Goal: Task Accomplishment & Management: Manage account settings

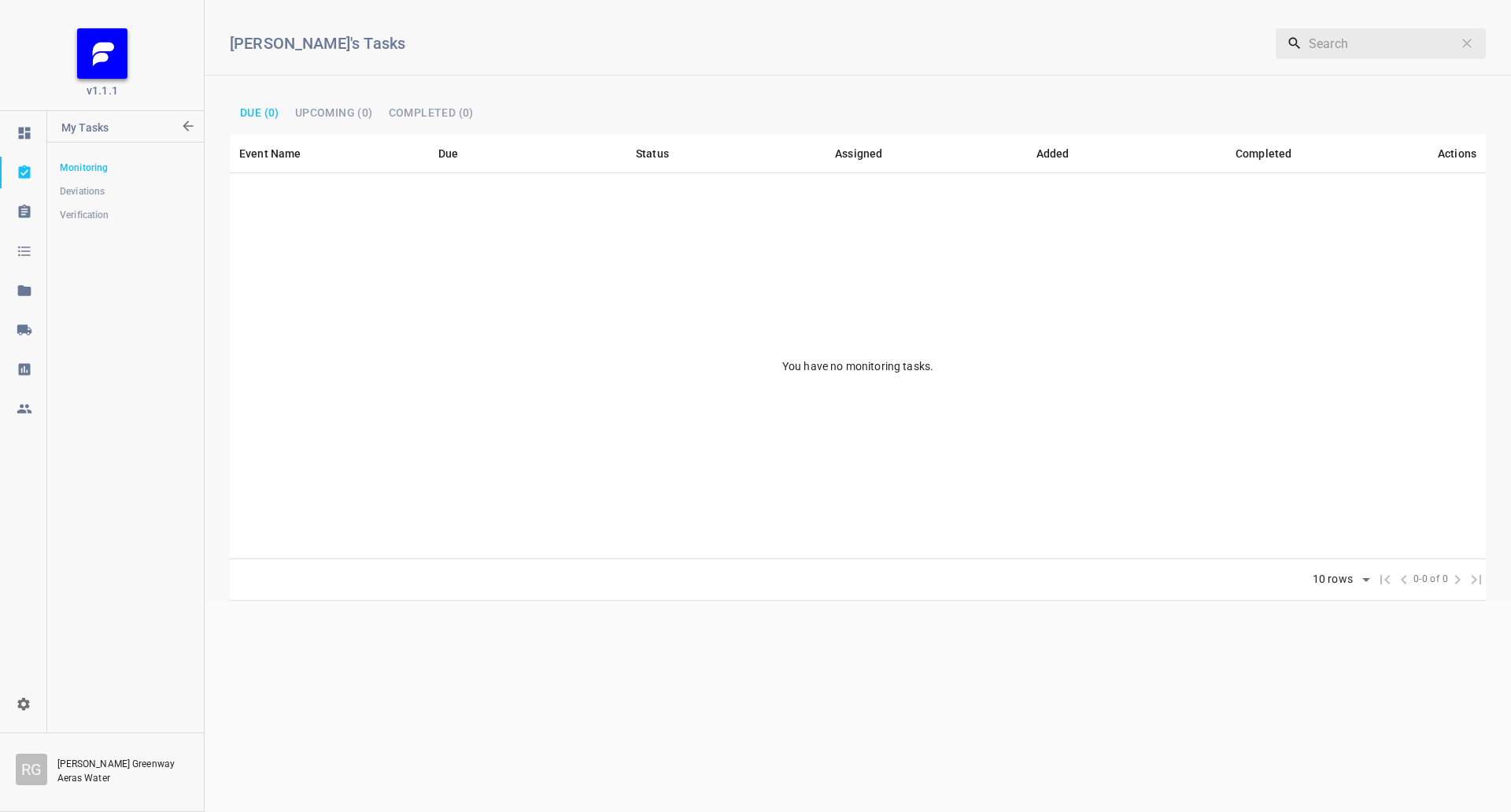
click at [34, 324] on div at bounding box center [24, 329] width 47 height 16
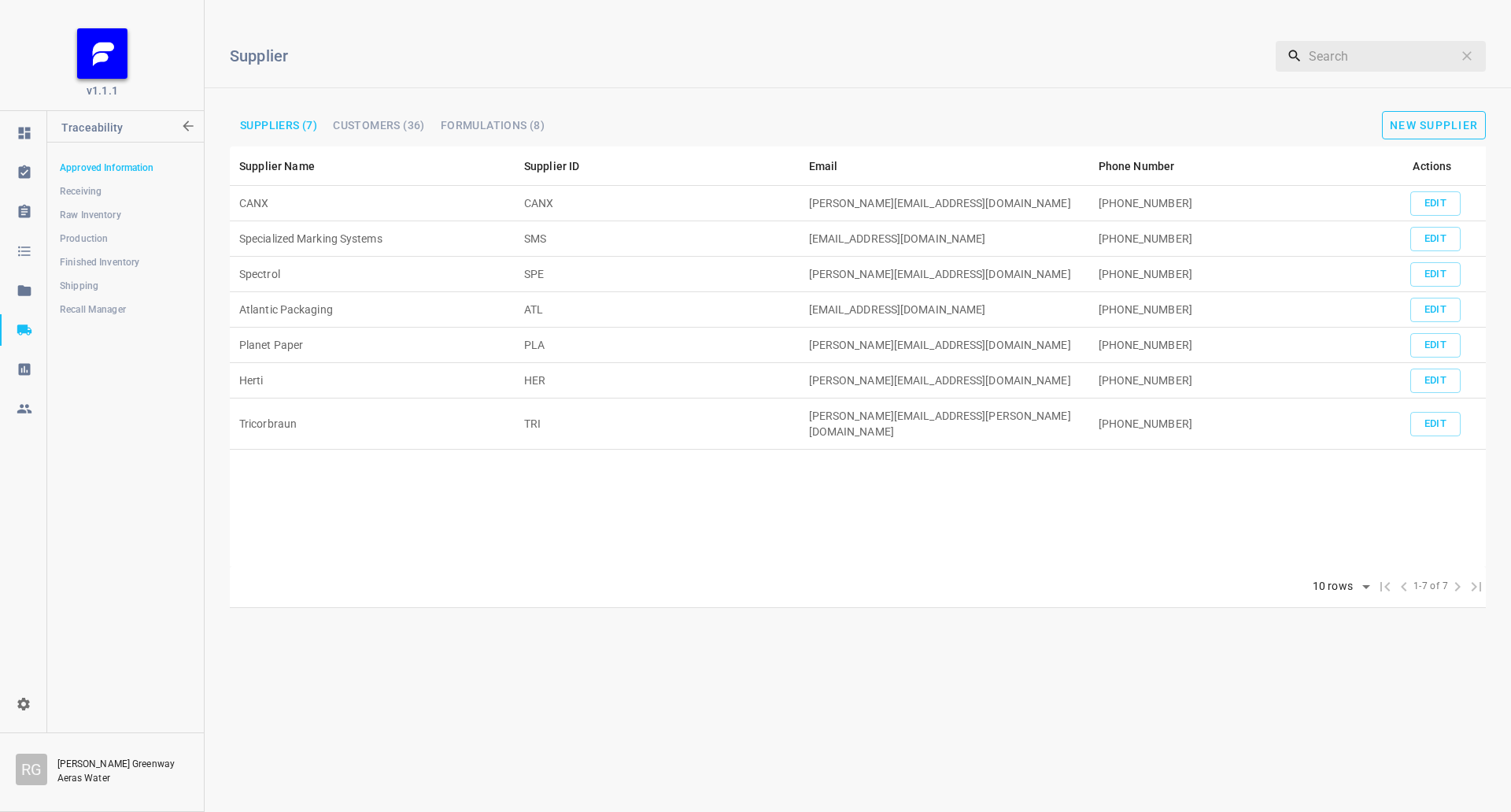
drag, startPoint x: 1448, startPoint y: 116, endPoint x: 1447, endPoint y: 128, distance: 12.0
click at [1447, 128] on button "New Supplier" at bounding box center [1434, 125] width 104 height 29
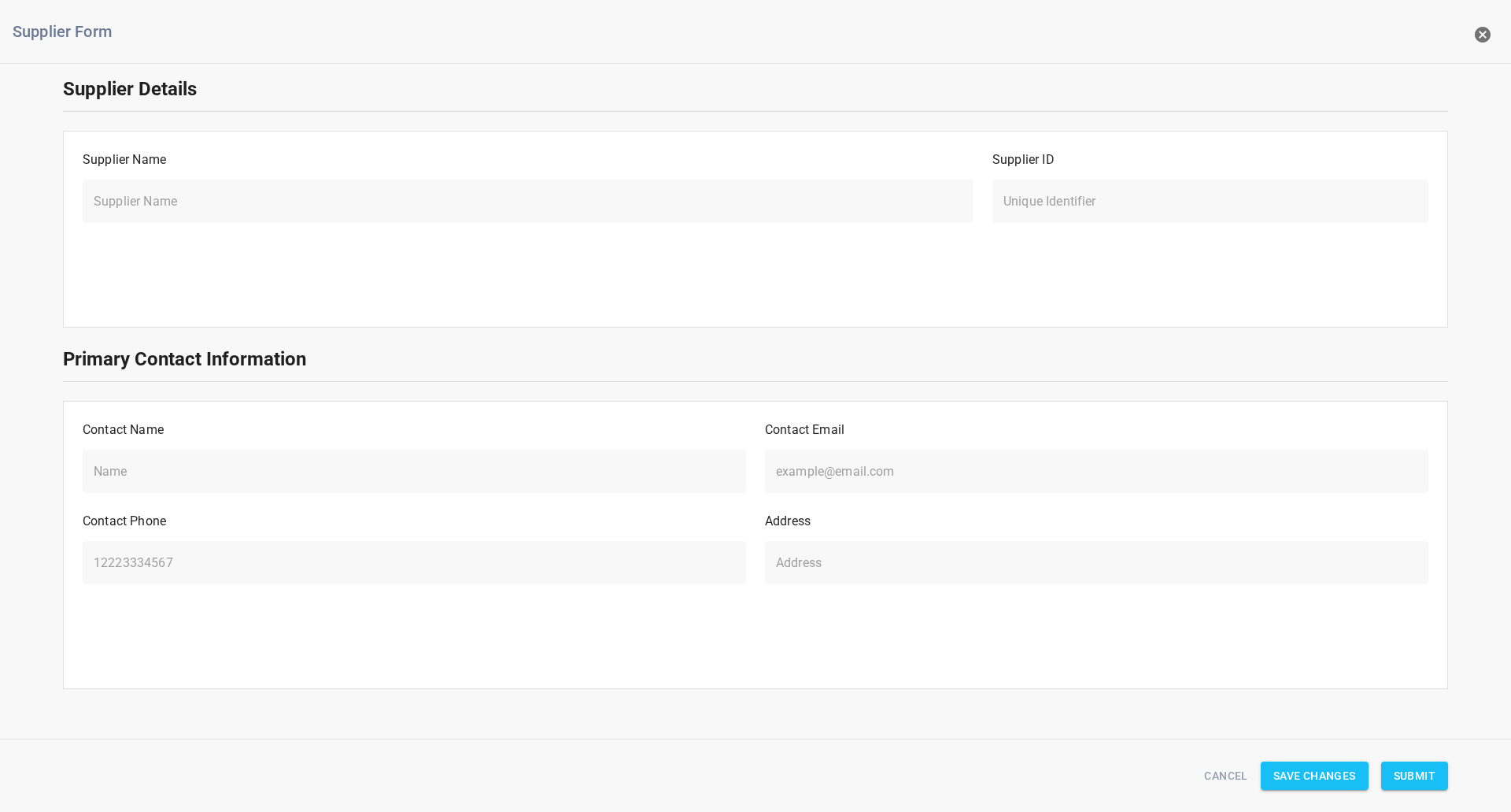
click at [282, 198] on input "text" at bounding box center [528, 201] width 891 height 44
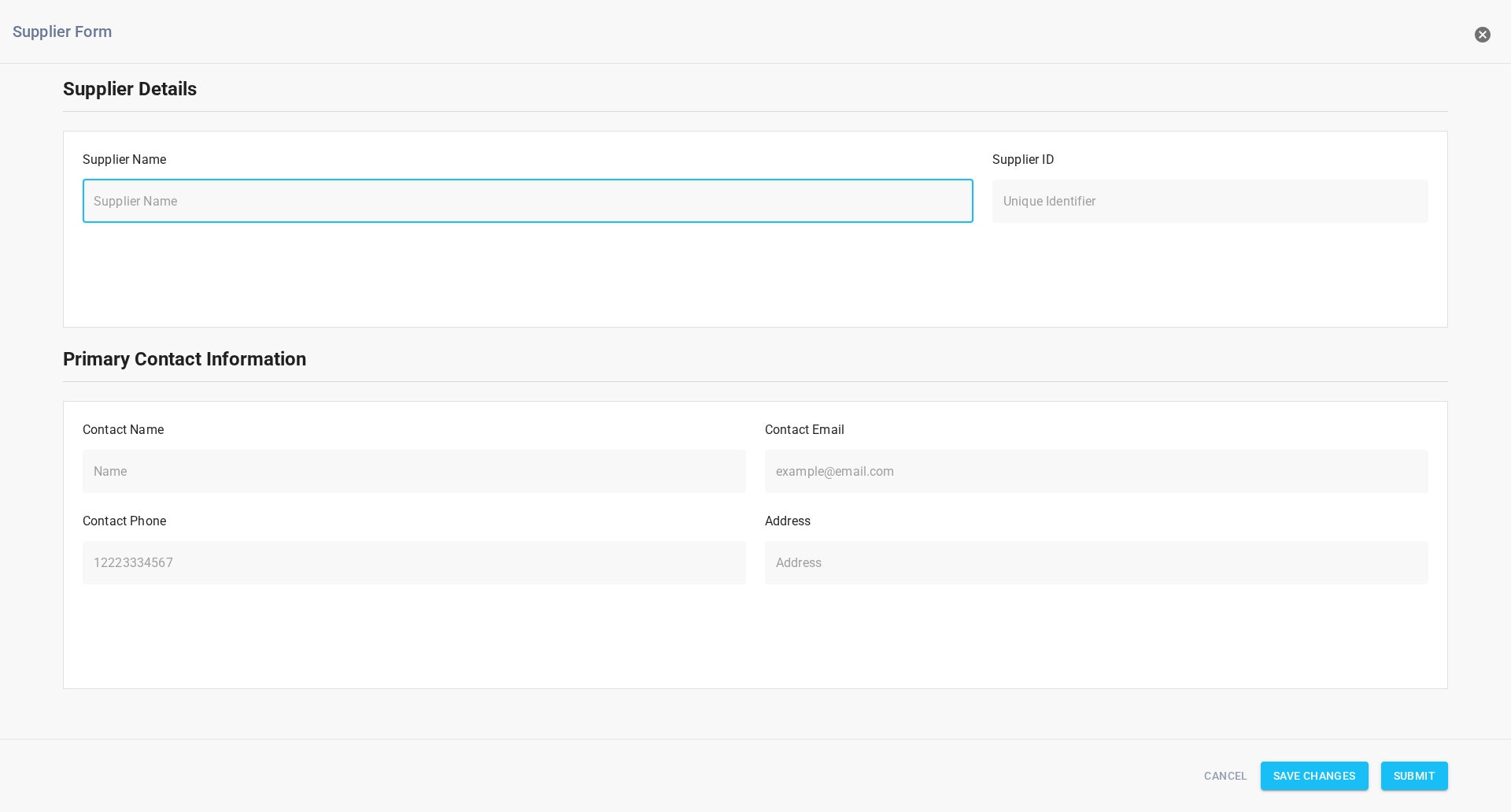
click at [1481, 34] on icon "button" at bounding box center [1483, 35] width 19 height 19
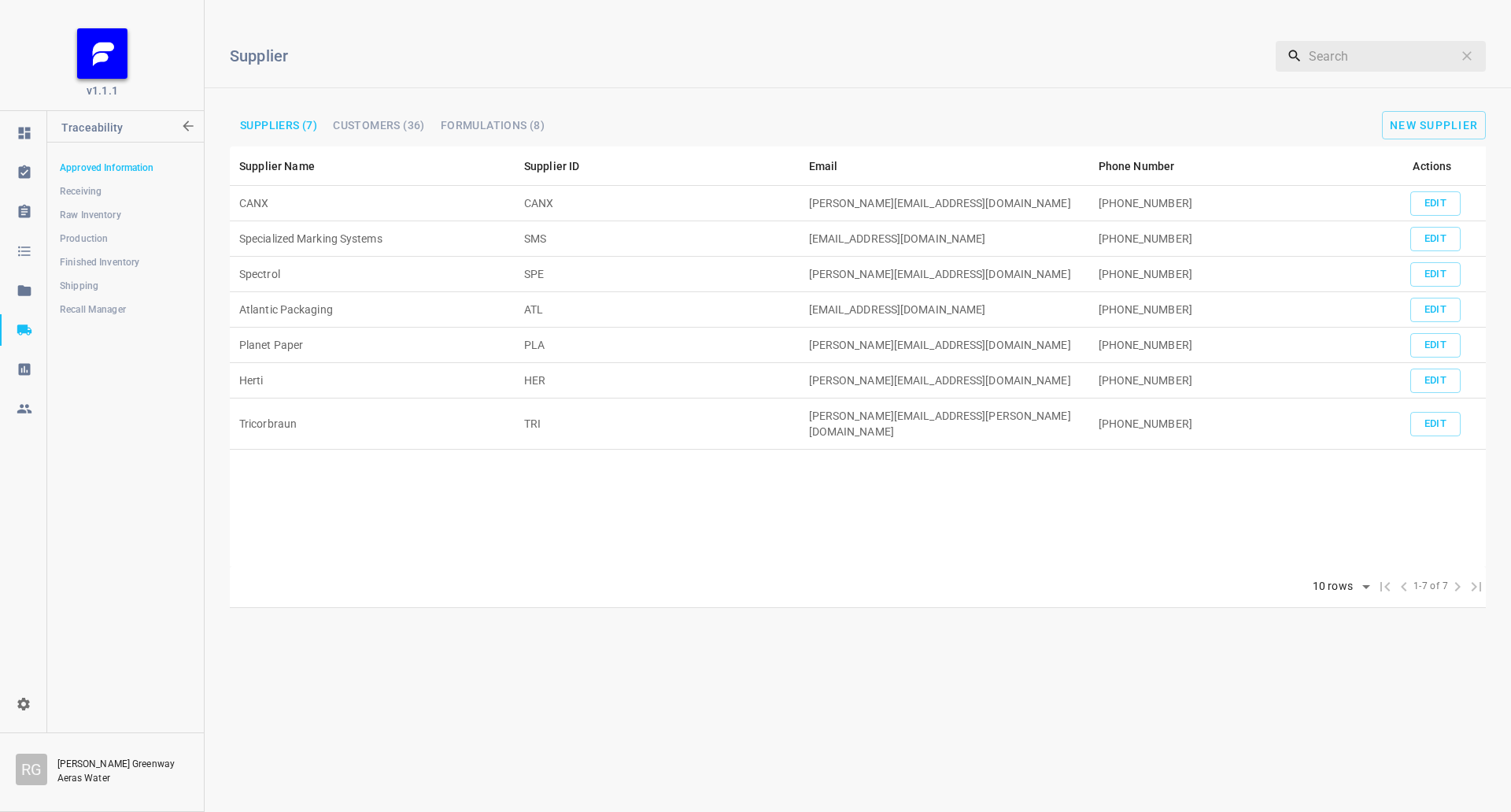
click at [128, 270] on link "Shipping" at bounding box center [124, 286] width 156 height 31
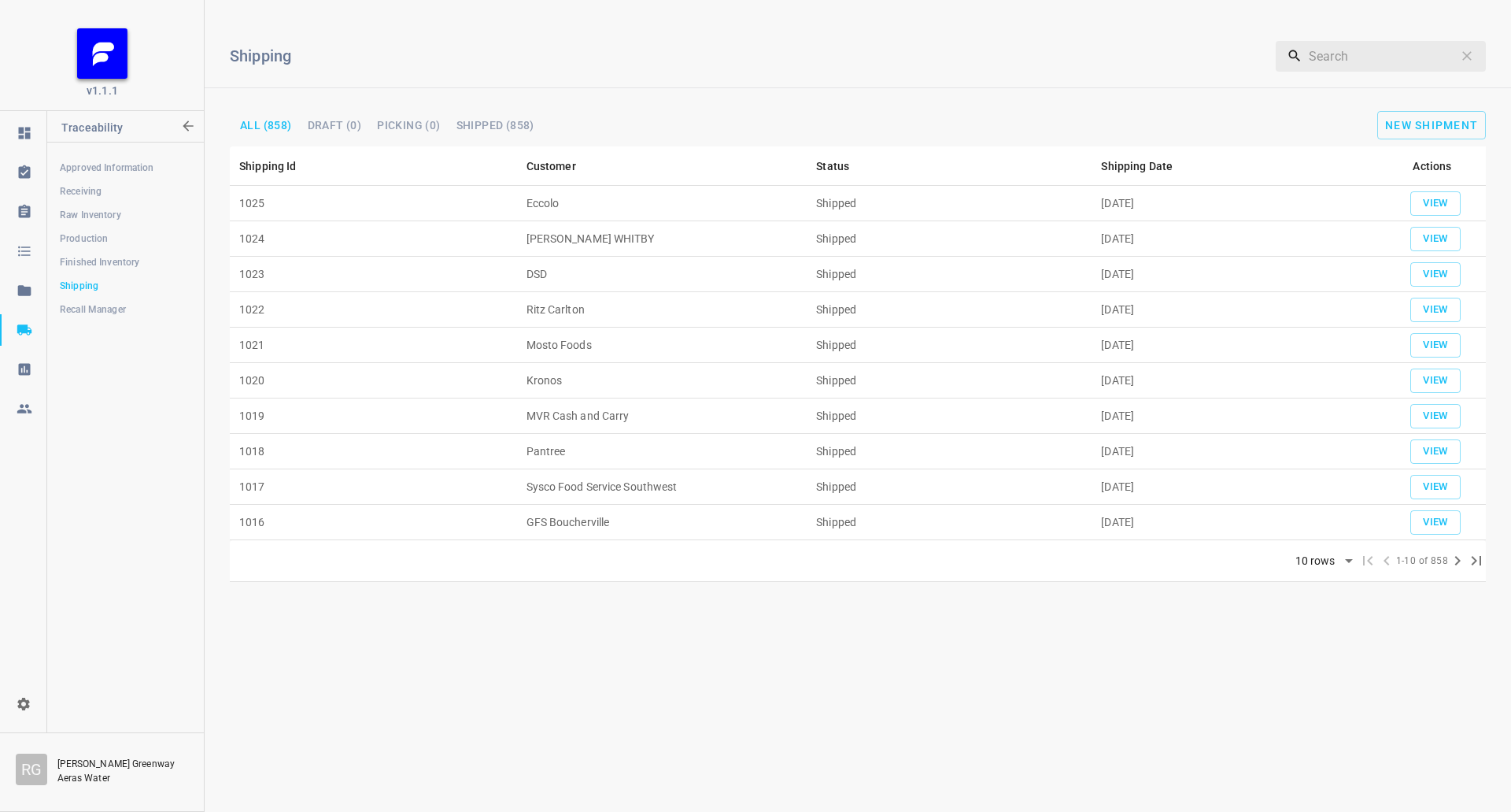
click at [1428, 110] on div "Shipping ​ All (858) Draft (0) Picking (0) Shipped (858) New Shipment" at bounding box center [857, 79] width 1307 height 134
click at [1449, 121] on span "New Shipment" at bounding box center [1432, 125] width 93 height 12
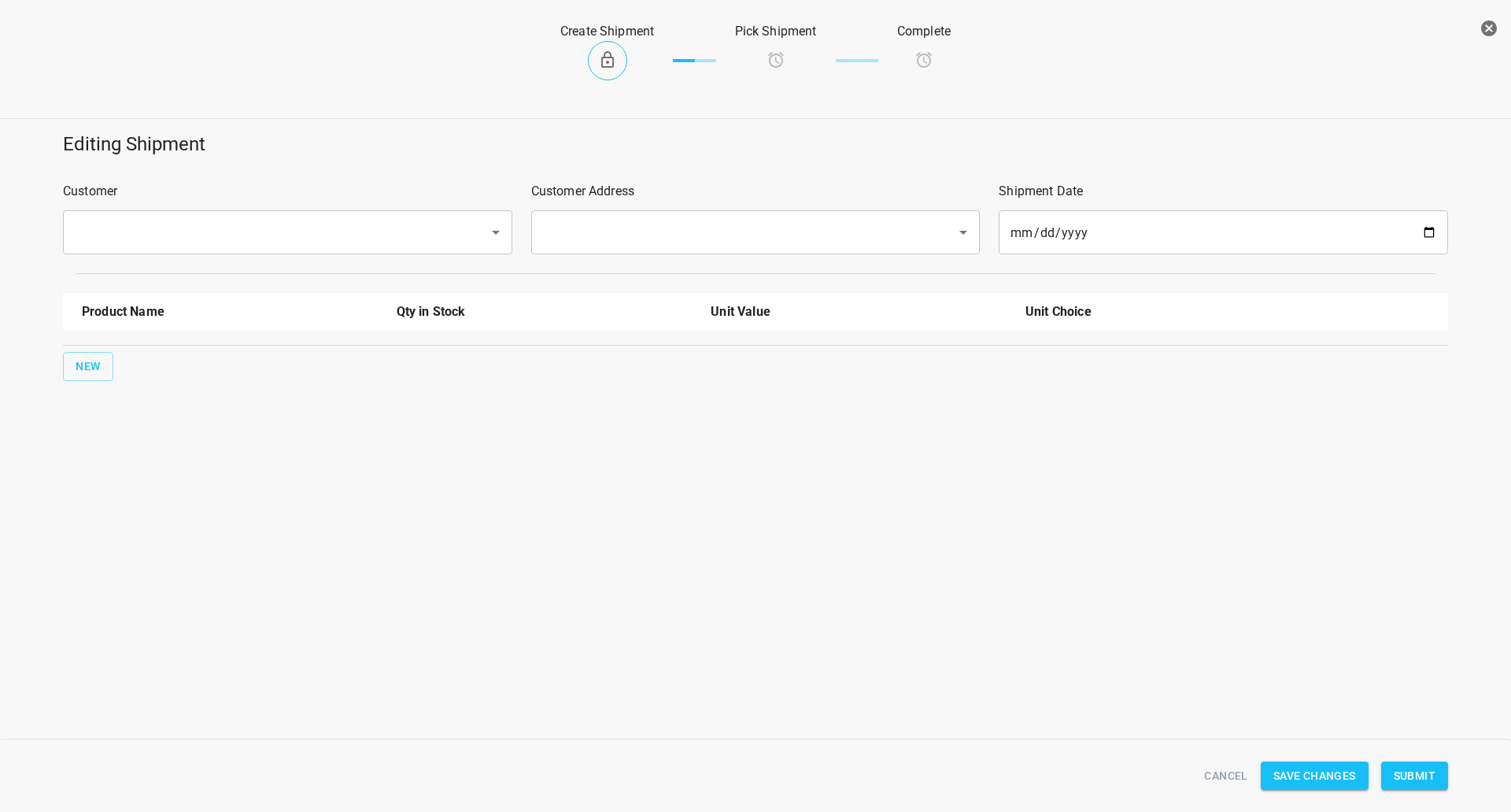
click at [464, 210] on div "​" at bounding box center [287, 232] width 449 height 44
click at [331, 254] on div "​" at bounding box center [287, 232] width 449 height 44
click at [252, 286] on li "Ritz Carlton" at bounding box center [287, 277] width 449 height 29
click at [700, 213] on div "​" at bounding box center [756, 232] width 449 height 44
type input "Ritz Carlton"
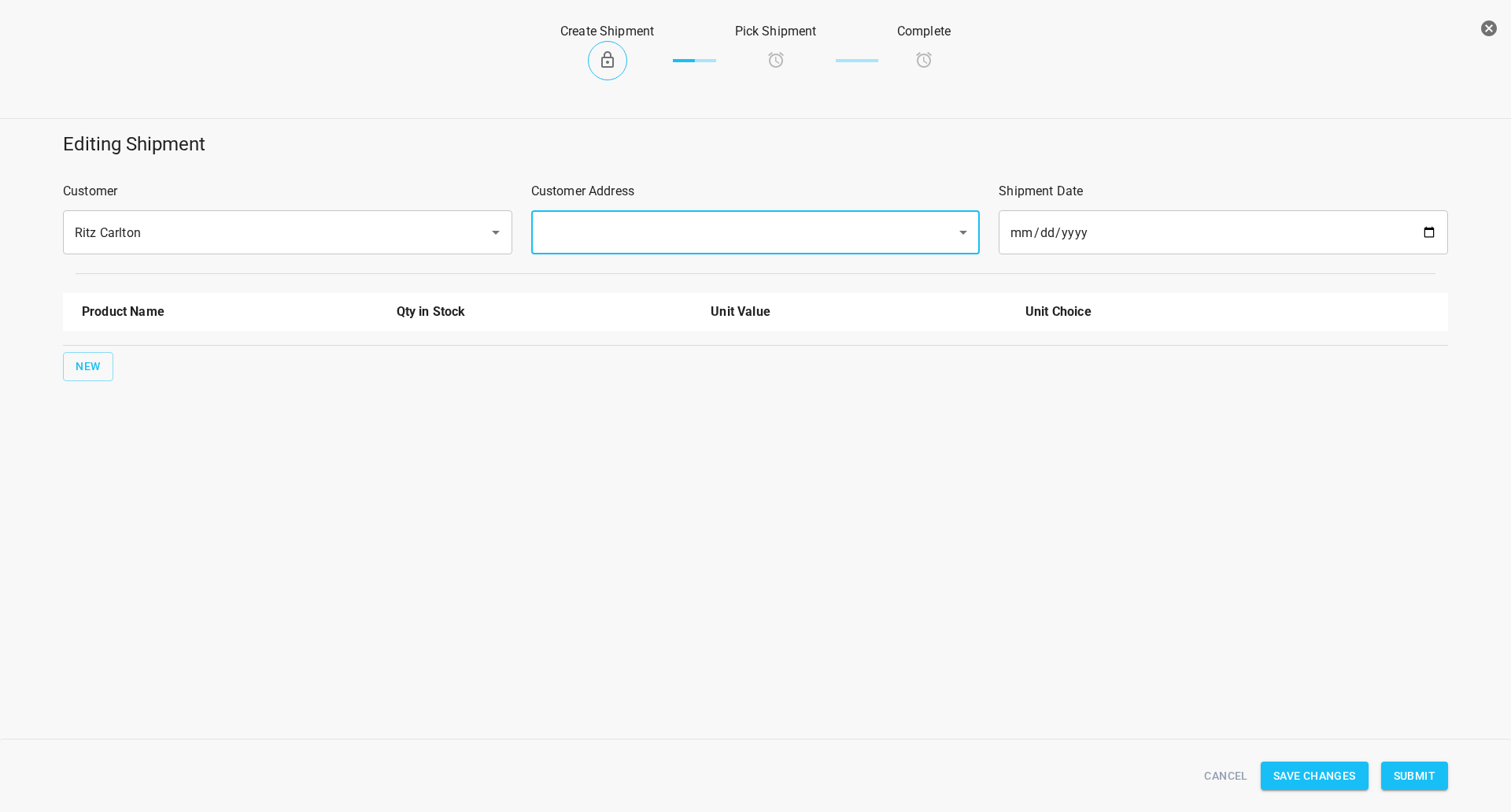
click at [677, 237] on input "text" at bounding box center [734, 232] width 391 height 30
click at [620, 289] on li "[STREET_ADDRESS]" at bounding box center [754, 277] width 449 height 29
type input "[STREET_ADDRESS]"
click at [93, 370] on span "New" at bounding box center [88, 366] width 25 height 20
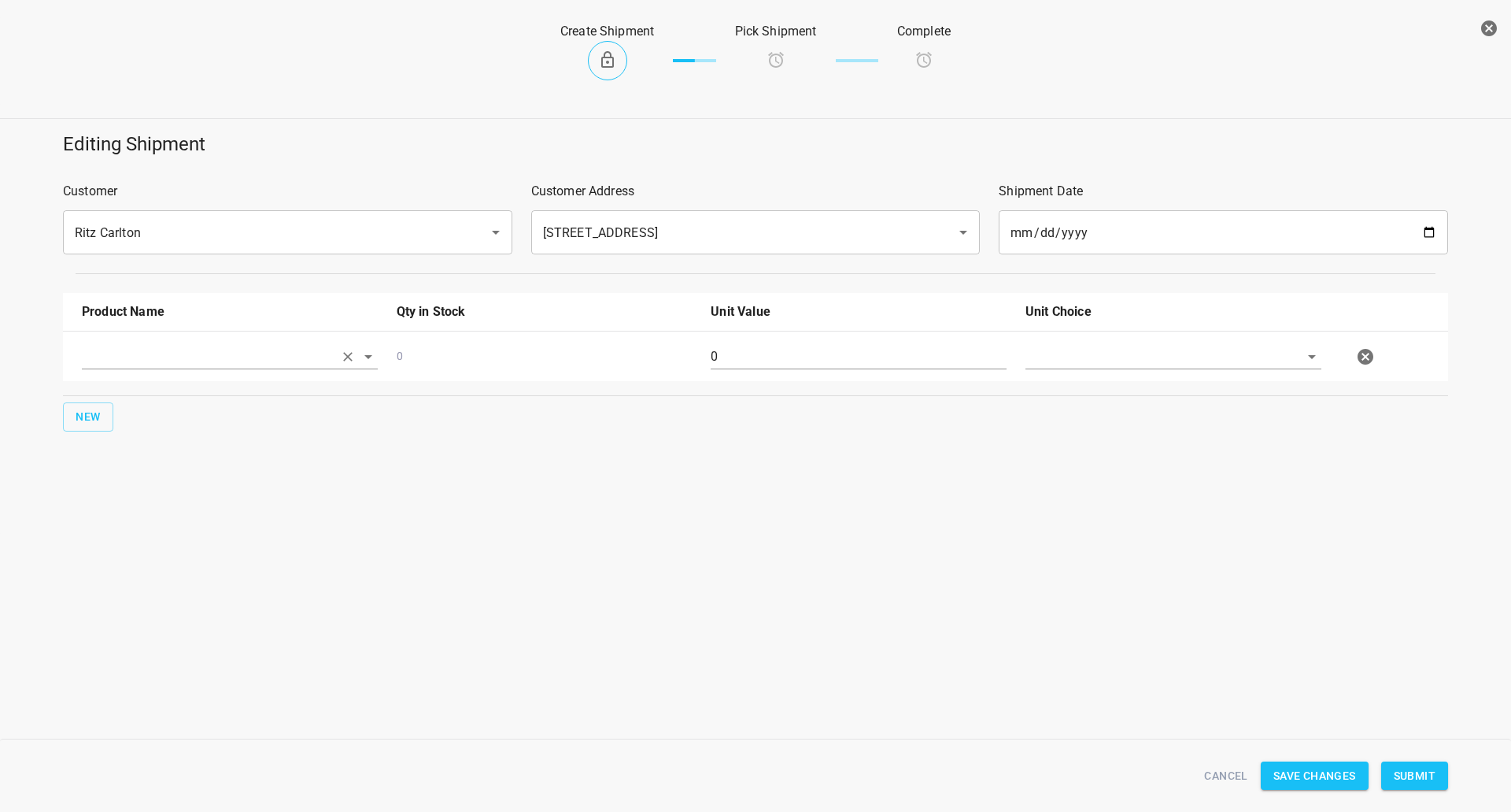
click at [114, 361] on input "text" at bounding box center [208, 356] width 252 height 24
drag, startPoint x: 139, startPoint y: 394, endPoint x: 280, endPoint y: 389, distance: 141.1
click at [141, 394] on li "330ml Still" at bounding box center [230, 393] width 296 height 29
type input "330ml Still"
click at [772, 357] on input "0" at bounding box center [859, 356] width 296 height 25
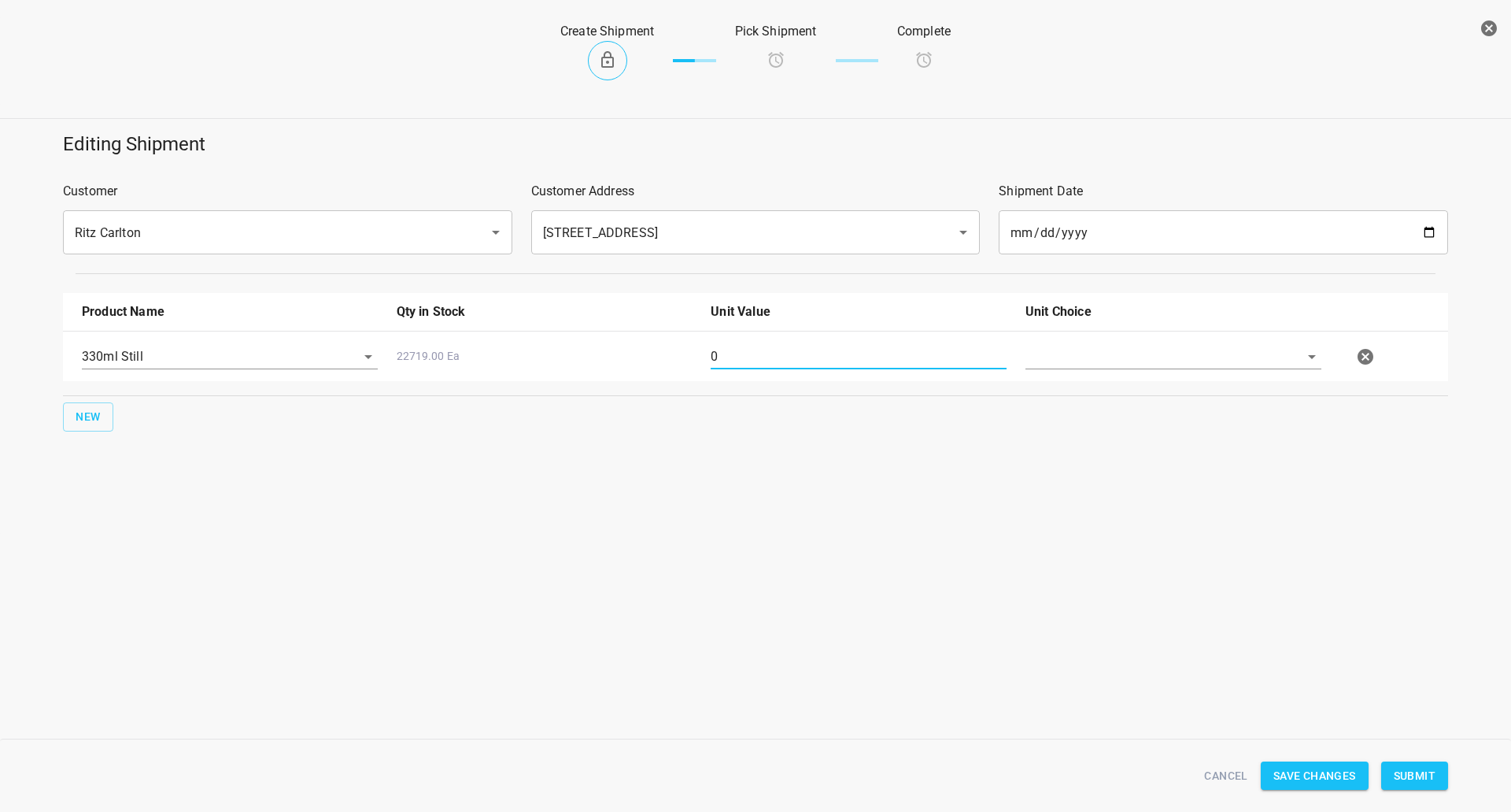
click at [771, 357] on input "0" at bounding box center [859, 356] width 296 height 25
type input "140"
click at [1162, 359] on input "text" at bounding box center [1152, 356] width 252 height 24
click at [1161, 383] on li "[PERSON_NAME]" at bounding box center [1174, 393] width 296 height 29
type input "[PERSON_NAME]"
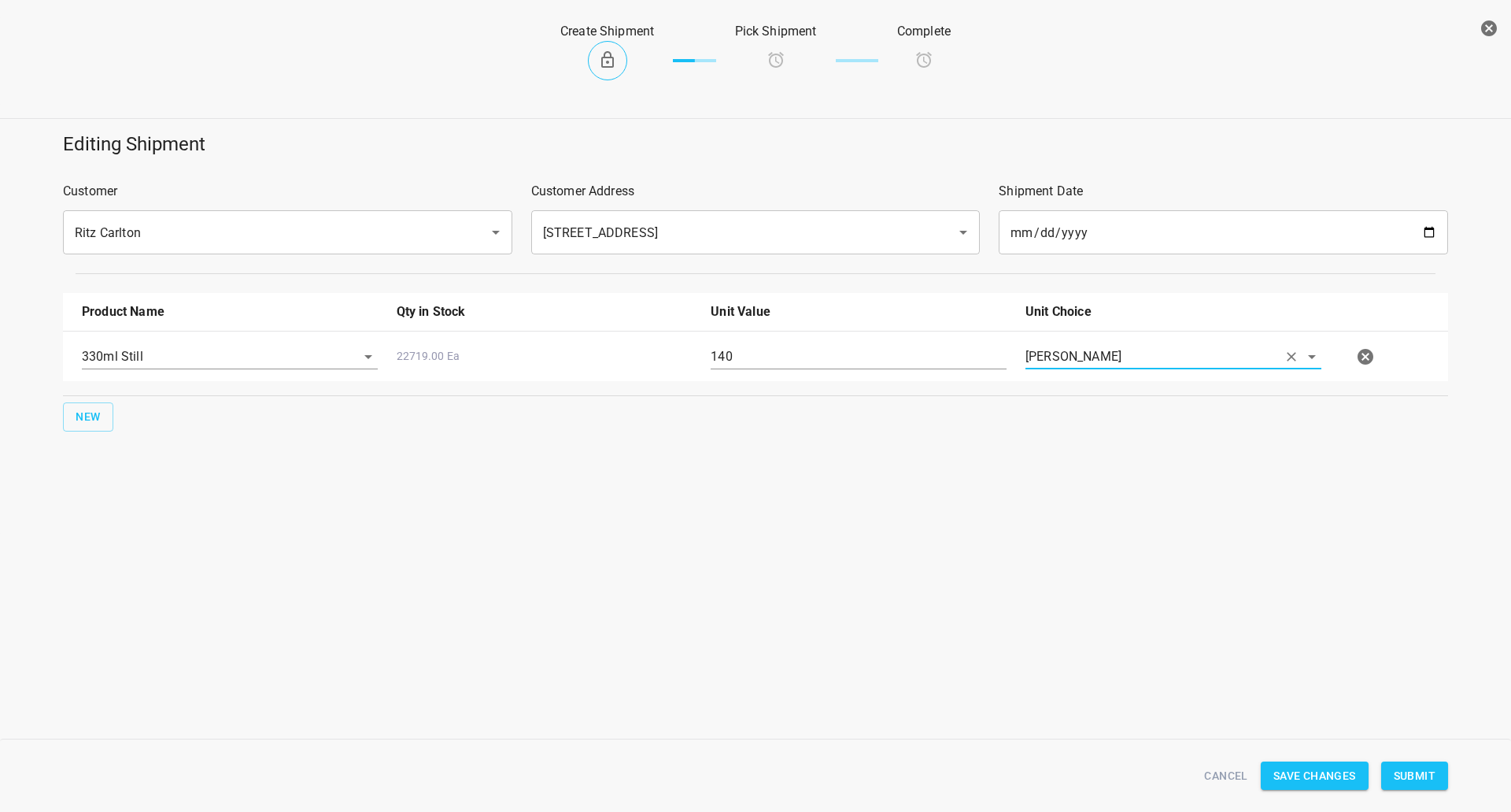
click at [1405, 771] on span "Submit" at bounding box center [1415, 775] width 42 height 20
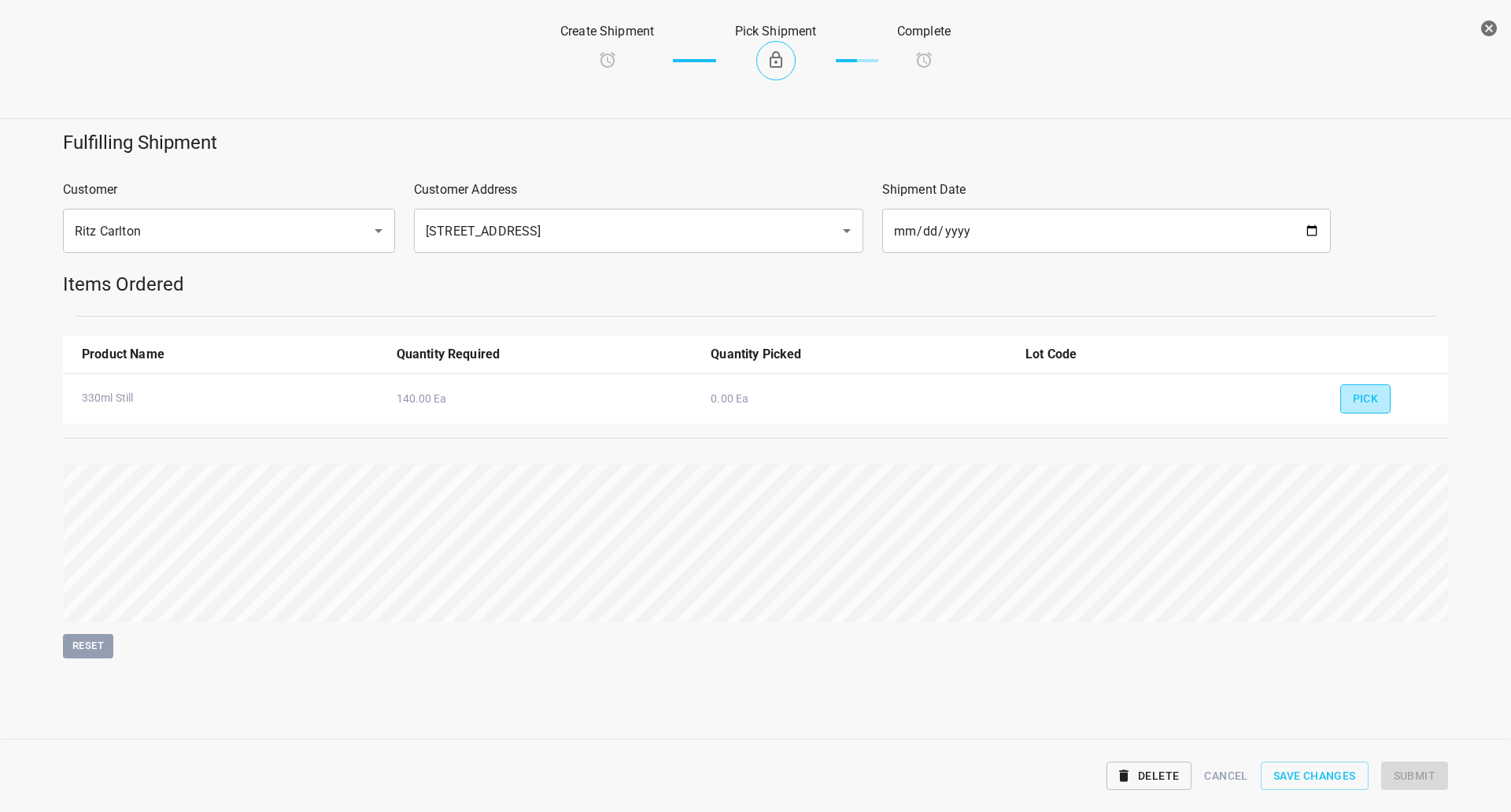
click at [1369, 393] on span "Pick" at bounding box center [1366, 398] width 26 height 20
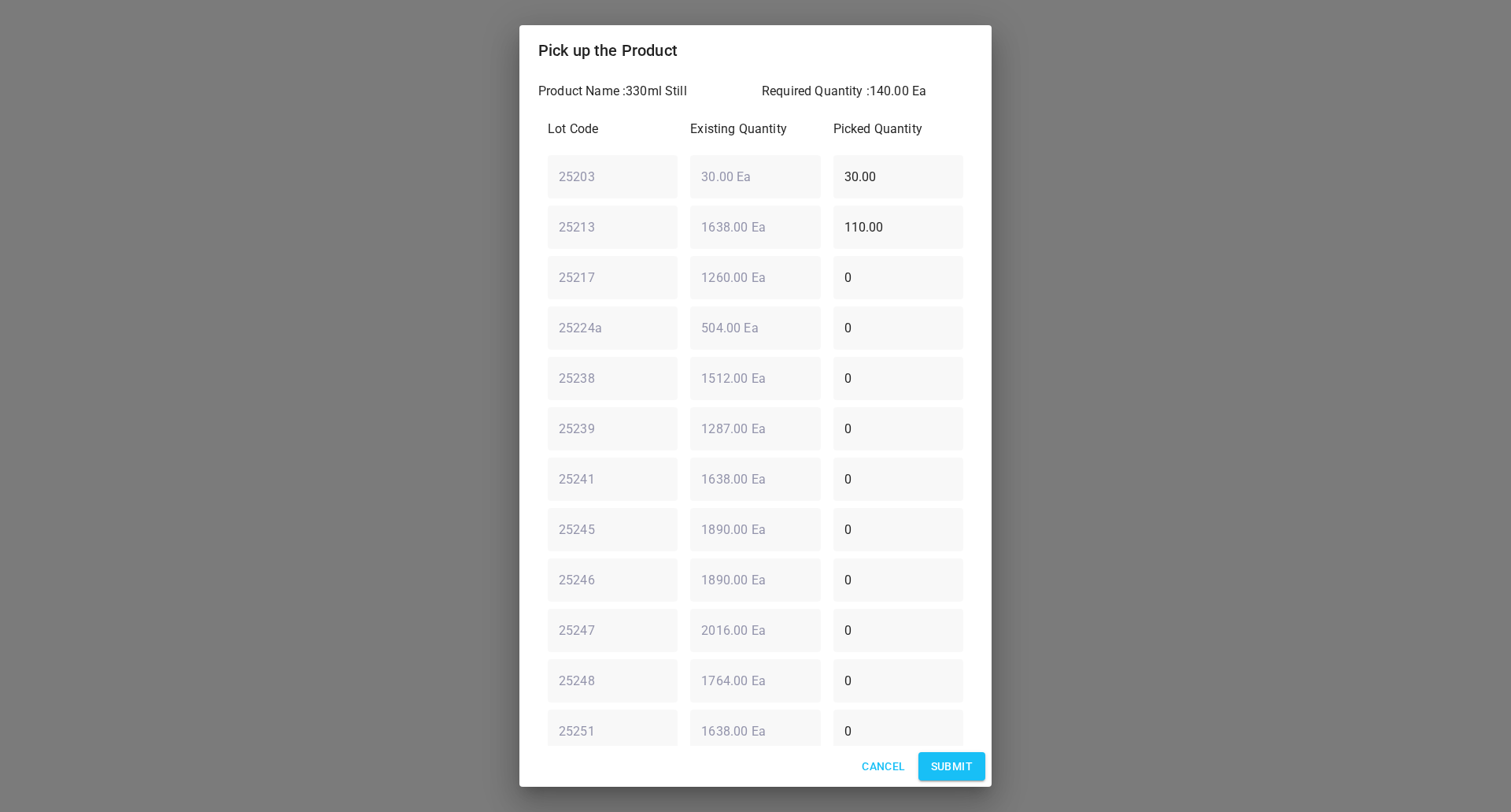
click at [666, 248] on div "25213 ​ 1638.00 Ea ​ 110.00 ​" at bounding box center [756, 226] width 429 height 57
type input "0"
drag, startPoint x: 931, startPoint y: 146, endPoint x: 822, endPoint y: 170, distance: 111.6
click at [822, 170] on div "Lot Code Existing Quantity Picked Quantity 25203 ​ 30.00 Ea ​ 30.00 ​ 25213 ​ 1…" at bounding box center [756, 529] width 435 height 837
click at [965, 168] on div "Product Name : 330ml Still Required Quantity : 140.00 Ea Lot Code Existing Quan…" at bounding box center [756, 410] width 472 height 670
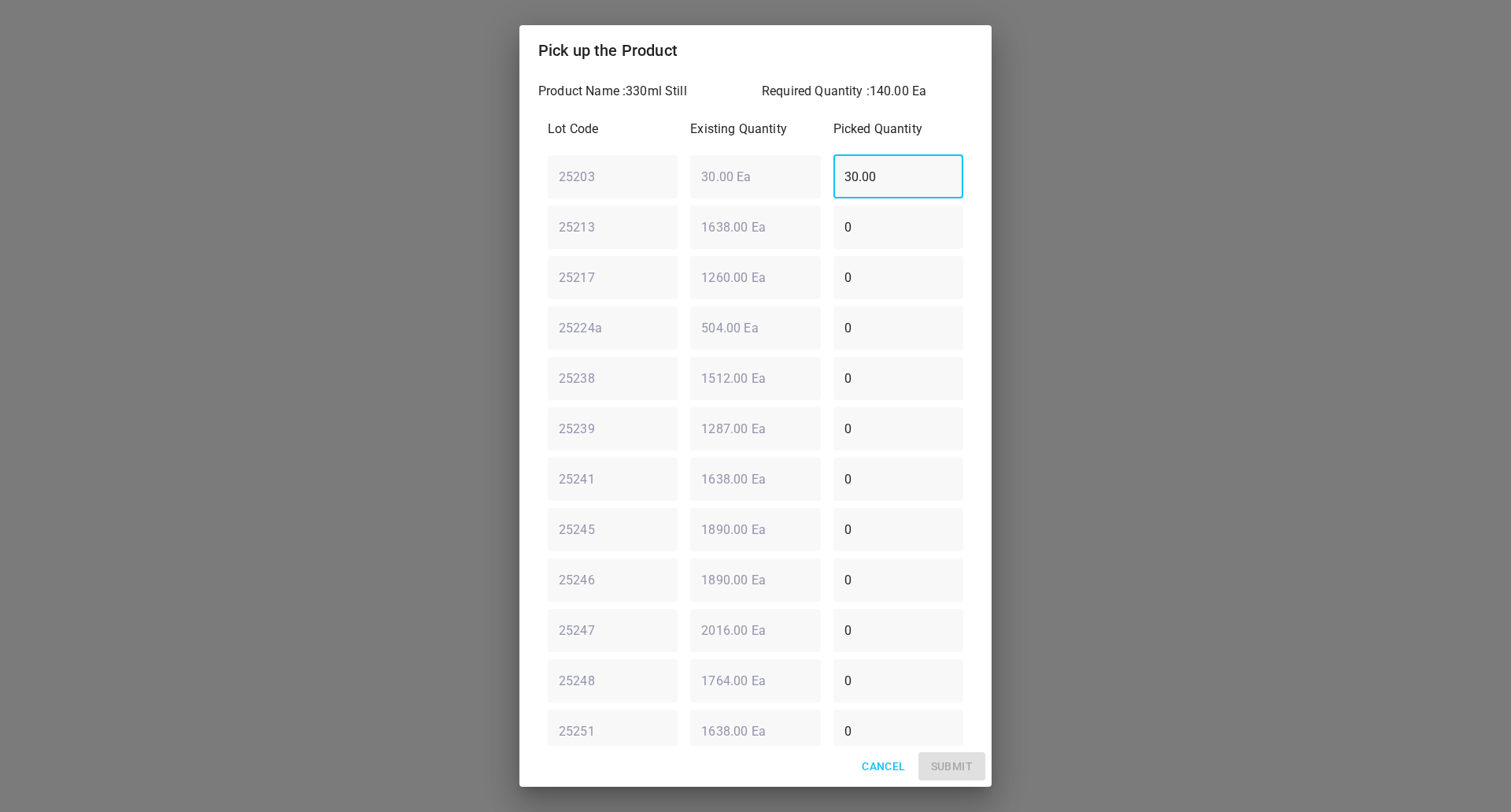
click at [908, 174] on input "30.00" at bounding box center [898, 176] width 130 height 44
click at [907, 174] on input "30.00" at bounding box center [898, 176] width 130 height 44
type input "0"
click at [879, 429] on input "0" at bounding box center [898, 428] width 130 height 44
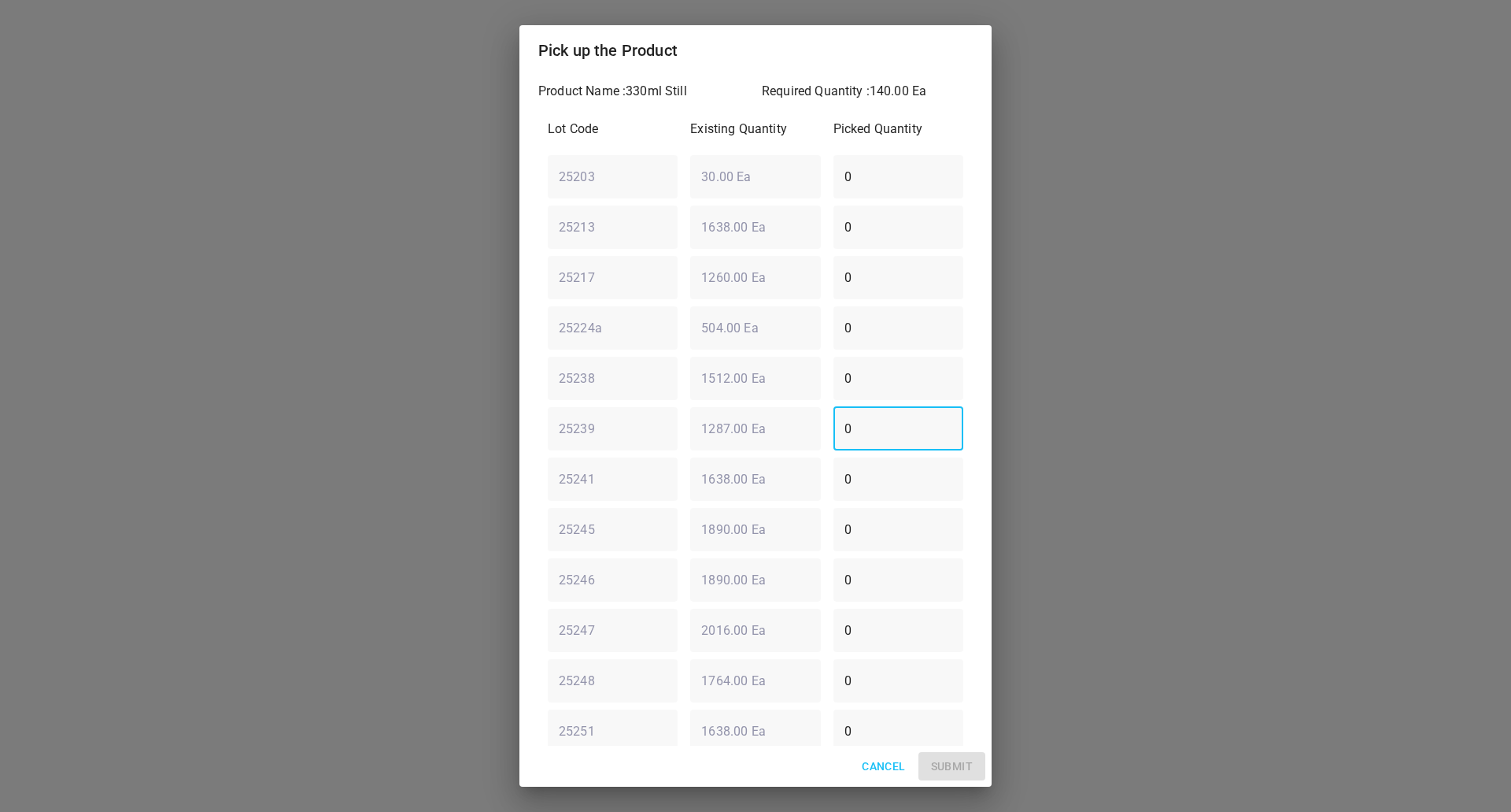
click at [879, 431] on input "0" at bounding box center [898, 428] width 130 height 44
click at [720, 468] on div "Lot Code Existing Quantity Picked Quantity 25203 ​ 30.00 Ea ​ 0 ​ 25213 ​ 1638.…" at bounding box center [756, 529] width 435 height 837
type input "126"
click at [919, 371] on input "0" at bounding box center [898, 377] width 130 height 44
click at [869, 371] on input "0" at bounding box center [898, 377] width 130 height 44
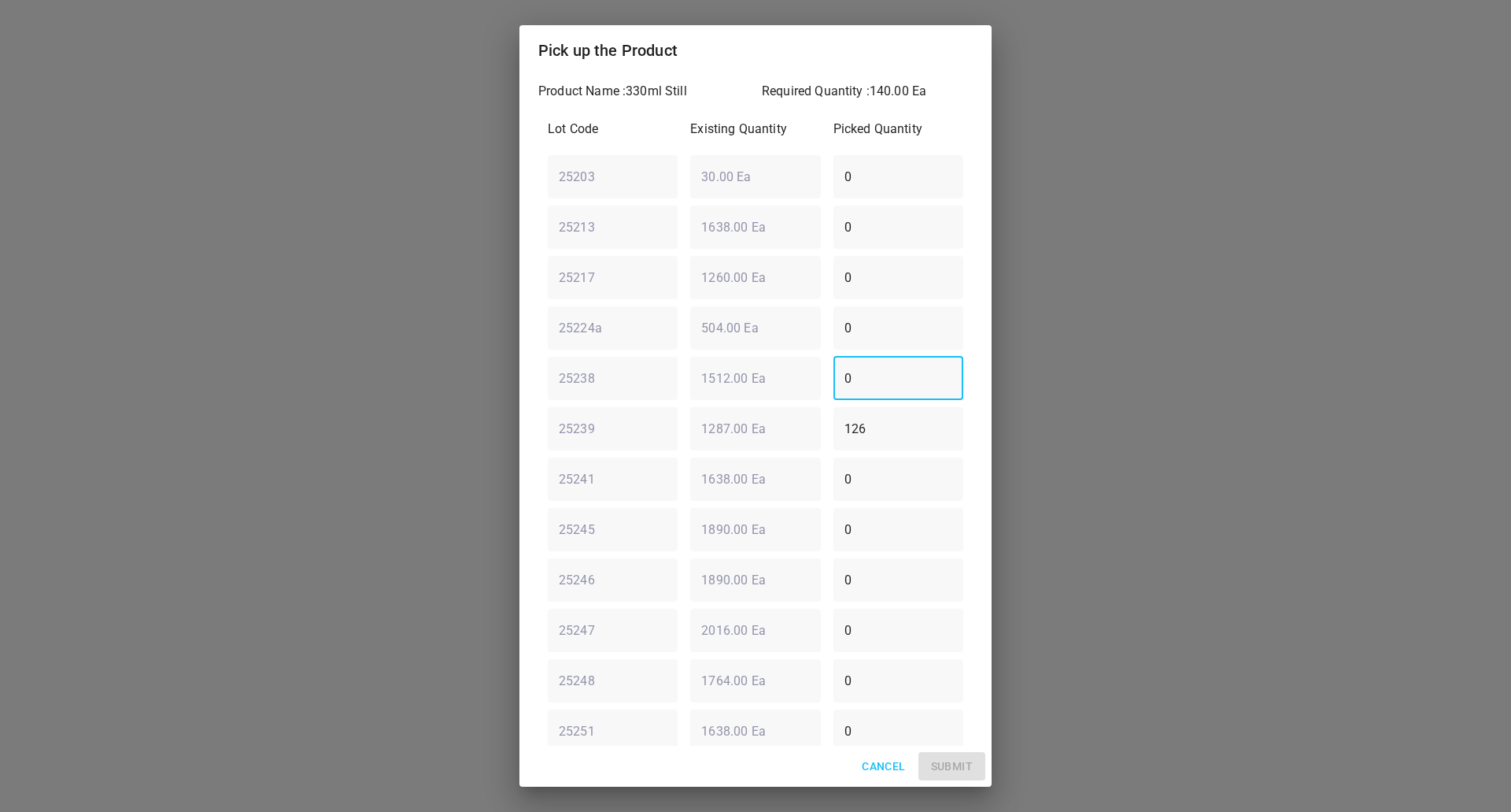
click at [869, 371] on input "0" at bounding box center [898, 377] width 130 height 44
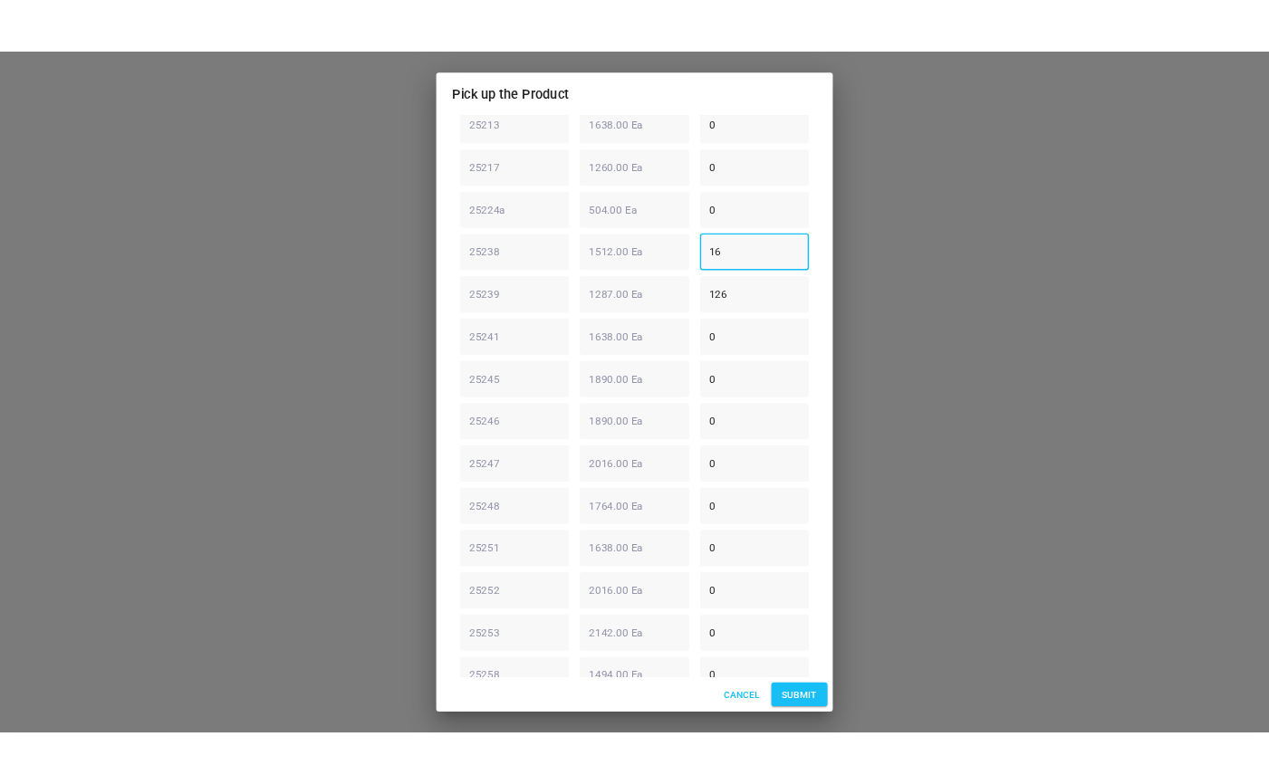
scroll to position [66, 0]
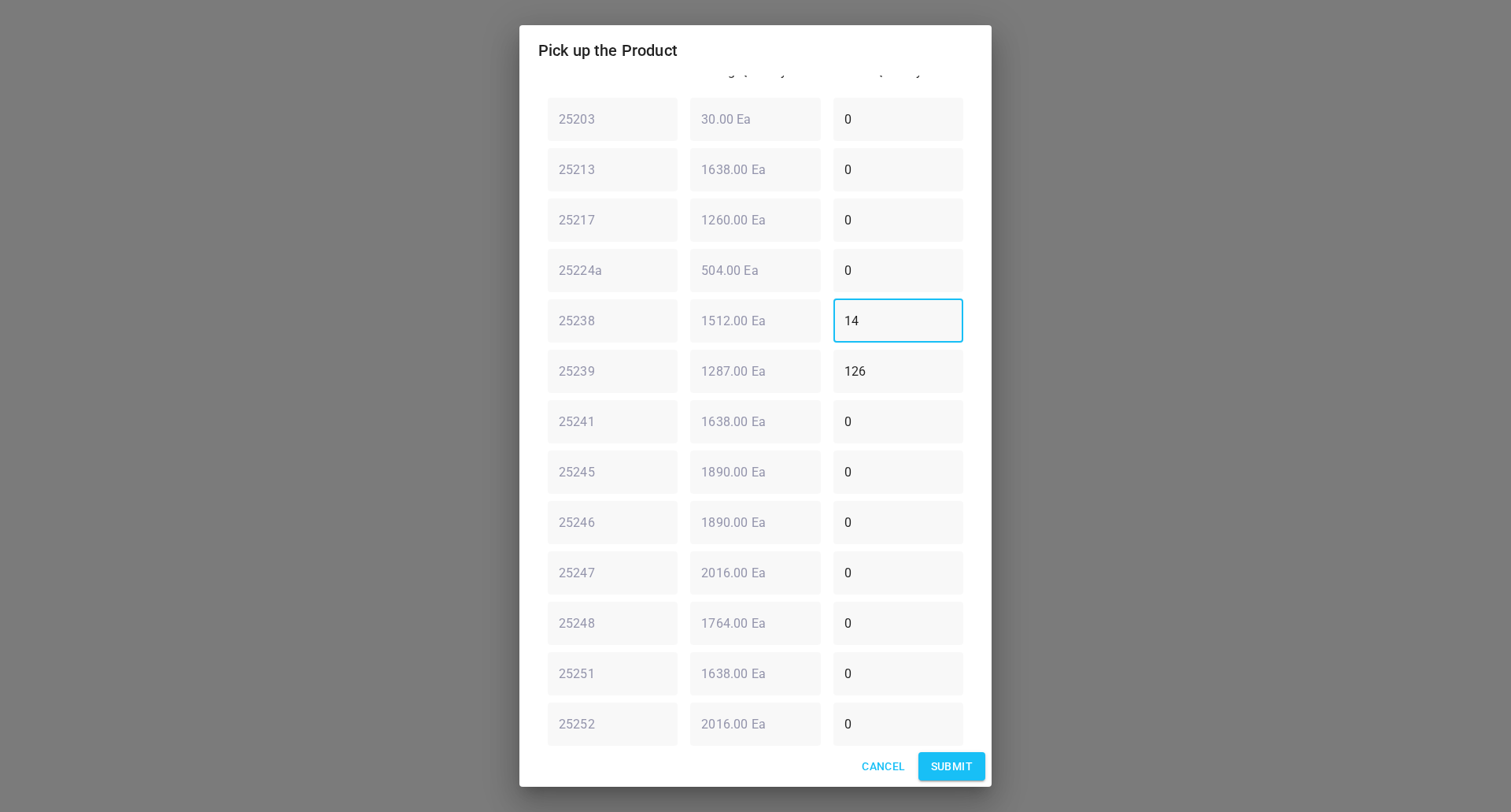
type input "14"
click at [949, 767] on span "Submit" at bounding box center [952, 766] width 42 height 20
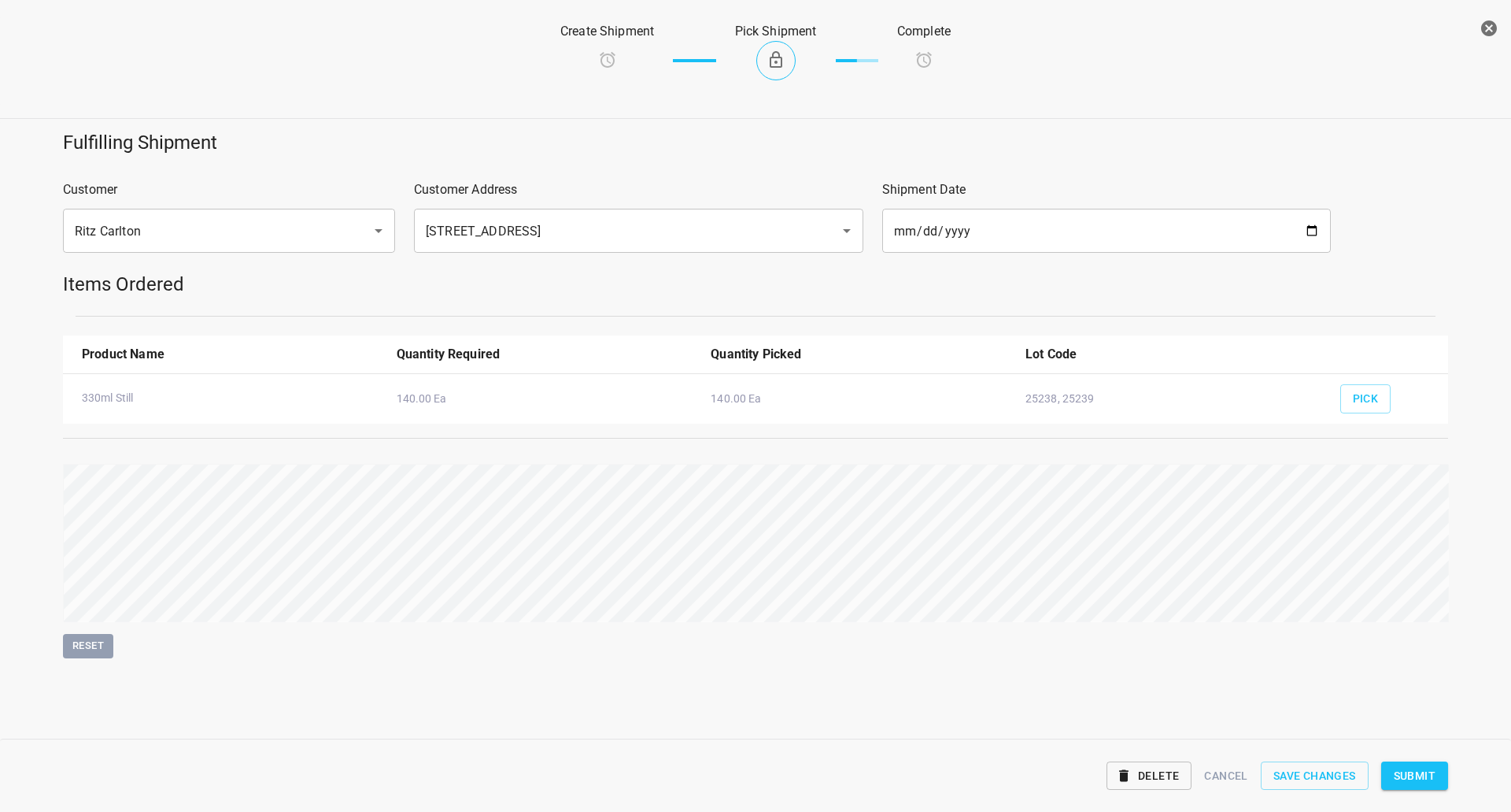
click at [1423, 775] on span "Submit" at bounding box center [1415, 775] width 42 height 20
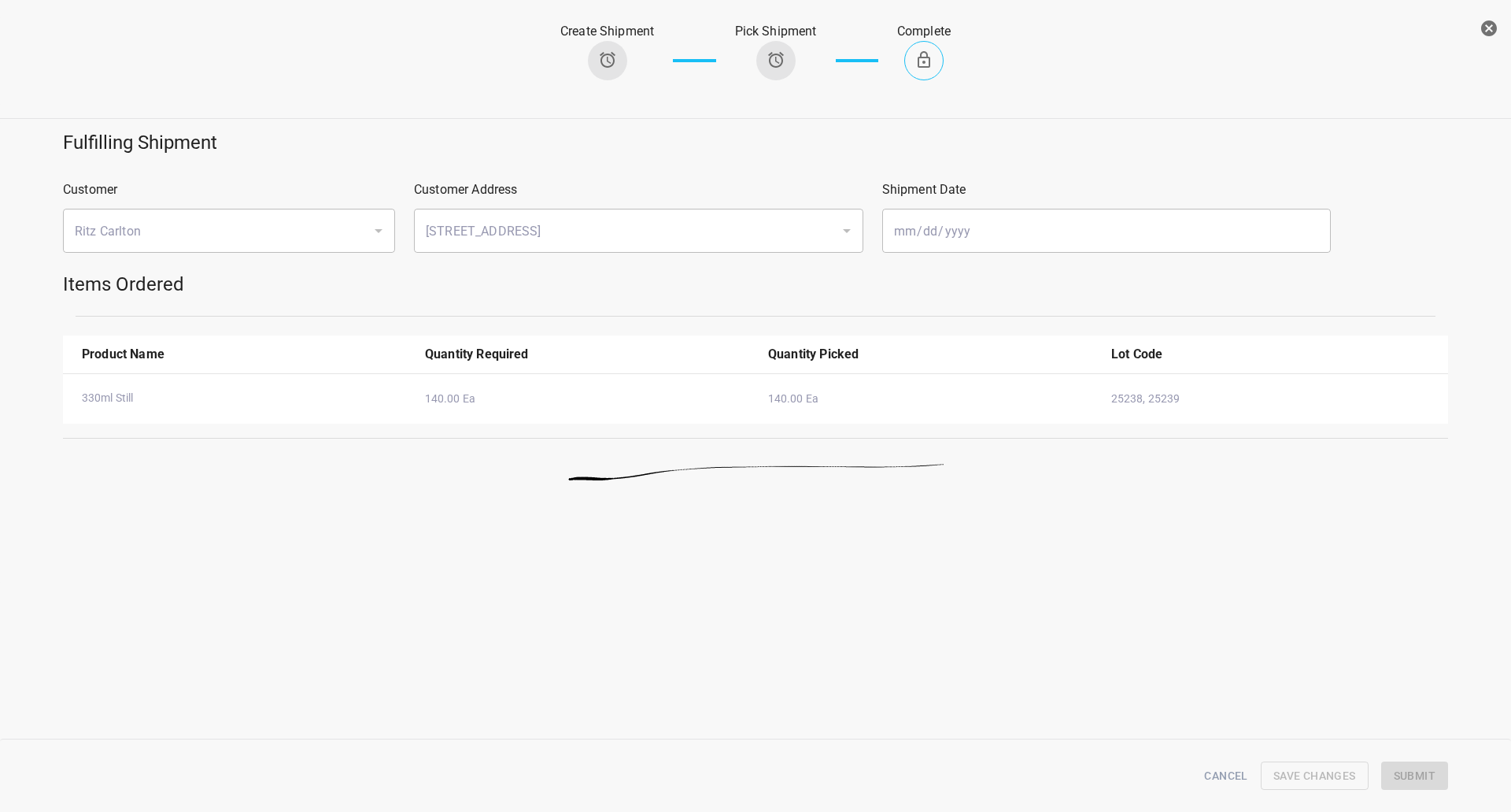
click at [1489, 31] on icon "button" at bounding box center [1489, 29] width 16 height 16
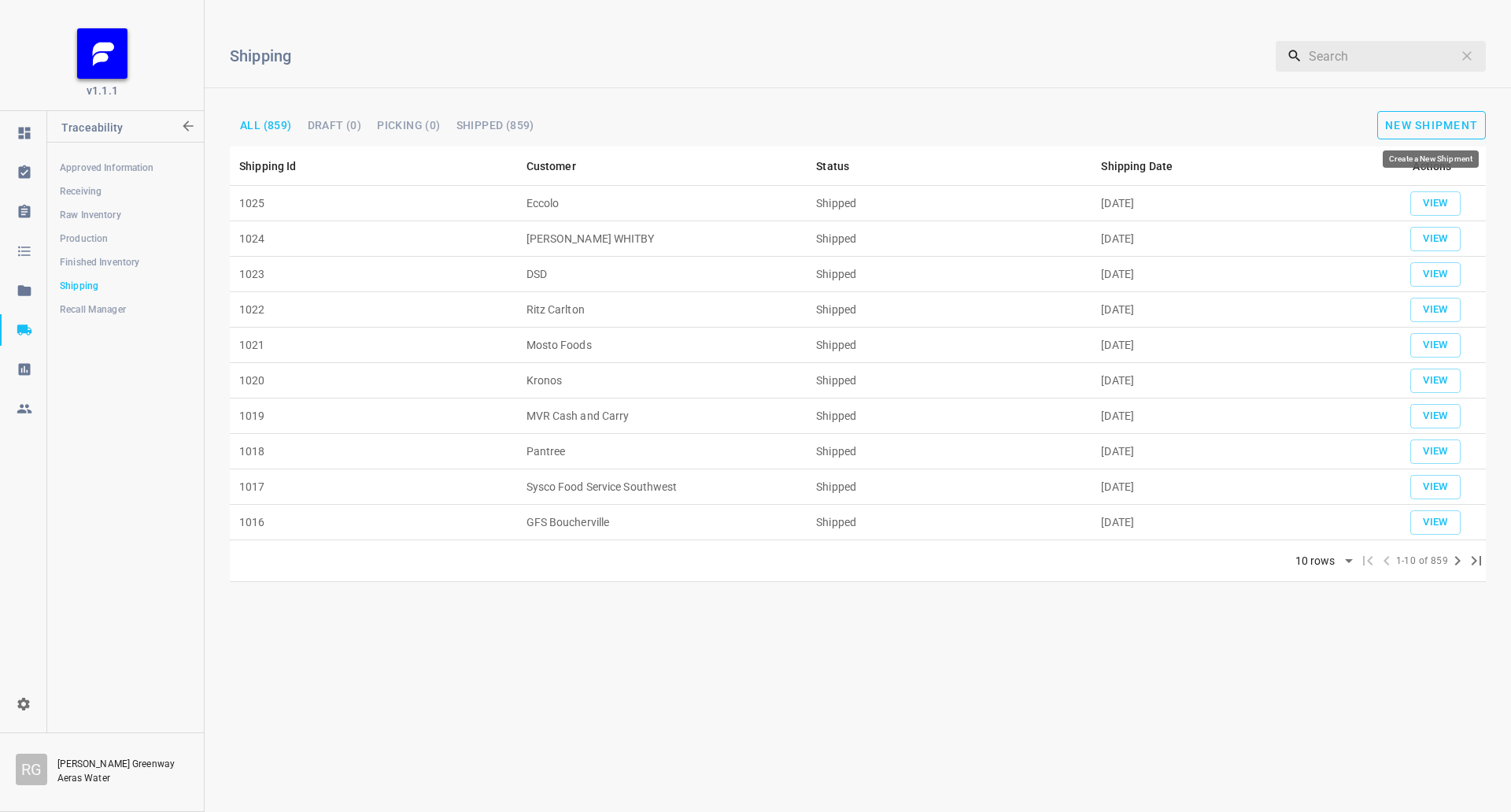
click at [1421, 117] on button "New Shipment" at bounding box center [1432, 125] width 109 height 29
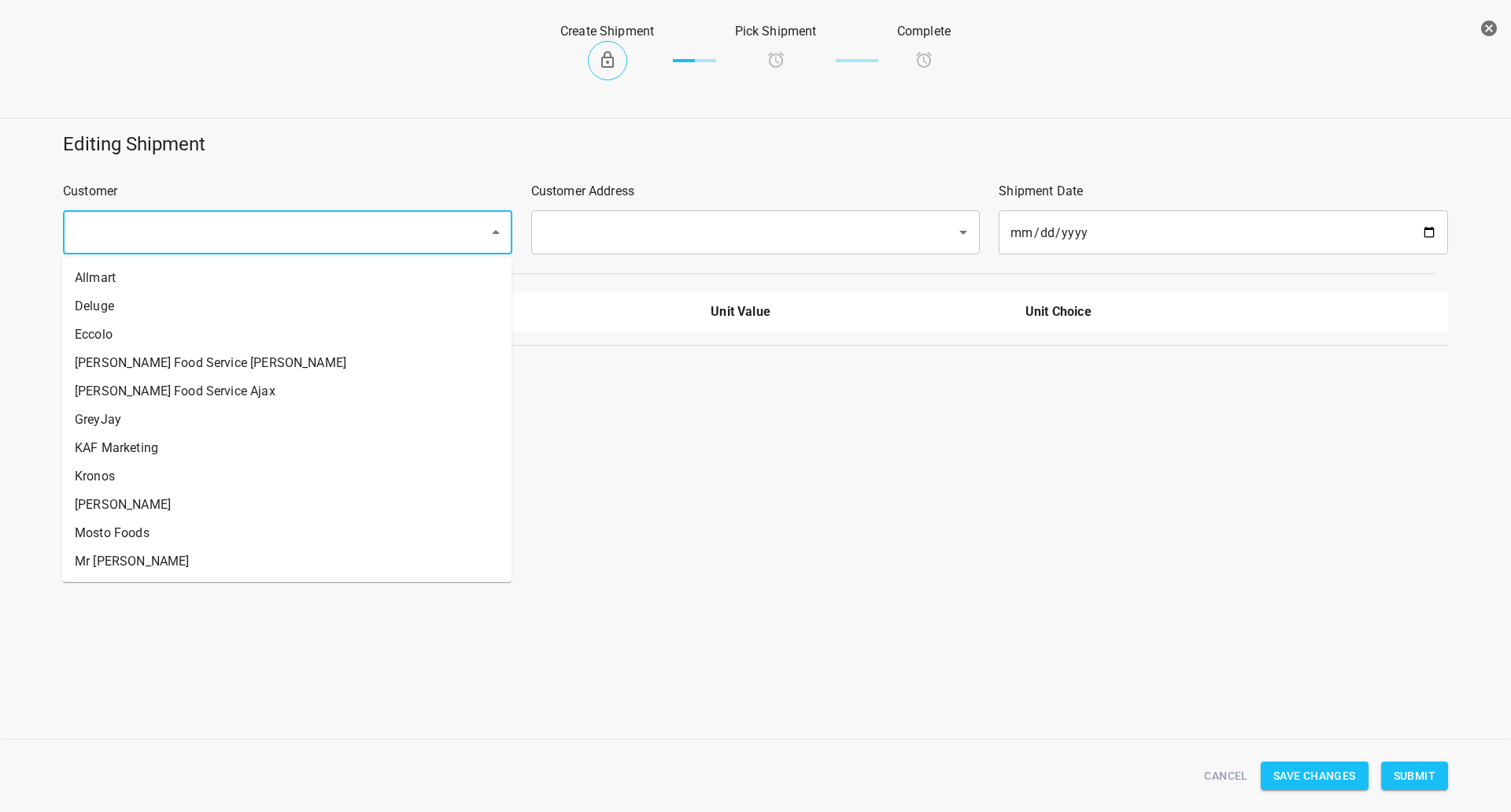
click at [260, 230] on input "text" at bounding box center [266, 232] width 391 height 30
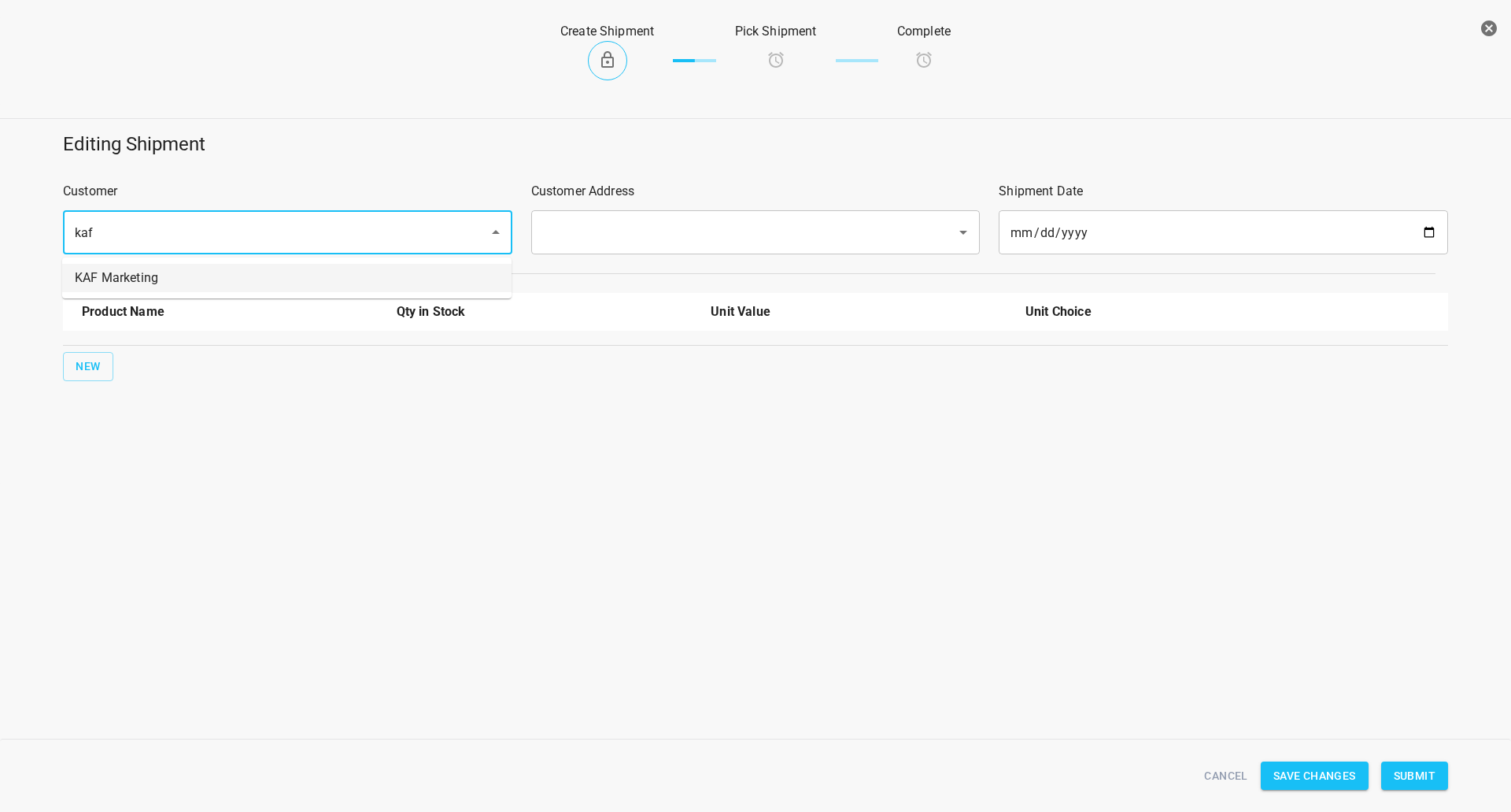
drag, startPoint x: 185, startPoint y: 270, endPoint x: 220, endPoint y: 270, distance: 35.0
click at [187, 270] on li "KAF Marketing" at bounding box center [287, 277] width 449 height 29
type input "KAF Marketing"
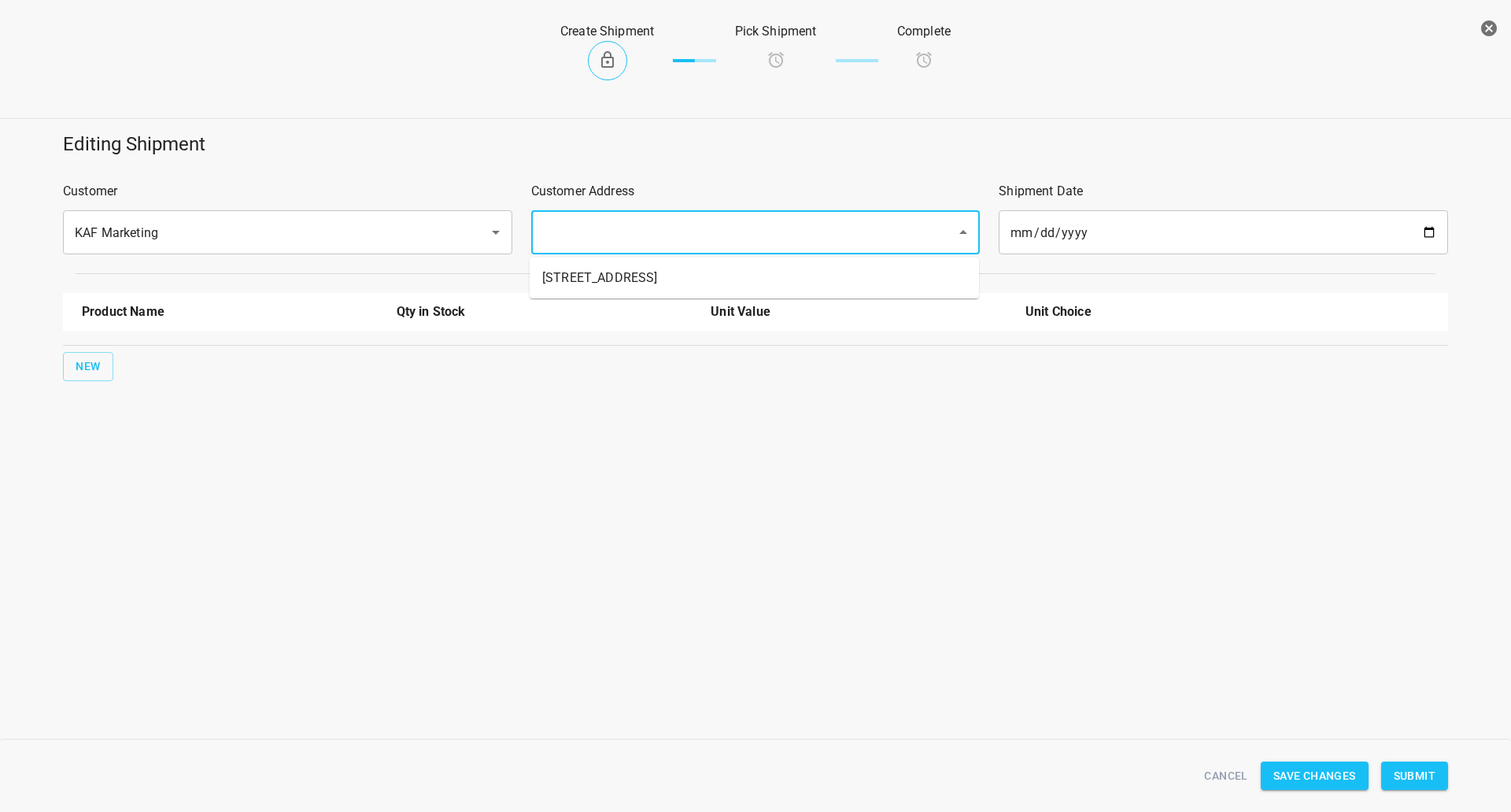
click at [610, 226] on input "text" at bounding box center [734, 232] width 391 height 30
click at [589, 295] on ul "[STREET_ADDRESS]" at bounding box center [754, 277] width 449 height 41
click at [557, 268] on li "[STREET_ADDRESS]" at bounding box center [754, 277] width 449 height 29
type input "[STREET_ADDRESS]"
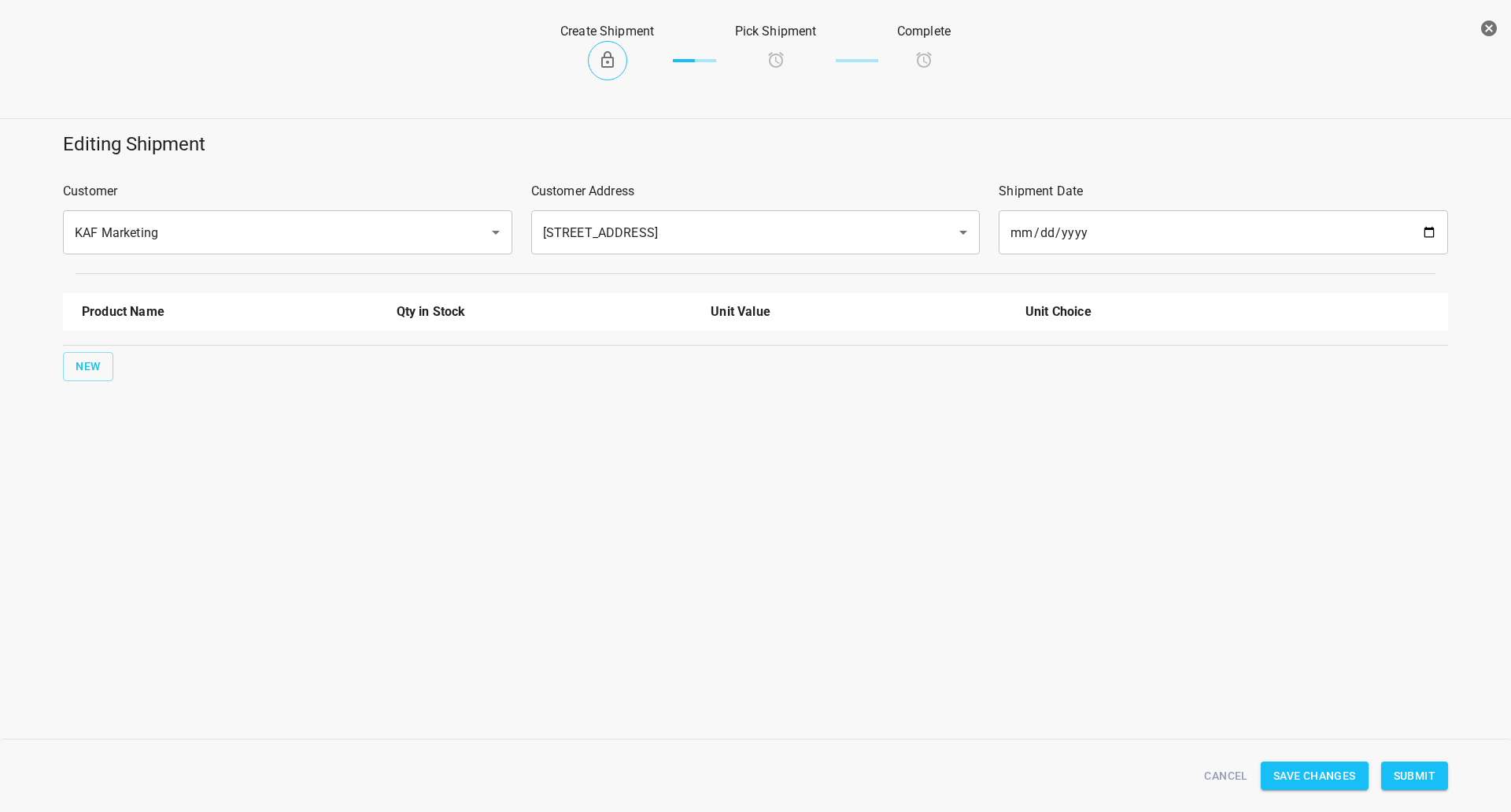
click at [46, 373] on div "Editing Shipment Customer KAF Marketing ​ Customer Address [STREET_ADDRESS] ​ S…" at bounding box center [756, 256] width 1530 height 269
click at [96, 361] on span "New" at bounding box center [88, 366] width 25 height 20
click at [143, 354] on input "text" at bounding box center [208, 356] width 252 height 24
click at [143, 463] on li "750ml Still" at bounding box center [230, 477] width 296 height 29
type input "750ml Still"
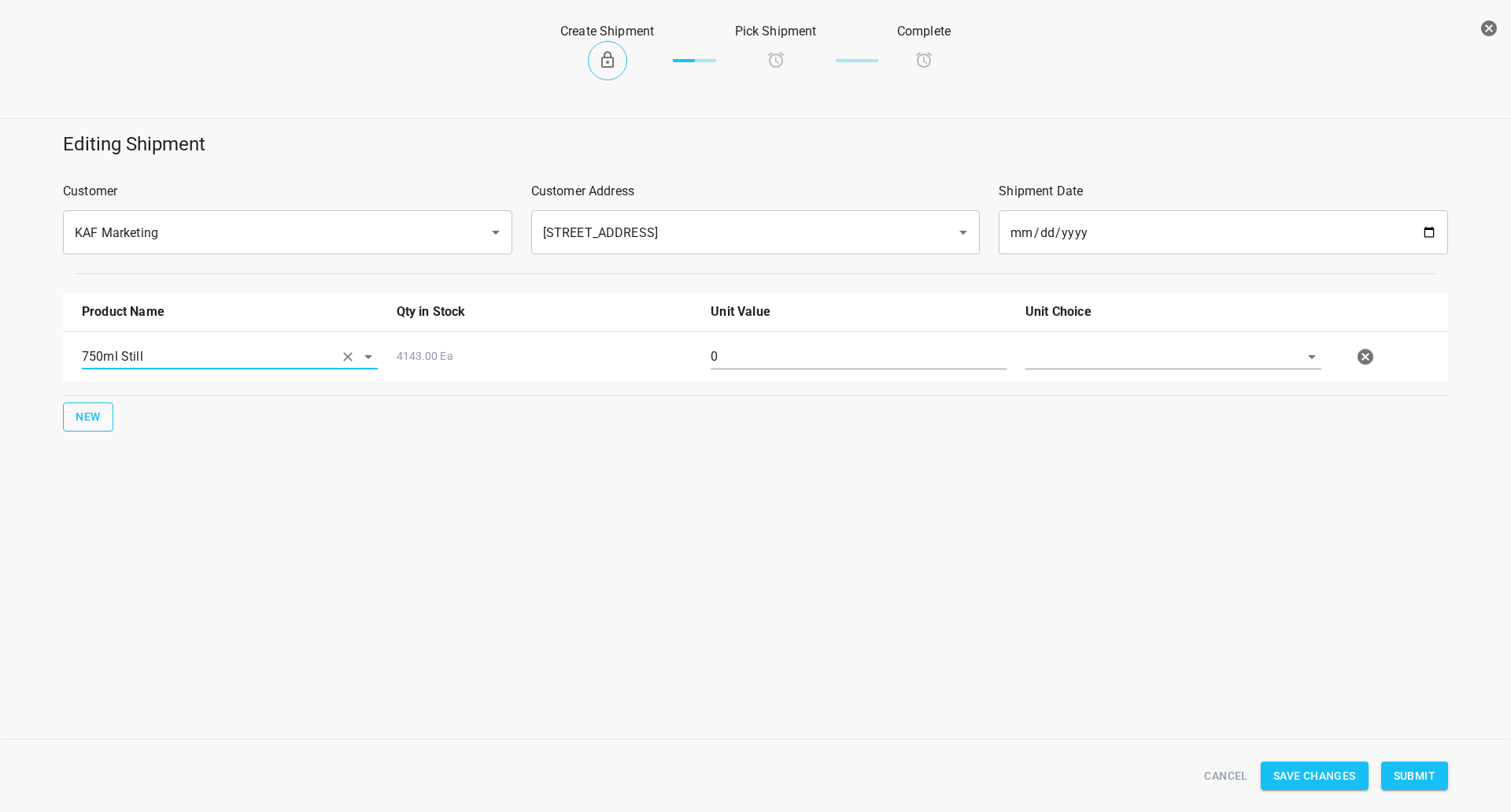
click at [90, 414] on span "New" at bounding box center [88, 416] width 25 height 20
drag, startPoint x: 166, startPoint y: 429, endPoint x: 221, endPoint y: 398, distance: 63.1
click at [167, 429] on div at bounding box center [230, 413] width 315 height 57
click at [221, 400] on input "text" at bounding box center [208, 407] width 252 height 24
drag, startPoint x: 176, startPoint y: 514, endPoint x: 178, endPoint y: 503, distance: 11.2
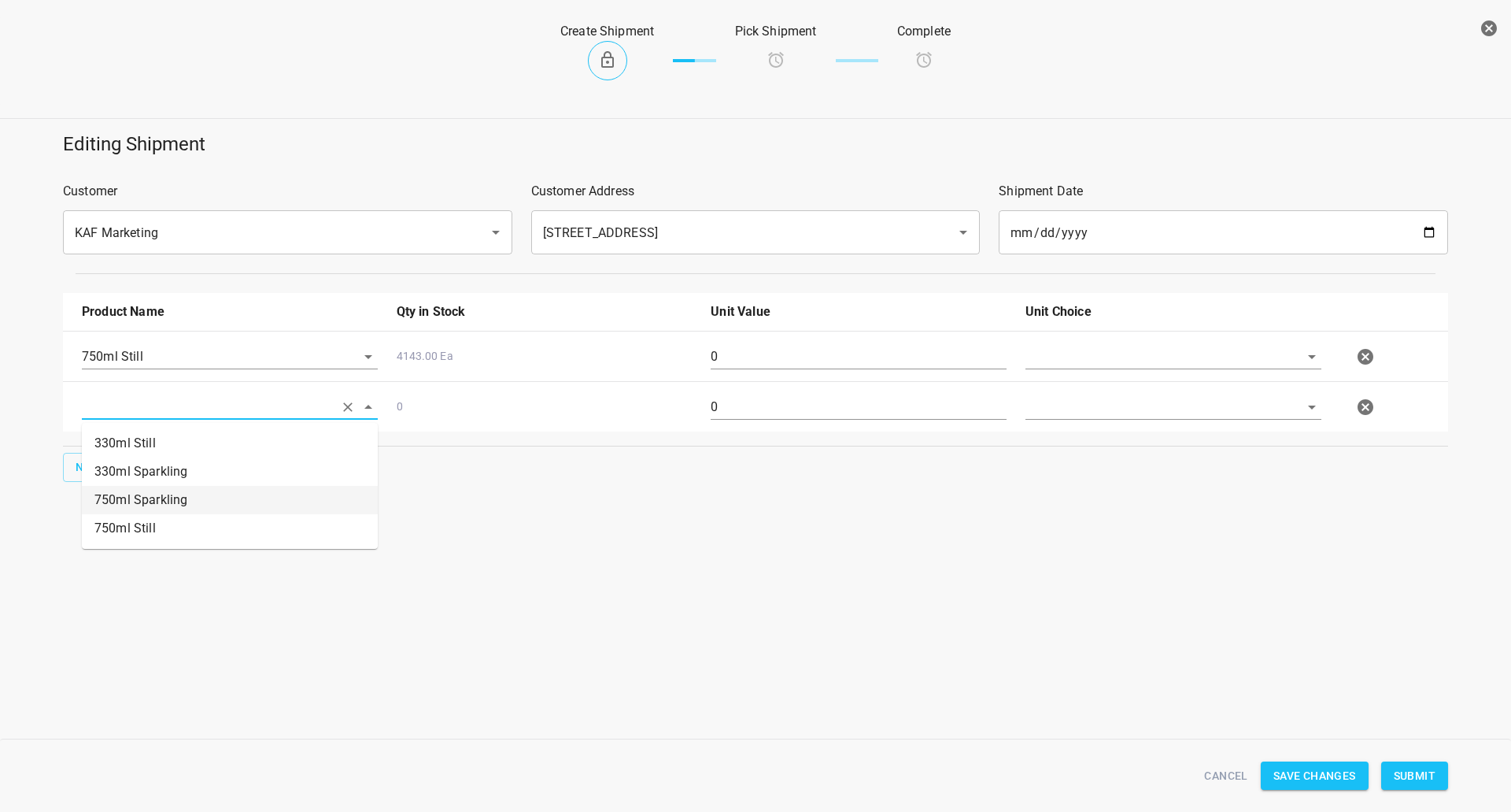
click at [178, 503] on ul "330ml Still 330ml Sparkling 750ml Sparkling 750ml Still" at bounding box center [230, 485] width 296 height 126
click at [177, 502] on li "750ml Sparkling" at bounding box center [230, 500] width 296 height 29
type input "750ml Sparkling"
click at [1062, 349] on input "text" at bounding box center [1152, 356] width 252 height 24
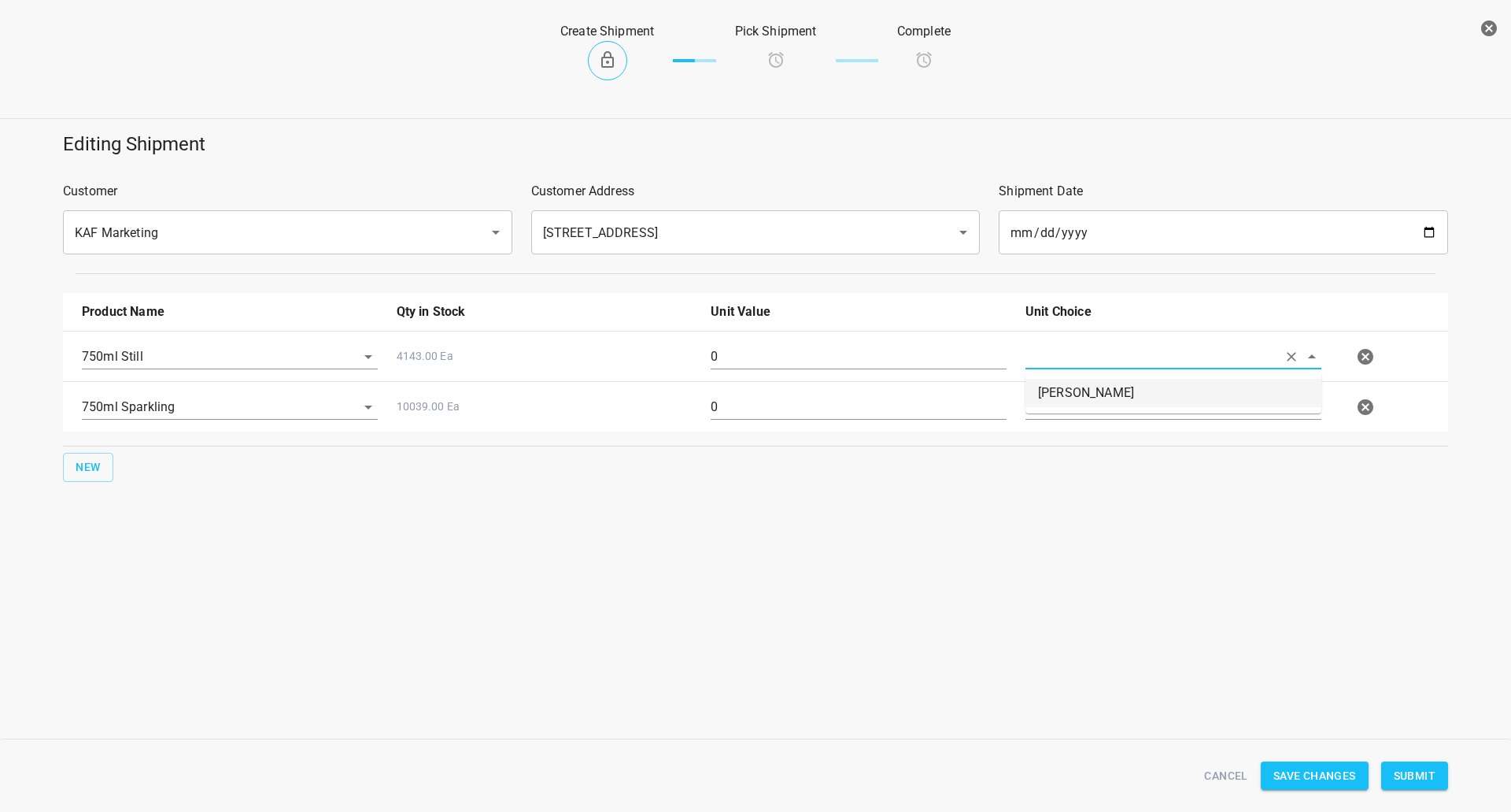
drag, startPoint x: 1062, startPoint y: 383, endPoint x: 1062, endPoint y: 407, distance: 24.0
click at [1062, 386] on li "[PERSON_NAME]" at bounding box center [1174, 393] width 296 height 29
type input "[PERSON_NAME]"
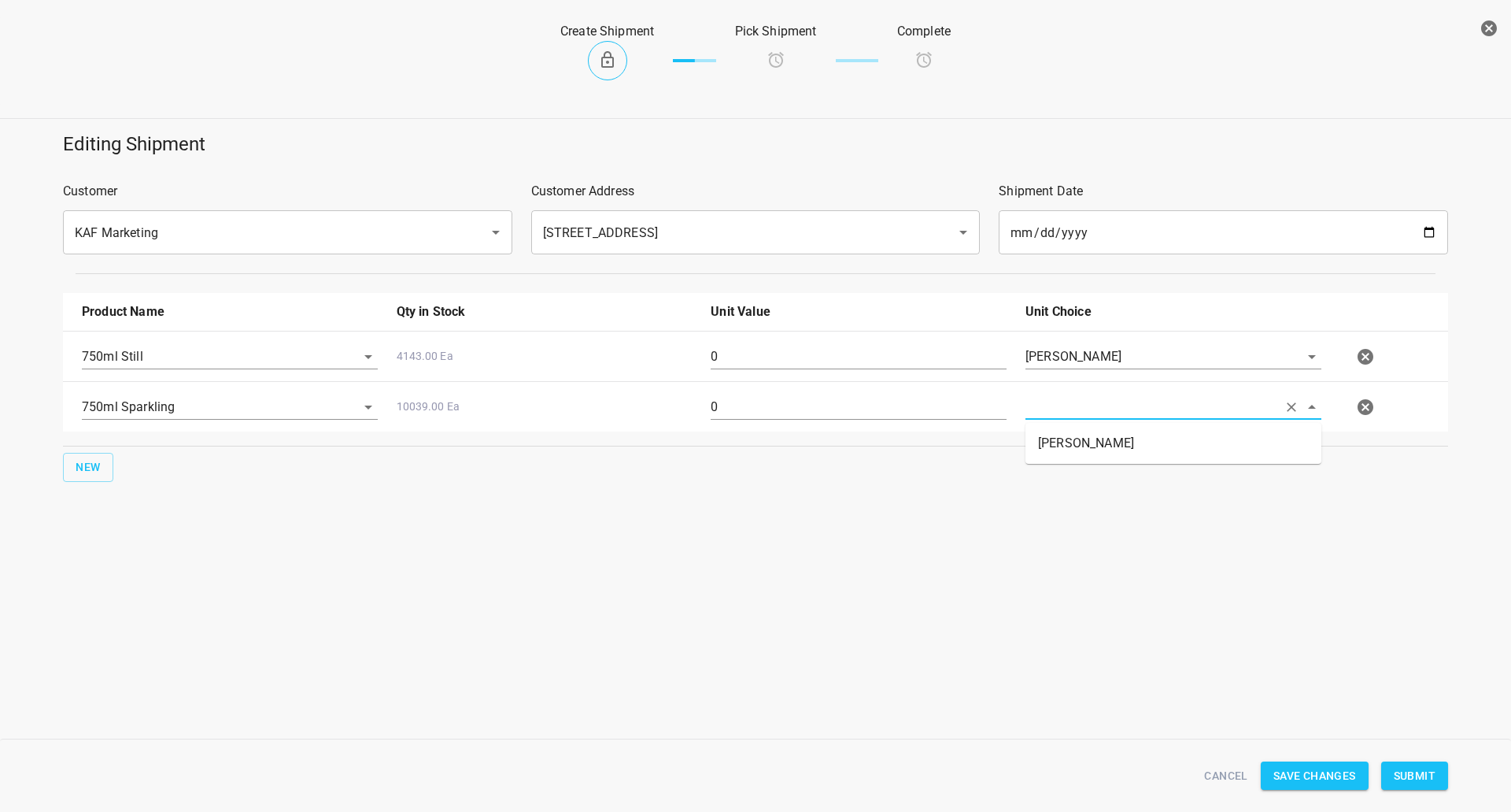
click at [1062, 419] on input "text" at bounding box center [1152, 407] width 252 height 24
click at [1058, 436] on li "[PERSON_NAME]" at bounding box center [1174, 443] width 296 height 29
type input "[PERSON_NAME]"
click at [904, 352] on input "0" at bounding box center [859, 356] width 296 height 25
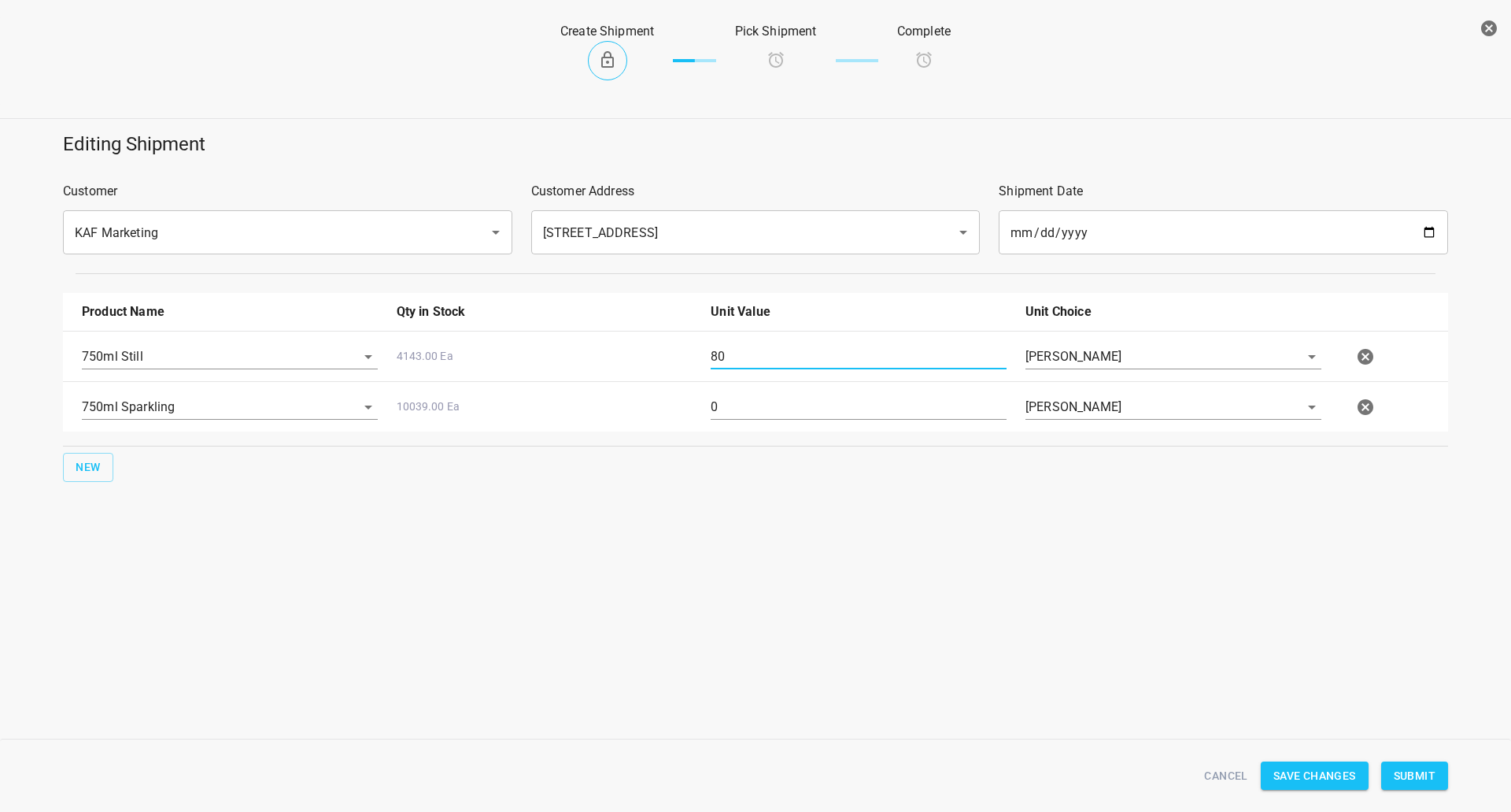
type input "80"
click at [749, 411] on input "0" at bounding box center [859, 407] width 296 height 25
click at [751, 411] on input "0" at bounding box center [859, 407] width 296 height 25
type input "80"
click at [709, 561] on div "Editing Shipment Customer KAF Marketing ​ Customer Address [STREET_ADDRESS] ​ S…" at bounding box center [756, 353] width 1511 height 463
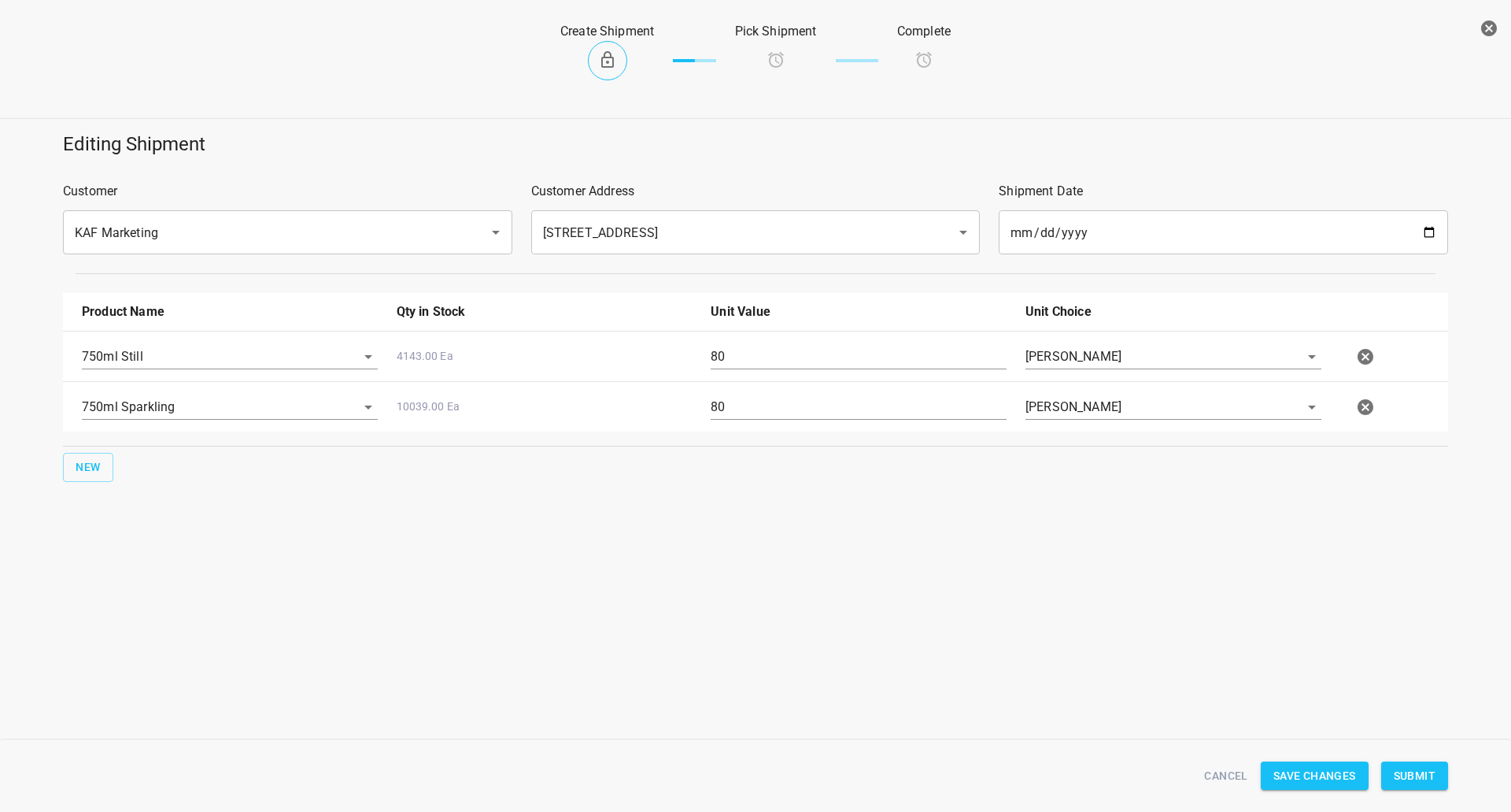
click at [1415, 778] on span "Submit" at bounding box center [1415, 775] width 42 height 20
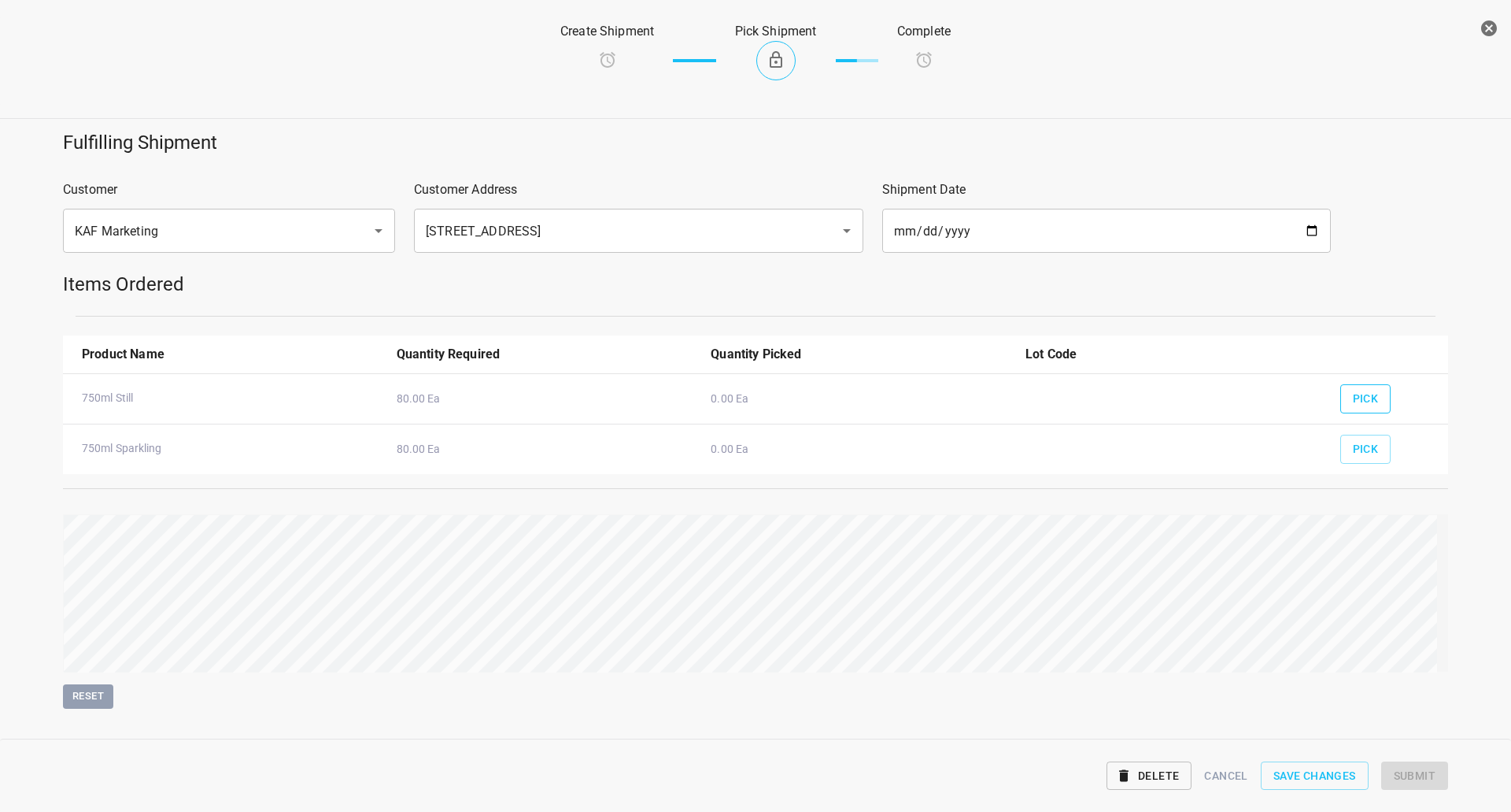
click at [1341, 411] on button "Pick" at bounding box center [1366, 399] width 51 height 30
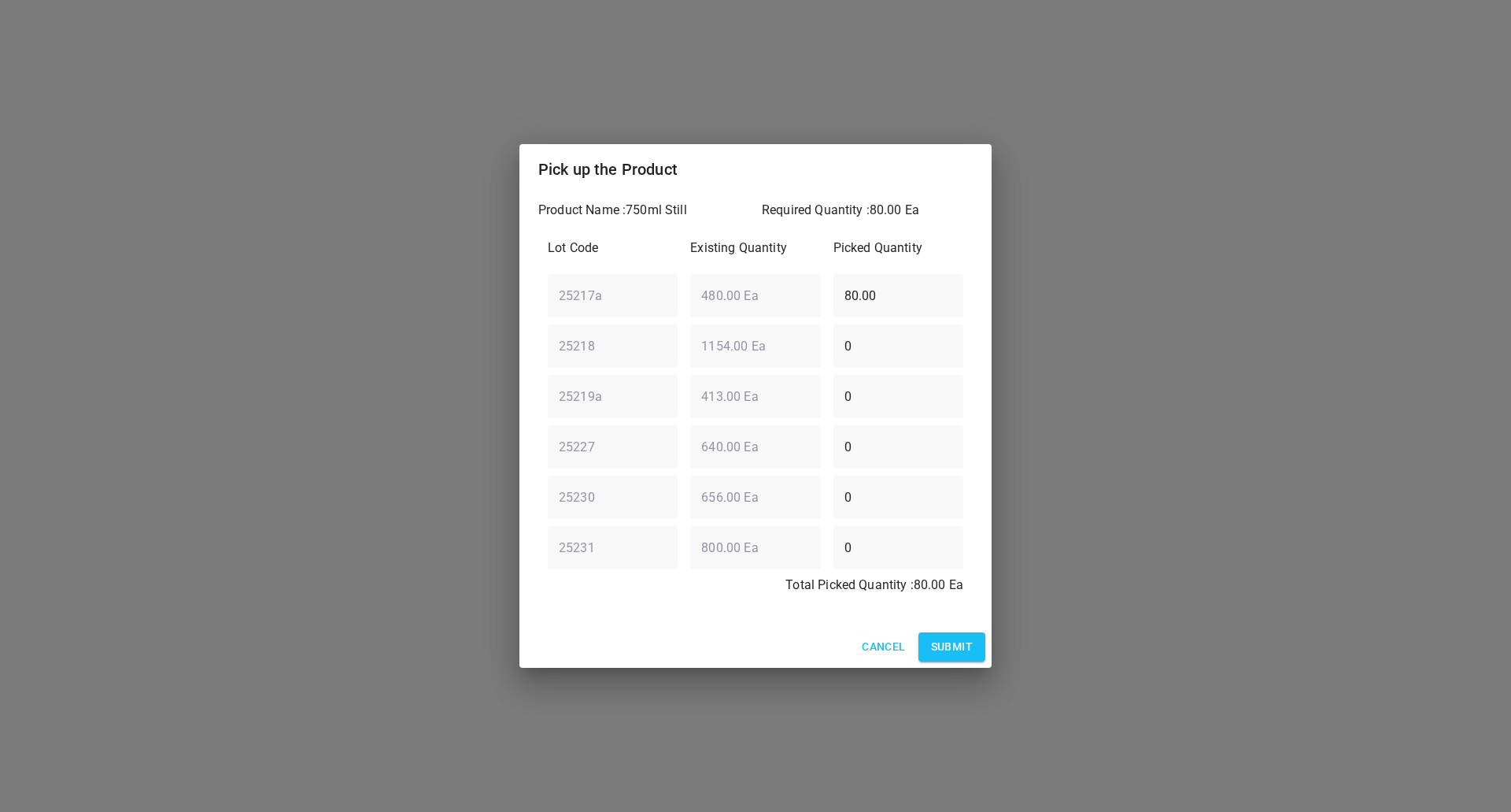
drag, startPoint x: 647, startPoint y: 303, endPoint x: 484, endPoint y: 316, distance: 163.5
click at [487, 315] on div "Pick up the Product Product Name : 750ml Still Required Quantity : 80.00 Ea Lot…" at bounding box center [756, 406] width 1511 height 812
type input "0"
drag, startPoint x: 809, startPoint y: 366, endPoint x: 425, endPoint y: 407, distance: 386.2
click at [425, 407] on div "Pick up the Product Product Name : 750ml Still Required Quantity : 80.00 Ea Lot…" at bounding box center [756, 406] width 1511 height 812
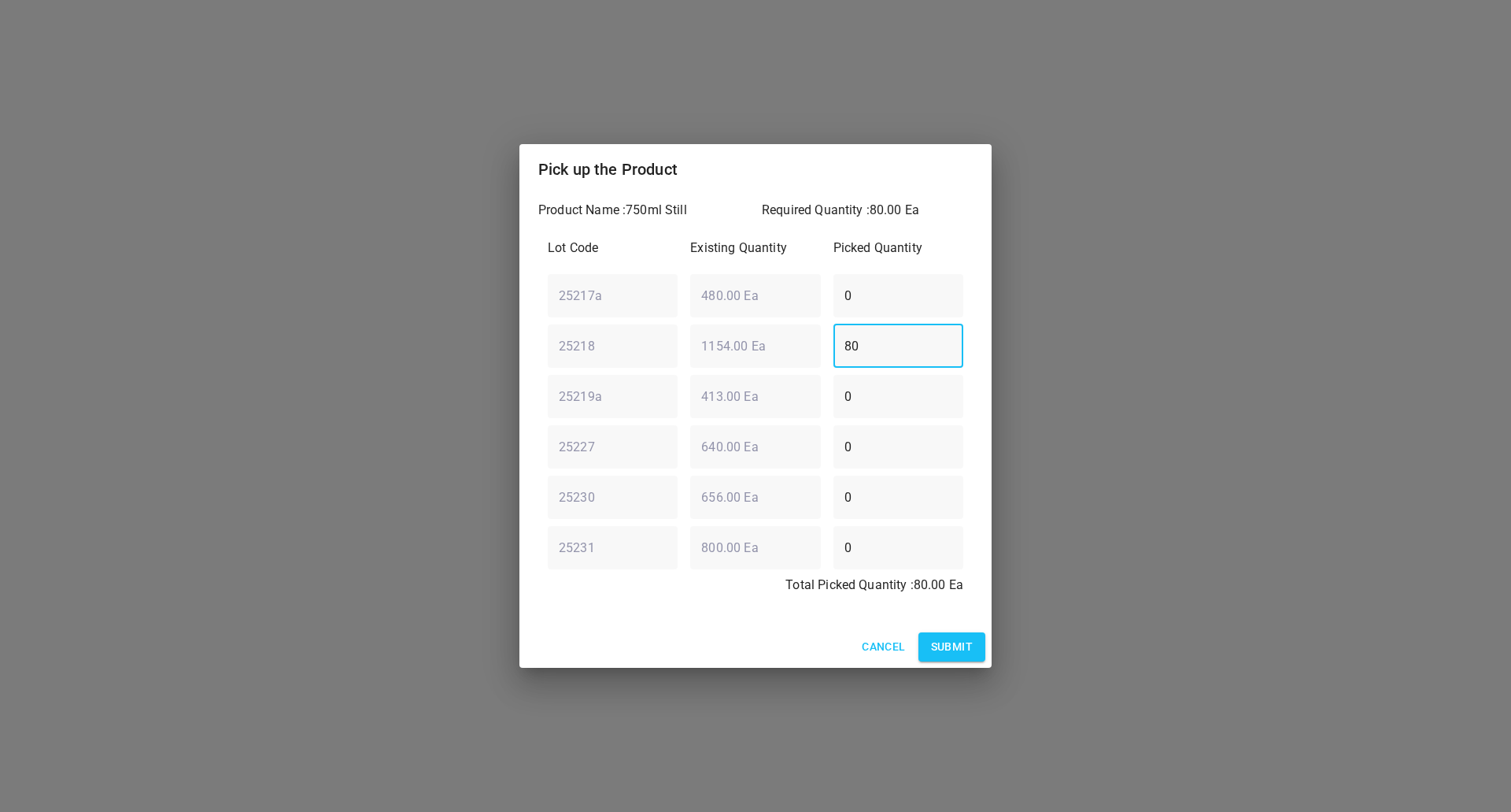
type input "80"
click at [982, 642] on div "Cancel Submit" at bounding box center [756, 647] width 472 height 42
click at [909, 649] on button "Cancel" at bounding box center [883, 647] width 56 height 30
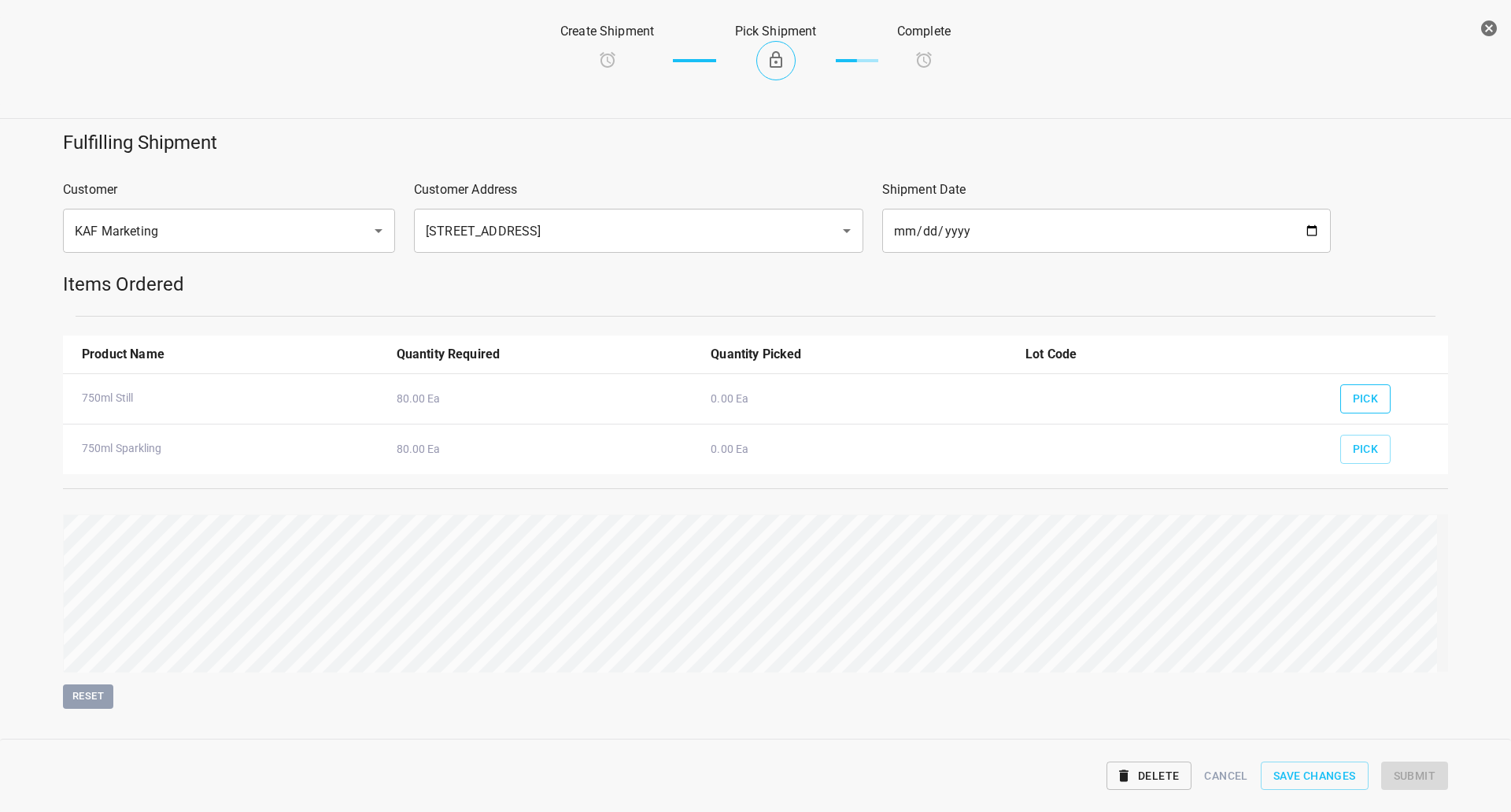
click at [1376, 398] on button "Pick" at bounding box center [1366, 399] width 51 height 30
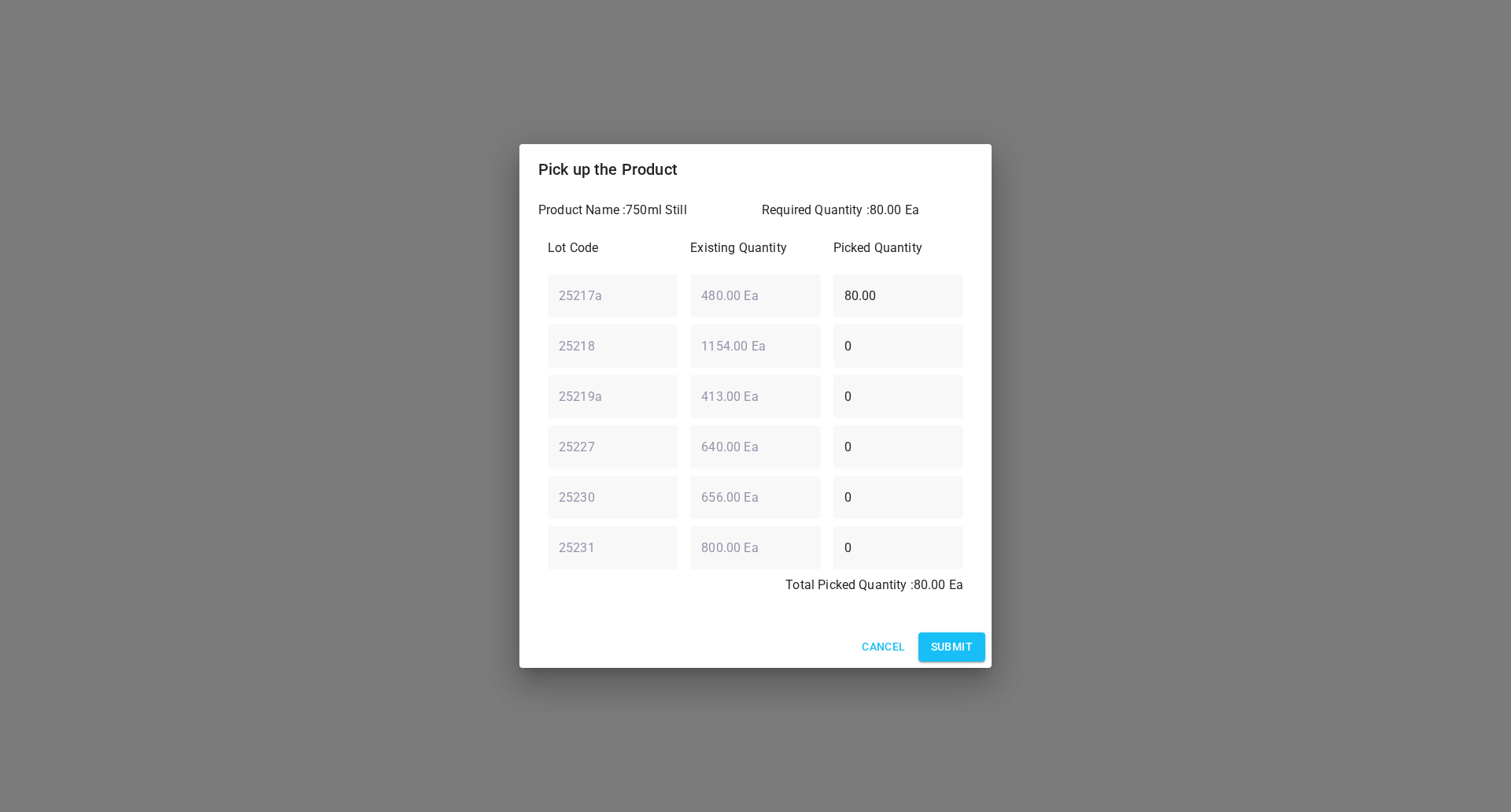
click at [568, 344] on div "Lot Code Existing Quantity Picked Quantity 25217a ​ 480.00 Ea ​ 80.00 ​ 25218 ​…" at bounding box center [756, 421] width 435 height 384
type input "0"
drag, startPoint x: 877, startPoint y: 352, endPoint x: 640, endPoint y: 309, distance: 240.9
click at [492, 352] on div "Pick up the Product Product Name : 750ml Still Required Quantity : 80.00 Ea Lot…" at bounding box center [756, 406] width 1511 height 812
type input "80"
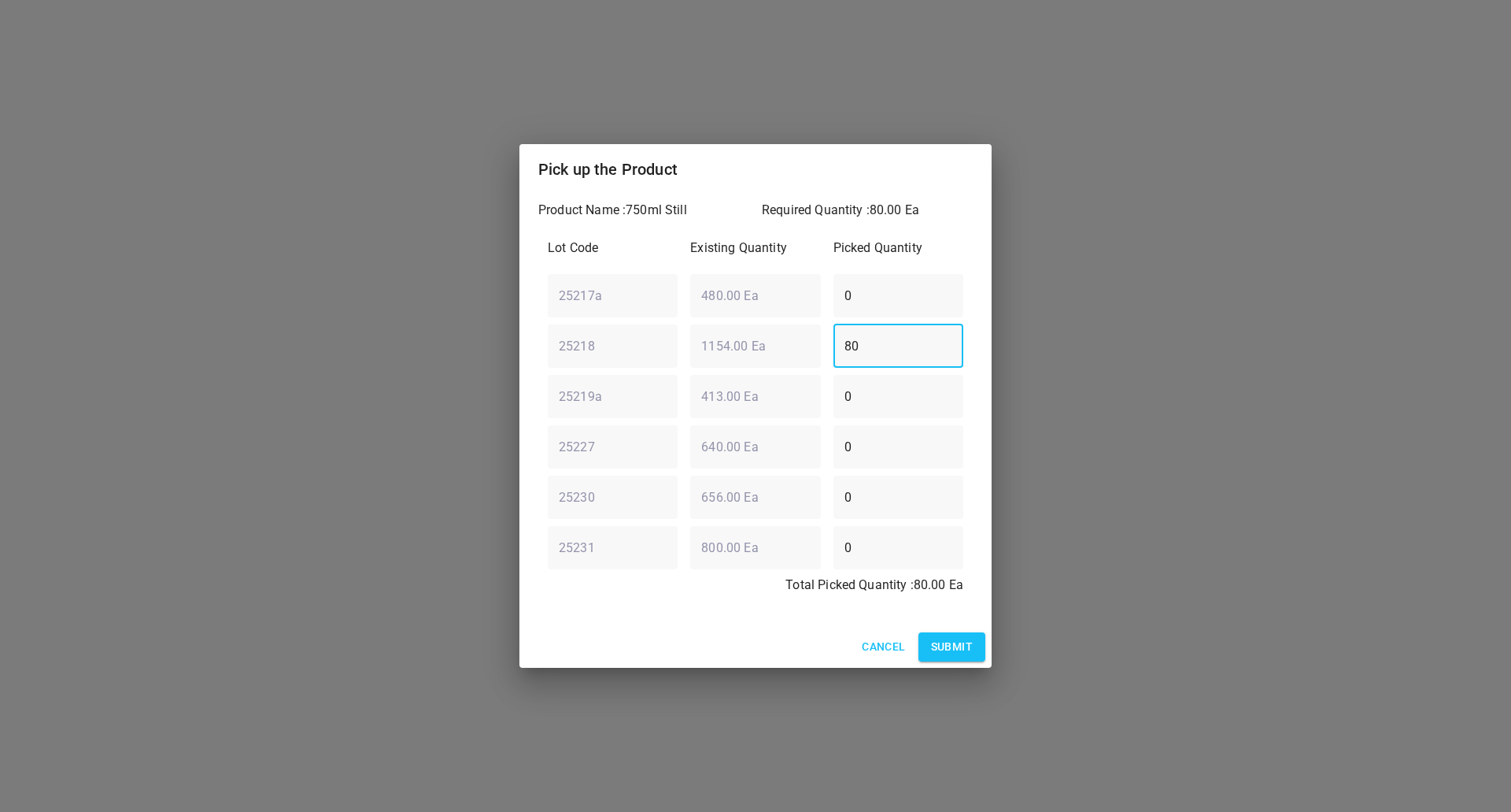
click at [953, 646] on span "Submit" at bounding box center [952, 647] width 42 height 20
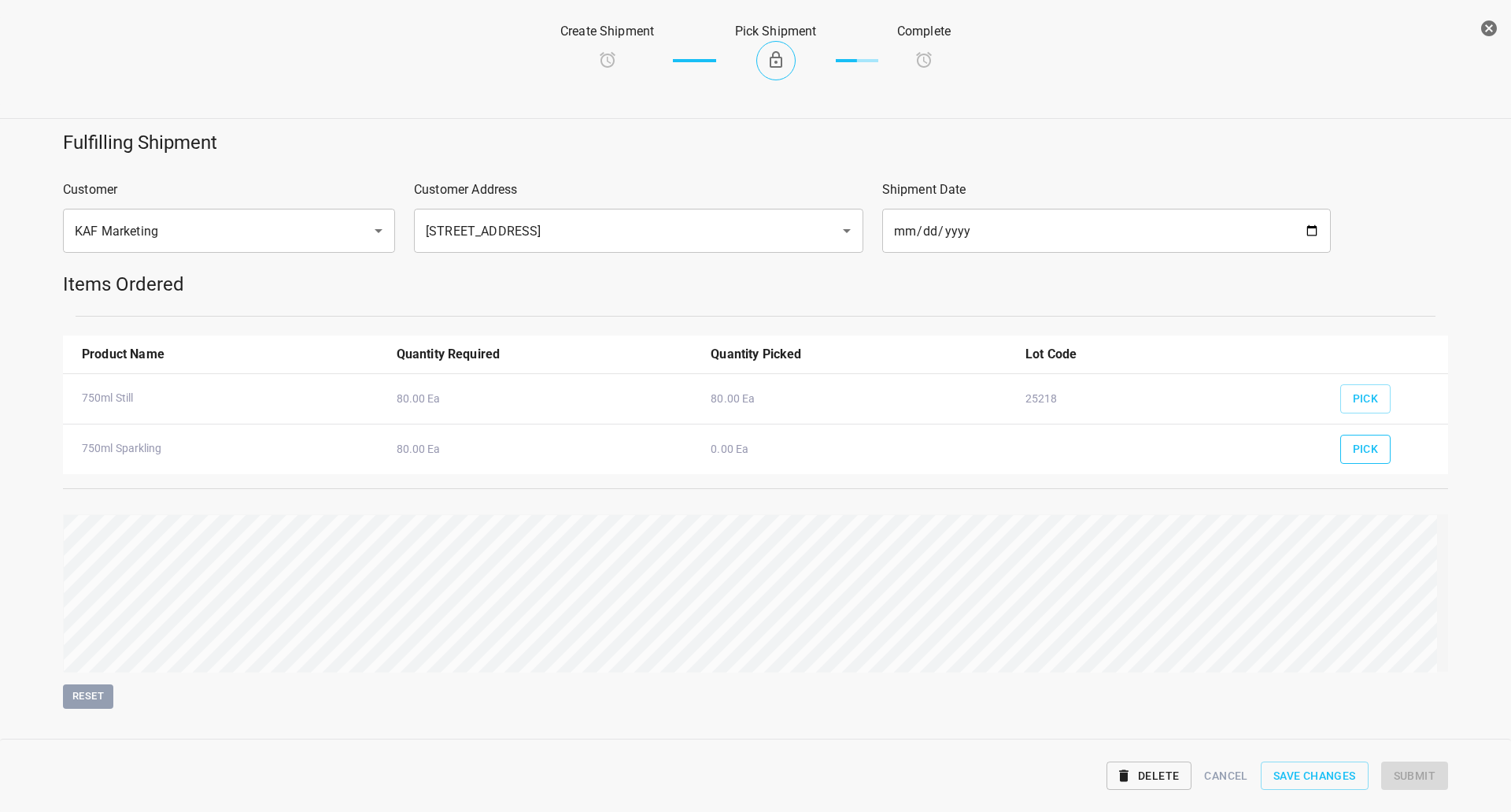
click at [1353, 445] on span "Pick" at bounding box center [1366, 449] width 26 height 20
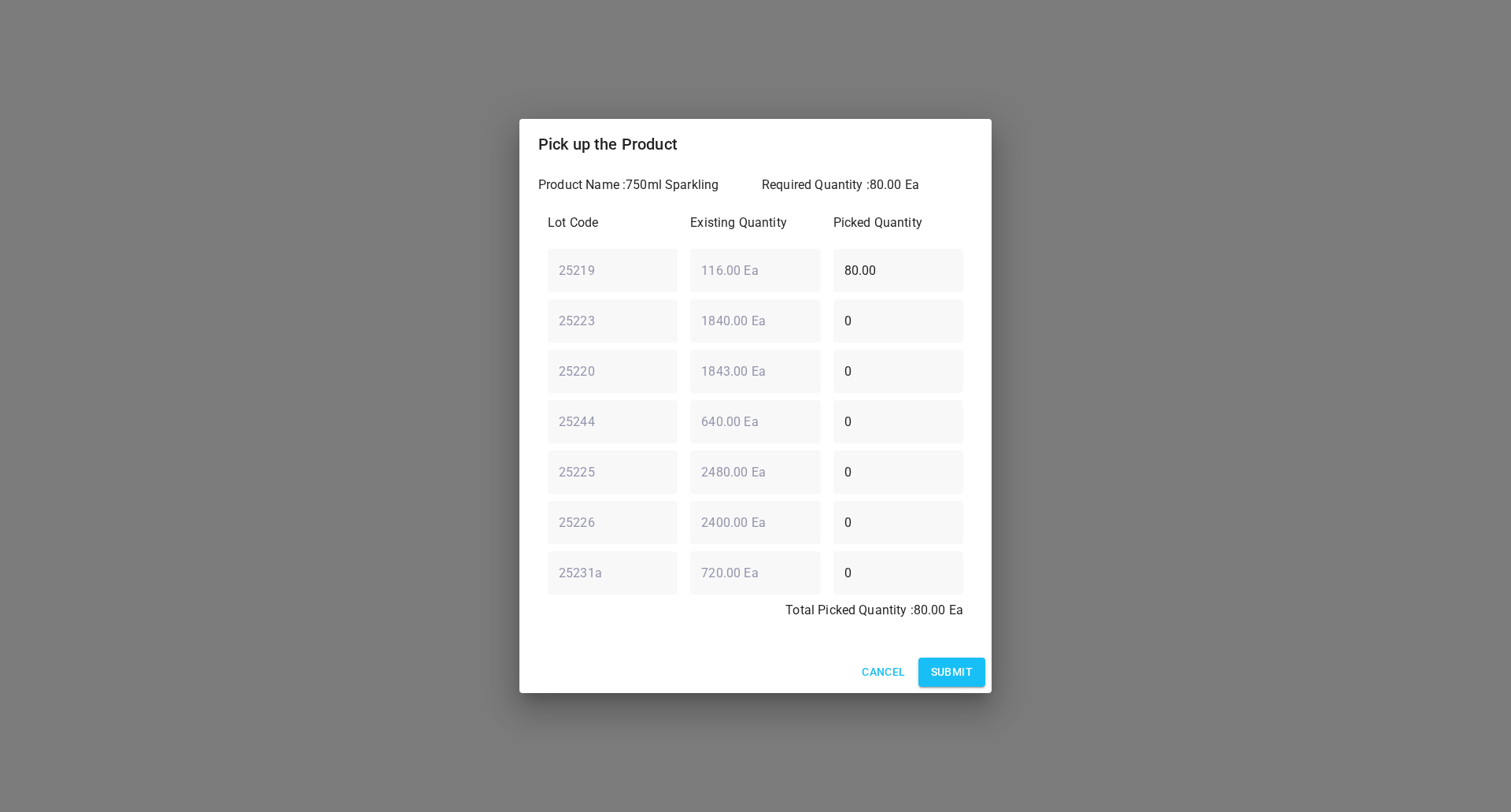
click at [587, 284] on div "25219 ​ 116.00 Ea ​ 80.00 ​" at bounding box center [756, 270] width 429 height 57
click at [963, 680] on span "Submit" at bounding box center [952, 671] width 42 height 20
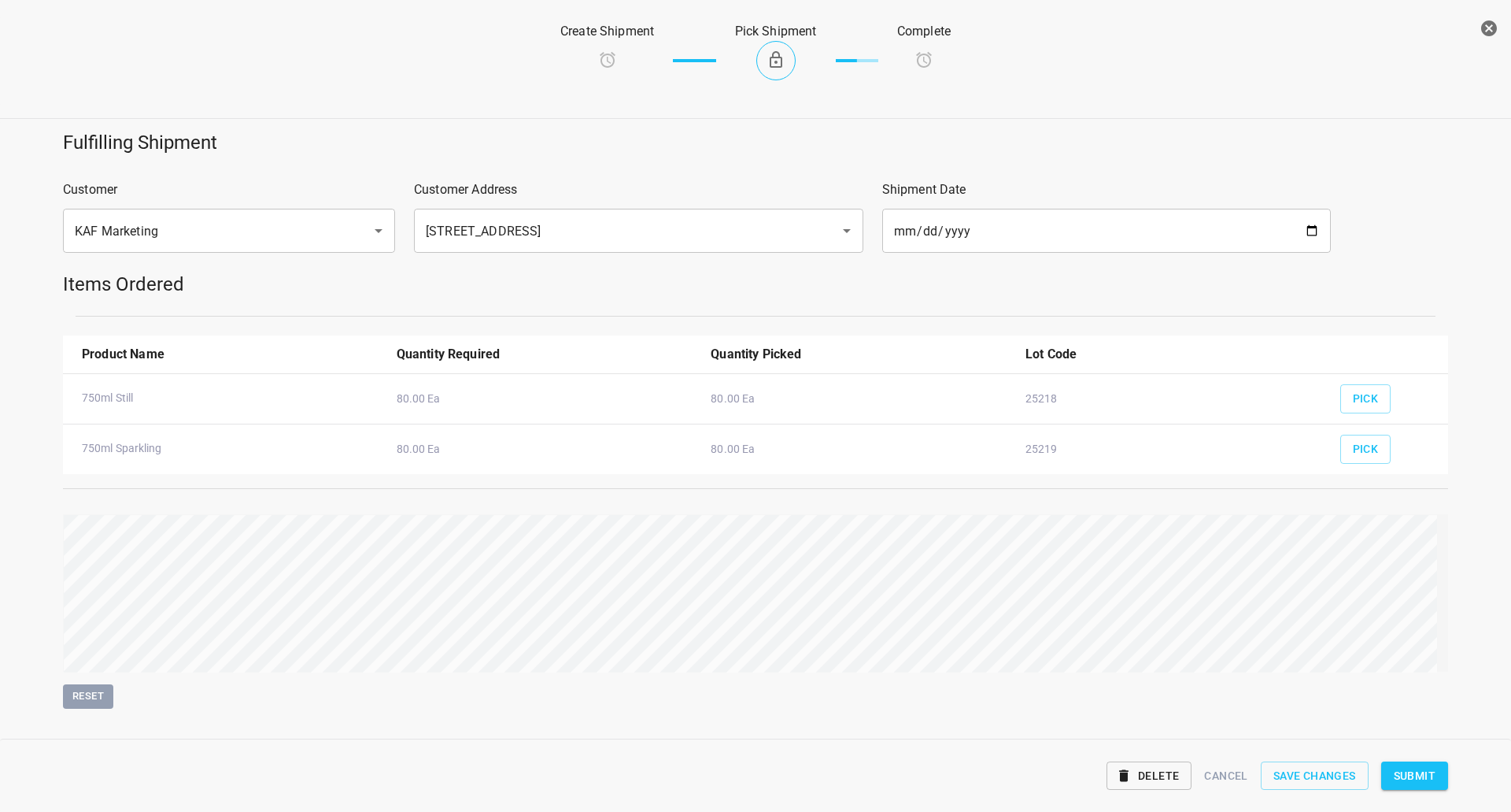
click at [1401, 784] on span "Submit" at bounding box center [1415, 775] width 42 height 20
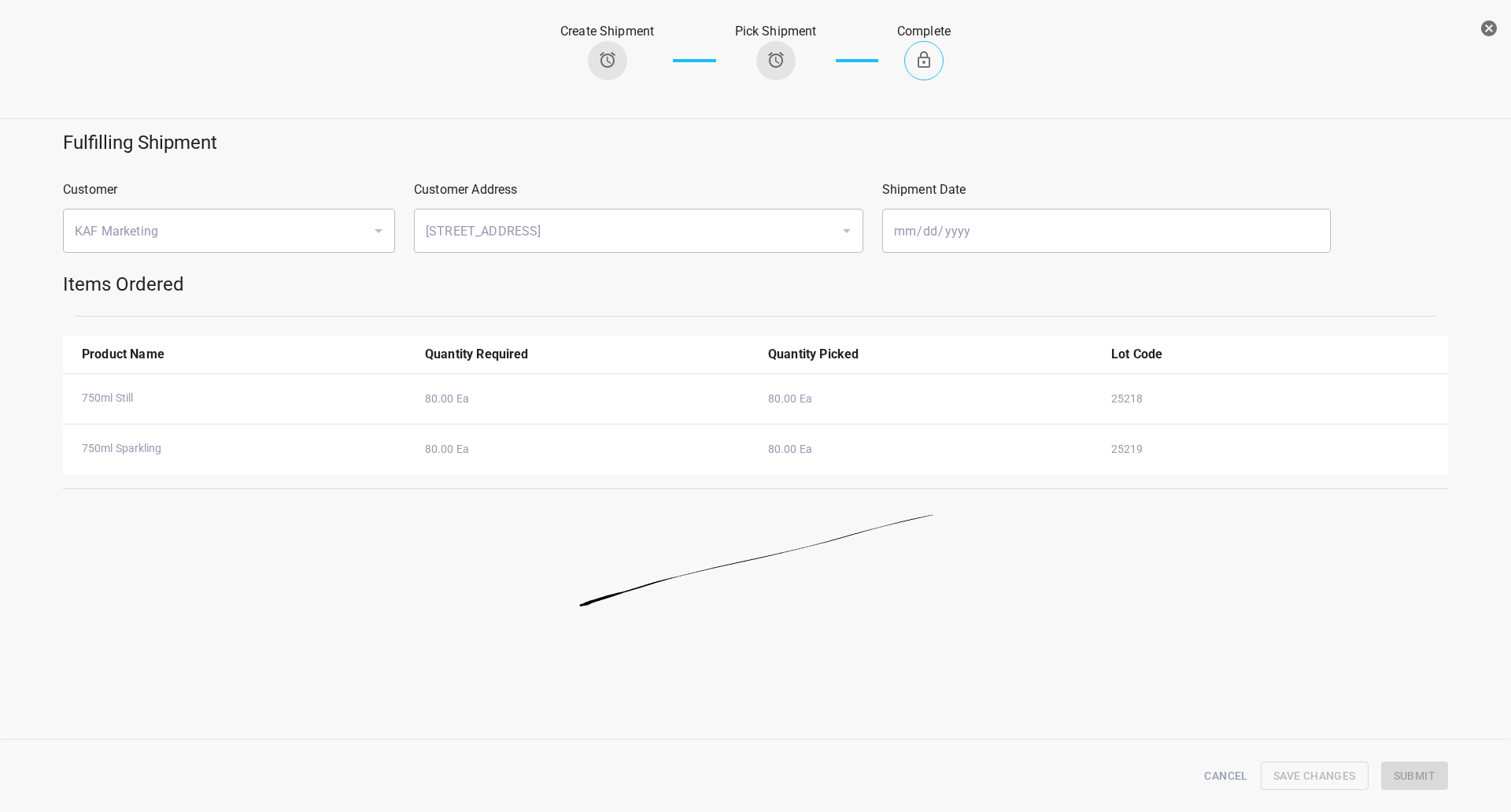
click at [1472, 29] on div "Create Shipment Pick Shipment Complete" at bounding box center [756, 61] width 1536 height 116
click at [1484, 23] on icon "button" at bounding box center [1489, 29] width 16 height 16
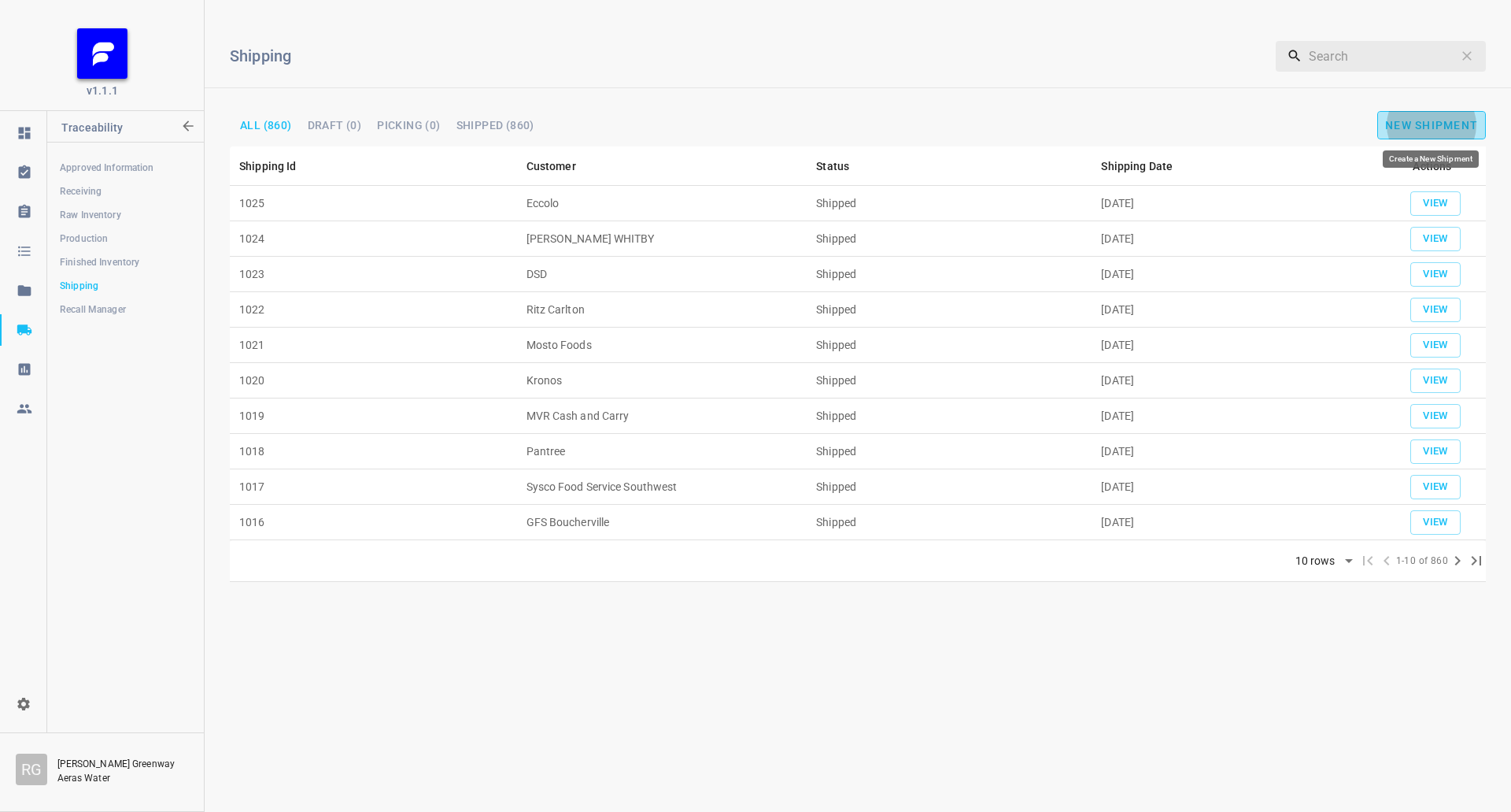
click at [1414, 116] on button "New Shipment" at bounding box center [1432, 125] width 109 height 29
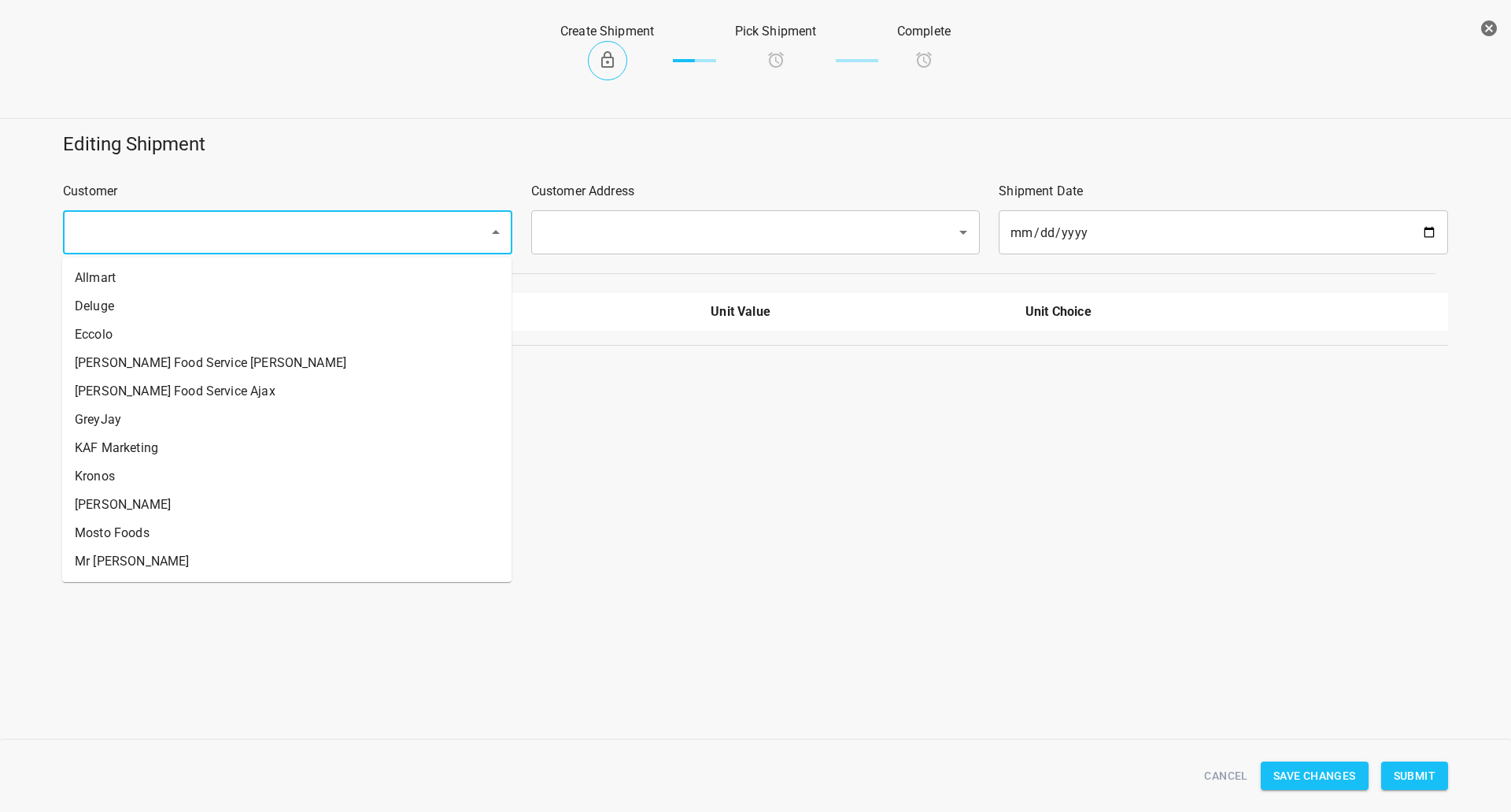
click at [261, 241] on input "text" at bounding box center [266, 232] width 391 height 30
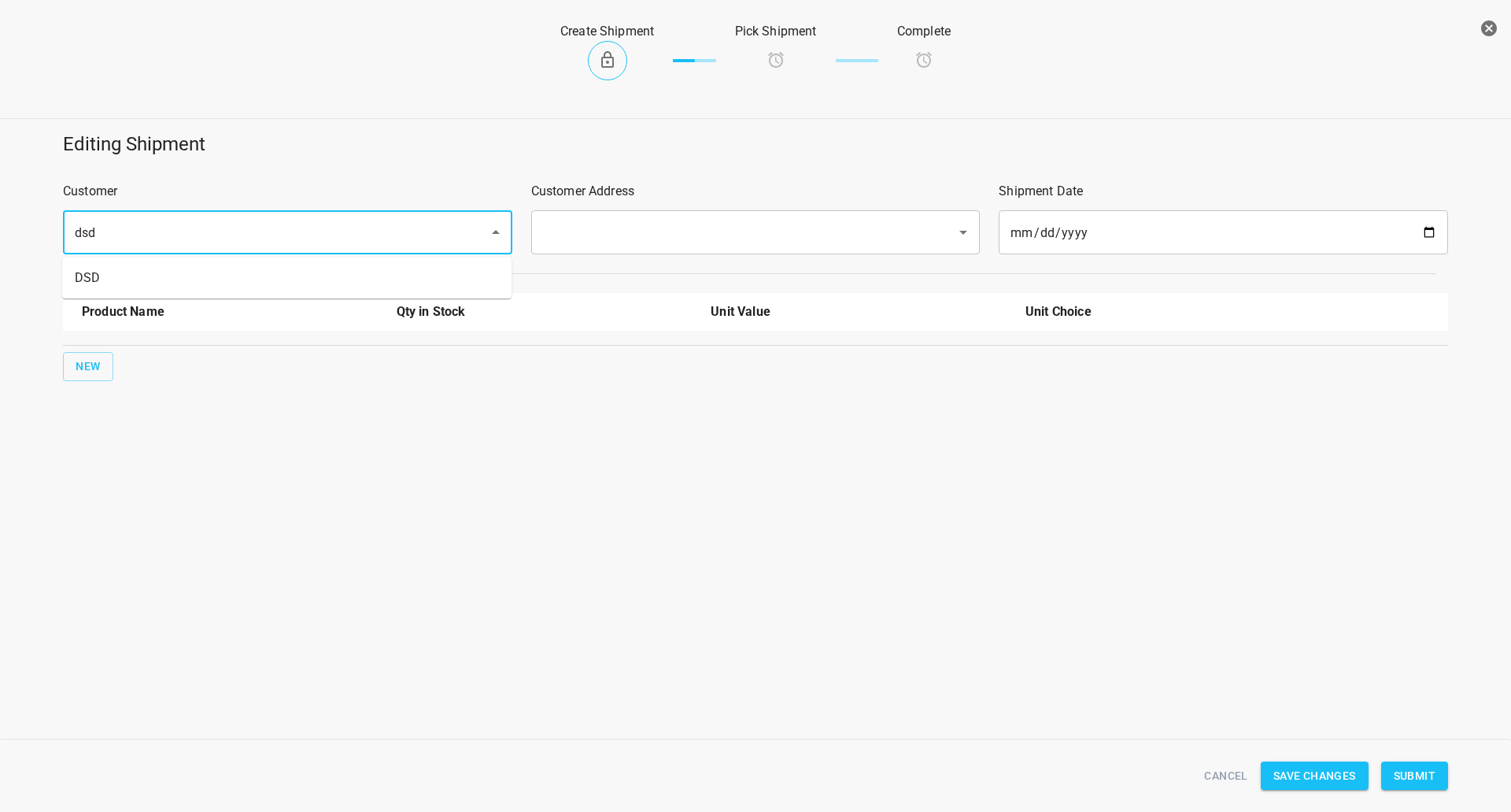
click at [204, 284] on li "DSD" at bounding box center [287, 277] width 449 height 29
type input "DSD"
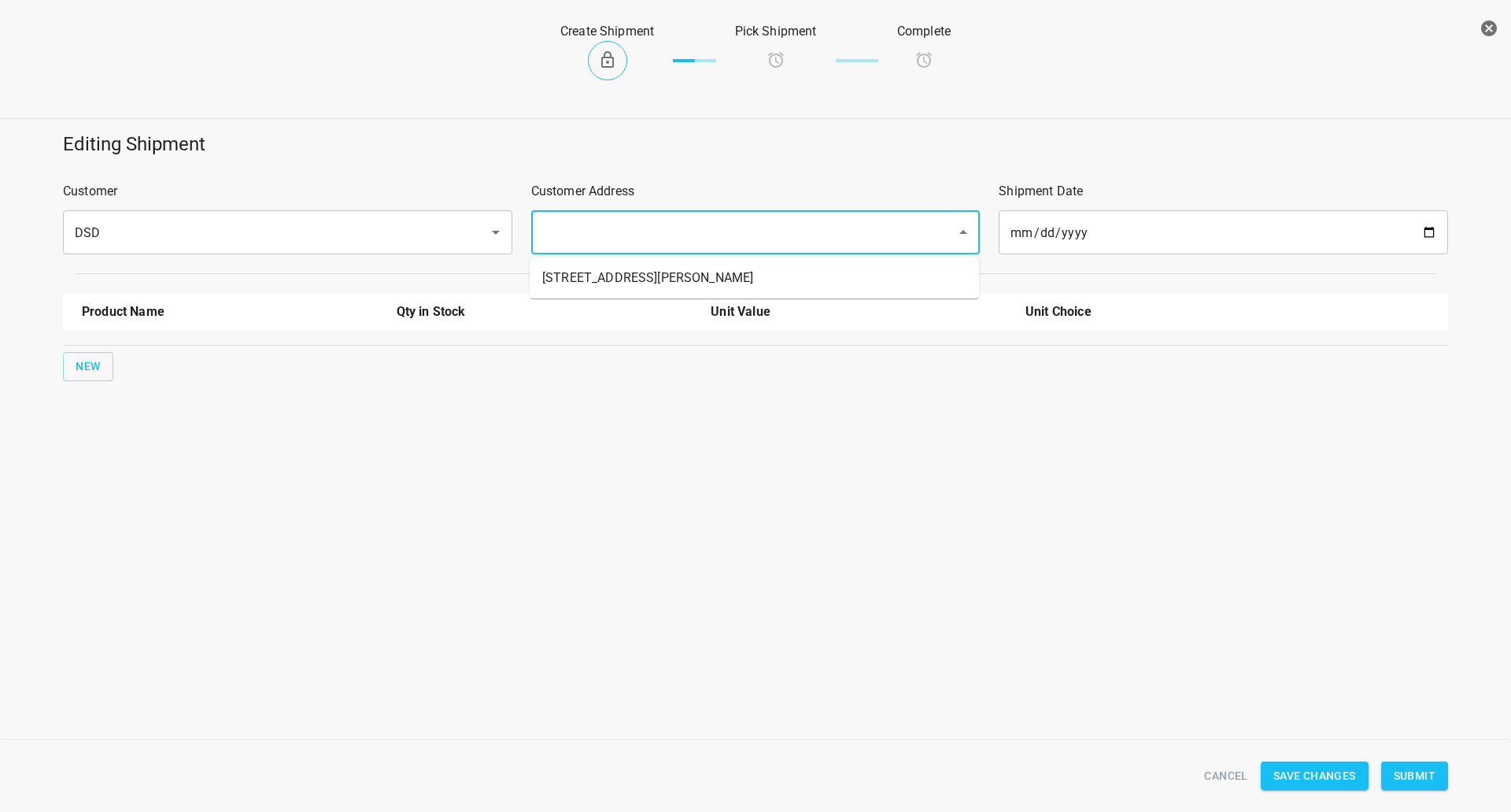
click at [665, 221] on input "text" at bounding box center [734, 232] width 391 height 30
click at [597, 287] on li "[STREET_ADDRESS][PERSON_NAME]" at bounding box center [754, 277] width 449 height 29
type input "[STREET_ADDRESS][PERSON_NAME]"
click at [82, 382] on div "New" at bounding box center [756, 366] width 1392 height 36
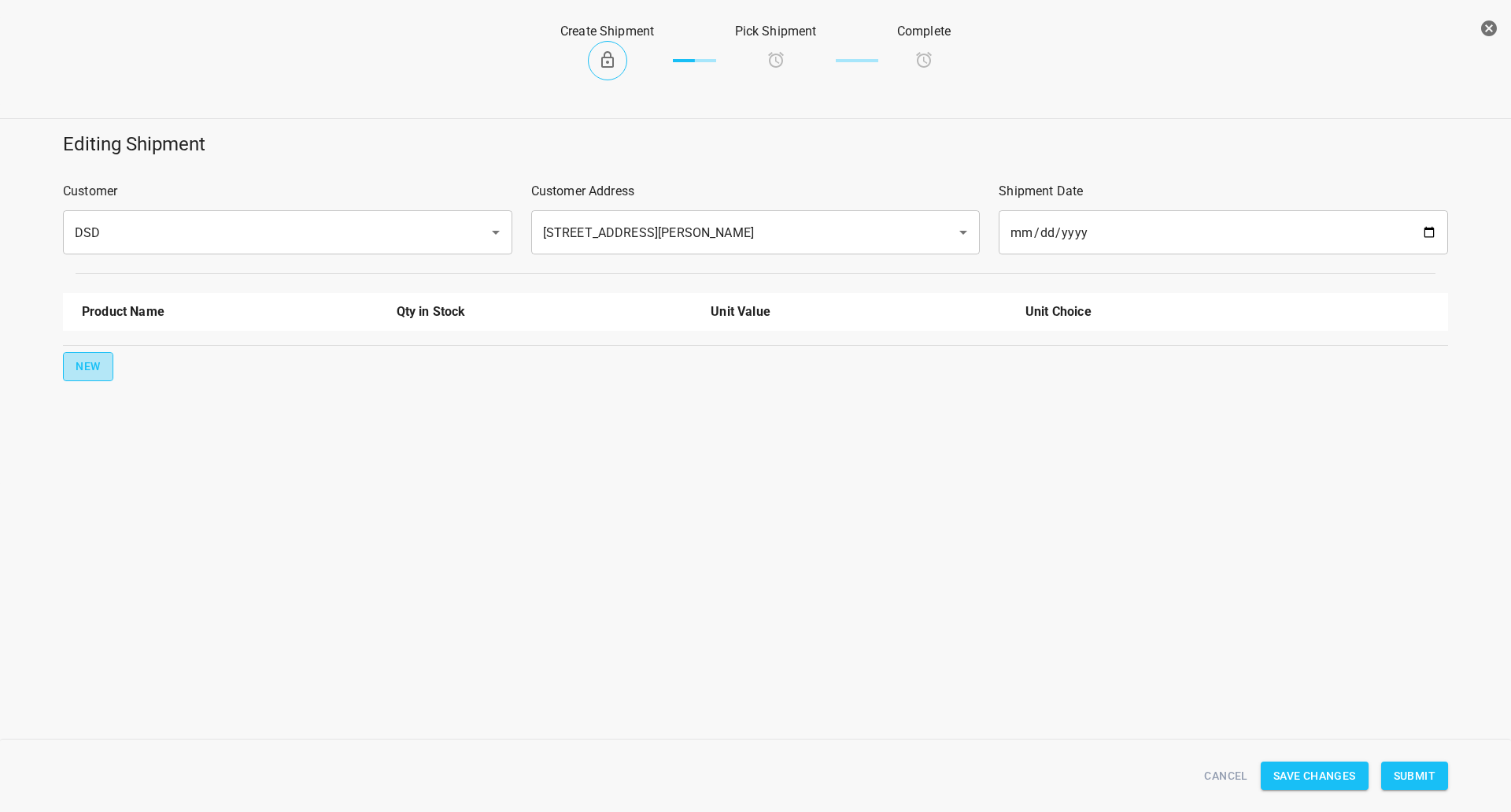
click at [97, 370] on span "New" at bounding box center [88, 366] width 25 height 20
click at [129, 358] on input "text" at bounding box center [208, 356] width 252 height 24
click at [141, 382] on li "330ml Still" at bounding box center [230, 393] width 296 height 29
type input "330ml Still"
click at [87, 407] on span "New" at bounding box center [88, 416] width 25 height 20
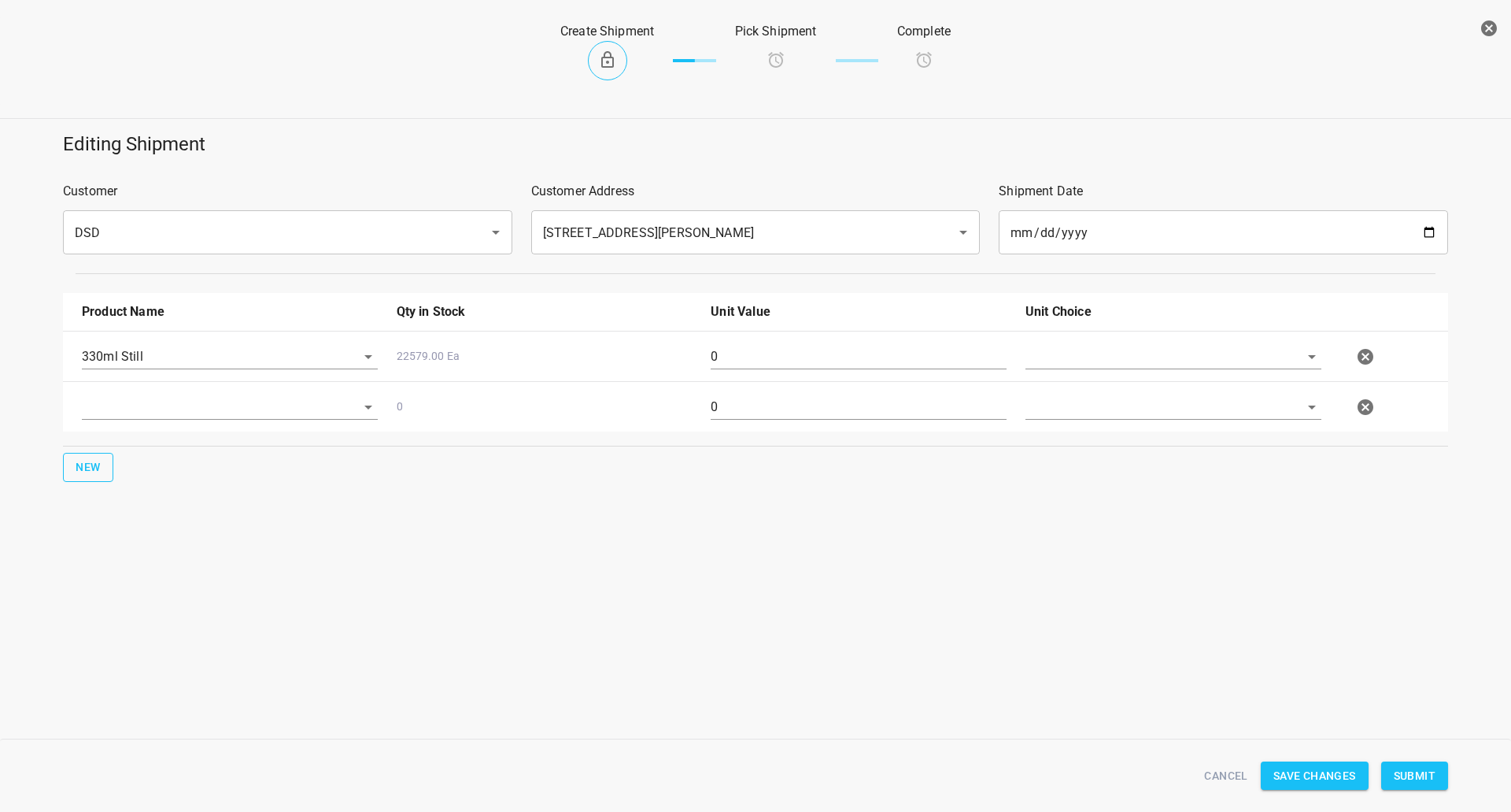
click at [108, 417] on input "text" at bounding box center [208, 407] width 252 height 24
click at [143, 476] on li "330ml Sparkling" at bounding box center [230, 471] width 296 height 29
type input "330ml Sparkling"
click at [106, 473] on button "New" at bounding box center [88, 468] width 50 height 30
click at [123, 460] on input "text" at bounding box center [208, 457] width 252 height 24
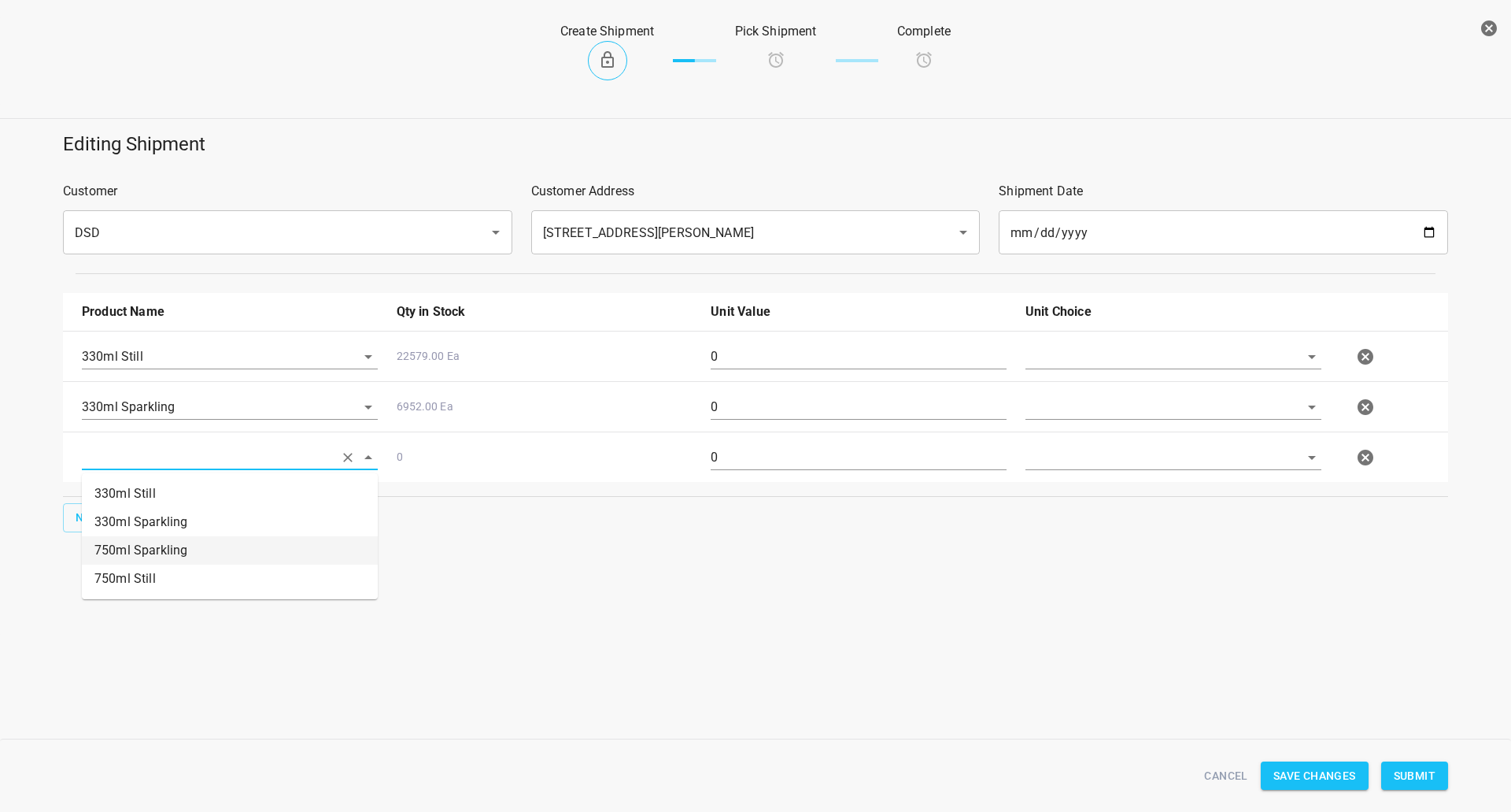
click at [133, 576] on li "750ml Still" at bounding box center [230, 578] width 296 height 29
type input "750ml Still"
click at [90, 535] on div "New" at bounding box center [756, 517] width 1392 height 36
drag, startPoint x: 169, startPoint y: 516, endPoint x: 0, endPoint y: 524, distance: 169.2
click at [169, 515] on div "New" at bounding box center [756, 517] width 1392 height 36
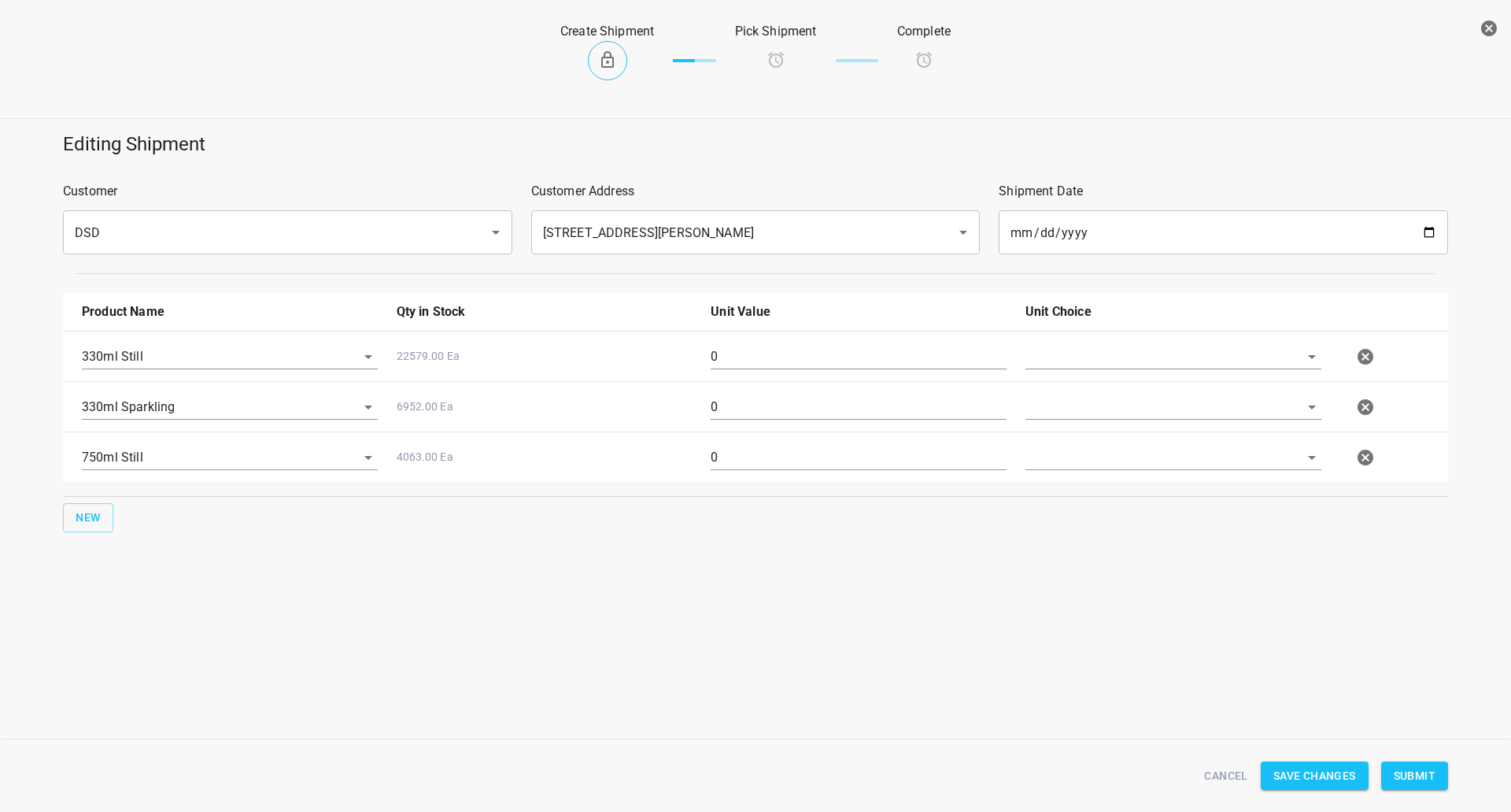
click at [123, 512] on div "New" at bounding box center [756, 517] width 1392 height 36
click at [103, 513] on button "New" at bounding box center [88, 518] width 50 height 30
click at [134, 509] on input "text" at bounding box center [208, 508] width 252 height 24
click at [171, 602] on li "750ml Sparkling" at bounding box center [230, 601] width 296 height 29
type input "750ml Sparkling"
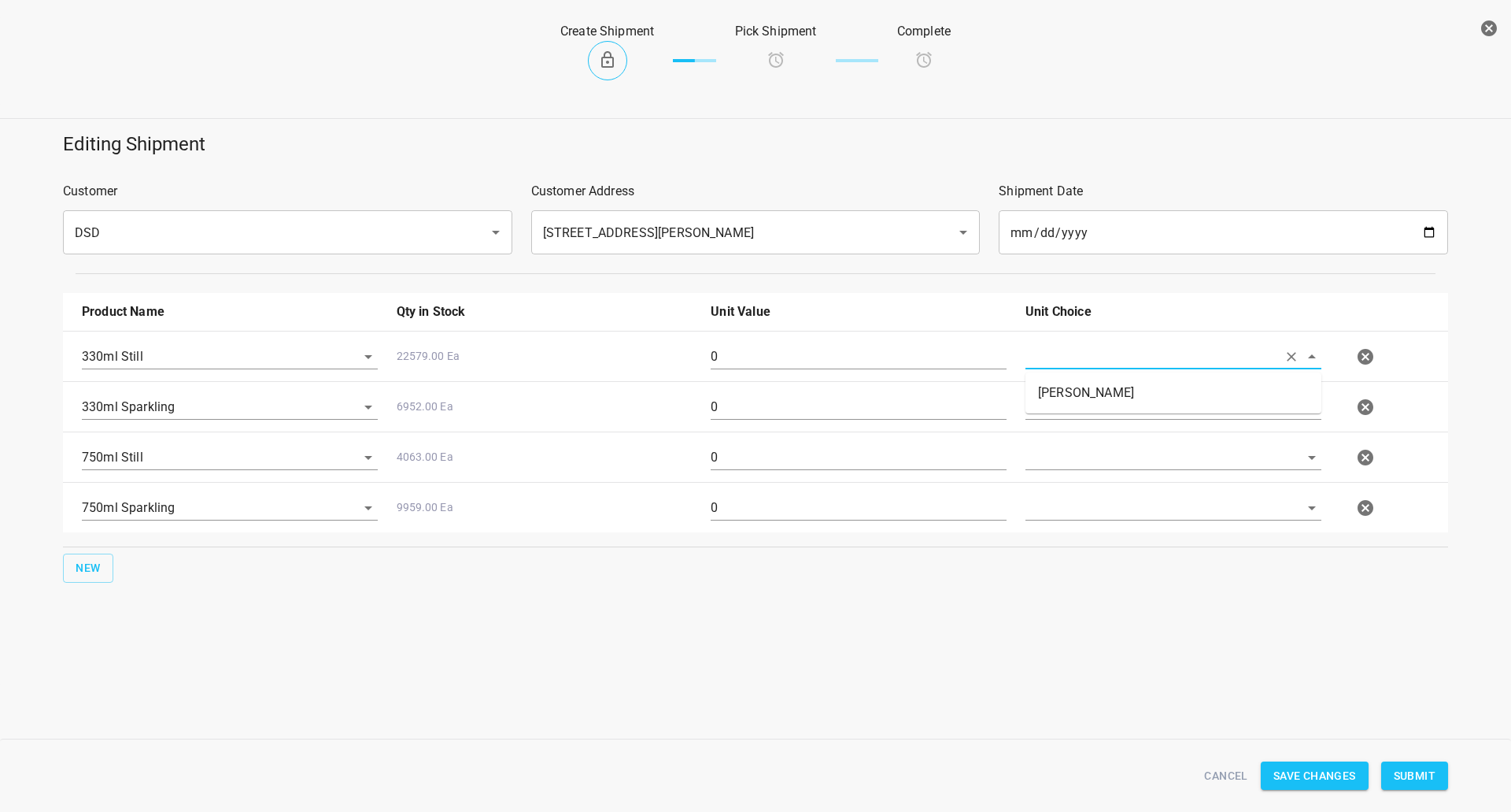
drag, startPoint x: 1095, startPoint y: 347, endPoint x: 1092, endPoint y: 375, distance: 28.2
click at [1095, 347] on input "text" at bounding box center [1152, 356] width 252 height 24
click at [1084, 387] on li "[PERSON_NAME]" at bounding box center [1174, 393] width 296 height 29
type input "[PERSON_NAME]"
click at [1072, 410] on input "text" at bounding box center [1152, 407] width 252 height 24
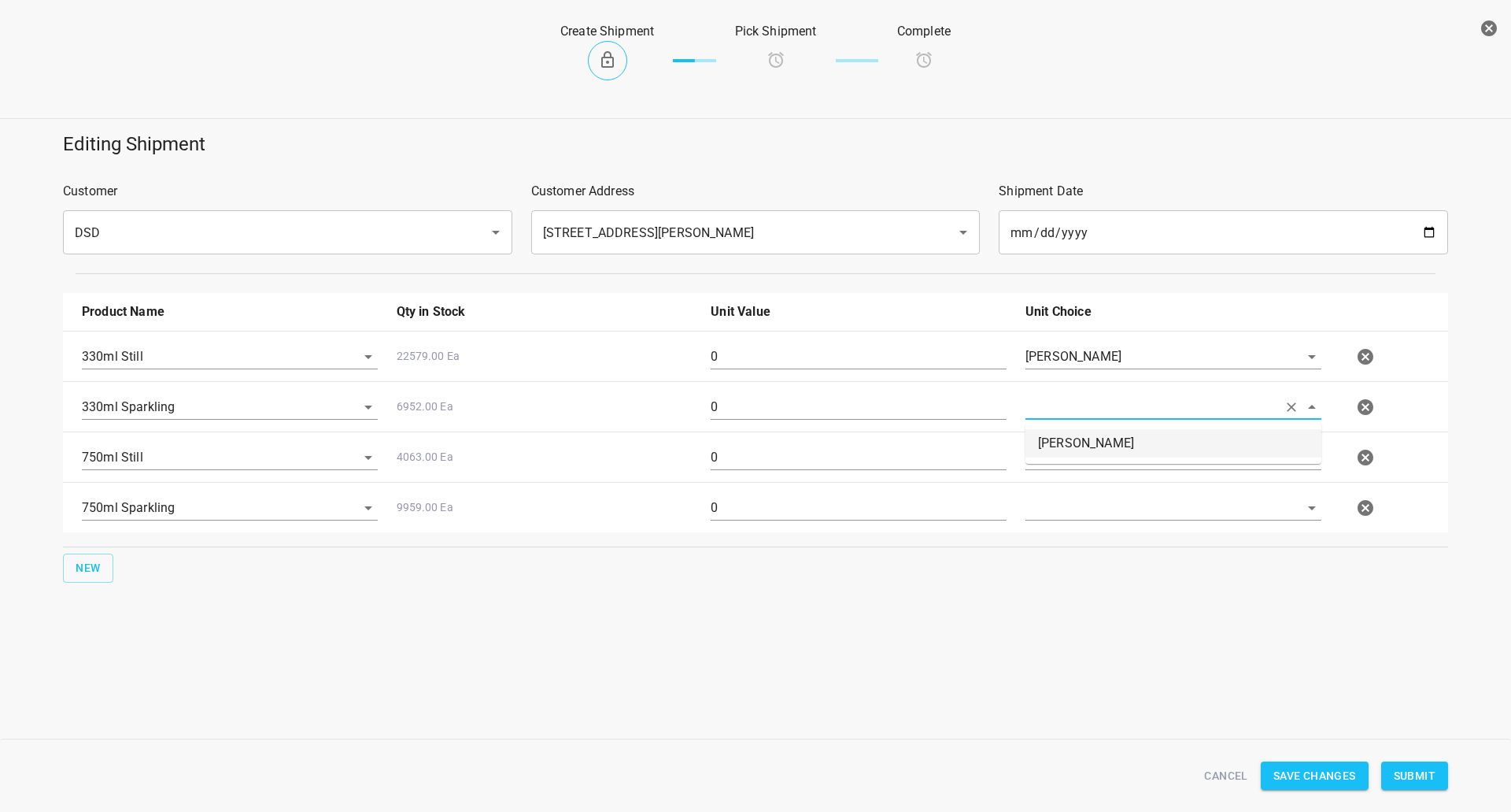
click at [1072, 442] on li "[PERSON_NAME]" at bounding box center [1174, 443] width 296 height 29
type input "[PERSON_NAME]"
click at [1061, 460] on input "text" at bounding box center [1152, 457] width 252 height 24
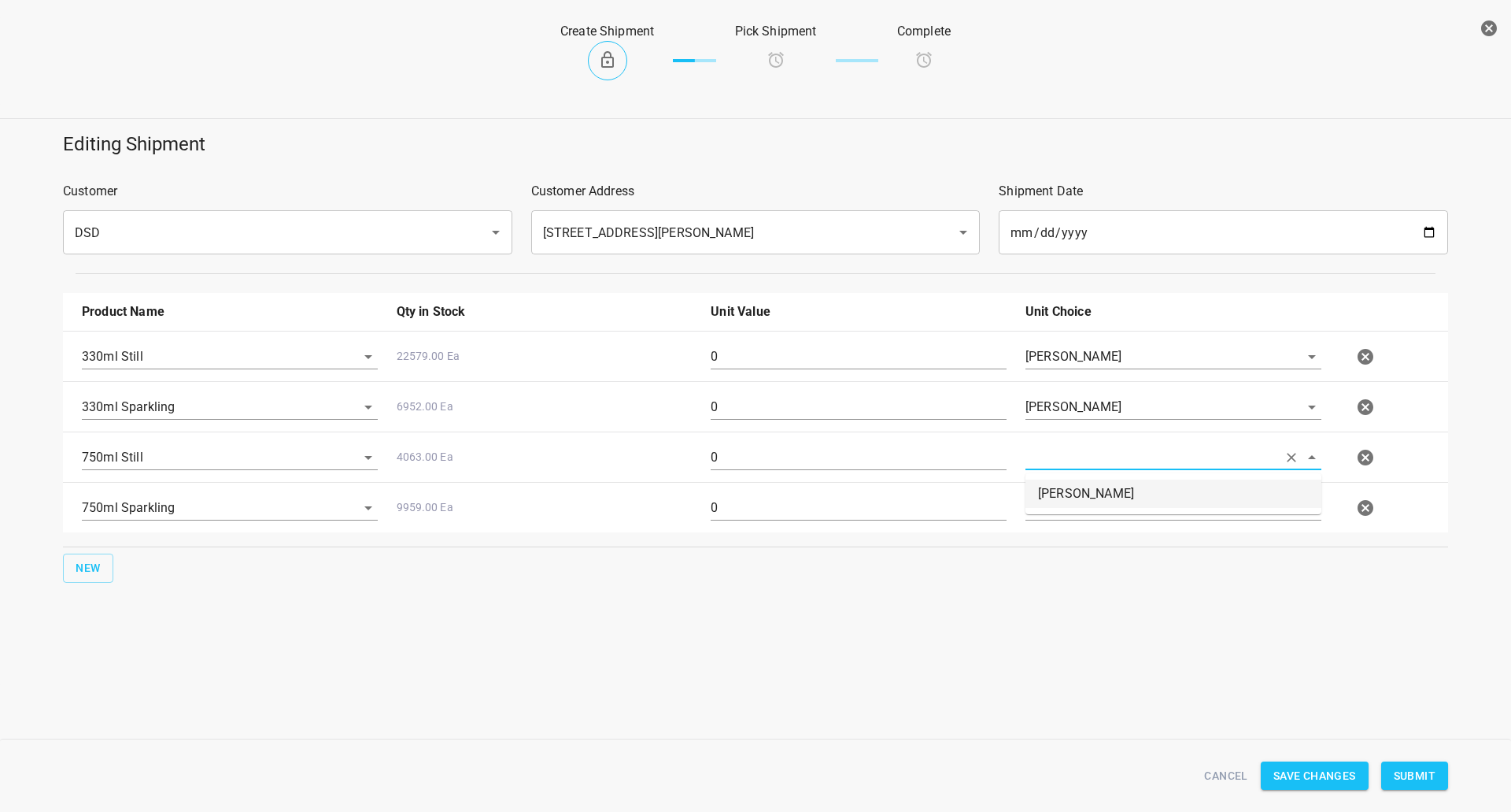
click at [1062, 503] on li "[PERSON_NAME]" at bounding box center [1174, 493] width 296 height 29
type input "[PERSON_NAME]"
click at [1062, 522] on div at bounding box center [1174, 514] width 315 height 57
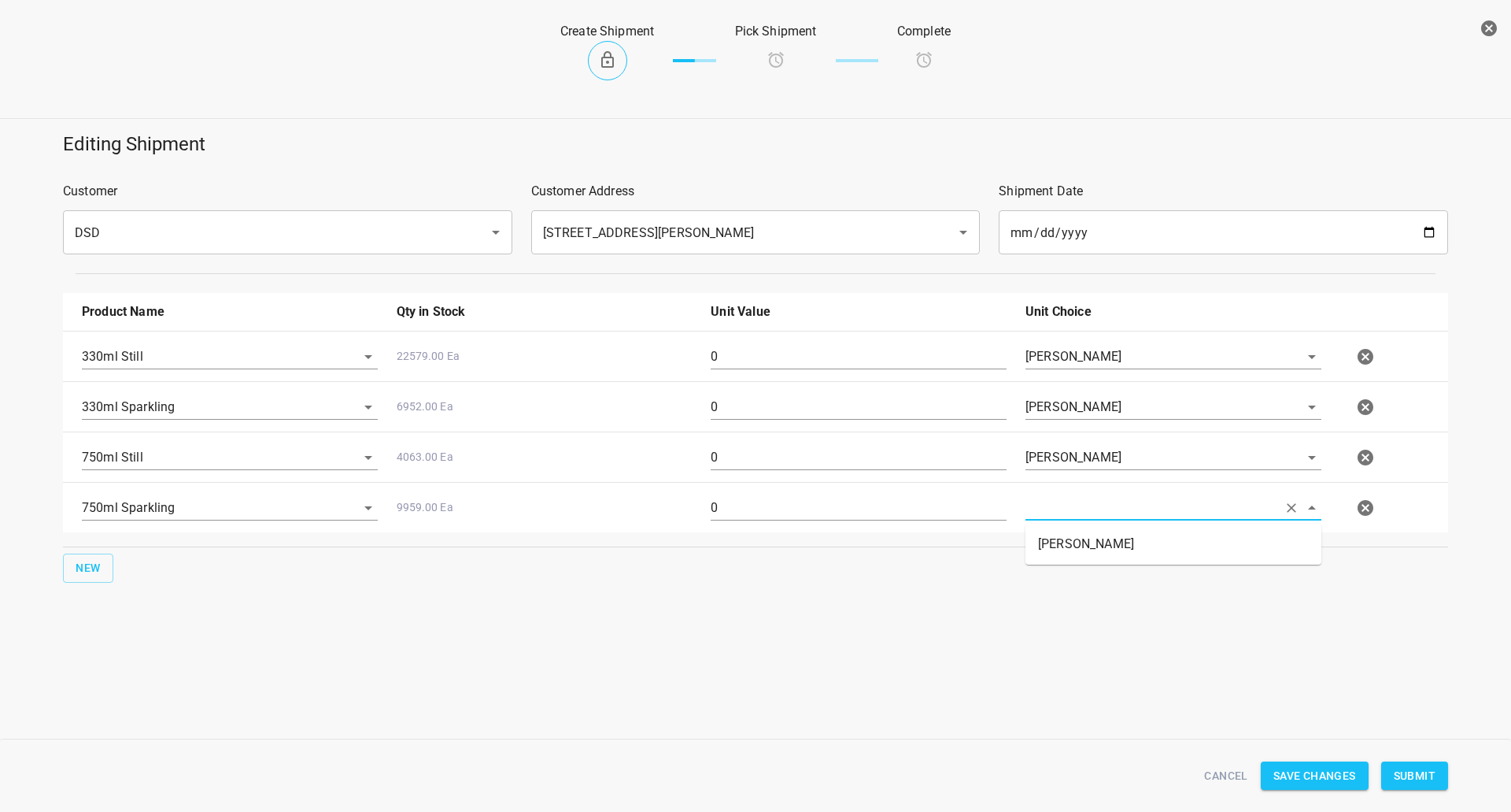
click at [1067, 509] on input "text" at bounding box center [1152, 508] width 252 height 24
drag, startPoint x: 1074, startPoint y: 534, endPoint x: 902, endPoint y: 470, distance: 183.5
click at [1070, 531] on li "[PERSON_NAME]" at bounding box center [1174, 543] width 296 height 29
type input "[PERSON_NAME]"
click at [783, 356] on input "0" at bounding box center [859, 356] width 296 height 25
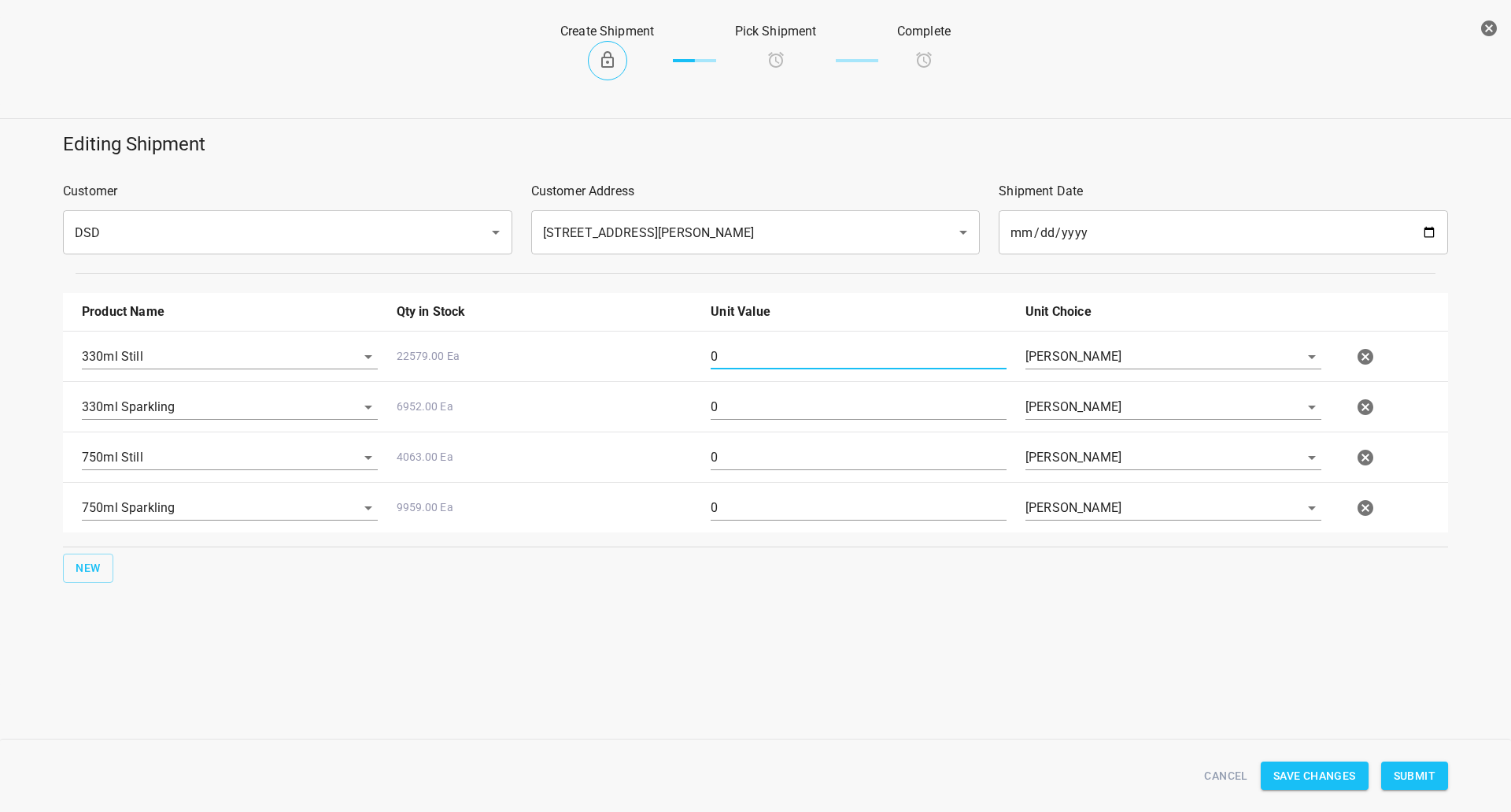
click at [783, 356] on input "0" at bounding box center [859, 356] width 296 height 25
type input "3"
click at [717, 413] on input "0" at bounding box center [859, 407] width 296 height 25
type input "3"
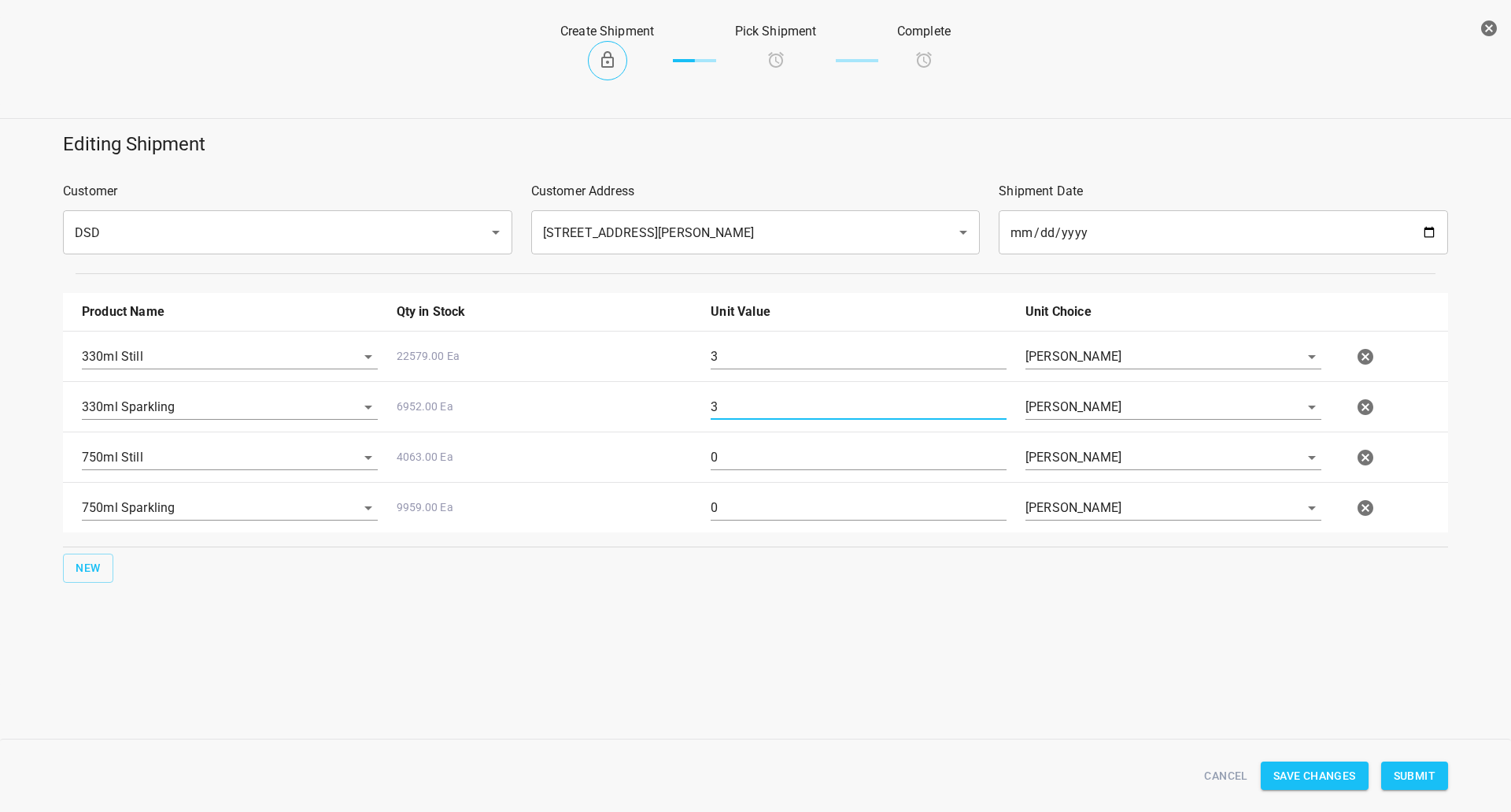
click at [729, 456] on input "0" at bounding box center [859, 457] width 296 height 25
type input "15"
click at [772, 493] on div "0" at bounding box center [859, 514] width 315 height 57
click at [716, 504] on input "0" at bounding box center [859, 508] width 296 height 25
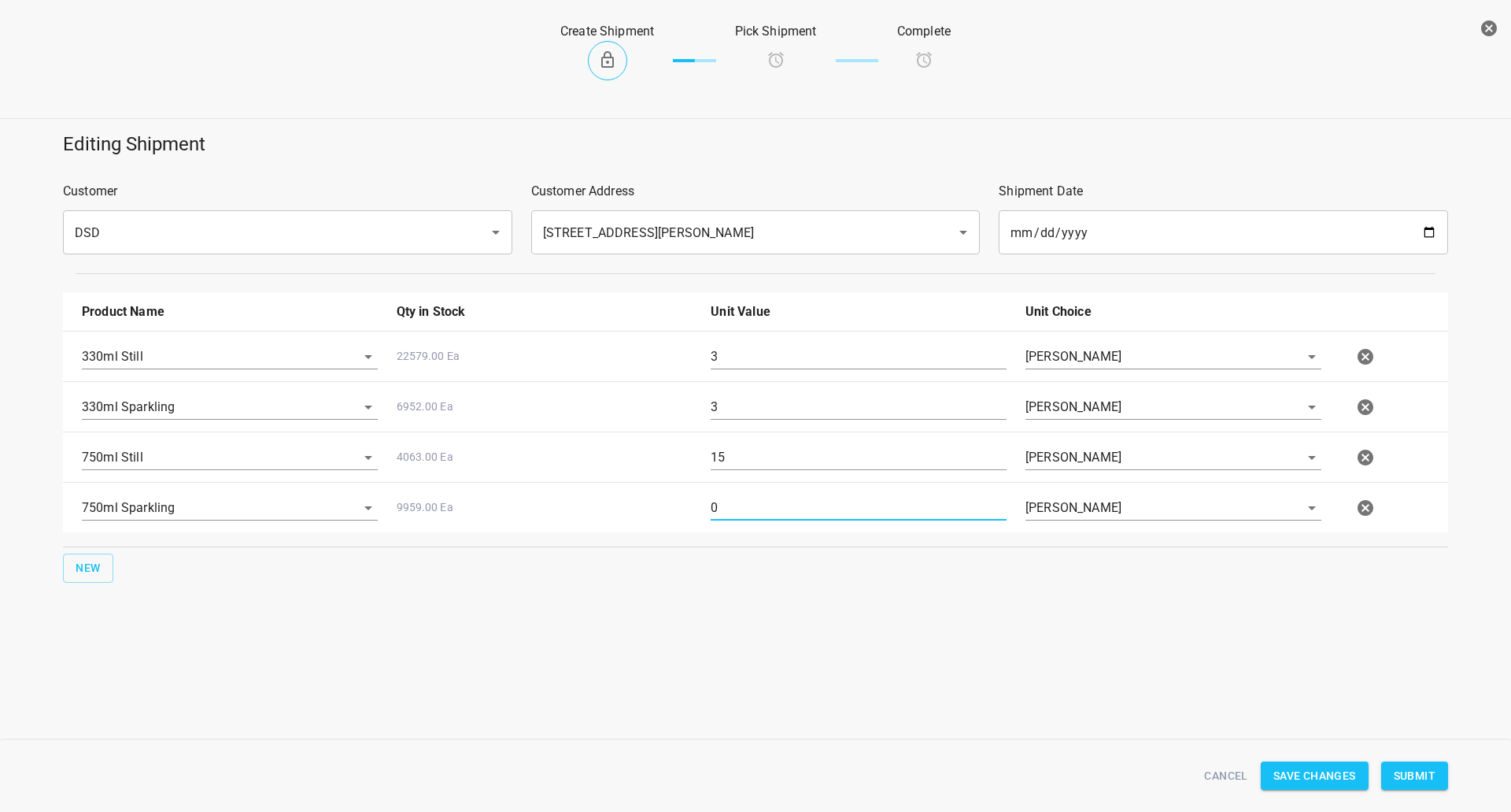
click at [716, 504] on input "0" at bounding box center [859, 508] width 296 height 25
type input "15"
drag, startPoint x: 1423, startPoint y: 795, endPoint x: 1423, endPoint y: 787, distance: 8.0
click at [1423, 787] on div "Cancel Save Changes Submit" at bounding box center [756, 775] width 1404 height 61
click at [1423, 787] on button "Submit" at bounding box center [1414, 776] width 67 height 30
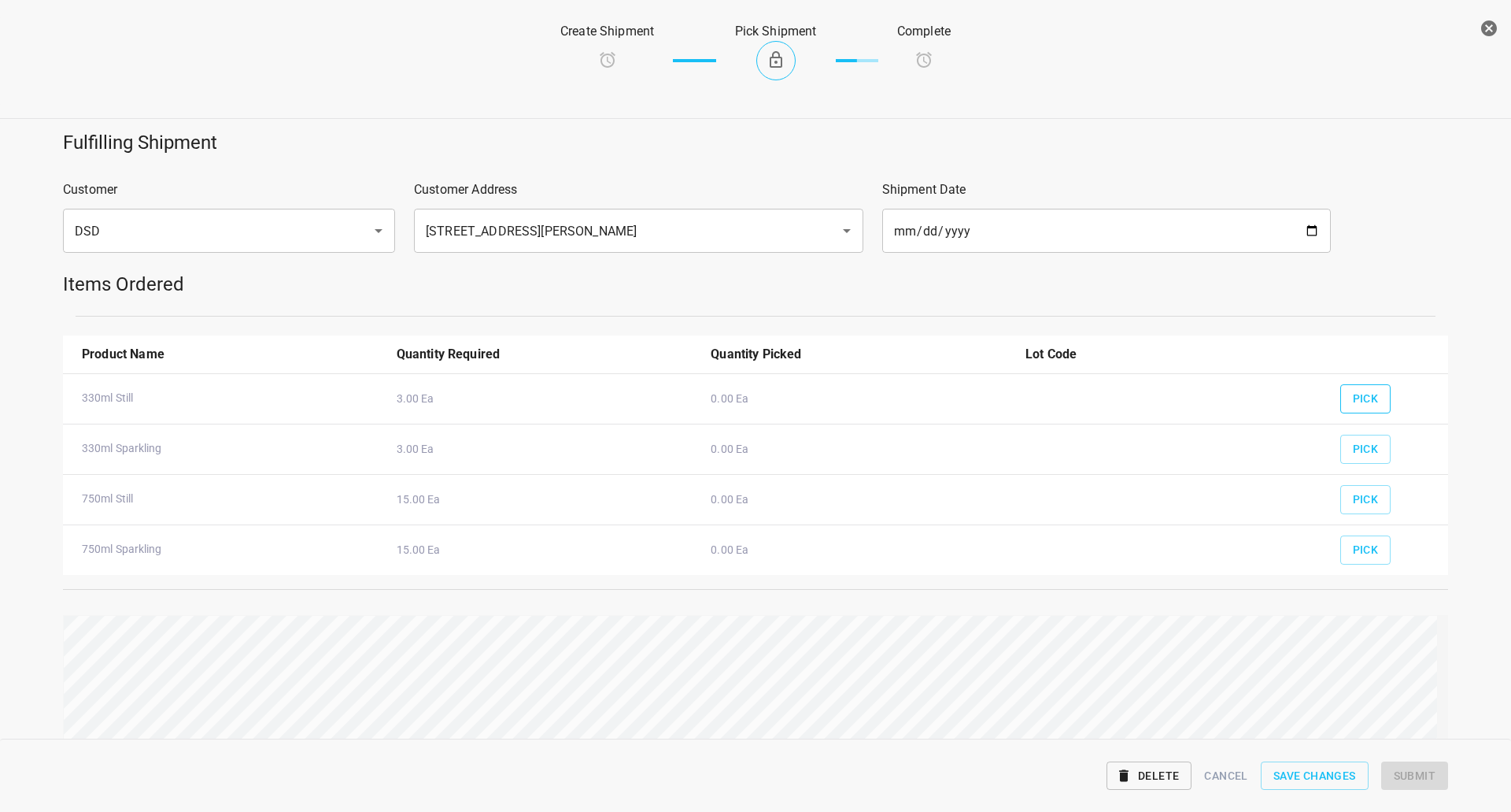
click at [1341, 396] on button "Pick" at bounding box center [1366, 399] width 51 height 30
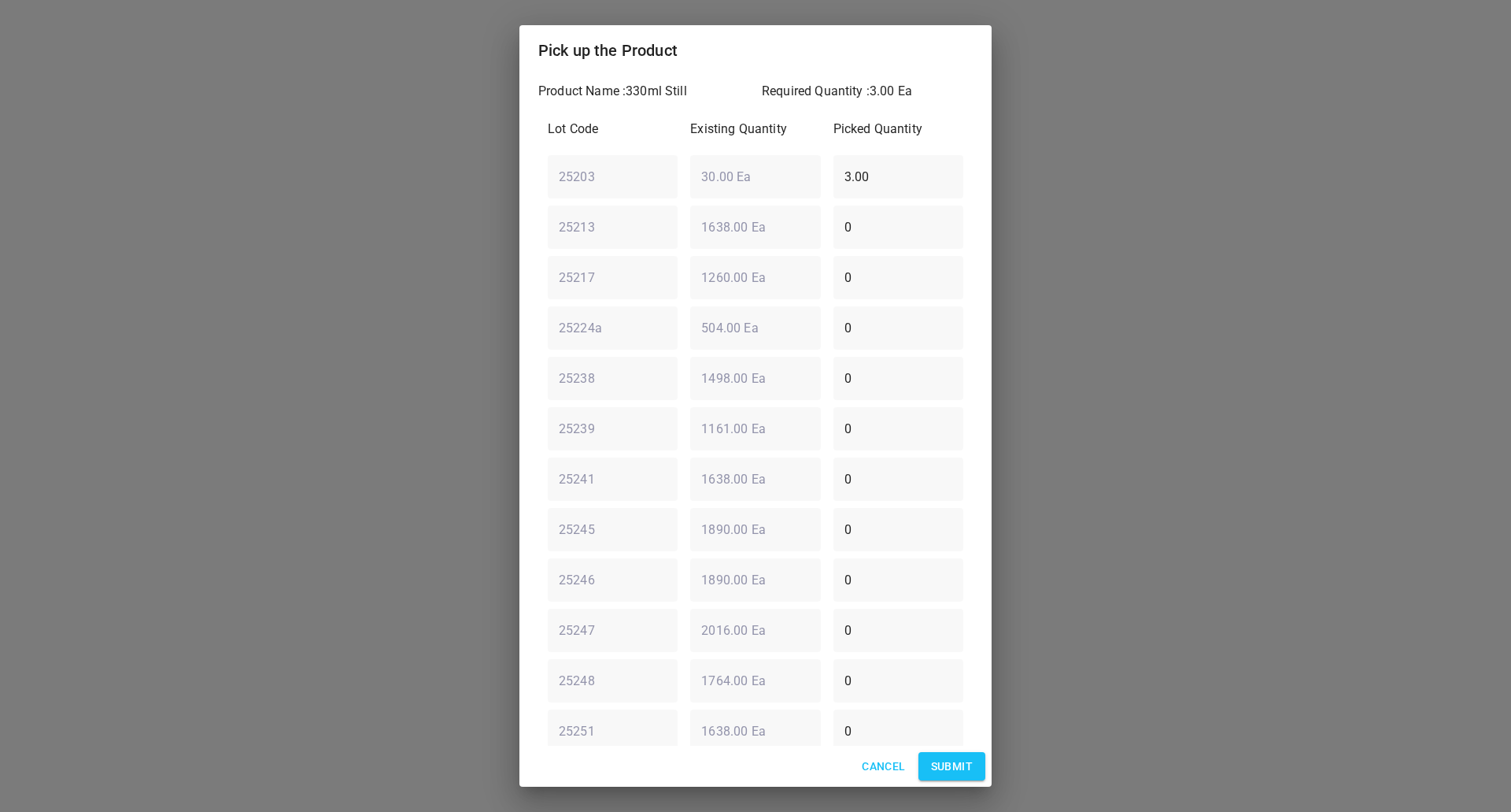
drag, startPoint x: 756, startPoint y: 173, endPoint x: 0, endPoint y: 138, distance: 756.8
click at [204, 176] on div "Pick up the Product Product Name : 330ml Still Required Quantity : 3.00 Ea Lot …" at bounding box center [756, 406] width 1511 height 812
type input "0"
click at [581, 423] on div "25239 ​ 1161.00 Ea ​ 0 ​" at bounding box center [756, 428] width 429 height 57
type input "3"
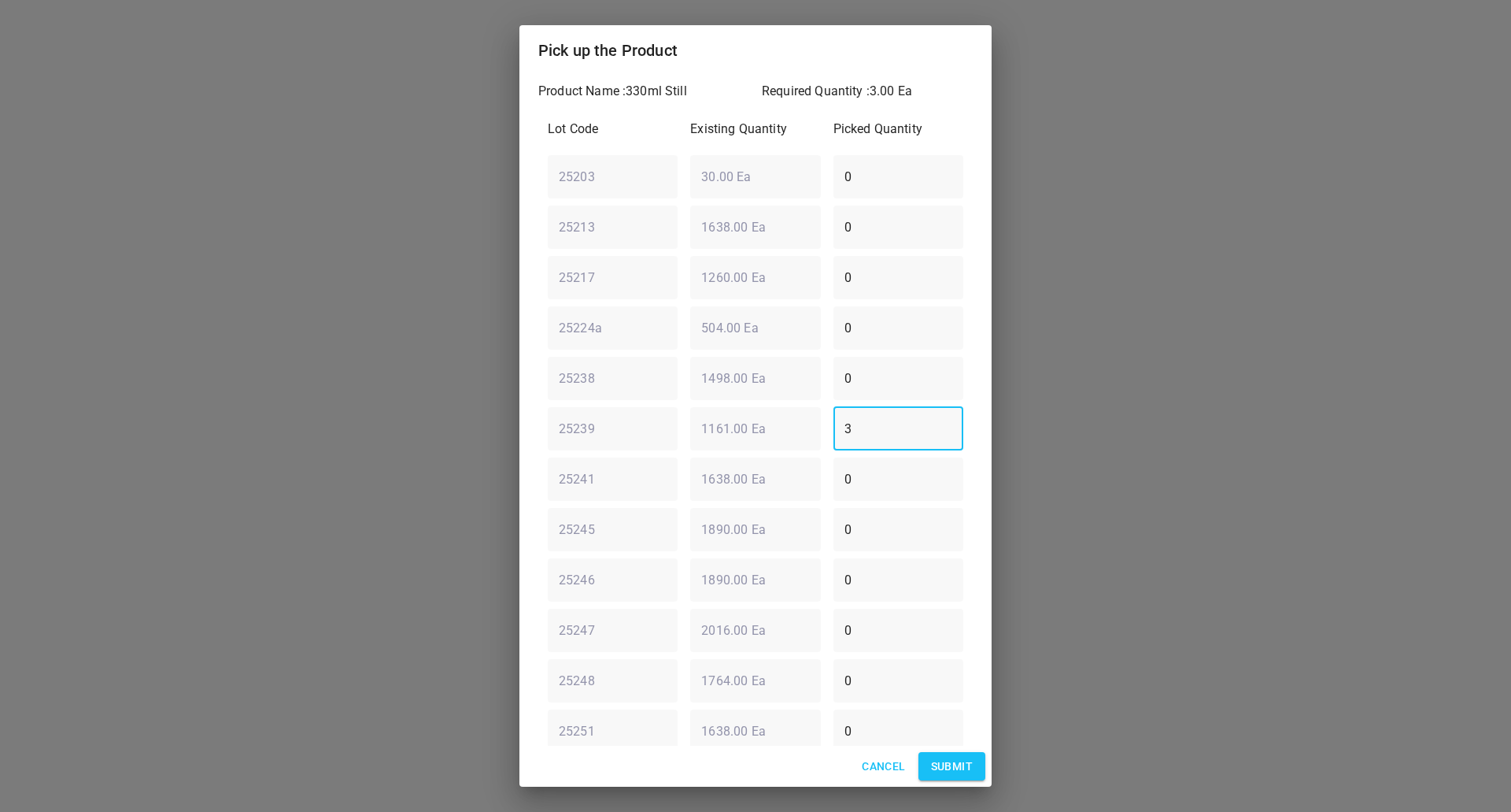
click at [963, 759] on span "Submit" at bounding box center [952, 766] width 42 height 20
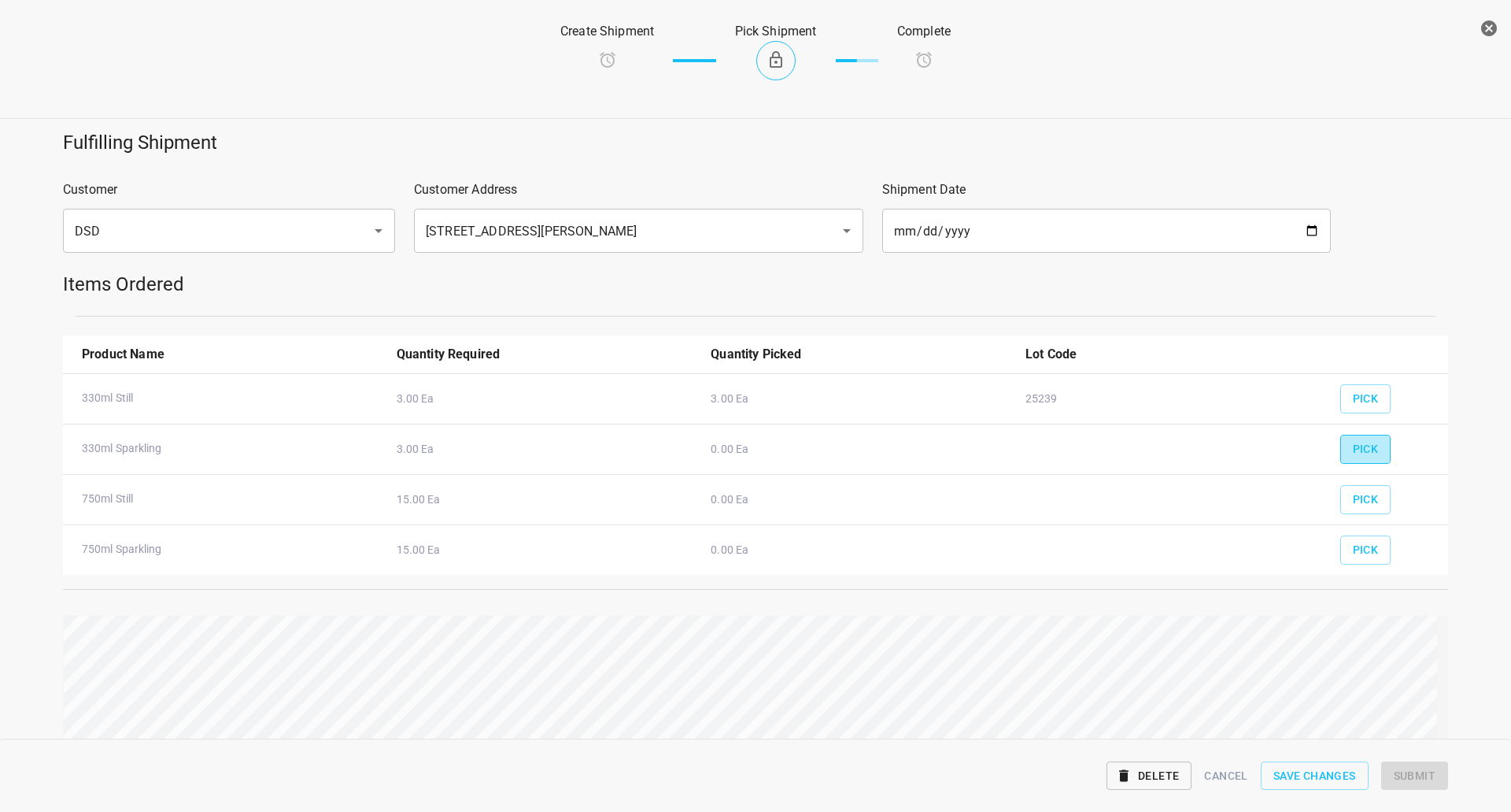
click at [1369, 448] on button "Pick" at bounding box center [1366, 449] width 51 height 30
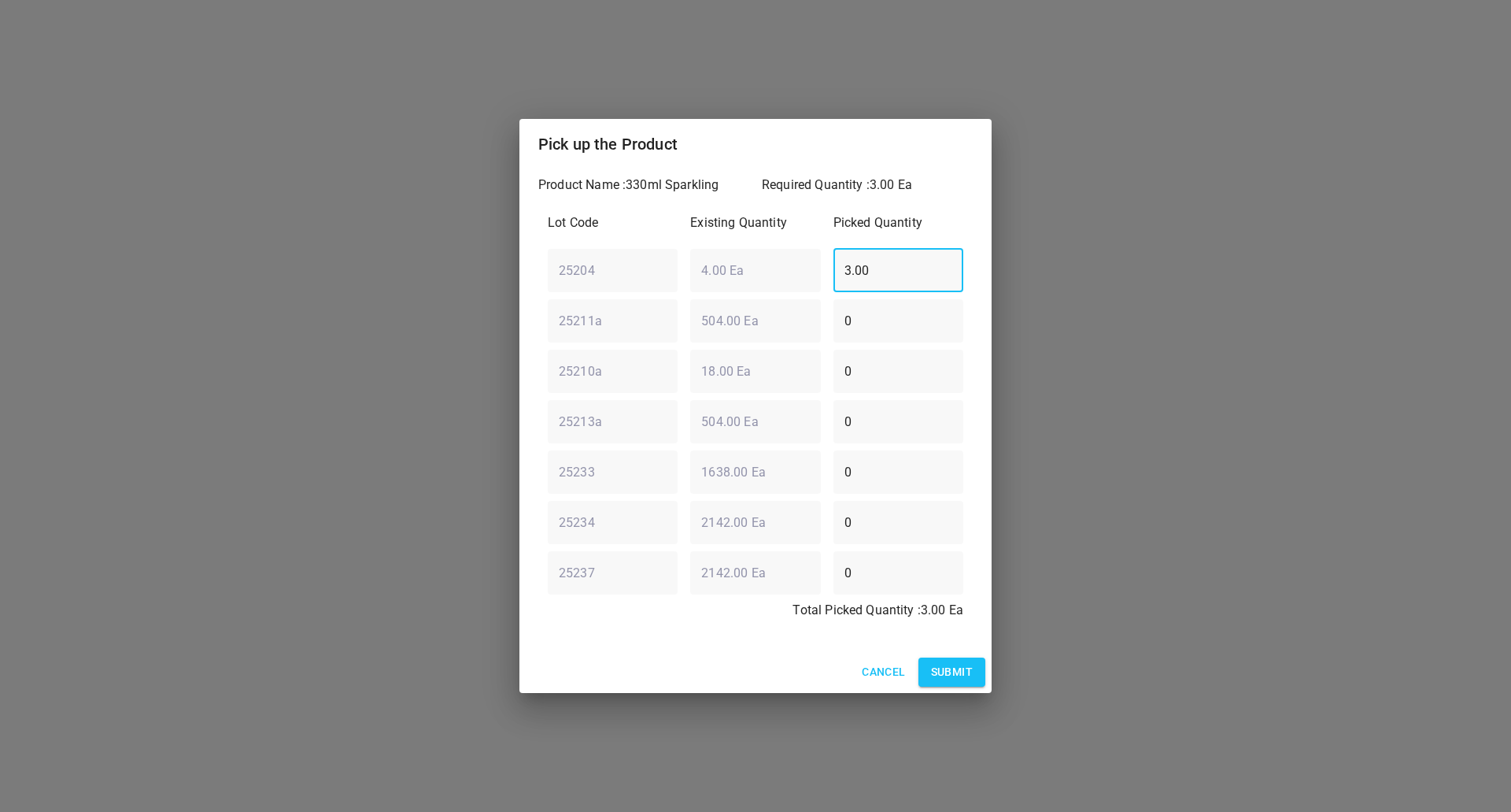
drag, startPoint x: 862, startPoint y: 278, endPoint x: 882, endPoint y: 280, distance: 20.1
click at [834, 283] on input "3.00" at bounding box center [898, 270] width 130 height 44
drag, startPoint x: 882, startPoint y: 280, endPoint x: 313, endPoint y: 276, distance: 569.0
click at [313, 276] on div "Pick up the Product Product Name : 330ml Sparkling Required Quantity : 3.00 Ea …" at bounding box center [756, 406] width 1511 height 812
type input "0"
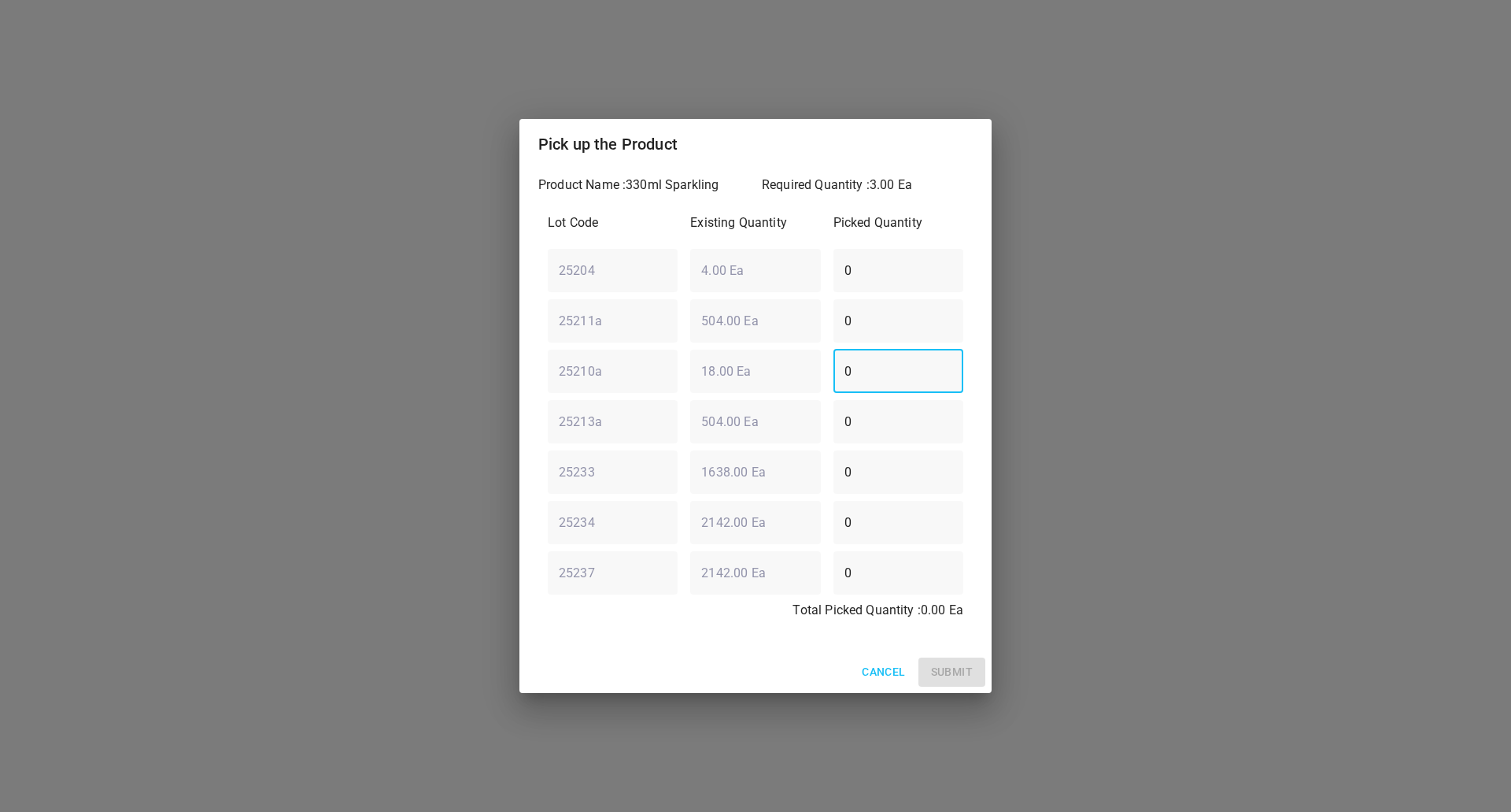
click at [713, 354] on div "25210a ​ 18.00 Ea ​ 0 ​" at bounding box center [756, 370] width 429 height 57
type input "3"
click at [962, 672] on span "Submit" at bounding box center [952, 671] width 42 height 20
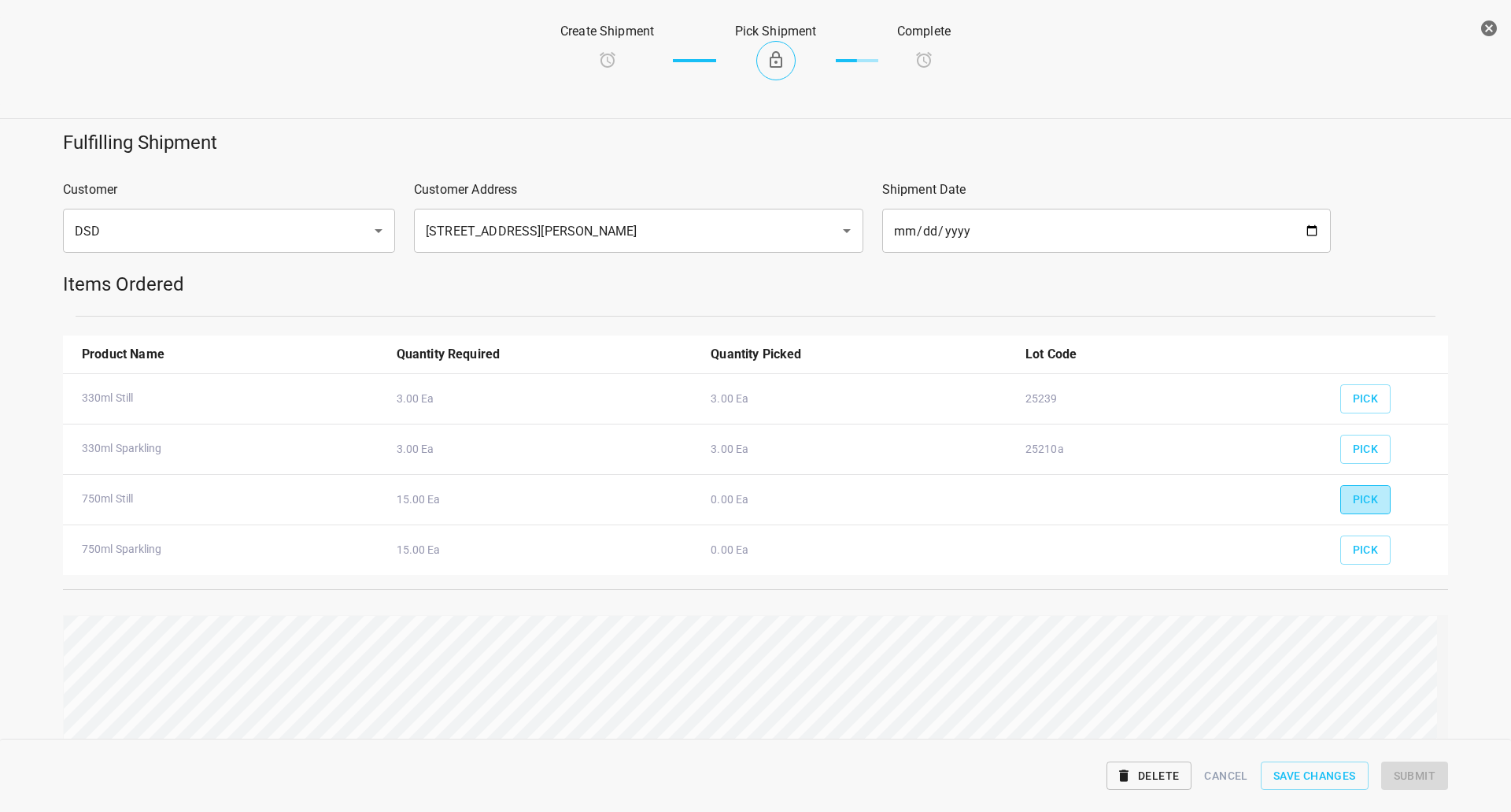
click at [1357, 491] on span "Pick" at bounding box center [1366, 499] width 26 height 20
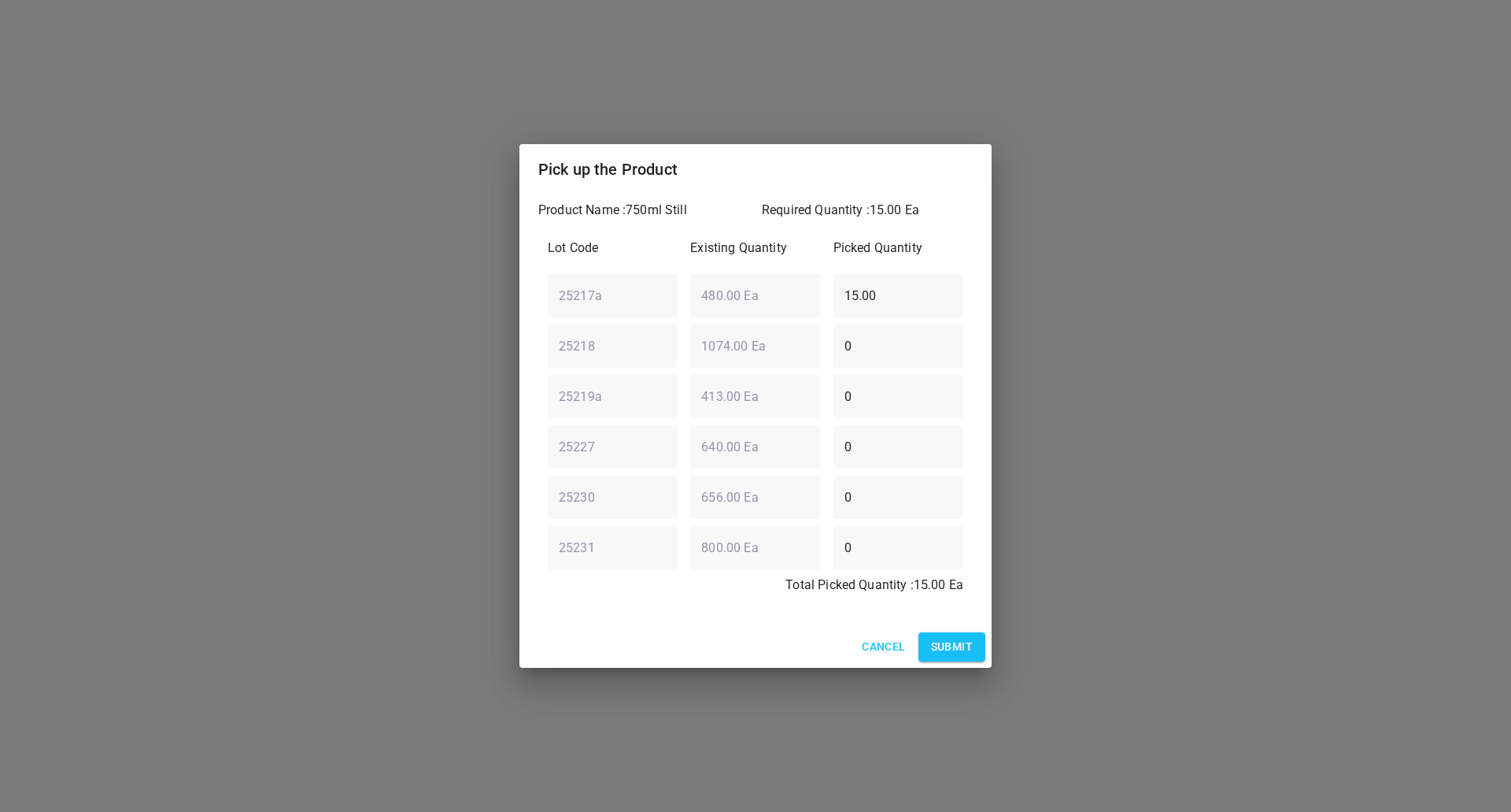
drag, startPoint x: 884, startPoint y: 297, endPoint x: 179, endPoint y: 452, distance: 721.8
click at [269, 403] on div "Pick up the Product Product Name : 750ml Still Required Quantity : 15.00 Ea Lot…" at bounding box center [756, 406] width 1511 height 812
type input "1"
type input "0"
drag, startPoint x: 895, startPoint y: 493, endPoint x: 469, endPoint y: 575, distance: 433.8
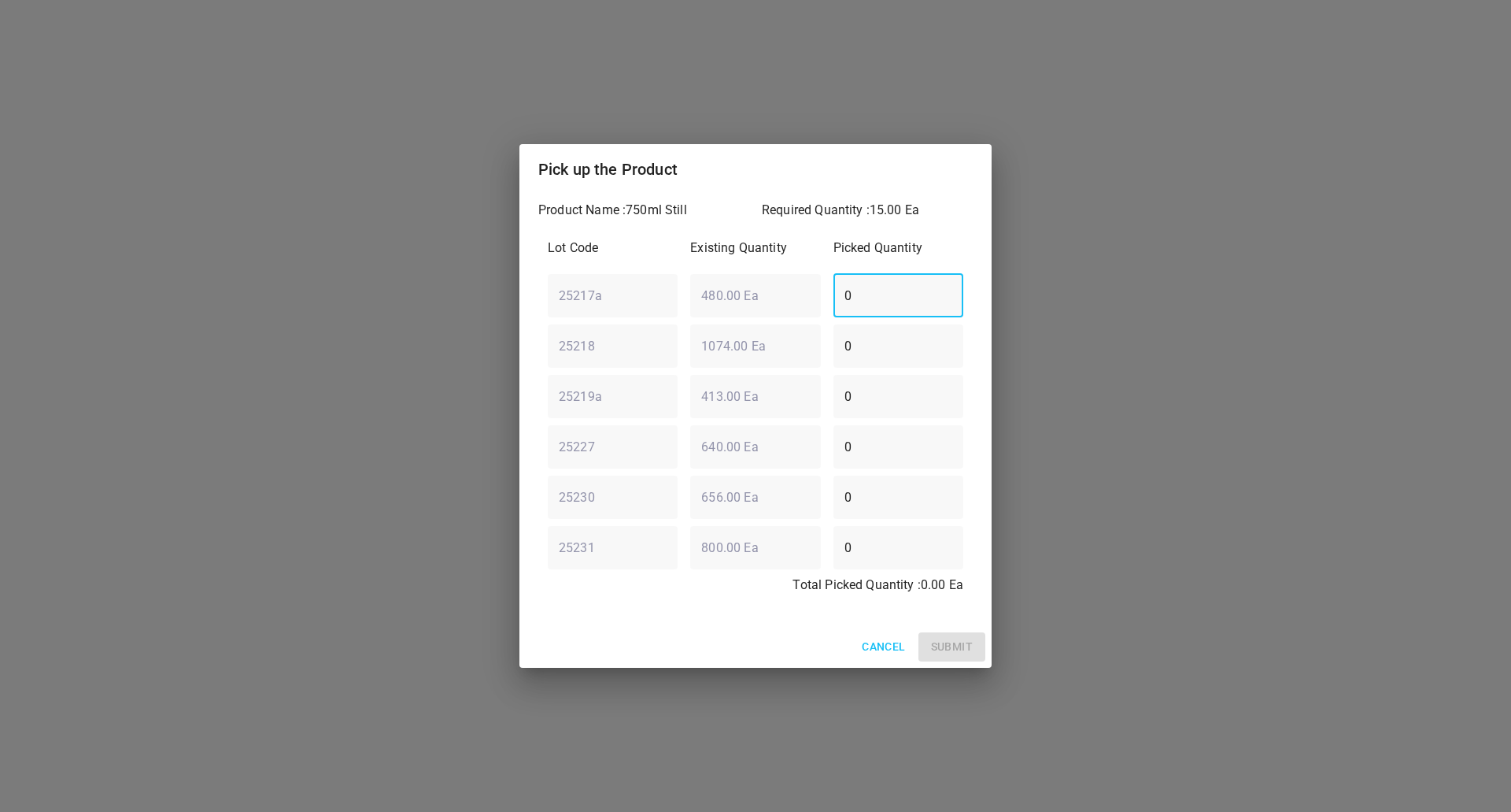
click at [469, 575] on div "Pick up the Product Product Name : 750ml Still Required Quantity : 15.00 Ea Lot…" at bounding box center [756, 406] width 1511 height 812
type input "15"
click at [943, 661] on button "Submit" at bounding box center [952, 647] width 67 height 30
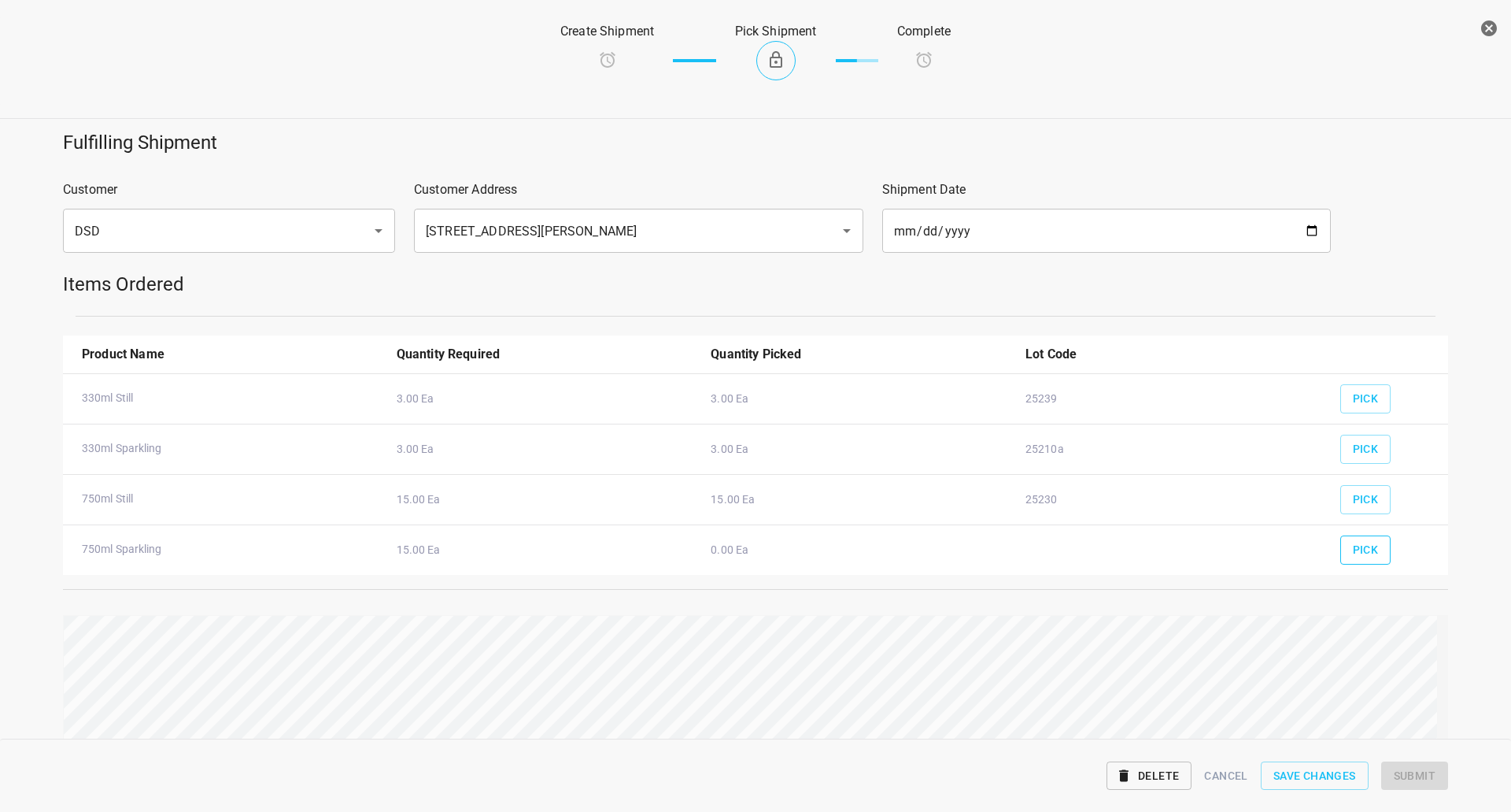
click at [1353, 546] on span "Pick" at bounding box center [1366, 549] width 26 height 20
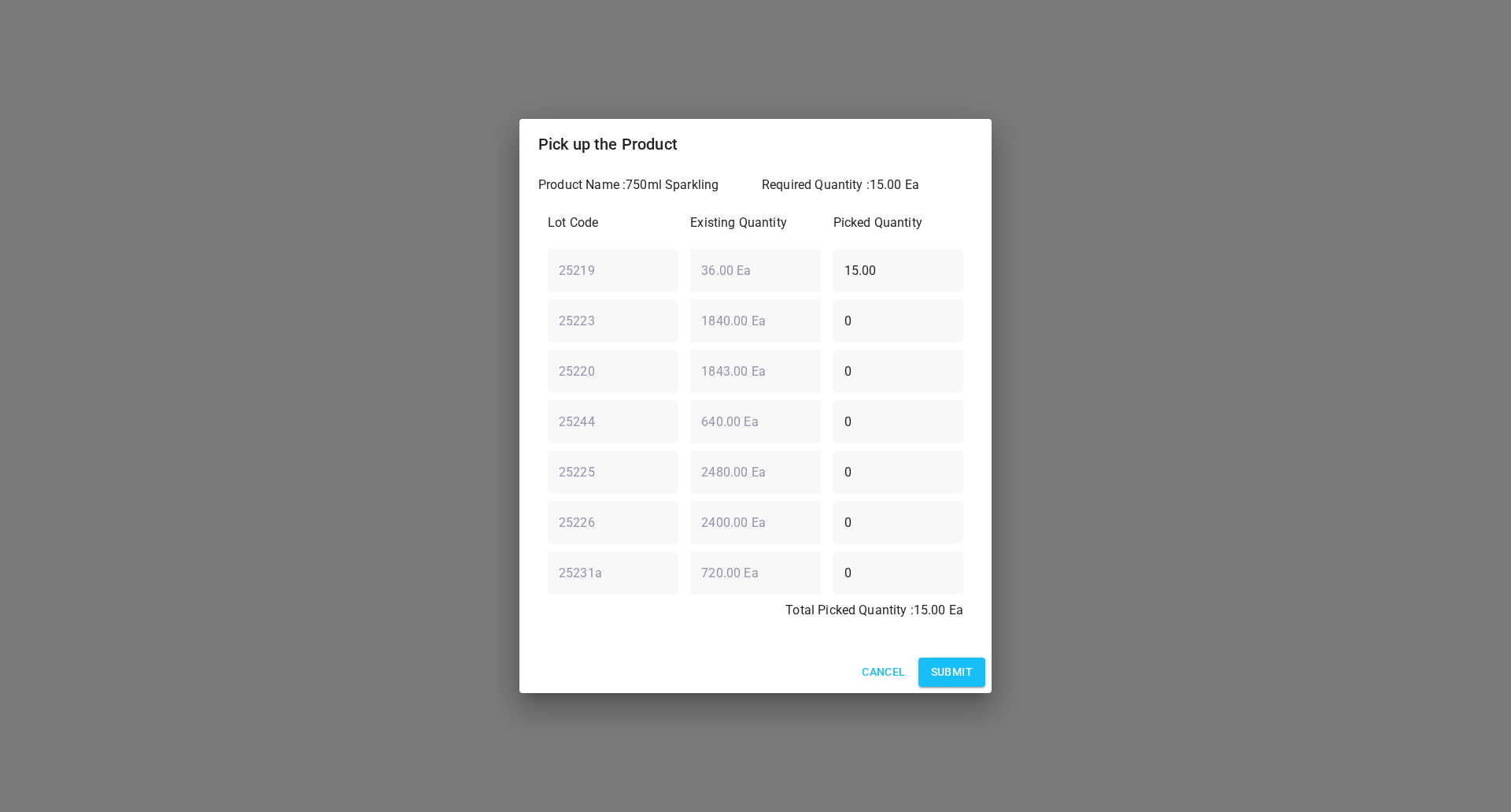
click at [933, 666] on span "Submit" at bounding box center [952, 671] width 42 height 20
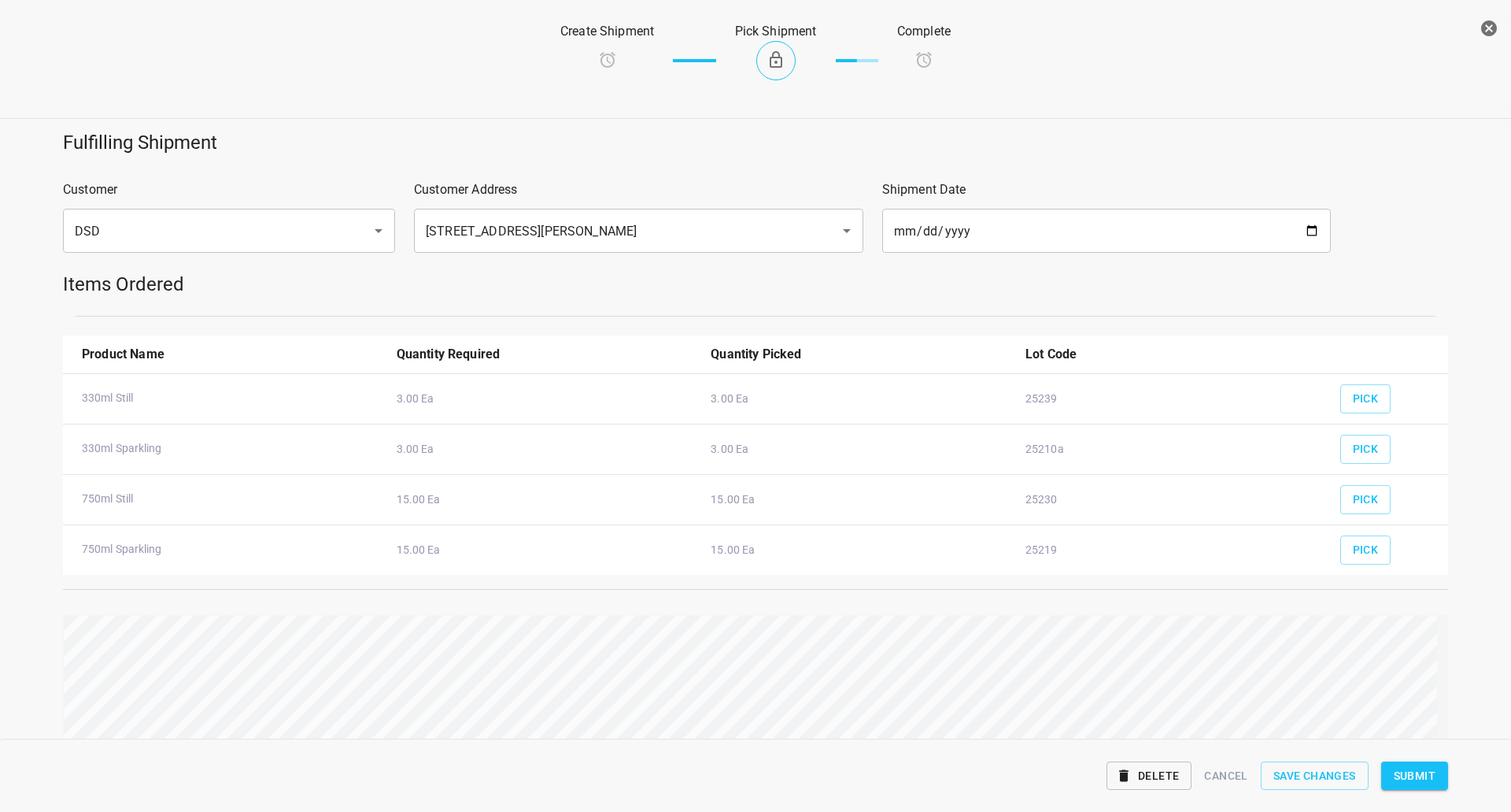
click at [1401, 775] on span "Submit" at bounding box center [1415, 775] width 42 height 20
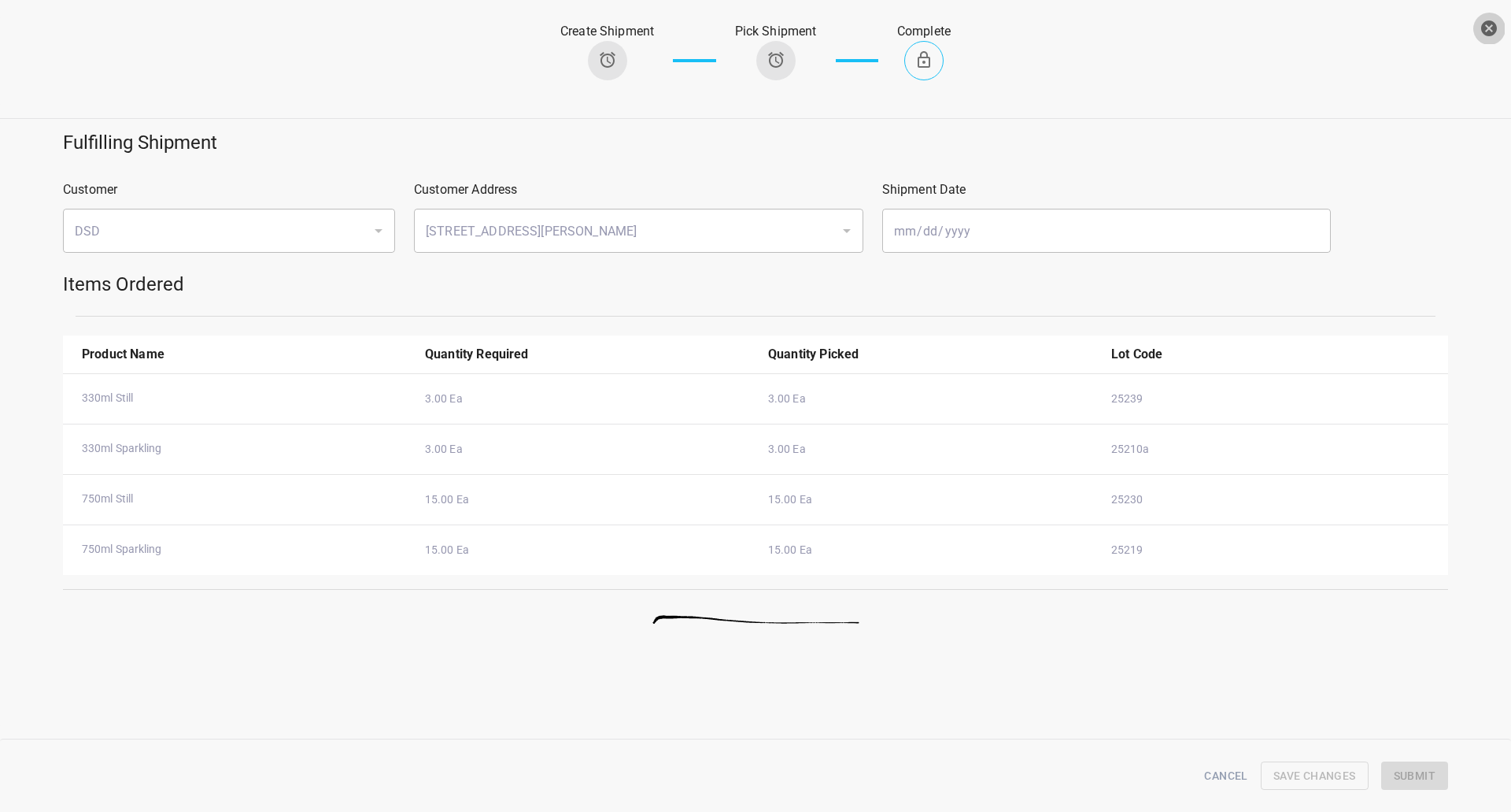
click at [1485, 36] on icon "button" at bounding box center [1489, 29] width 19 height 19
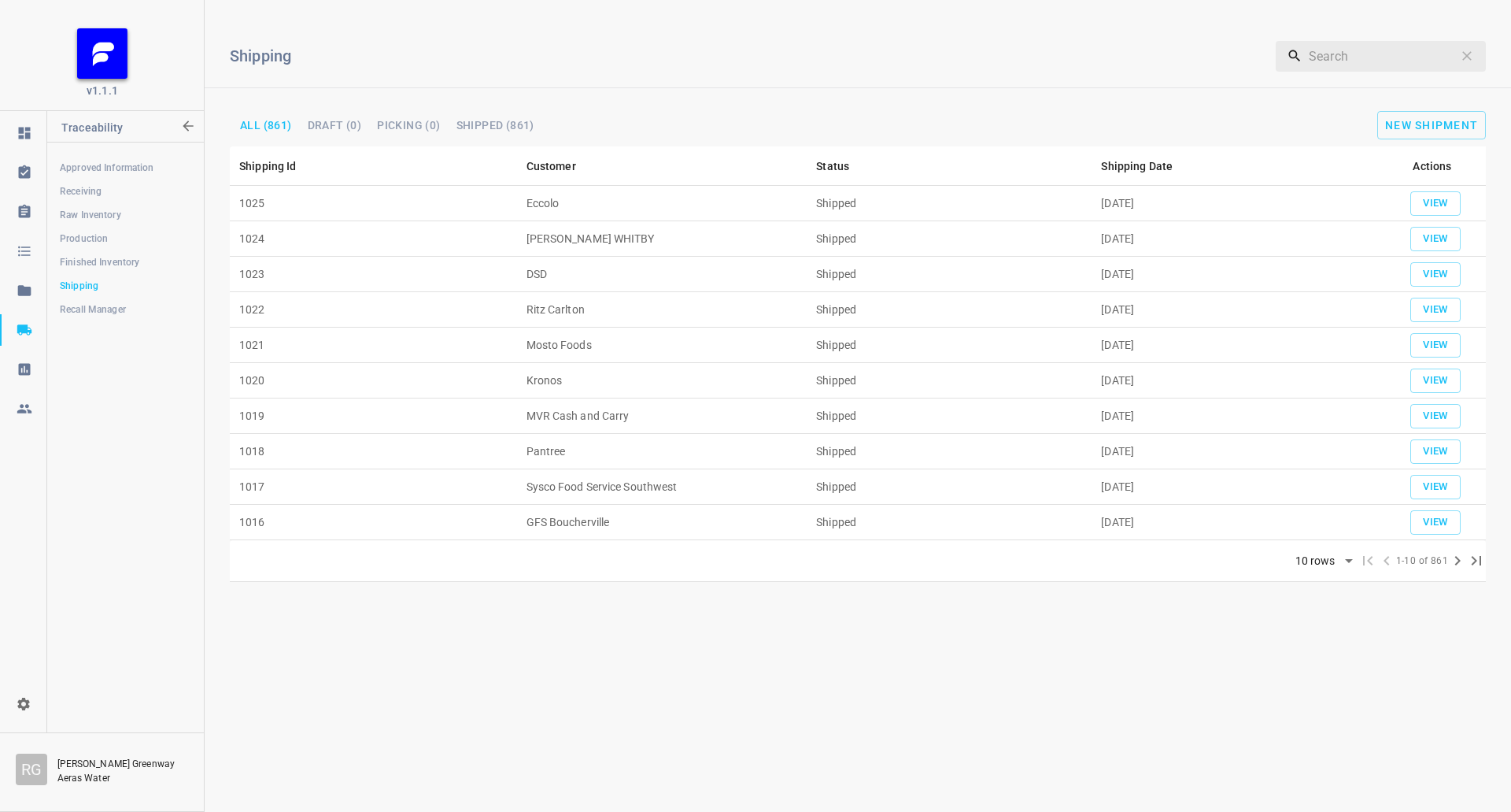
click at [119, 210] on span "Raw Inventory" at bounding box center [125, 215] width 130 height 16
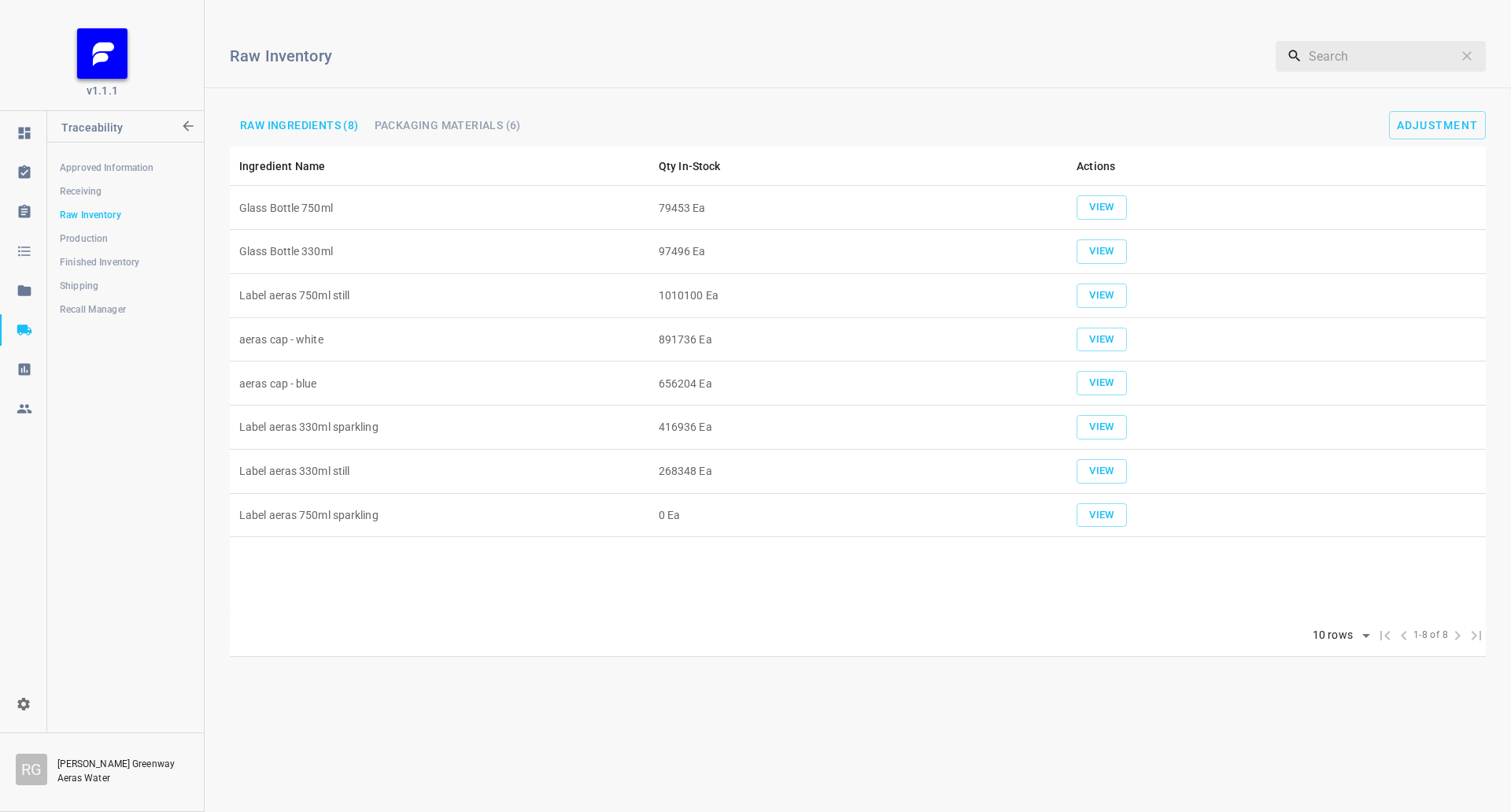
click at [138, 268] on span "Finished Inventory" at bounding box center [125, 262] width 130 height 16
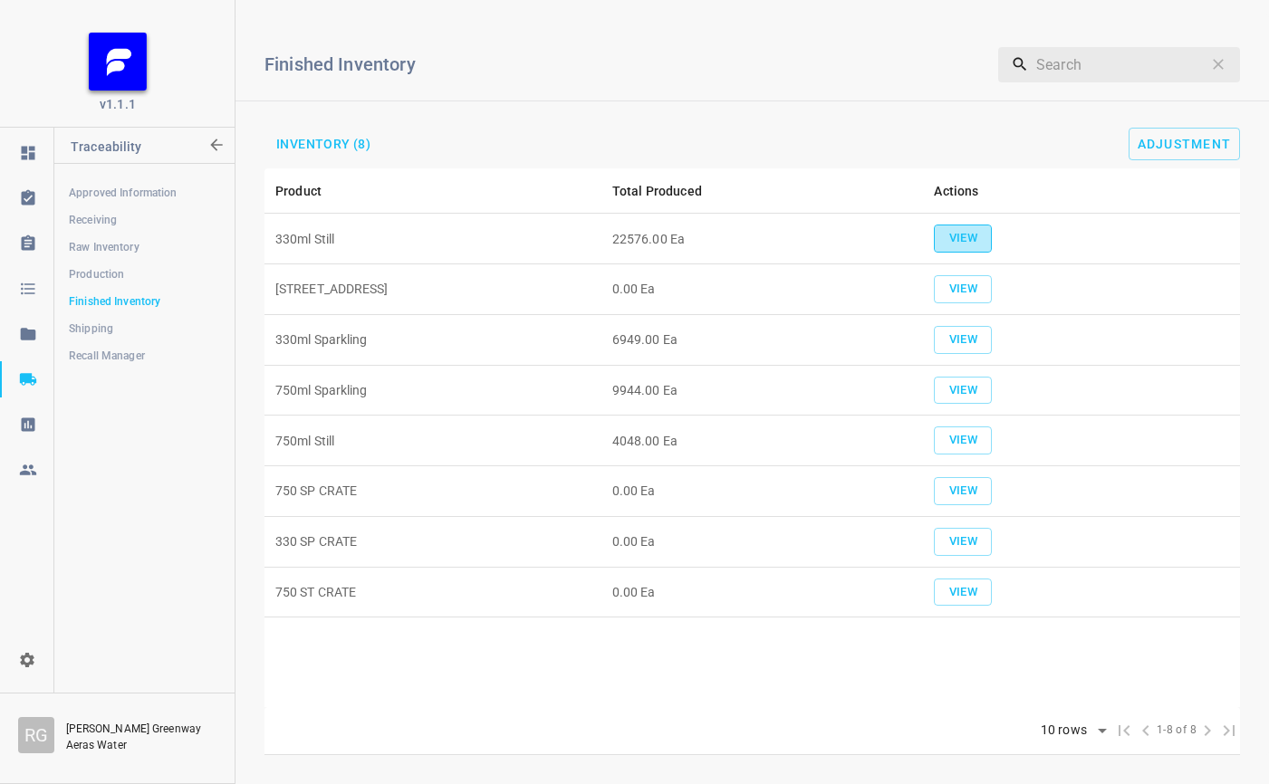
click at [967, 233] on span "View" at bounding box center [963, 238] width 40 height 21
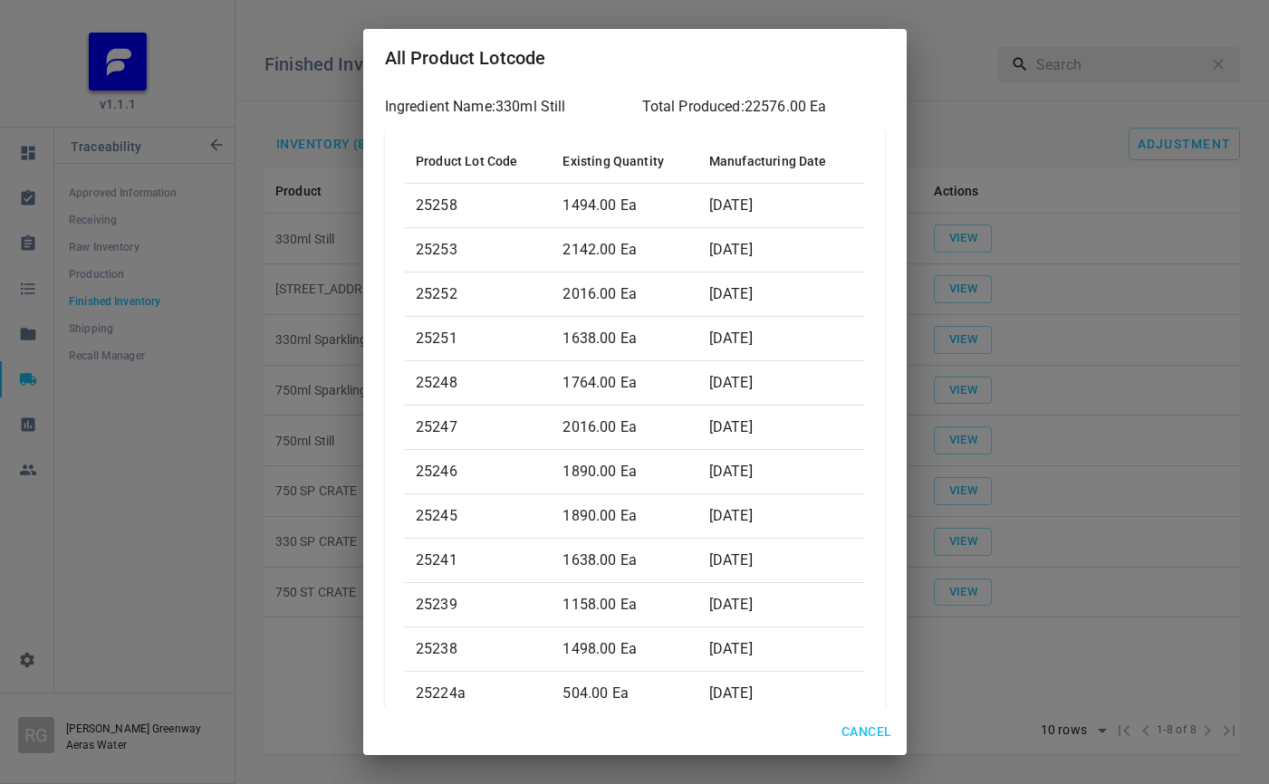
drag, startPoint x: 873, startPoint y: 713, endPoint x: 874, endPoint y: 726, distance: 13.6
click at [873, 713] on div "Cancel" at bounding box center [634, 732] width 543 height 48
click at [868, 745] on button "Cancel" at bounding box center [866, 732] width 64 height 34
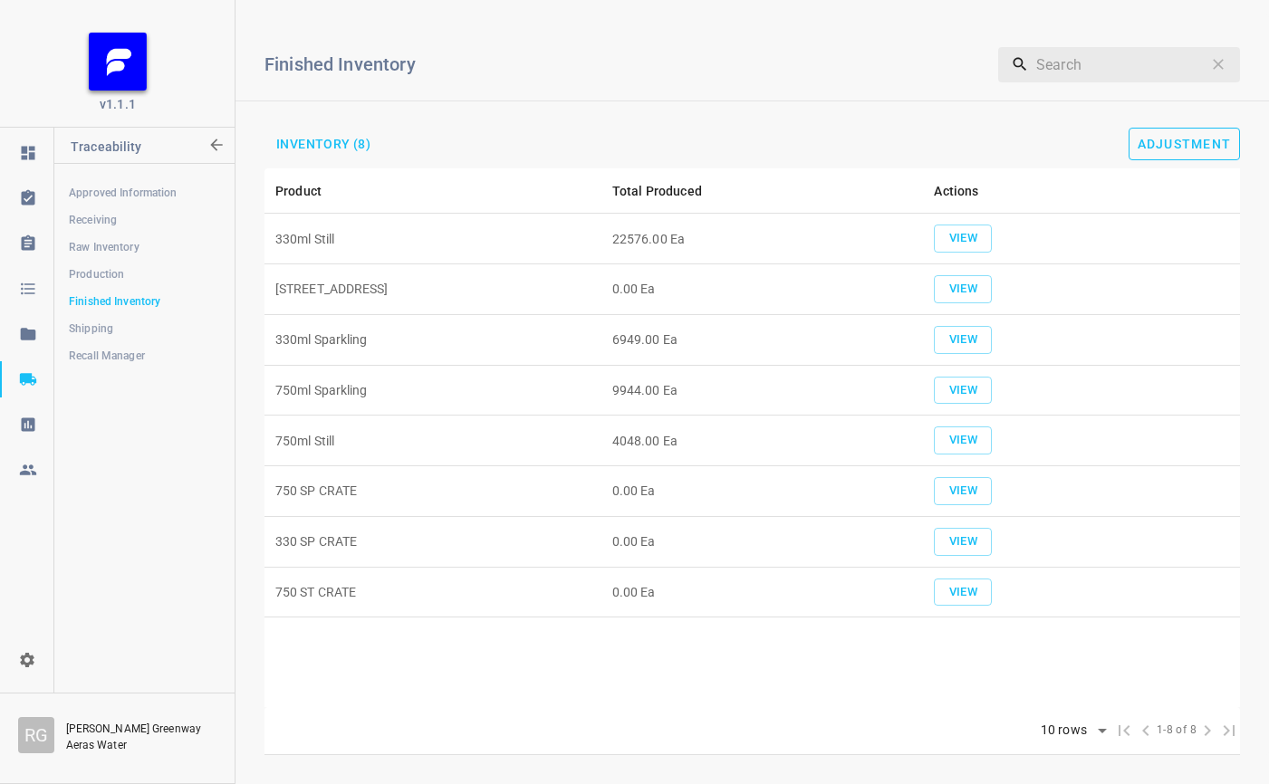
click at [1183, 141] on button "Adjustment" at bounding box center [1184, 144] width 112 height 33
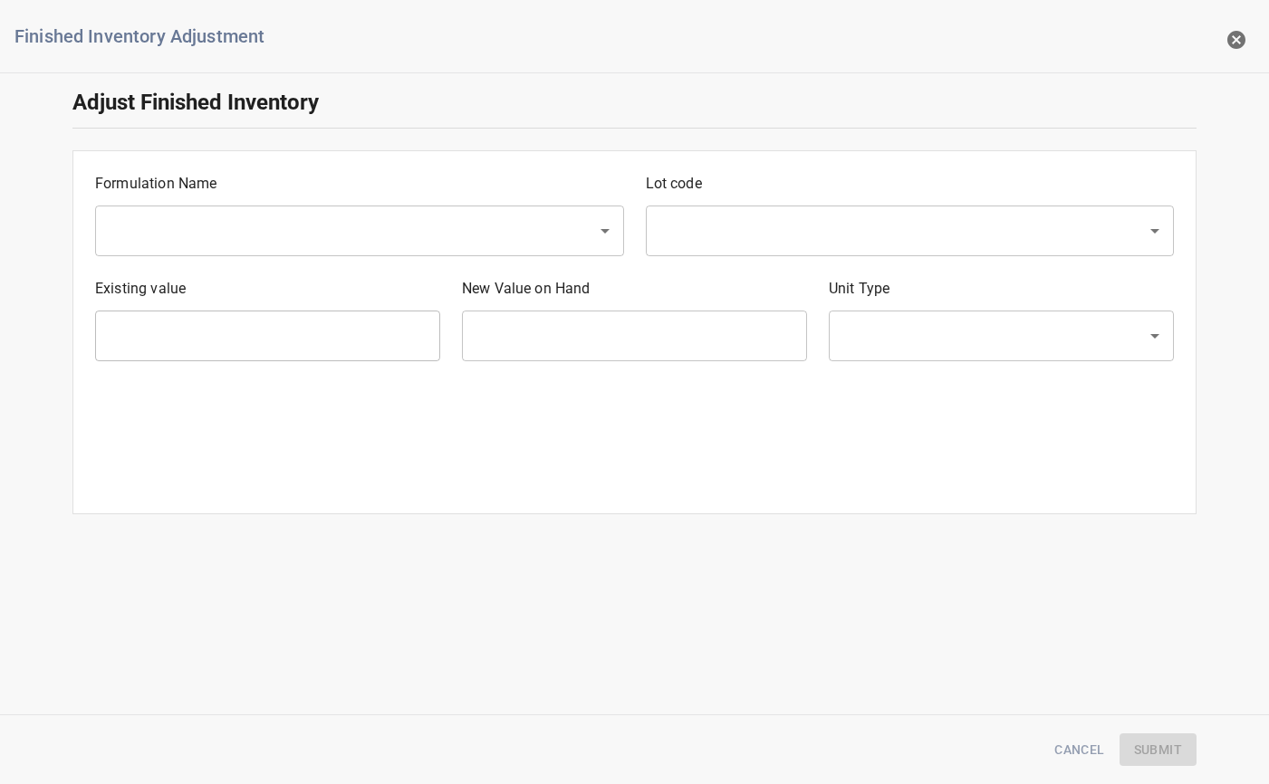
click at [1183, 142] on div at bounding box center [634, 392] width 1269 height 784
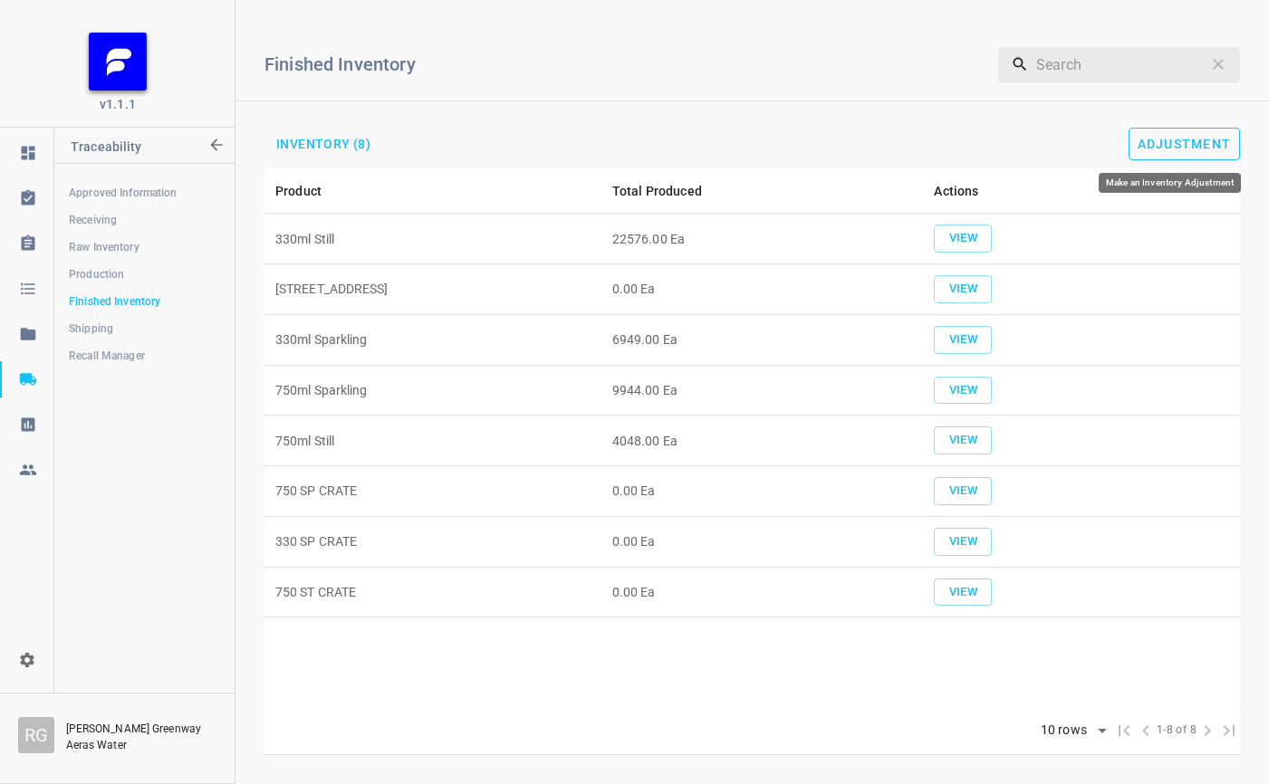
click at [1152, 149] on button "Adjustment" at bounding box center [1184, 144] width 112 height 33
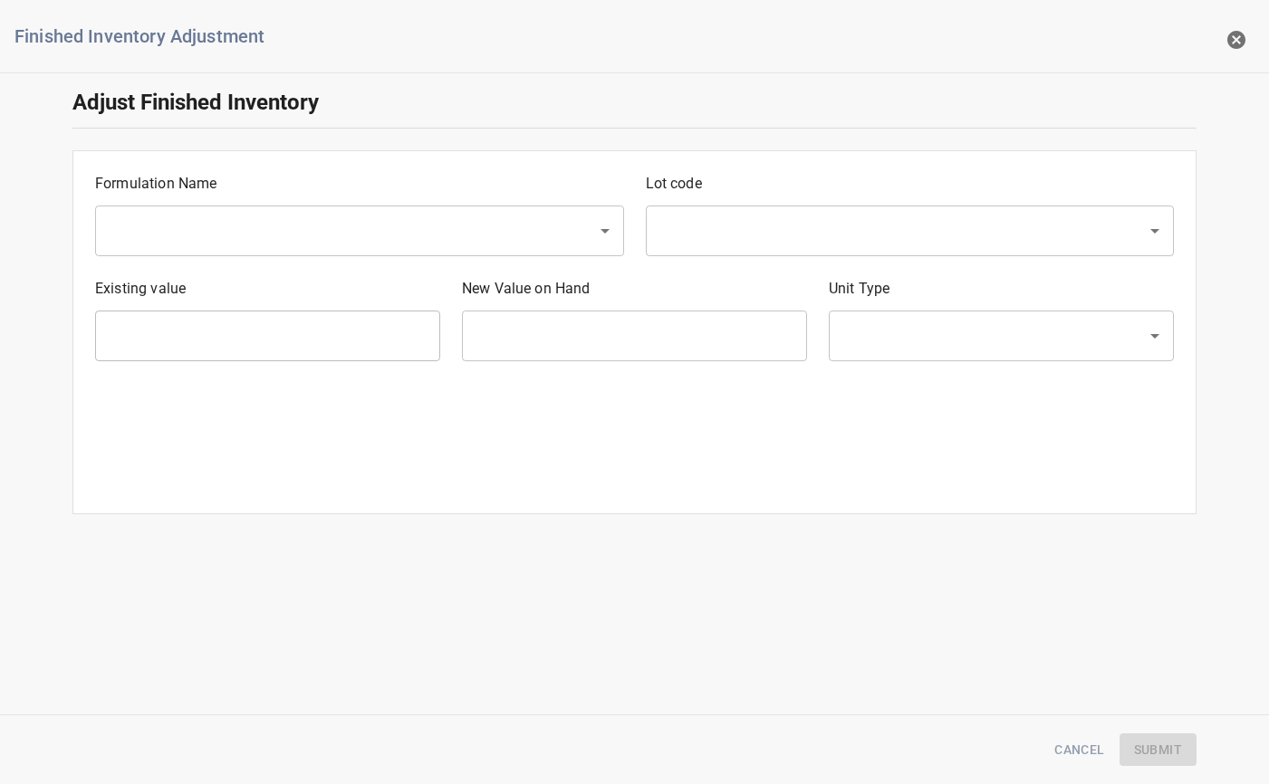
click at [176, 201] on div "Formulation Name ​" at bounding box center [359, 214] width 551 height 105
drag, startPoint x: 176, startPoint y: 210, endPoint x: 178, endPoint y: 222, distance: 12.1
click at [177, 212] on div "​" at bounding box center [359, 231] width 529 height 51
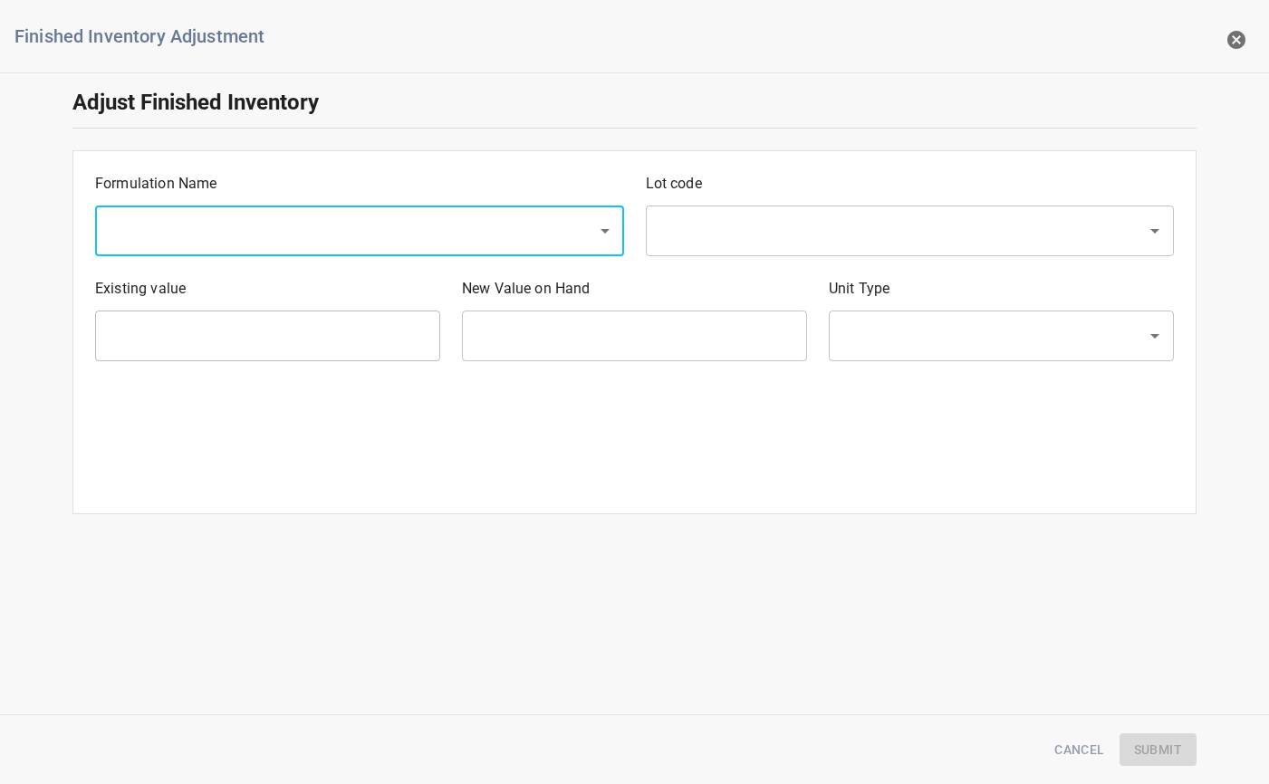
click at [194, 233] on input "text" at bounding box center [334, 231] width 462 height 34
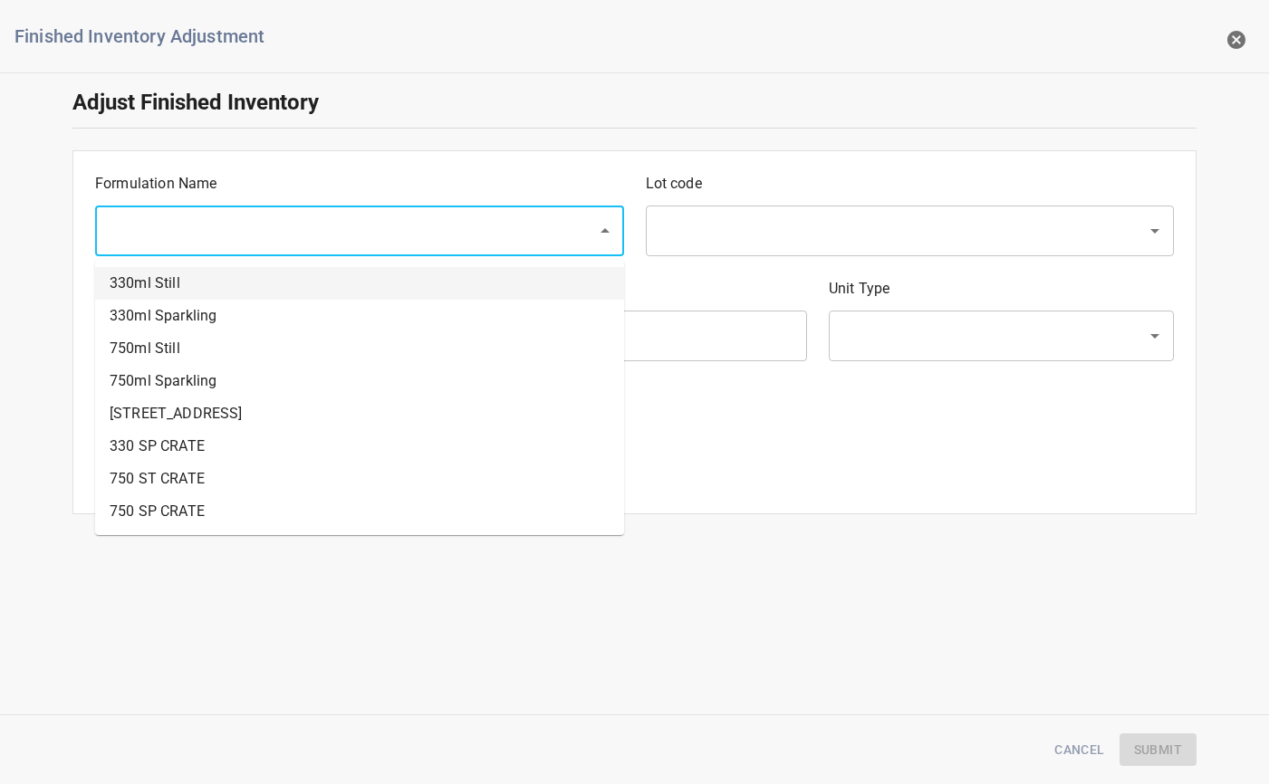
drag, startPoint x: 194, startPoint y: 294, endPoint x: 295, endPoint y: 278, distance: 102.7
click at [196, 292] on li "330ml Still" at bounding box center [359, 283] width 529 height 33
type input "330ml Still"
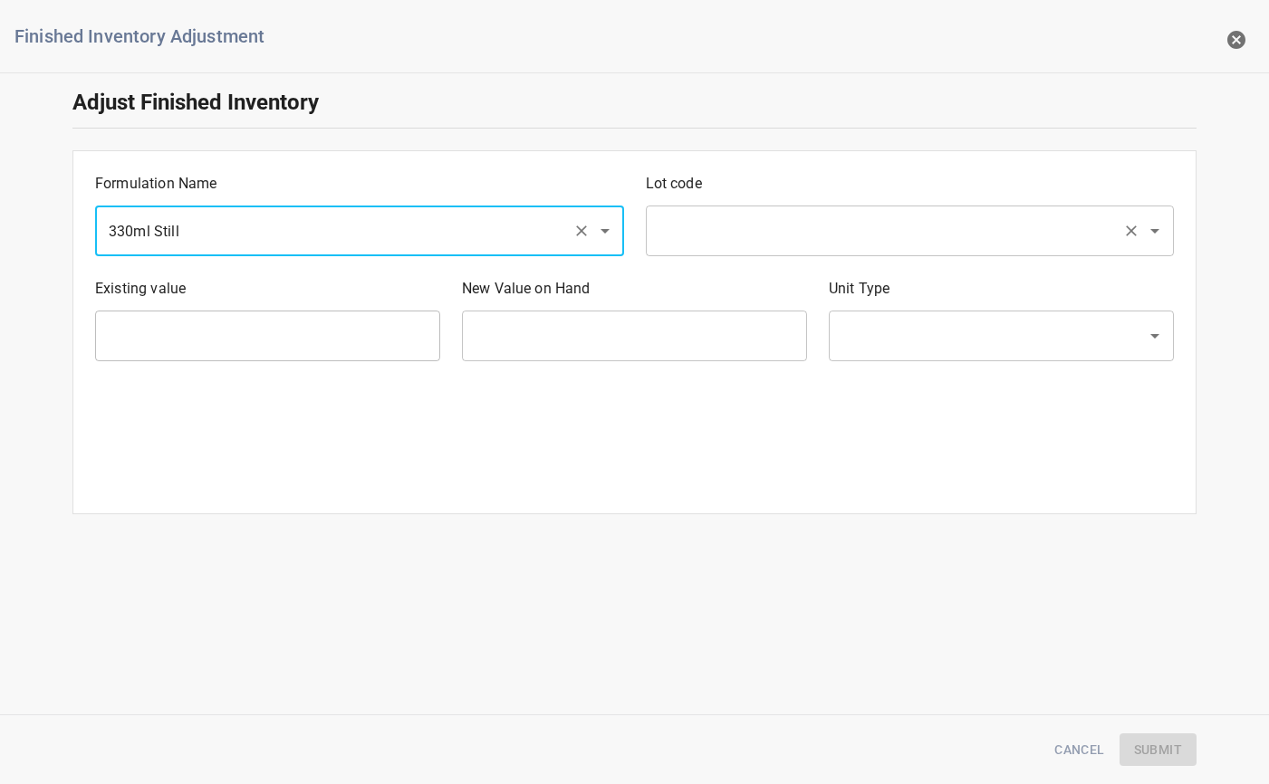
click at [681, 234] on input "text" at bounding box center [885, 231] width 462 height 34
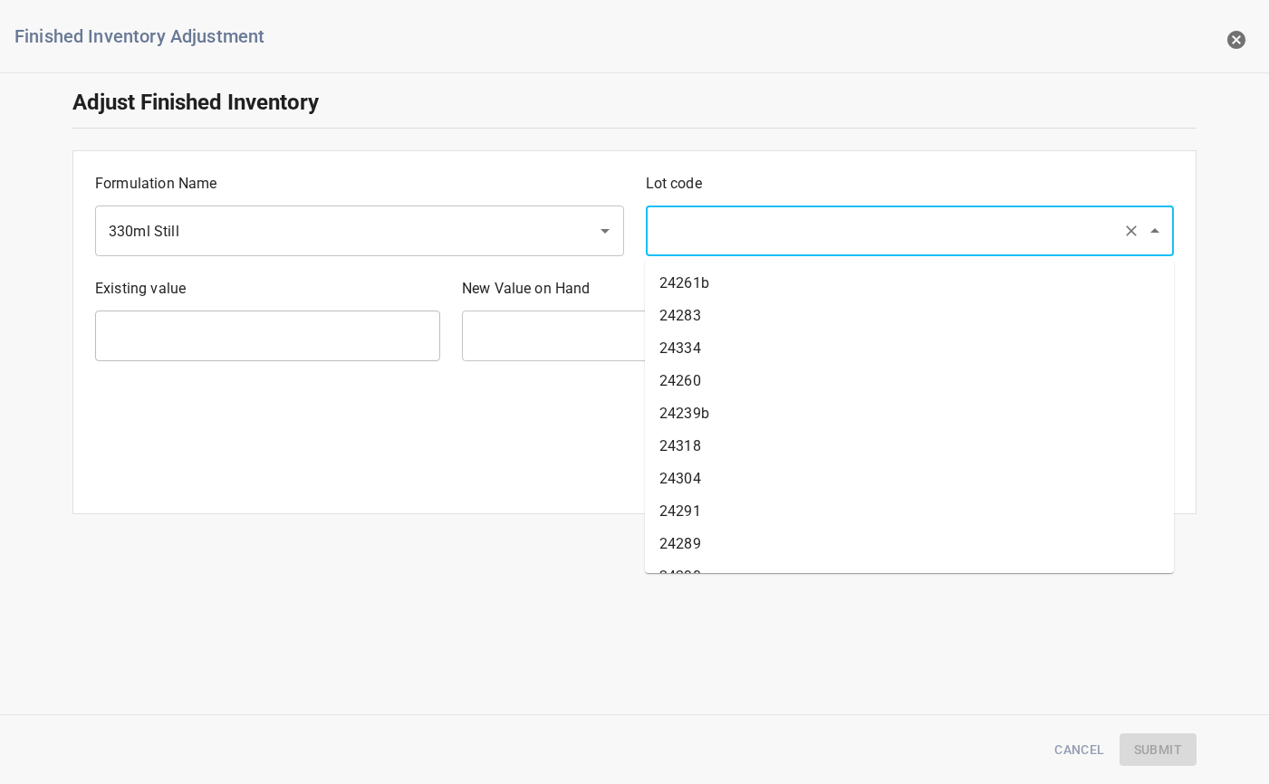
click at [733, 211] on div "​" at bounding box center [910, 231] width 529 height 51
click at [351, 232] on input "330ml Still" at bounding box center [334, 231] width 462 height 34
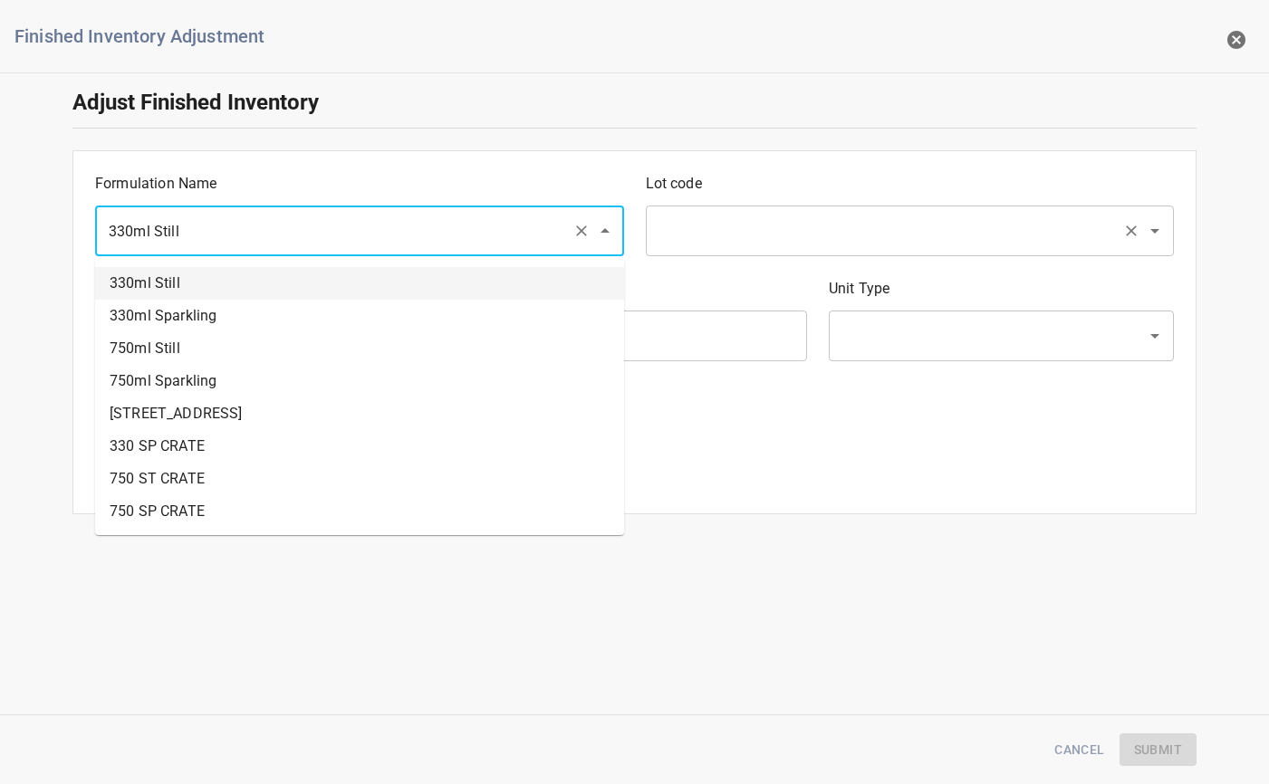
click at [806, 218] on input "text" at bounding box center [885, 231] width 462 height 34
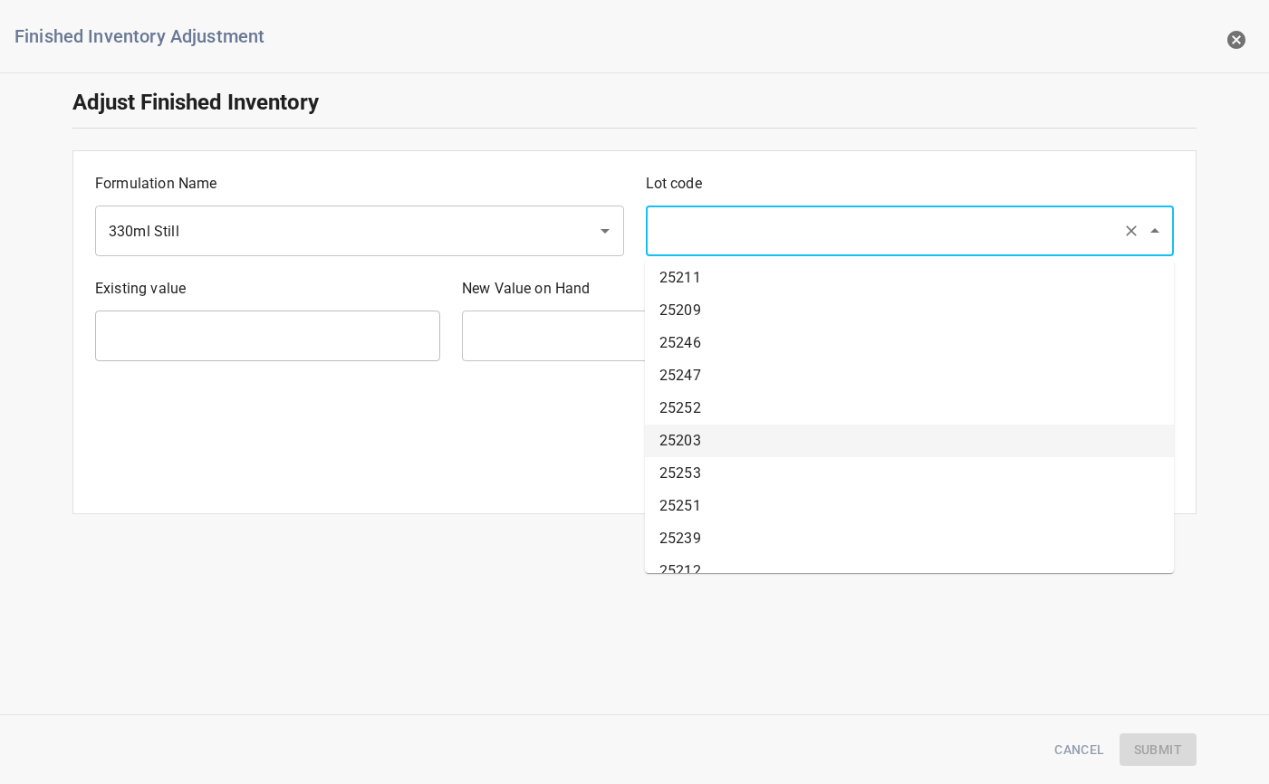
scroll to position [3156, 0]
click at [719, 457] on li "25239" at bounding box center [909, 452] width 529 height 33
type input "25239"
type input "1158 Ea"
type input "[PERSON_NAME]"
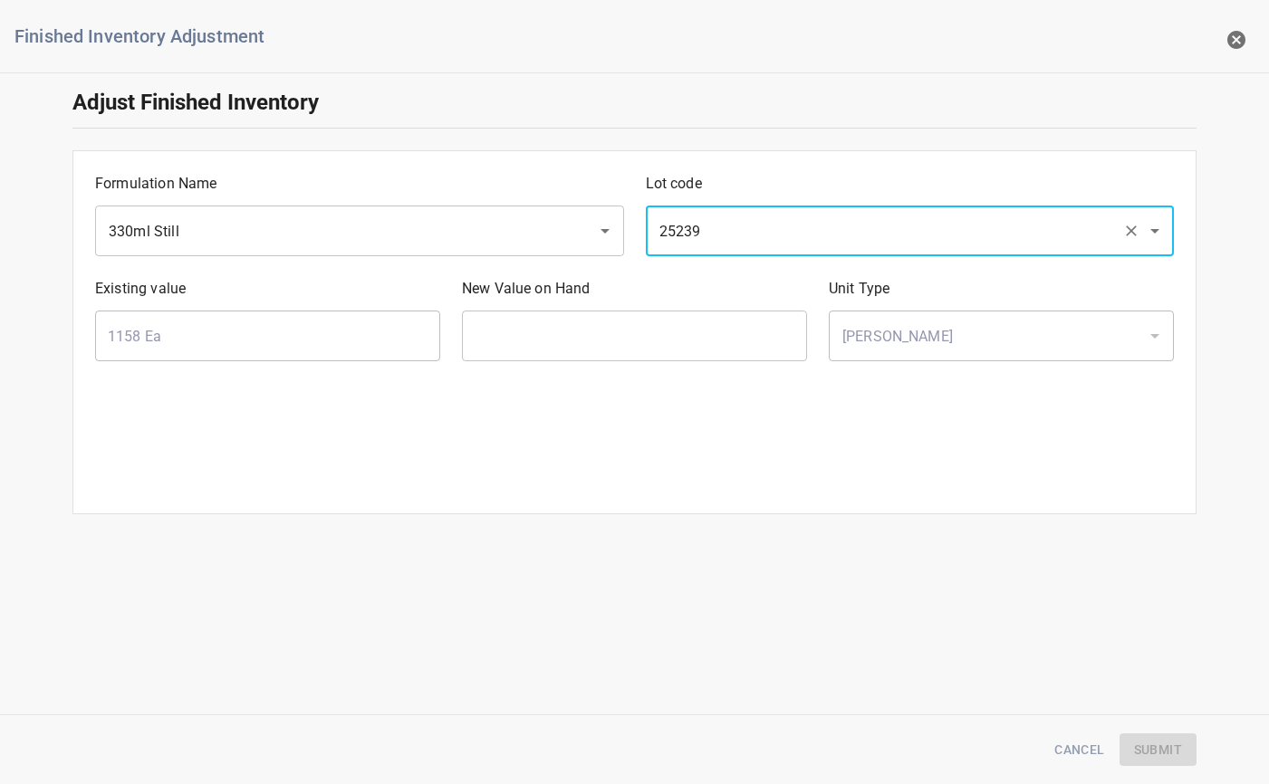
click at [555, 320] on input "text" at bounding box center [634, 336] width 345 height 51
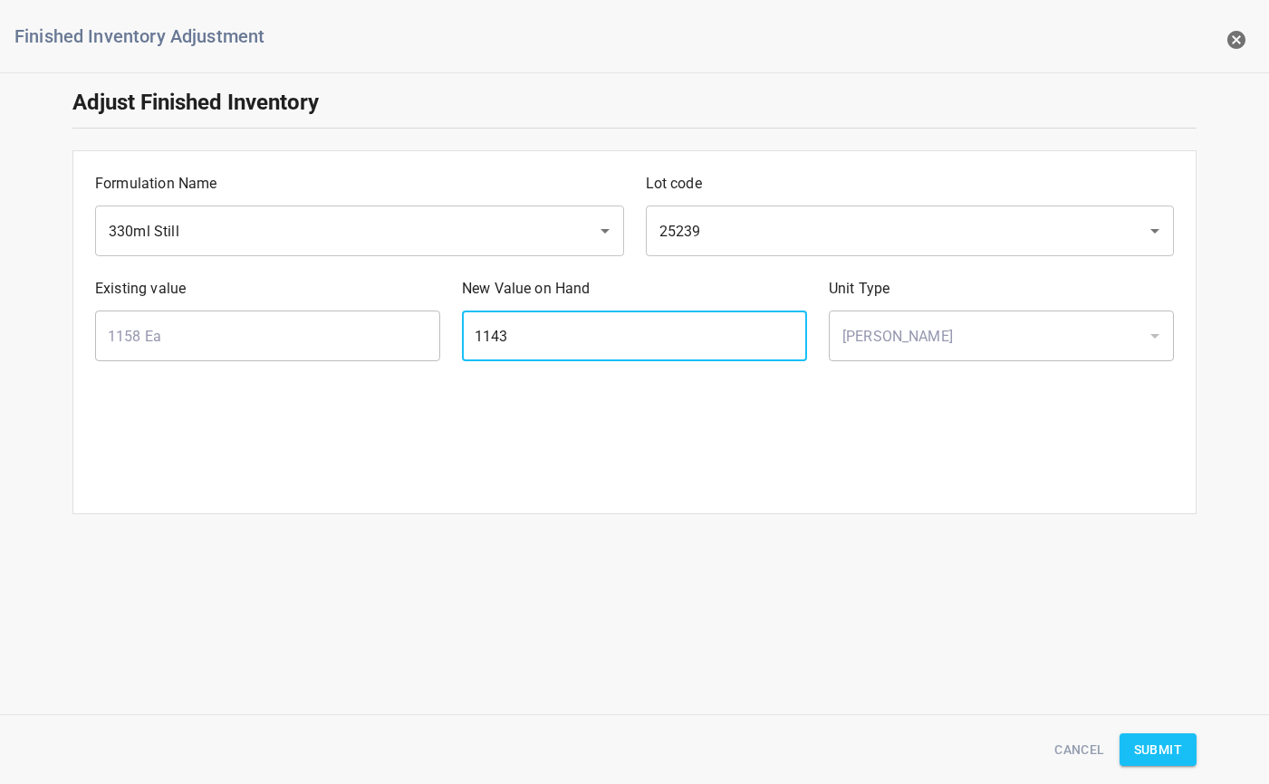
type input "1143"
click at [1184, 743] on button "Submit" at bounding box center [1157, 750] width 77 height 34
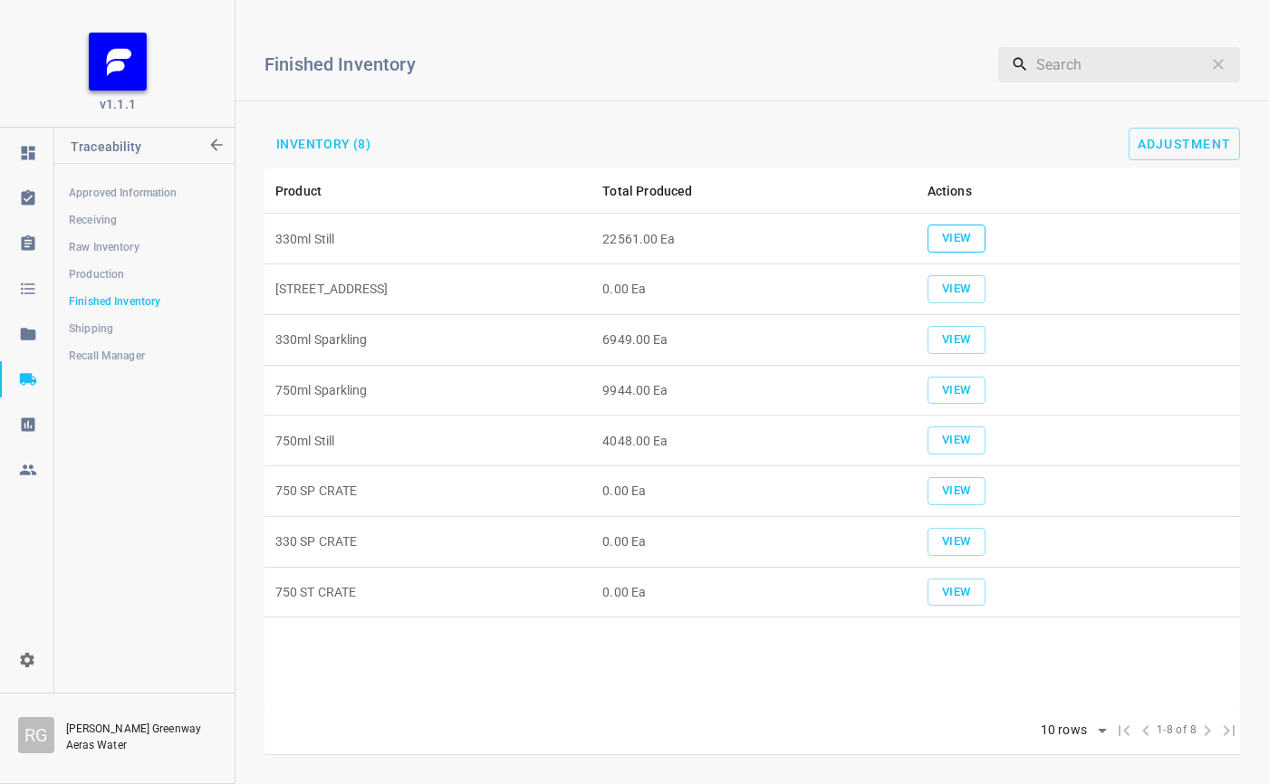
click at [963, 241] on span "View" at bounding box center [956, 238] width 40 height 21
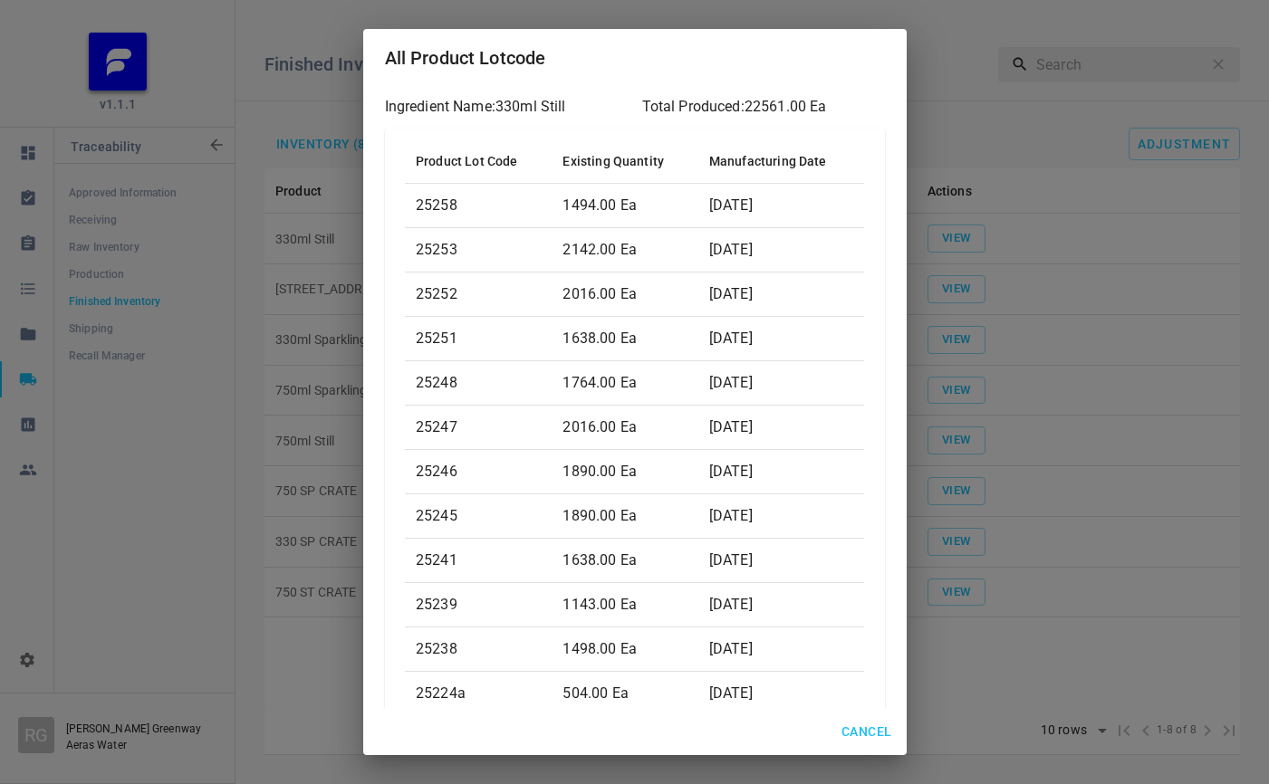
click at [880, 740] on span "Cancel" at bounding box center [866, 732] width 50 height 23
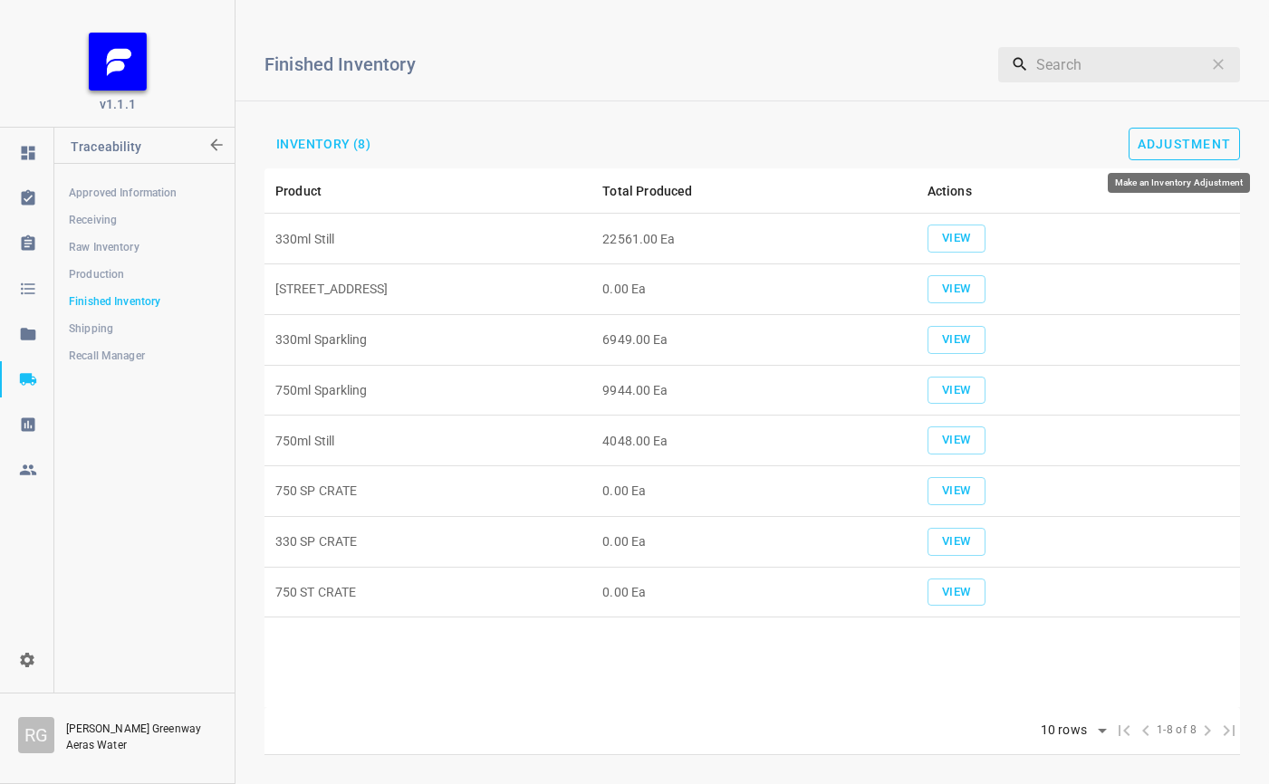
click at [1137, 141] on span "Adjustment" at bounding box center [1184, 144] width 94 height 14
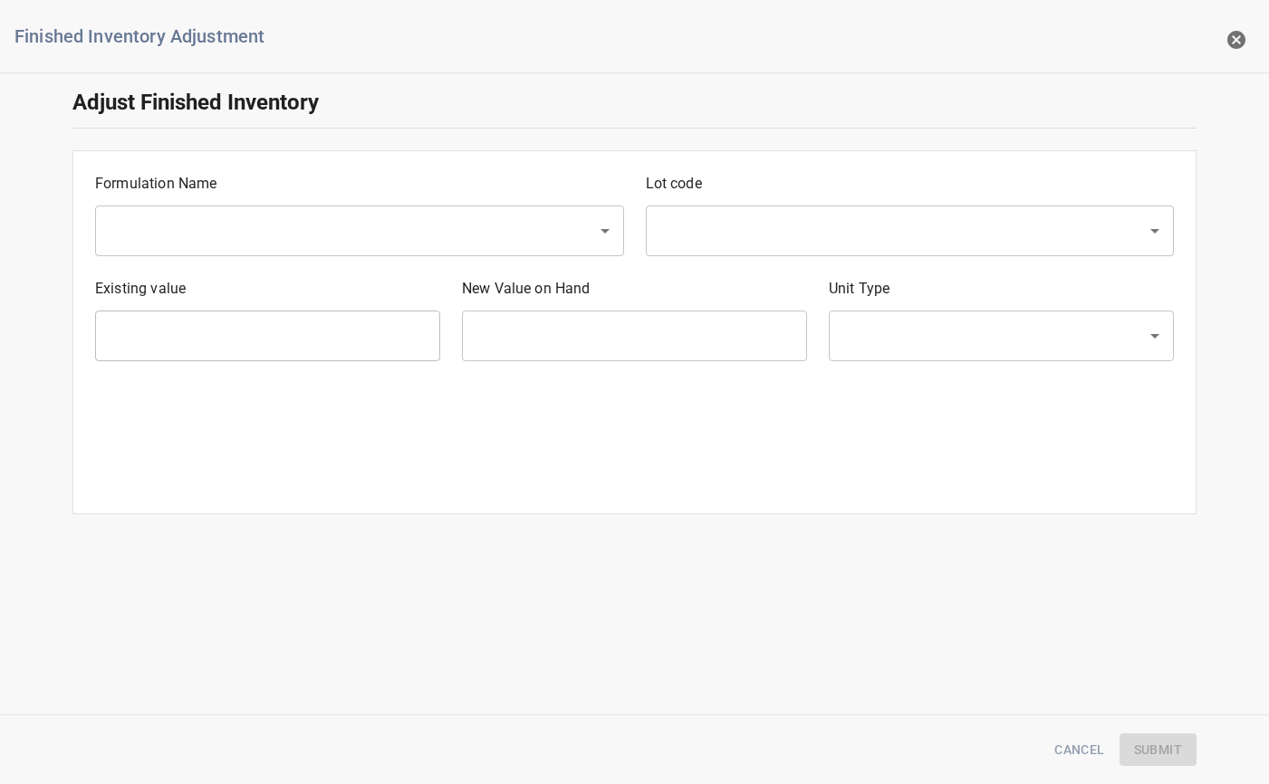
click at [179, 233] on input "text" at bounding box center [334, 231] width 462 height 34
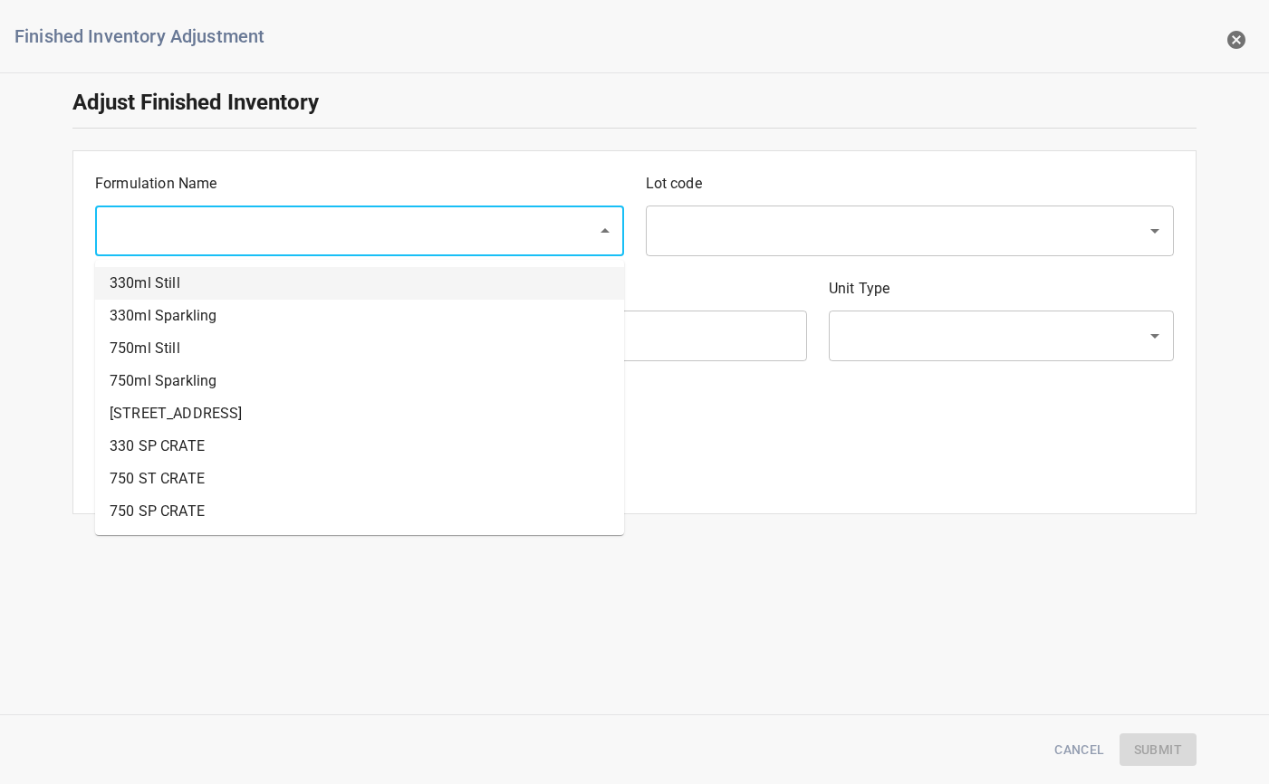
click at [162, 285] on li "330ml Still" at bounding box center [359, 283] width 529 height 33
type input "330ml Still"
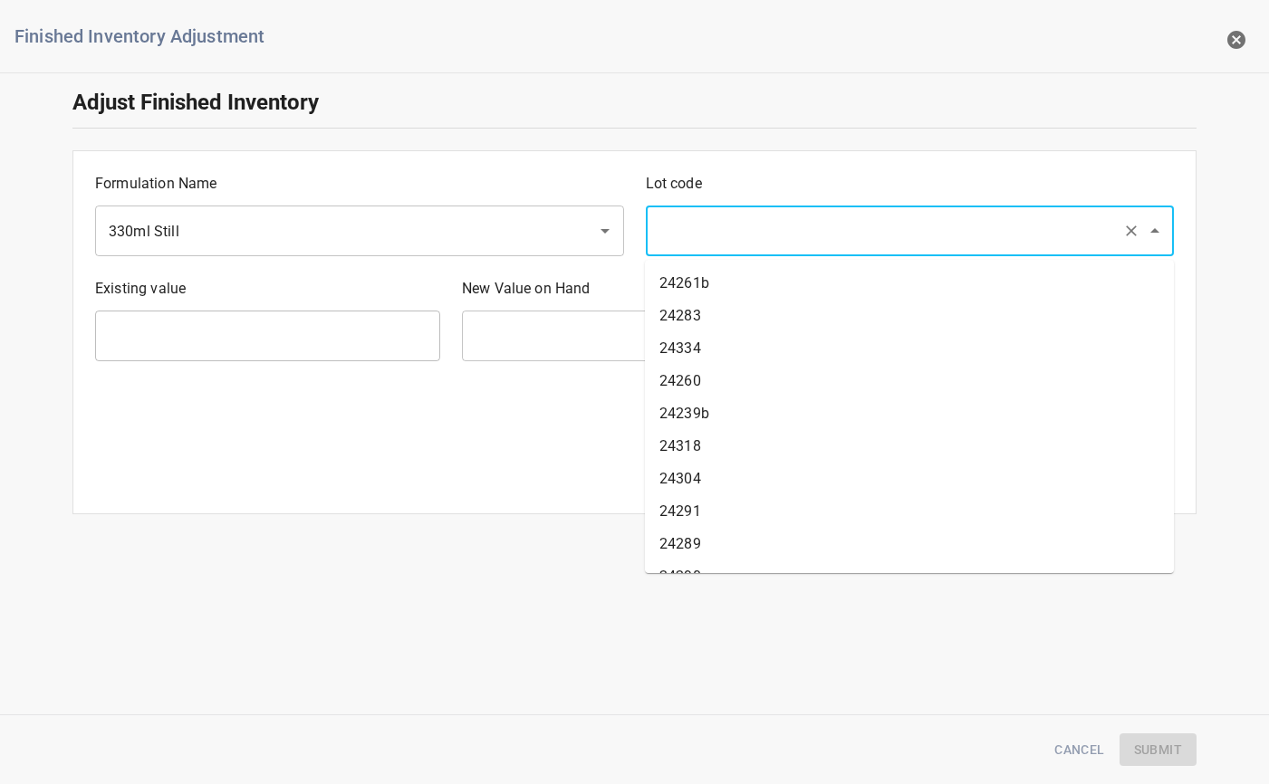
click at [728, 224] on input "text" at bounding box center [885, 231] width 462 height 34
click at [743, 548] on li "25238" at bounding box center [909, 549] width 529 height 33
type input "25238"
type input "1498 Ea"
type input "[PERSON_NAME]"
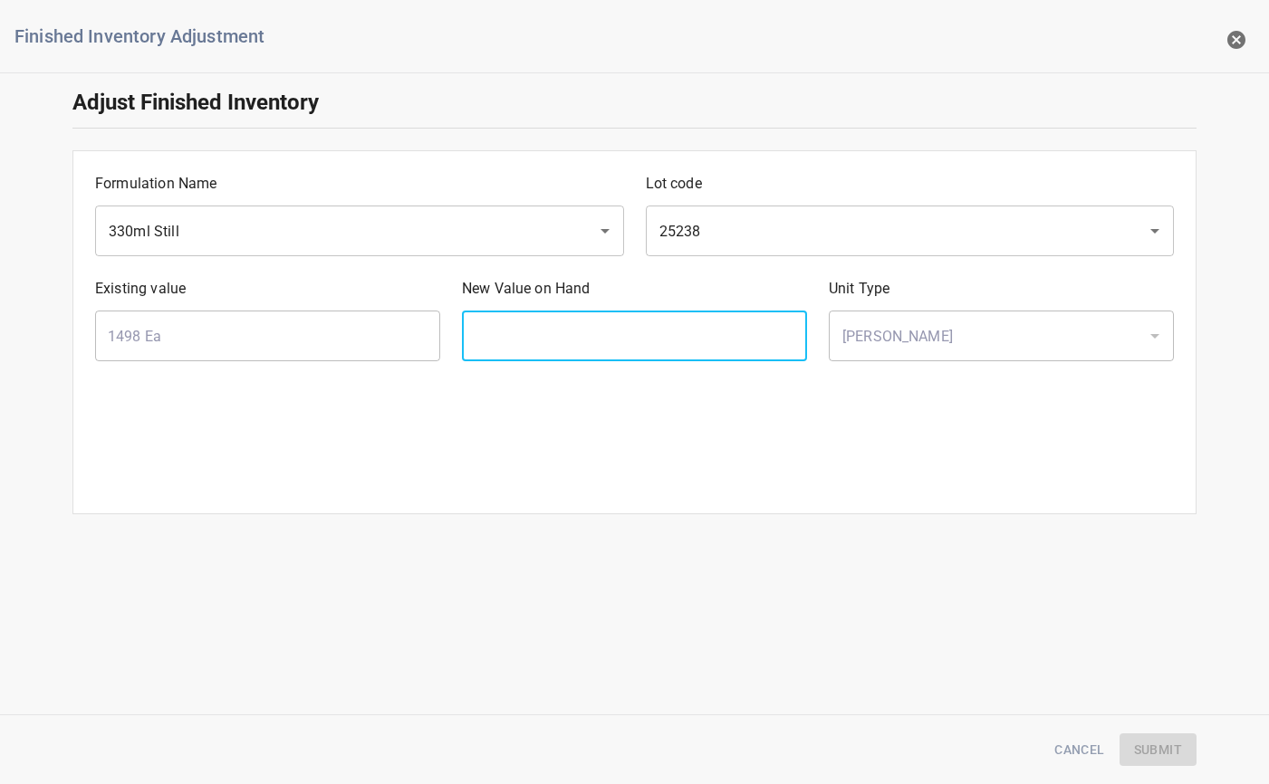
click at [685, 334] on input "text" at bounding box center [634, 336] width 345 height 51
type input "1370"
click at [1140, 735] on button "Submit" at bounding box center [1157, 750] width 77 height 34
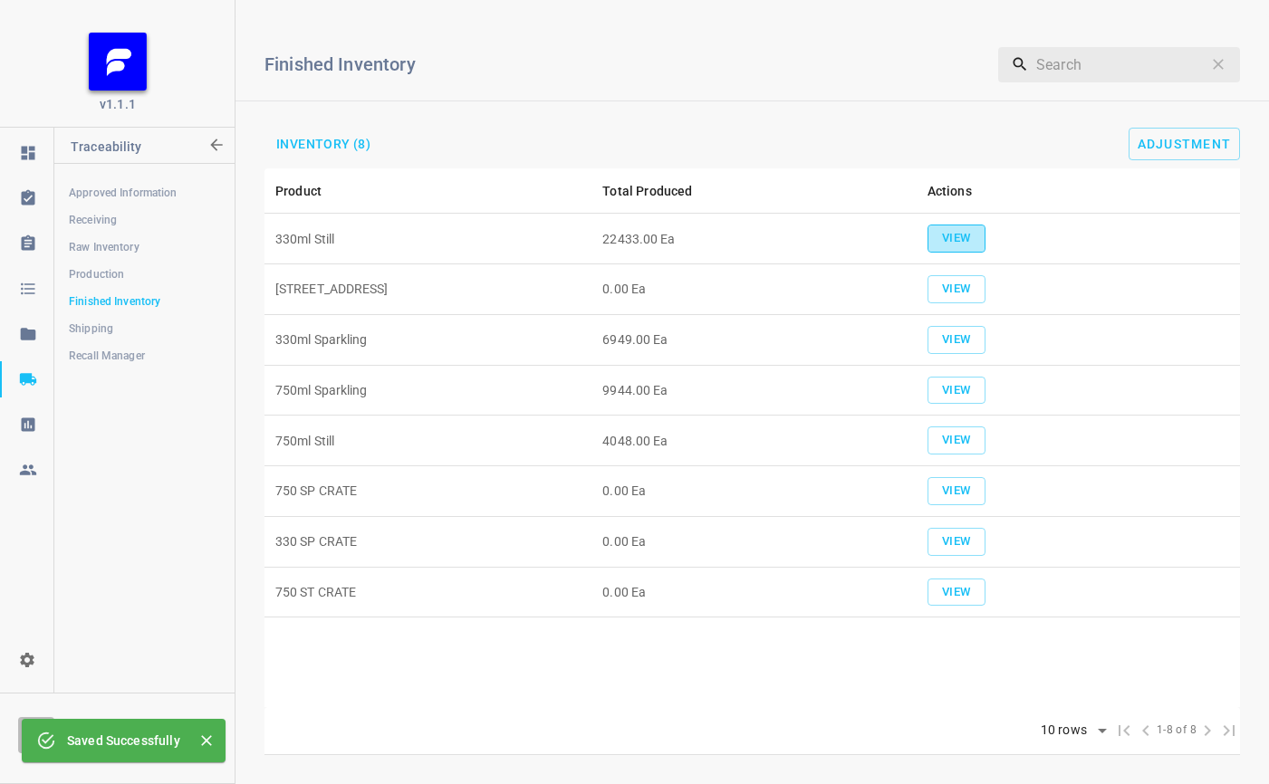
click at [962, 226] on button "View" at bounding box center [956, 239] width 58 height 28
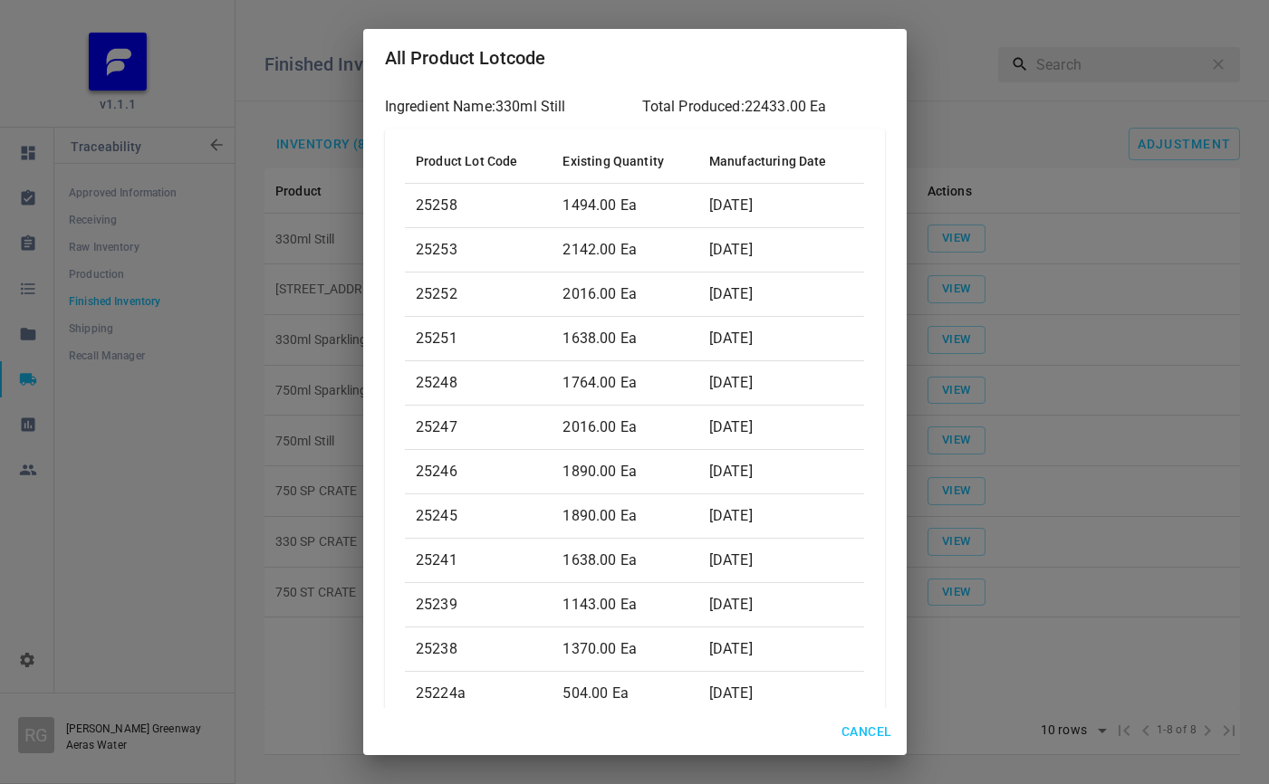
click at [598, 479] on p "1890.00 Ea" at bounding box center [624, 472] width 124 height 22
click at [852, 732] on span "Cancel" at bounding box center [866, 732] width 50 height 23
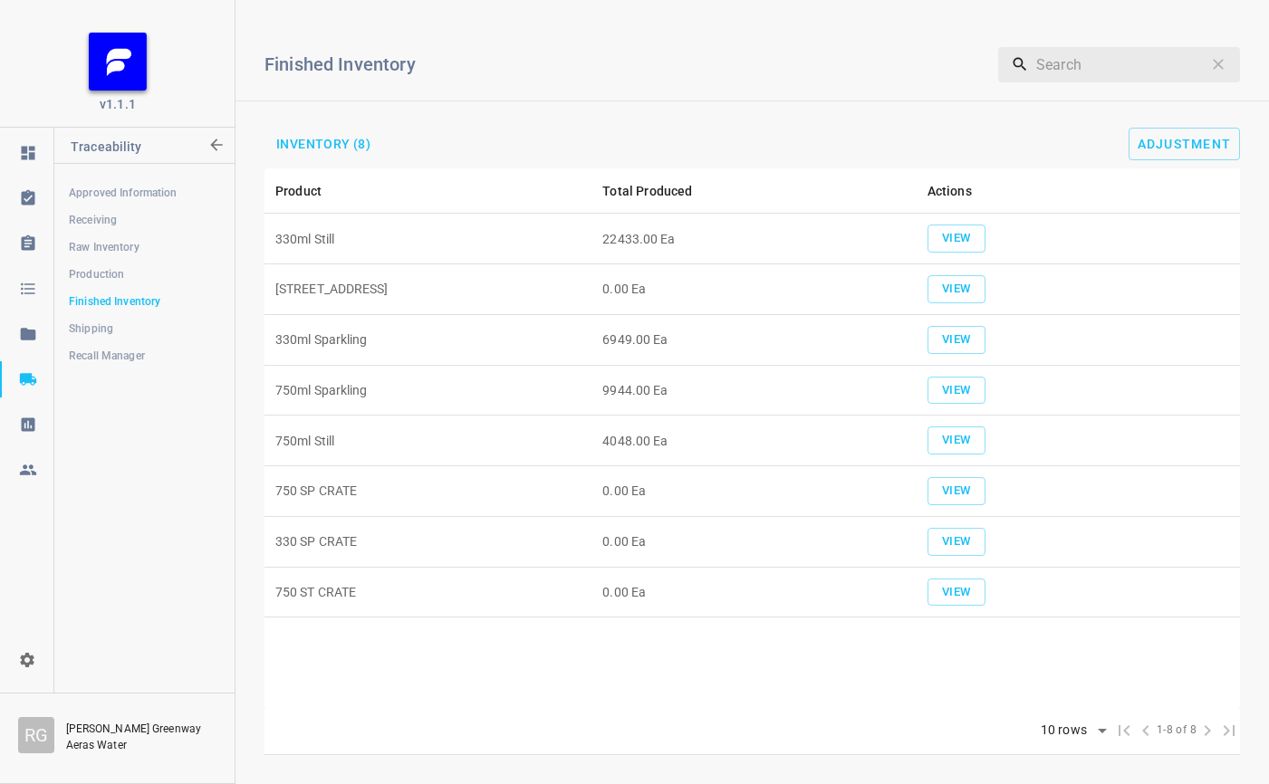
click at [1194, 124] on div "Finished Inventory ​ Inventory (8) Adjustment" at bounding box center [751, 91] width 1033 height 154
click at [1204, 129] on button "Adjustment" at bounding box center [1184, 144] width 112 height 33
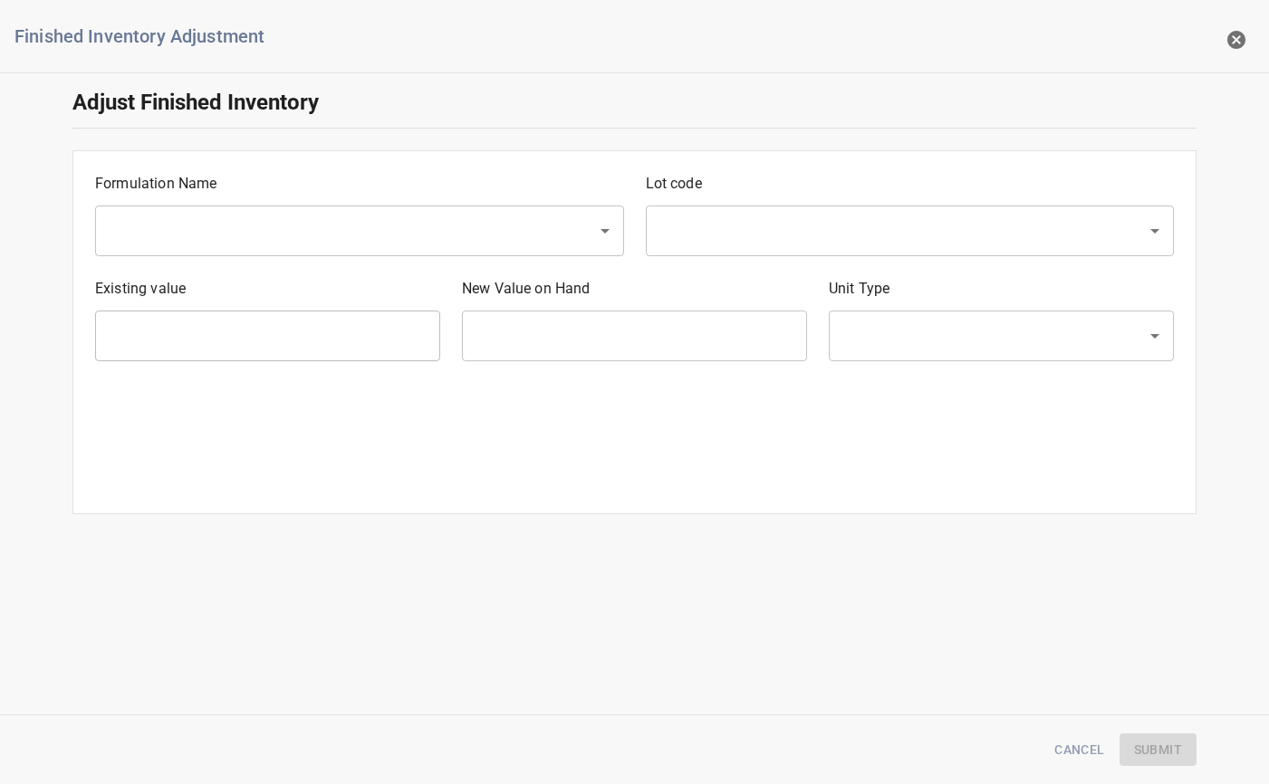
click at [289, 232] on input "text" at bounding box center [334, 231] width 462 height 34
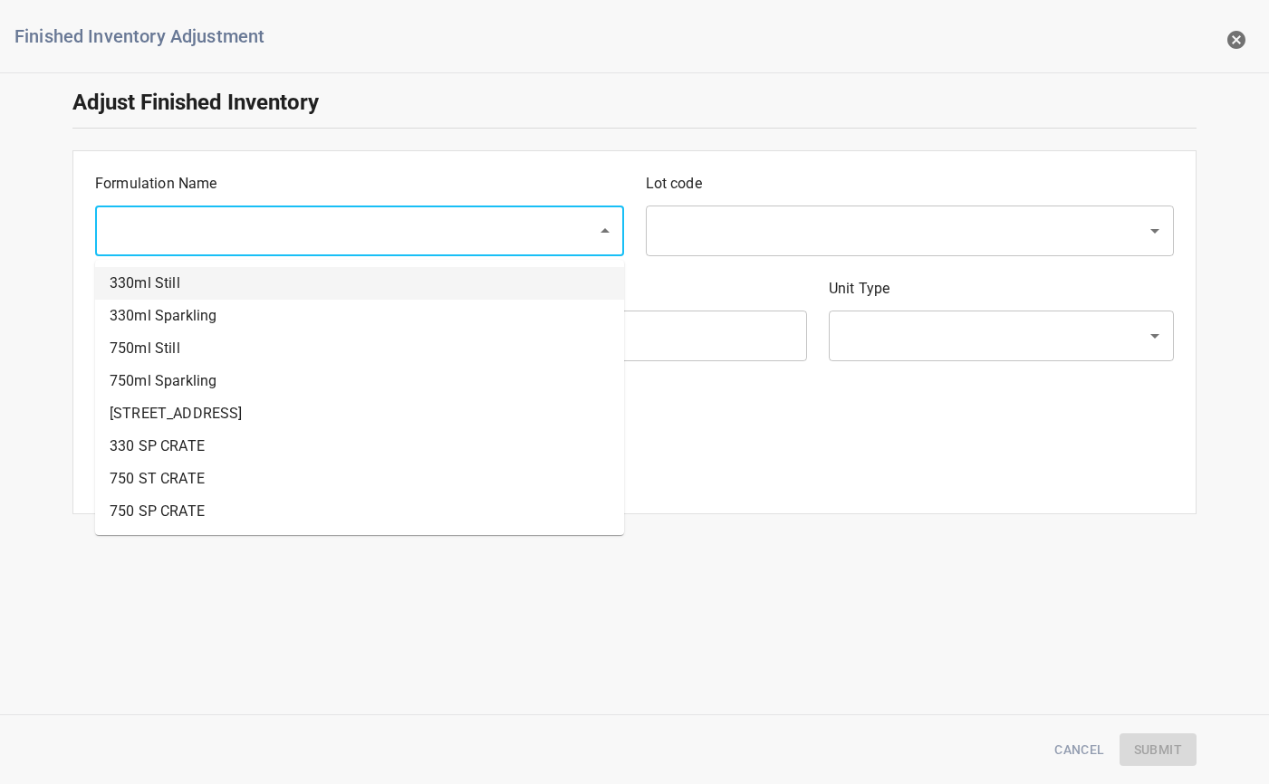
click at [229, 289] on li "330ml Still" at bounding box center [359, 283] width 529 height 33
type input "330ml Still"
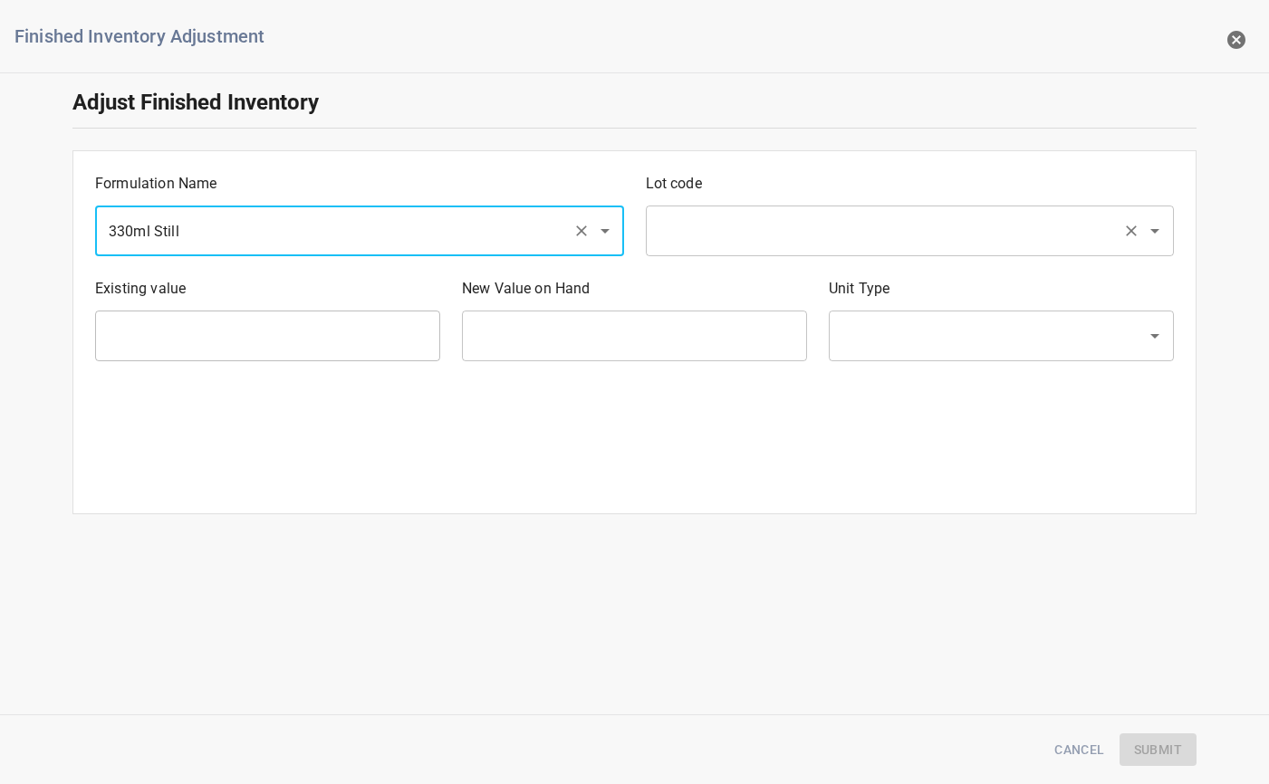
click at [847, 233] on input "text" at bounding box center [885, 231] width 462 height 34
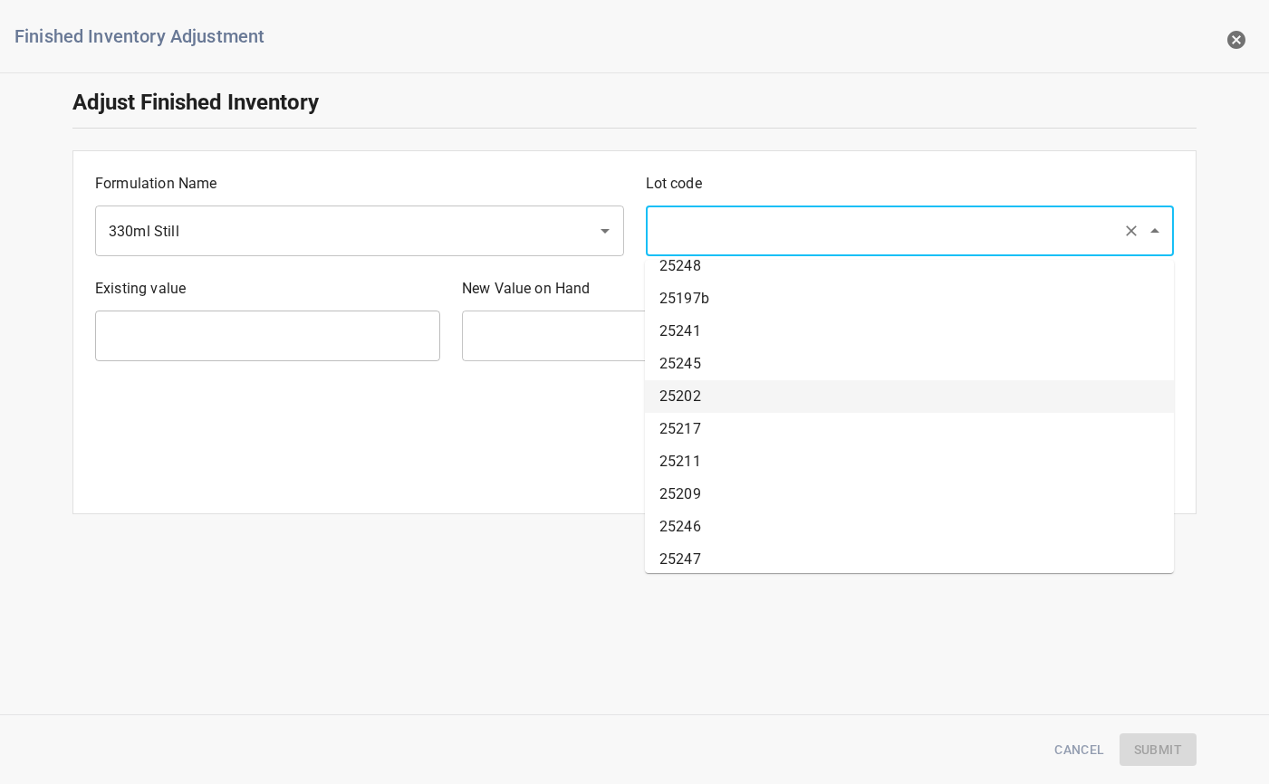
scroll to position [2794, 0]
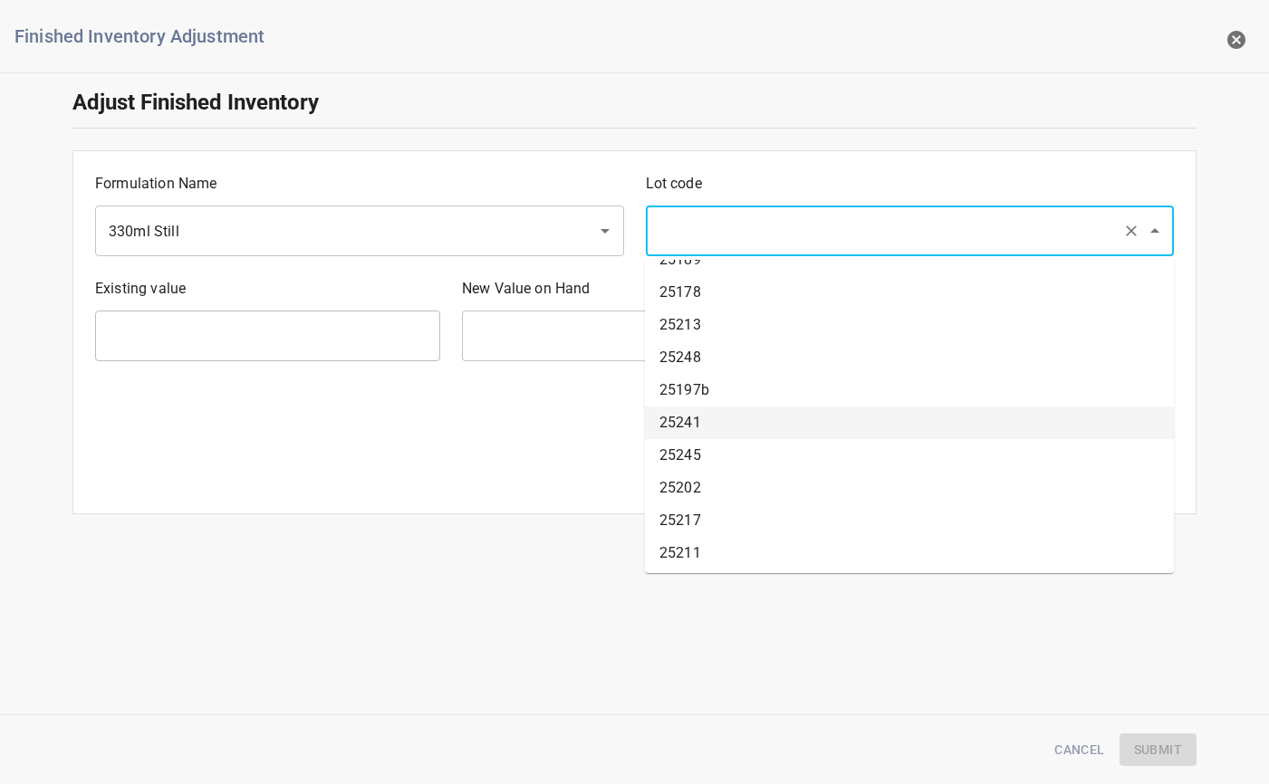
click at [714, 413] on li "25241" at bounding box center [909, 423] width 529 height 33
type input "25241"
type input "1638 Ea"
type input "[PERSON_NAME]"
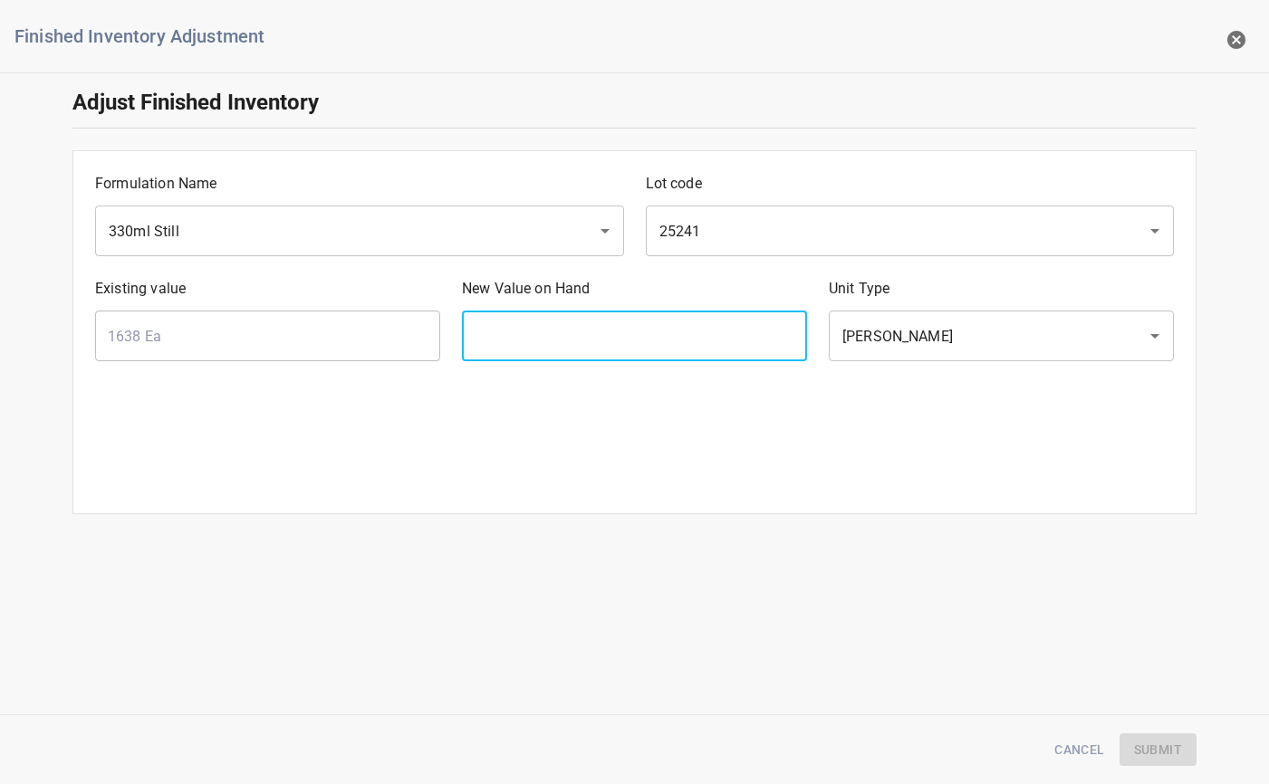
click at [541, 347] on input "text" at bounding box center [634, 336] width 345 height 51
type input "0"
click at [1154, 755] on span "Submit" at bounding box center [1158, 750] width 48 height 23
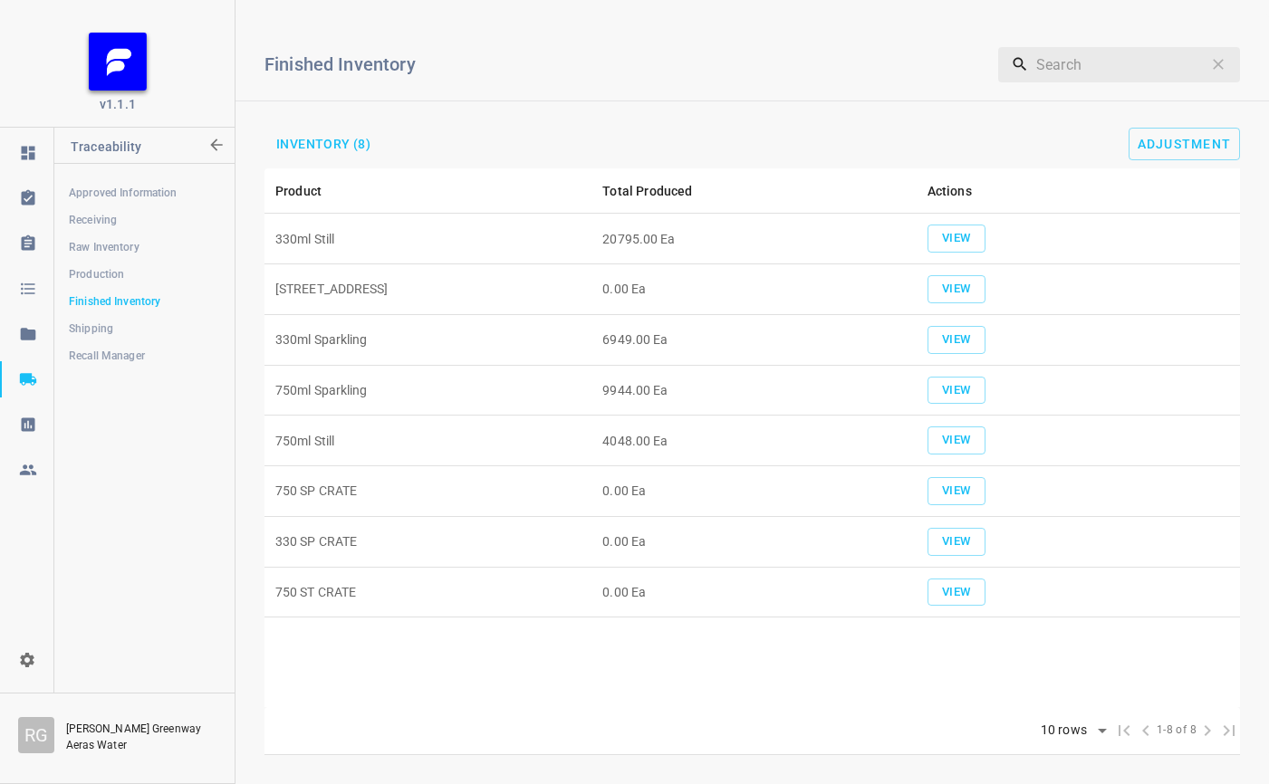
click at [986, 235] on td "View" at bounding box center [1077, 239] width 323 height 51
click at [969, 239] on span "View" at bounding box center [956, 238] width 40 height 21
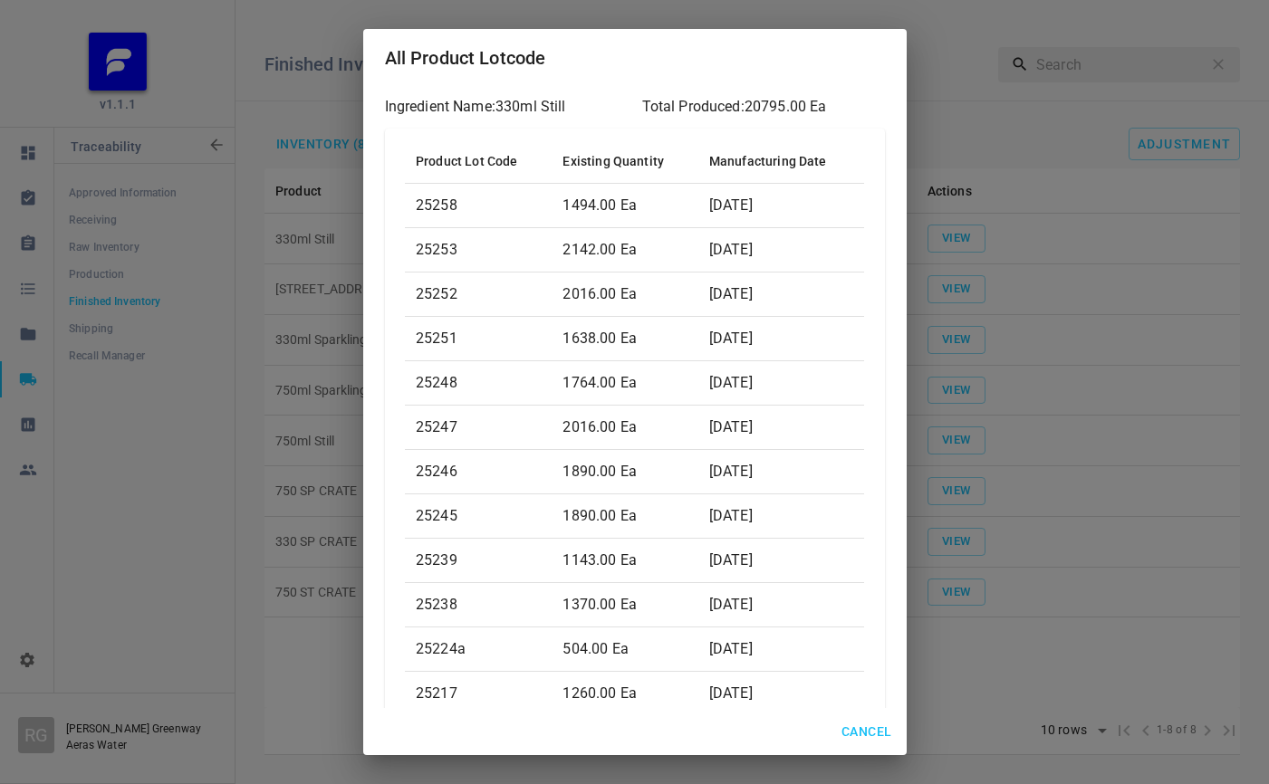
click at [869, 725] on span "Cancel" at bounding box center [866, 732] width 50 height 23
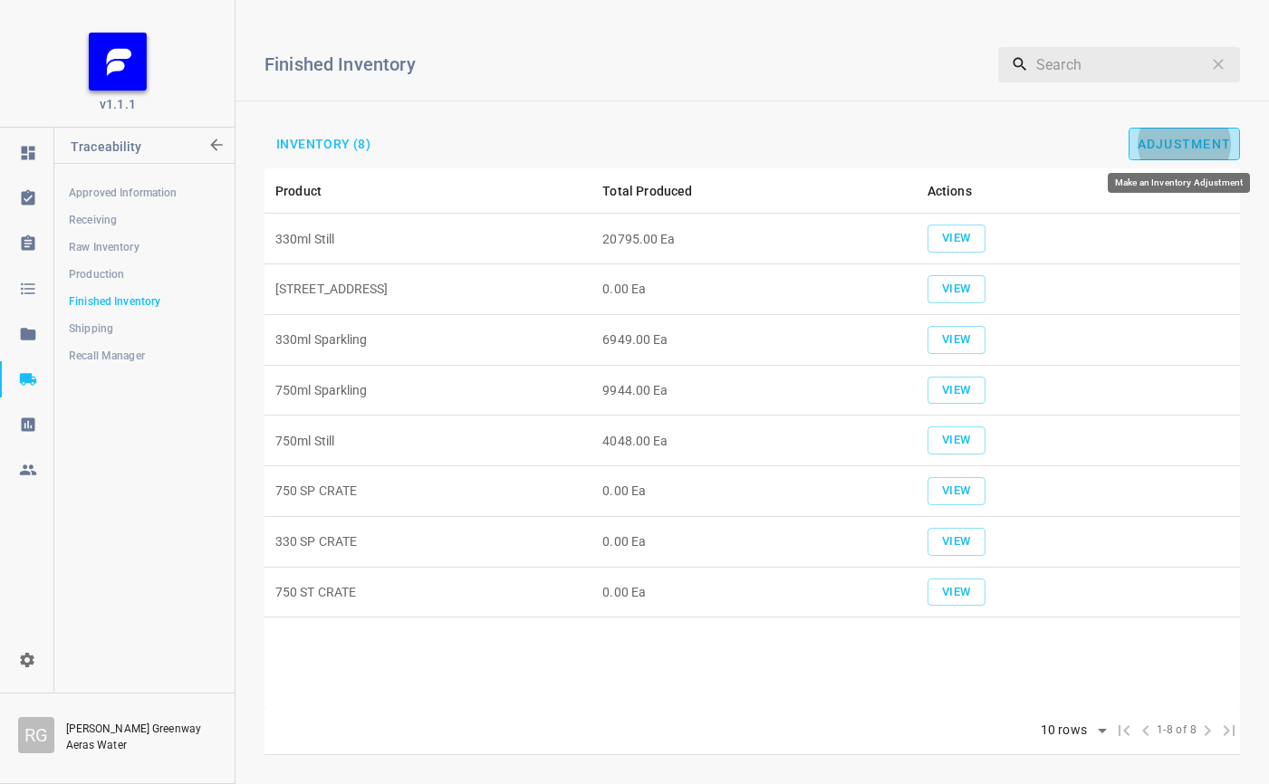
click at [1235, 136] on button "Adjustment" at bounding box center [1184, 144] width 112 height 33
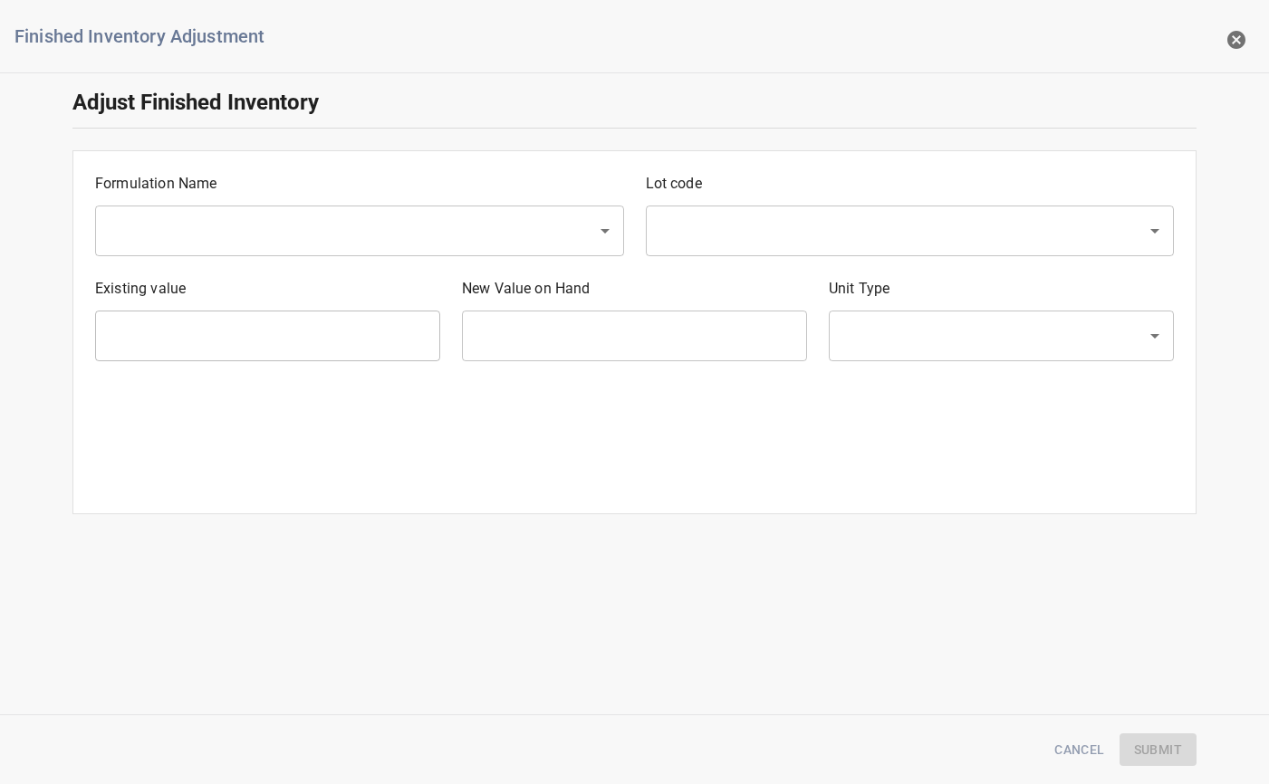
click at [201, 231] on input "text" at bounding box center [334, 231] width 462 height 34
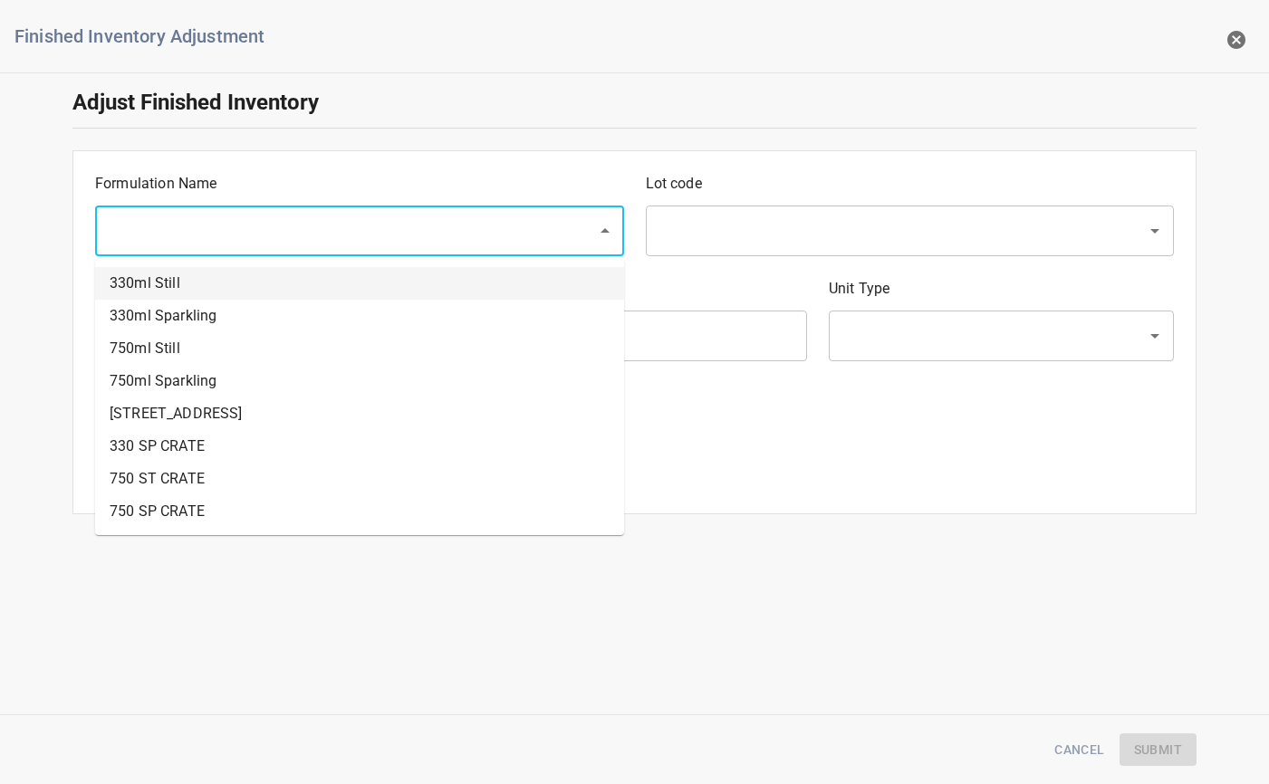
drag, startPoint x: 215, startPoint y: 275, endPoint x: 437, endPoint y: 279, distance: 221.9
click at [216, 276] on li "330ml Still" at bounding box center [359, 283] width 529 height 33
type input "330ml Still"
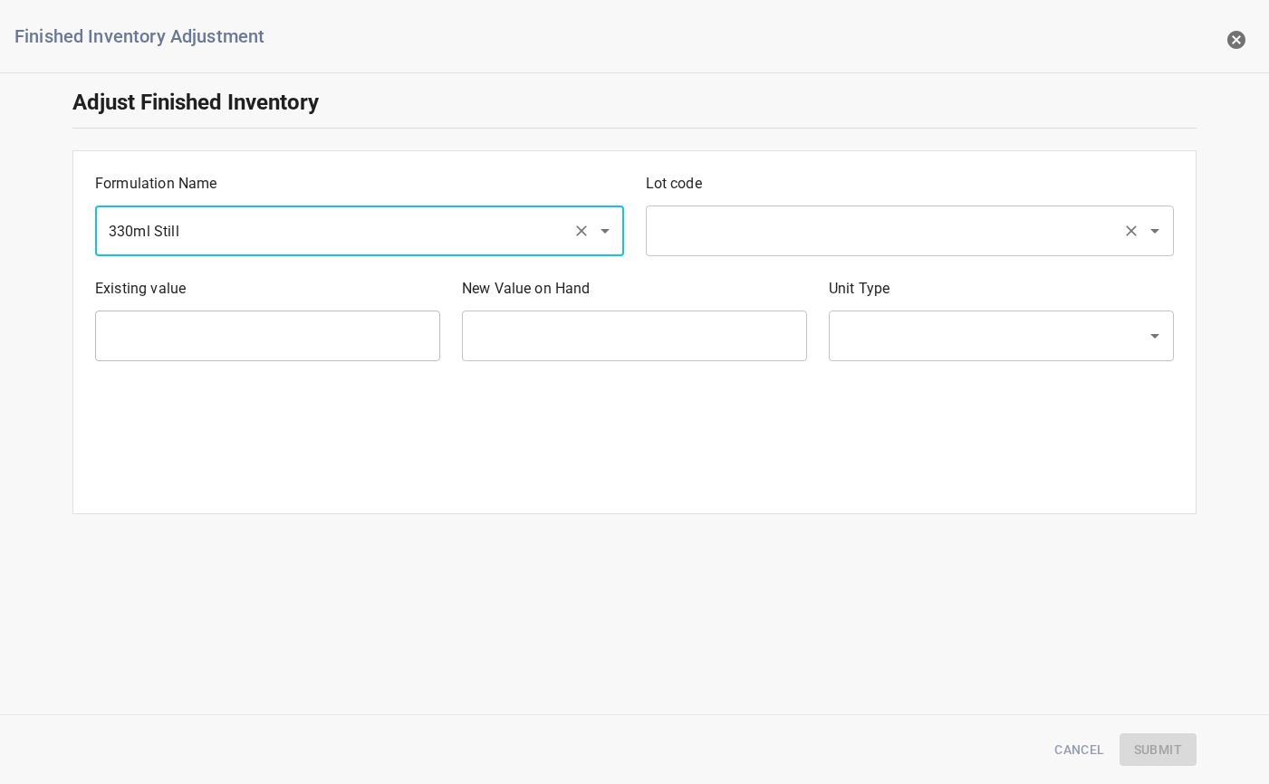
click at [757, 217] on input "text" at bounding box center [885, 231] width 462 height 34
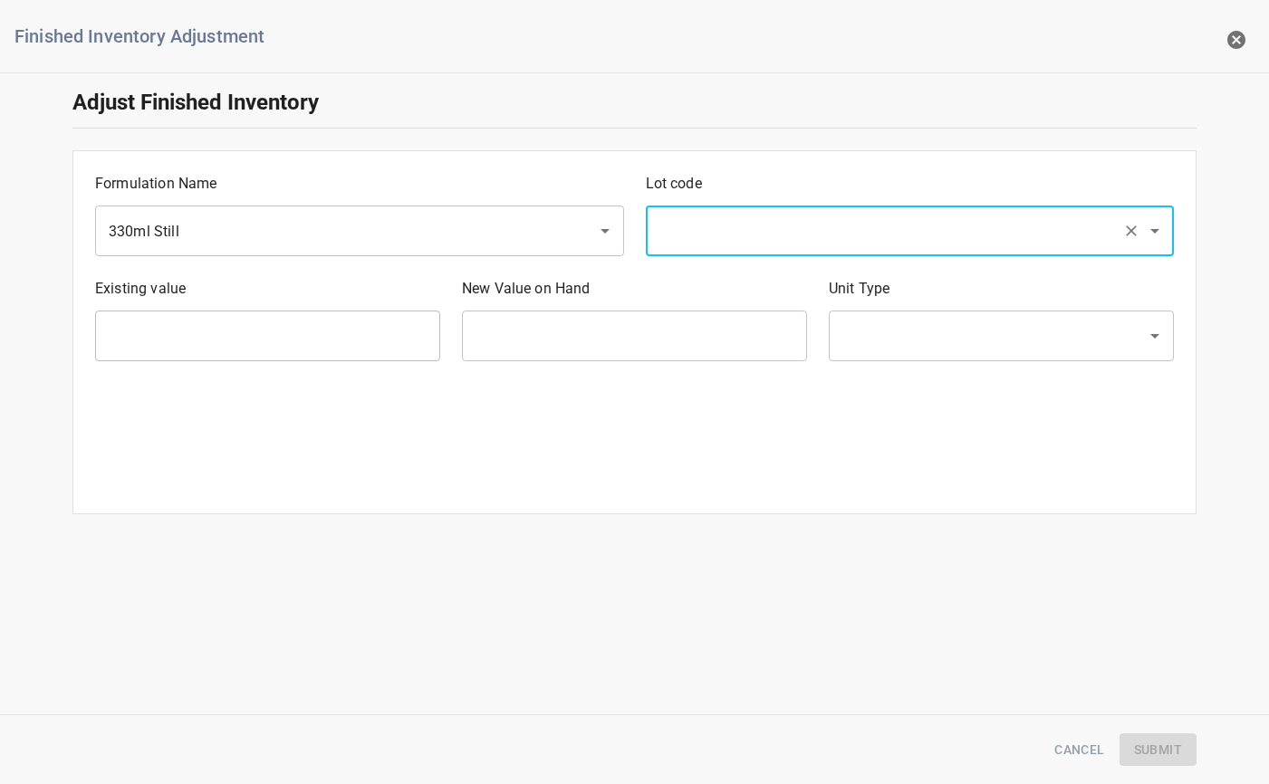
click at [749, 235] on input "text" at bounding box center [885, 231] width 462 height 34
click at [752, 227] on input "text" at bounding box center [885, 231] width 462 height 34
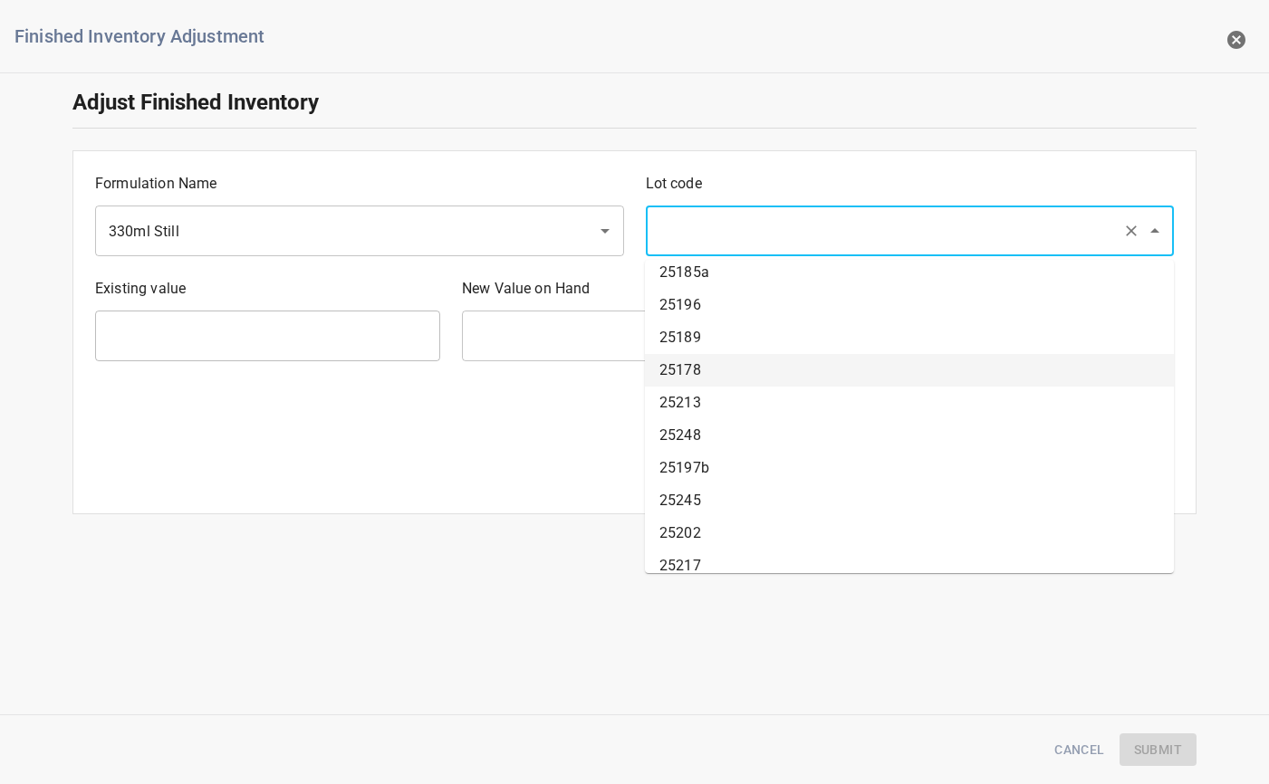
click at [713, 392] on li "25213" at bounding box center [909, 403] width 529 height 33
type input "25213"
type input "1638 Ea"
type input "[PERSON_NAME]"
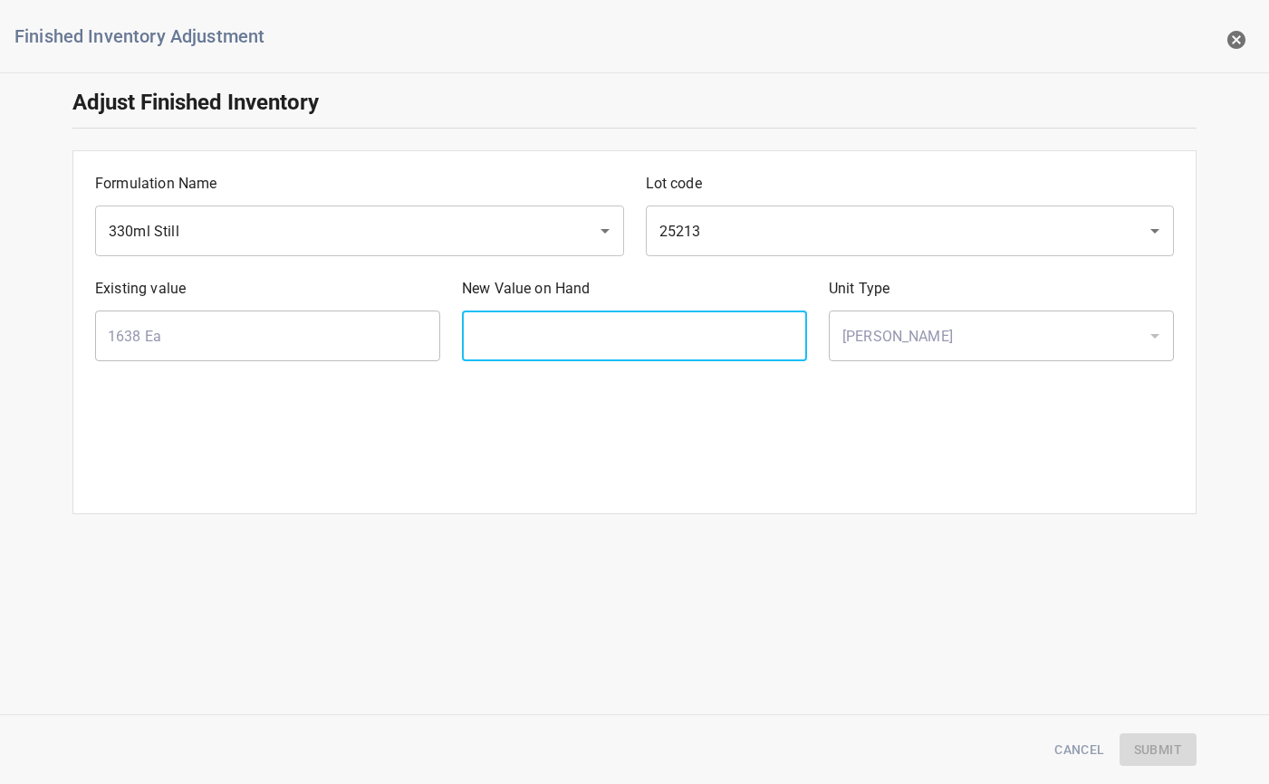
click at [561, 337] on input "text" at bounding box center [634, 336] width 345 height 51
type input "3402"
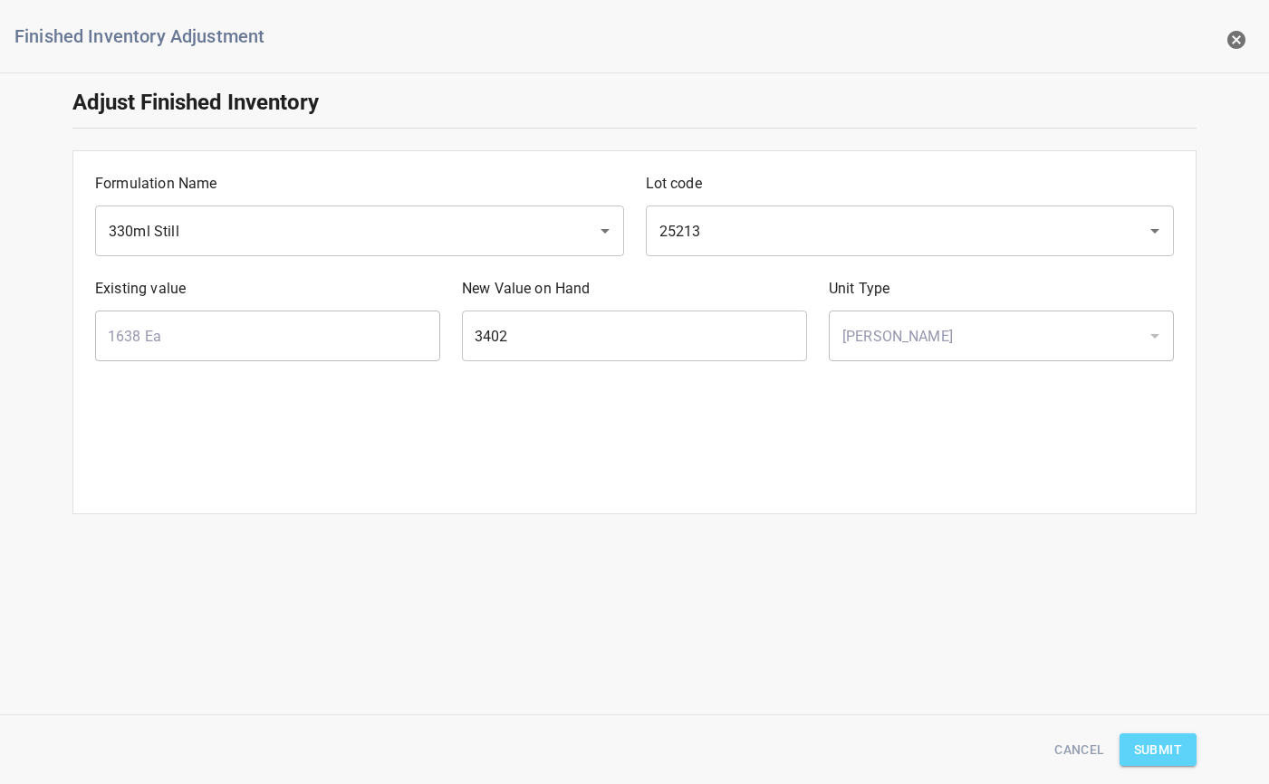
click at [1155, 741] on span "Submit" at bounding box center [1158, 750] width 48 height 23
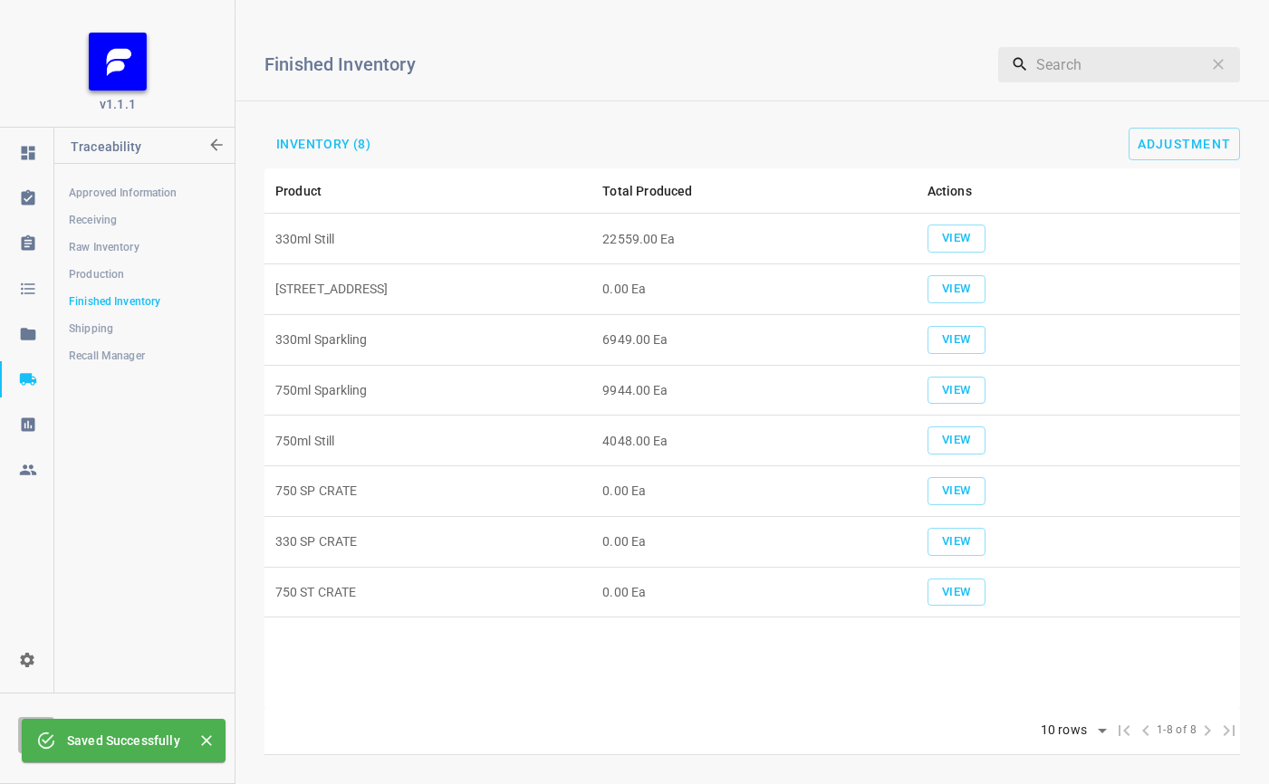
click at [960, 245] on span "View" at bounding box center [956, 238] width 40 height 21
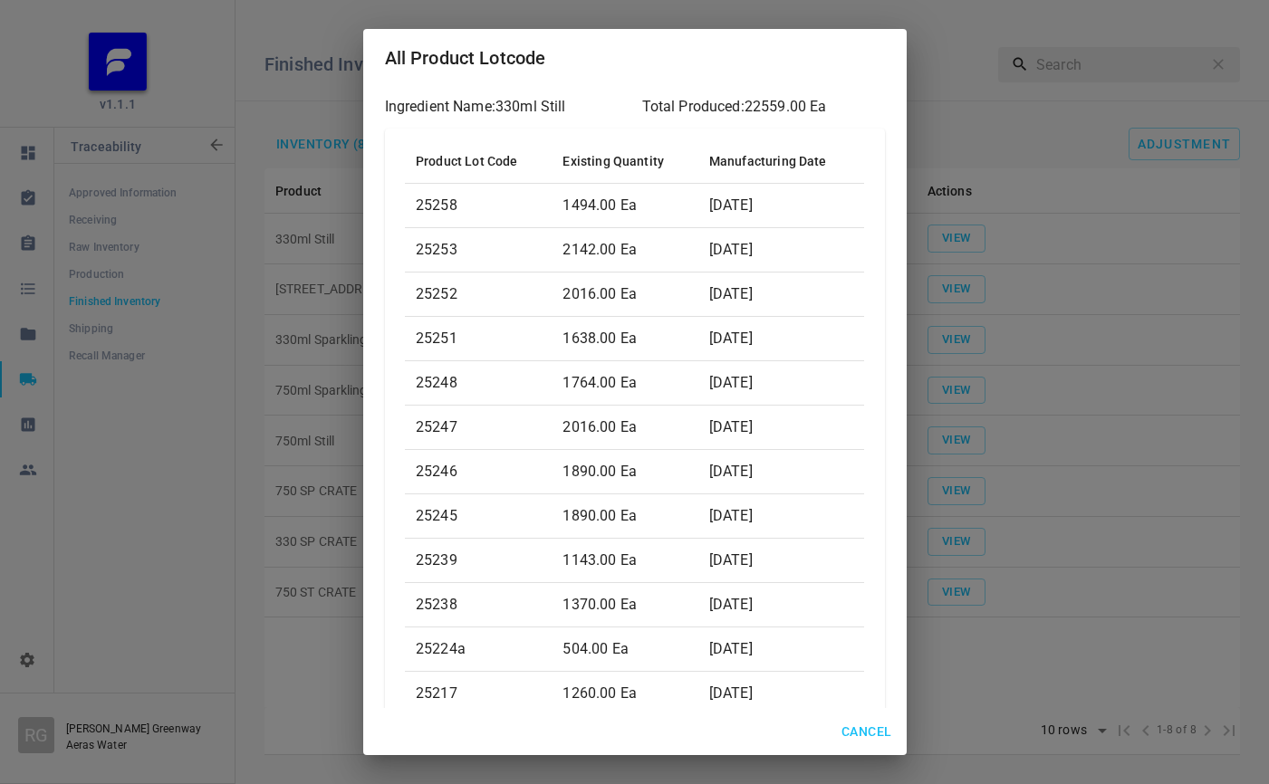
click at [417, 734] on div "Cancel" at bounding box center [634, 732] width 543 height 48
click at [1120, 177] on div "All Product Lotcode Ingredient Name: 330ml Still Total Produced: 22559.00 Ea Pr…" at bounding box center [634, 392] width 1269 height 784
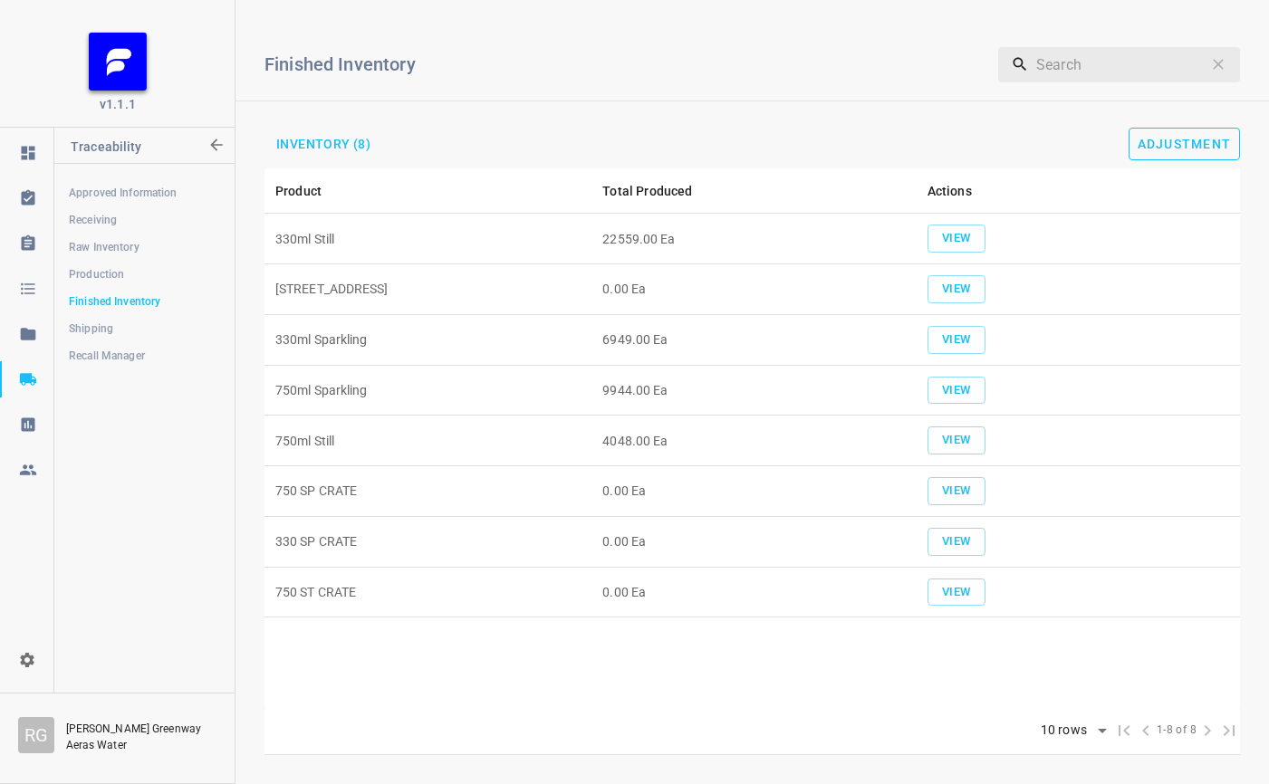
click at [1170, 129] on button "Adjustment" at bounding box center [1184, 144] width 112 height 33
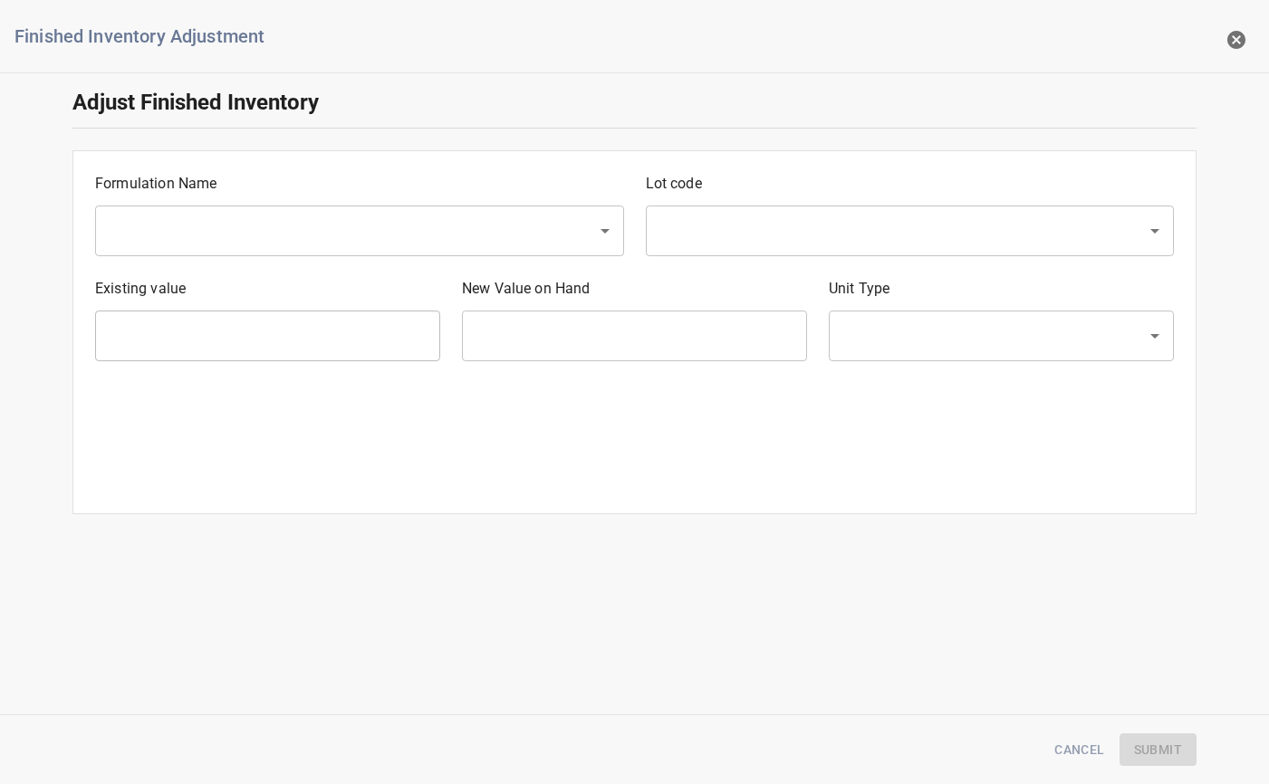
click at [242, 210] on div "​" at bounding box center [359, 231] width 529 height 51
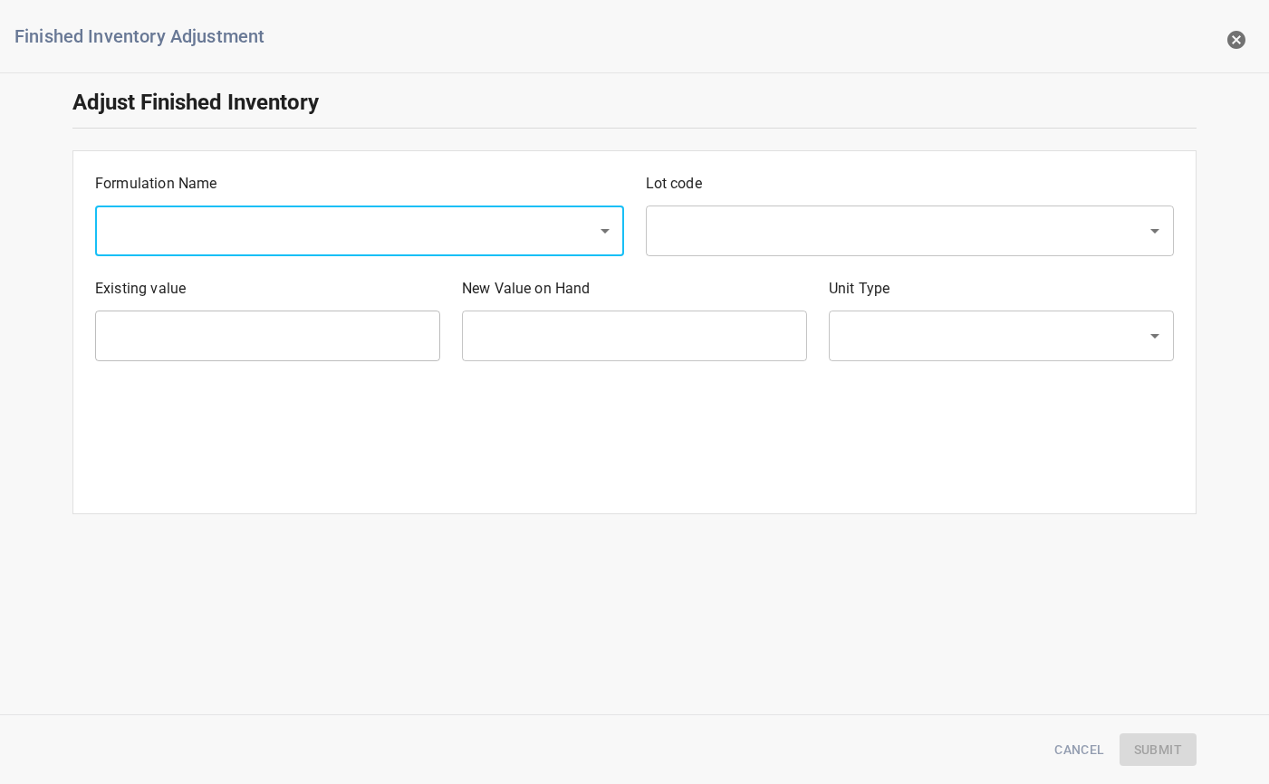
click at [214, 234] on input "text" at bounding box center [334, 231] width 462 height 34
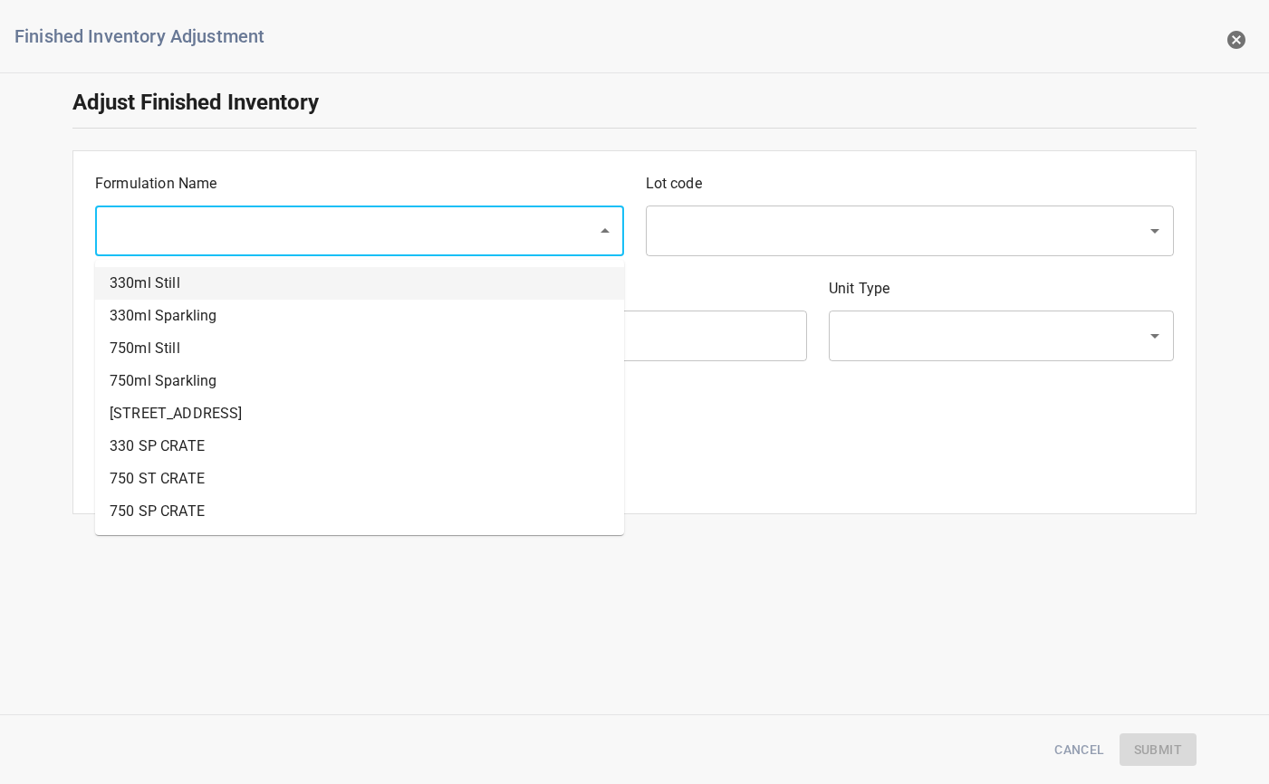
drag, startPoint x: 190, startPoint y: 278, endPoint x: 244, endPoint y: 268, distance: 54.3
click at [190, 276] on li "330ml Still" at bounding box center [359, 283] width 529 height 33
type input "330ml Still"
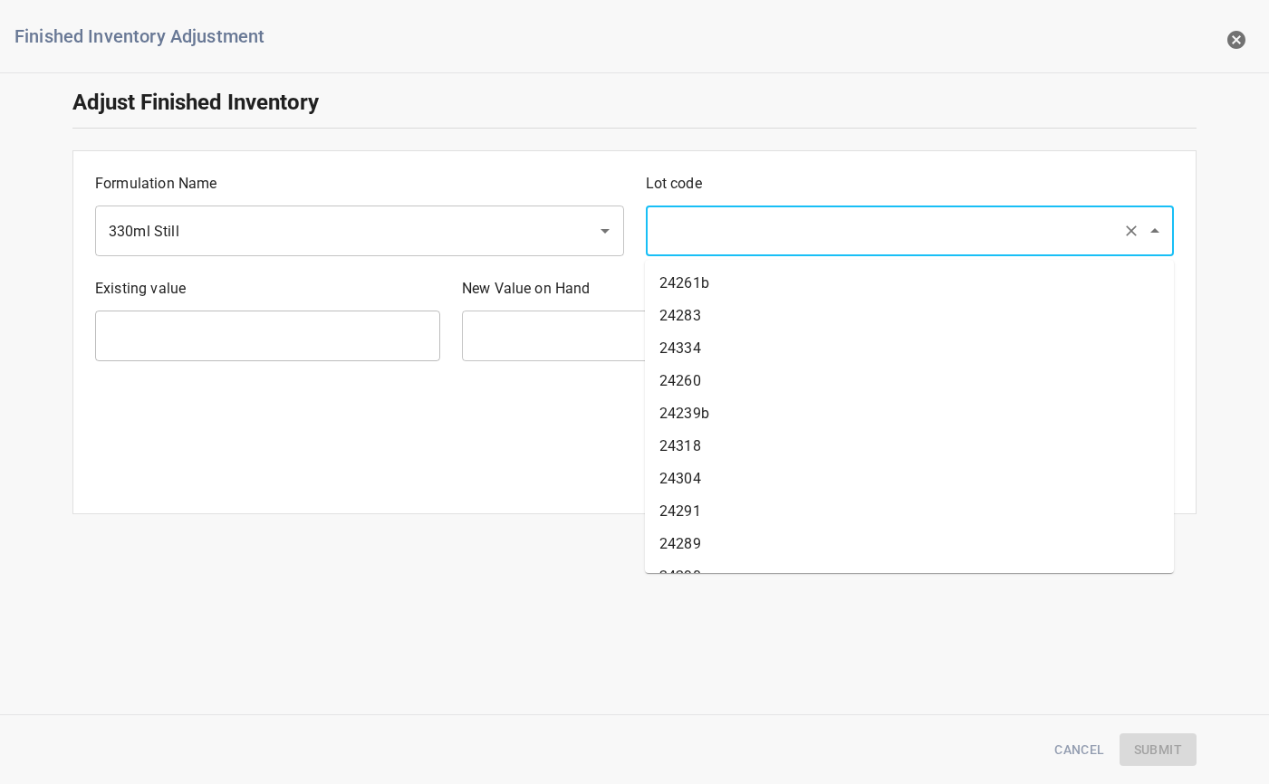
click at [679, 239] on input "text" at bounding box center [885, 231] width 462 height 34
type input "25203"
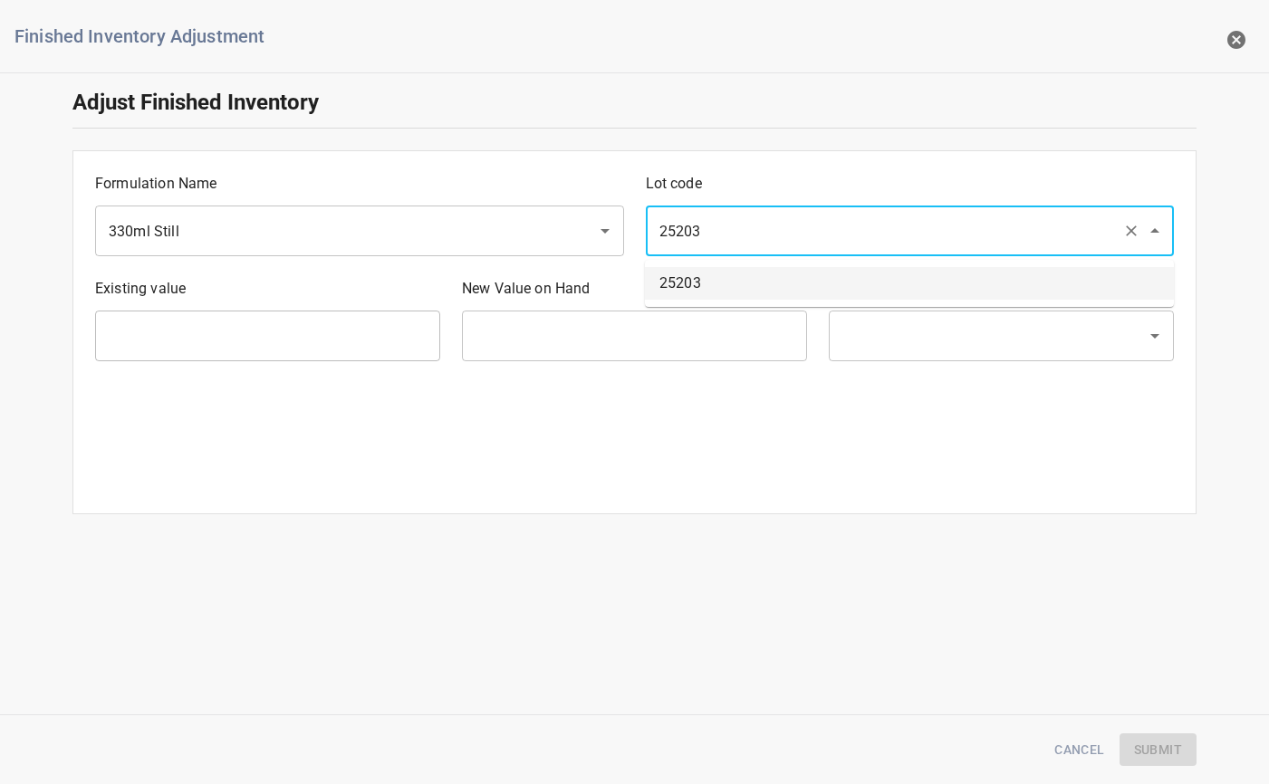
click at [653, 280] on li "25203" at bounding box center [909, 283] width 529 height 33
type input "30 Ea"
type input "[PERSON_NAME]"
type input "25203"
click at [572, 344] on input "text" at bounding box center [634, 336] width 345 height 51
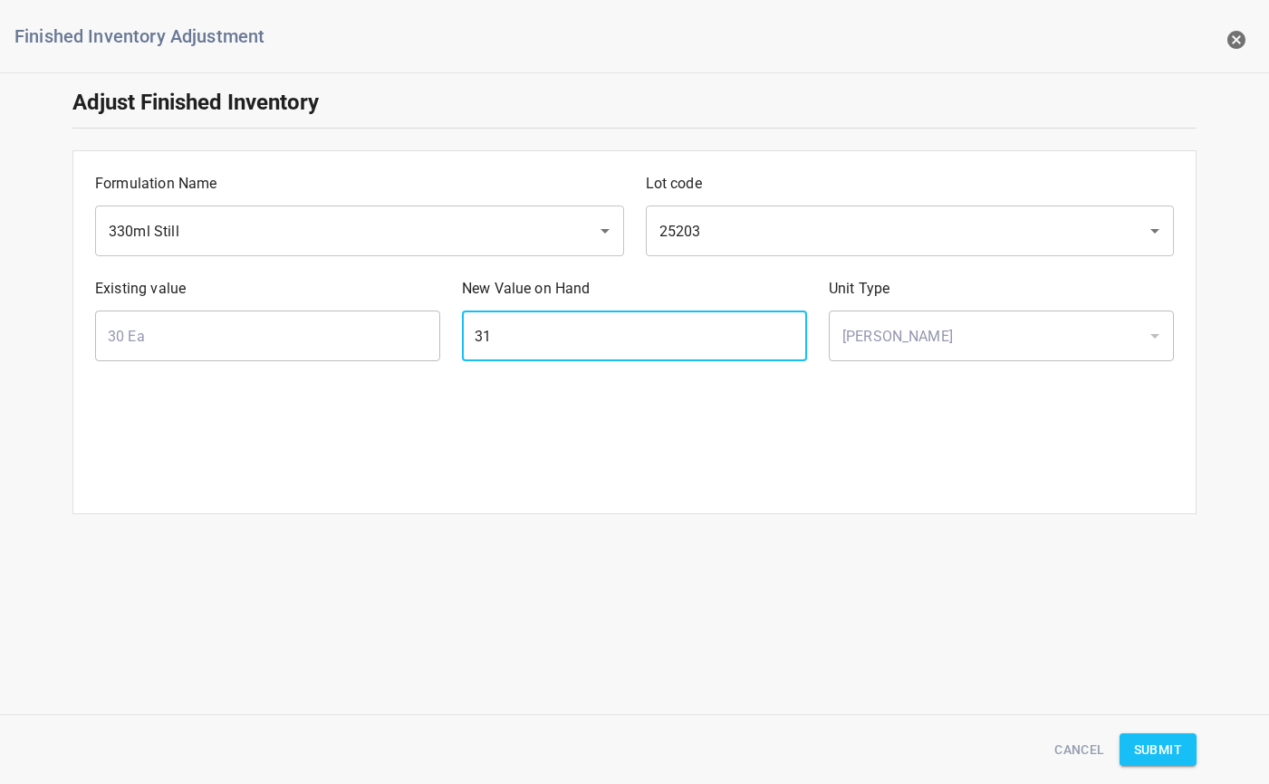
type input "31"
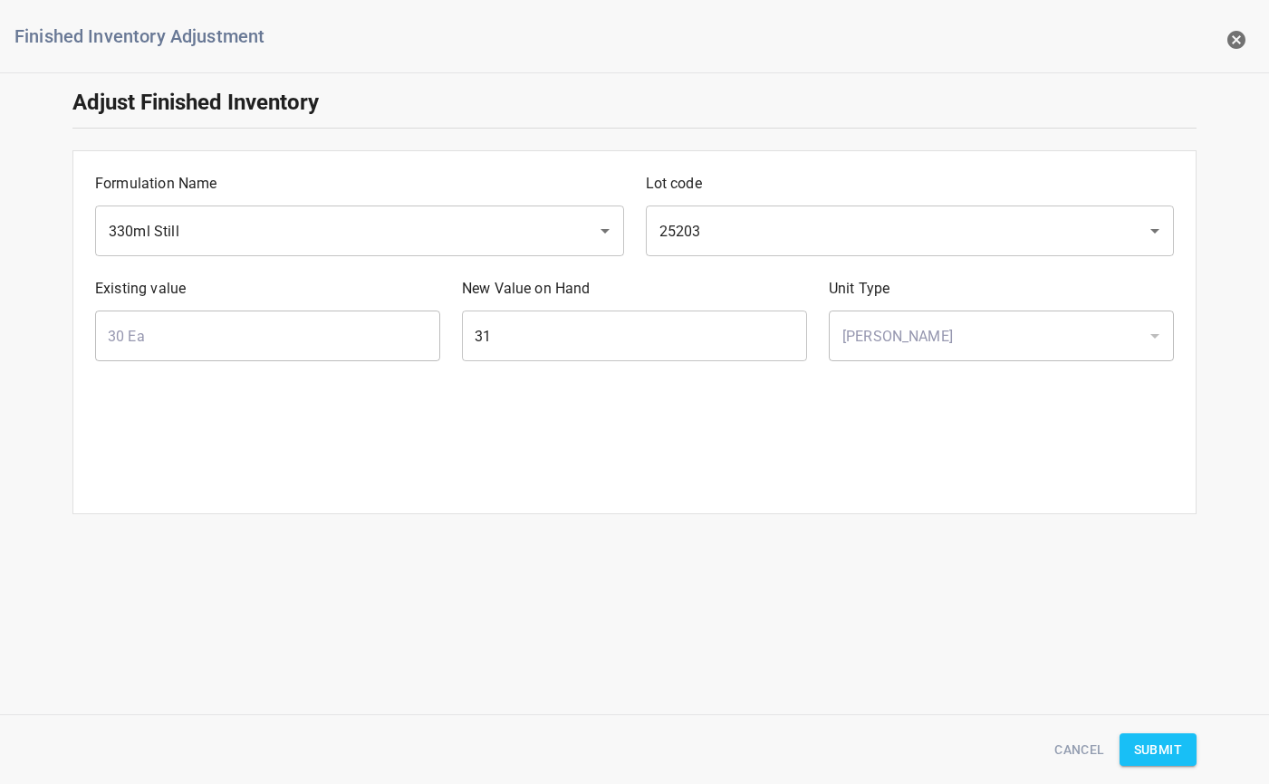
click at [872, 545] on div "Finished Inventory Adjustment Adjust Finished Inventory Formulation Name 330ml …" at bounding box center [634, 392] width 1269 height 784
click at [1175, 744] on span "Submit" at bounding box center [1158, 750] width 48 height 23
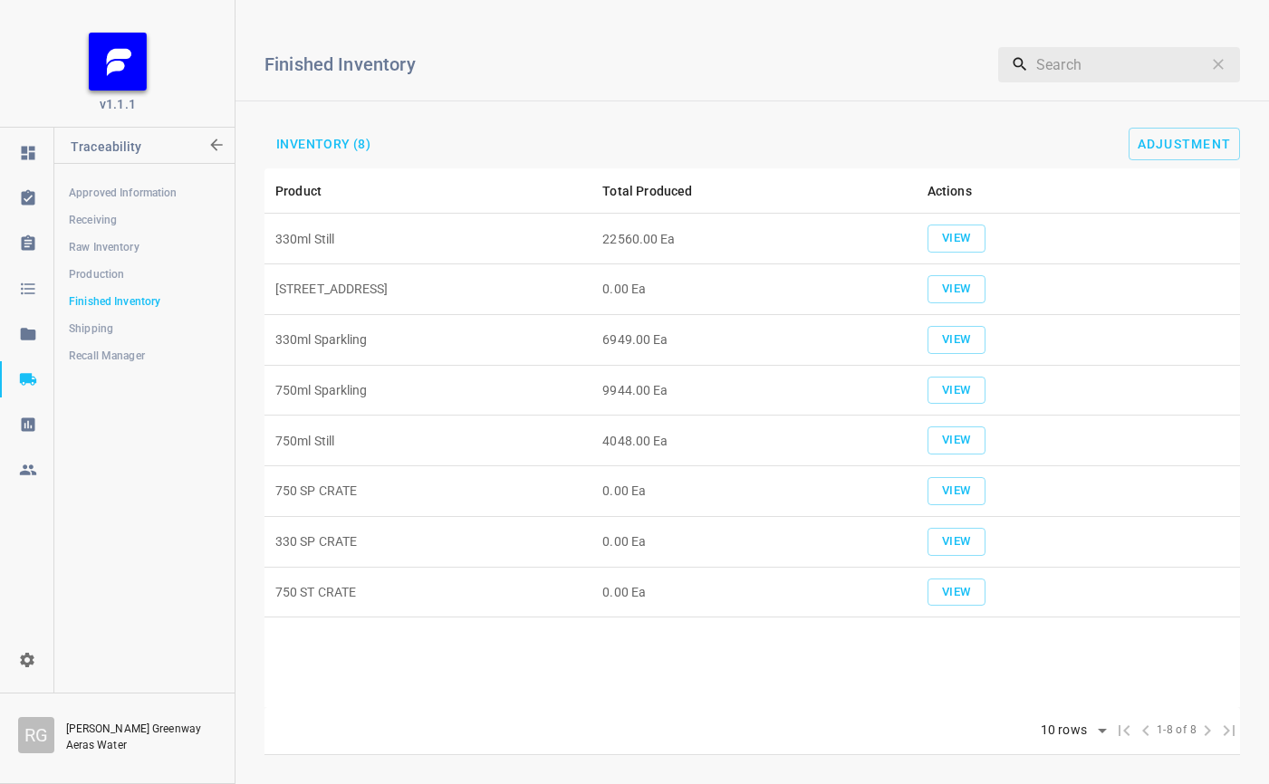
click at [507, 144] on div "Inventory (8)" at bounding box center [579, 144] width 689 height 24
click at [948, 338] on span "View" at bounding box center [956, 340] width 40 height 21
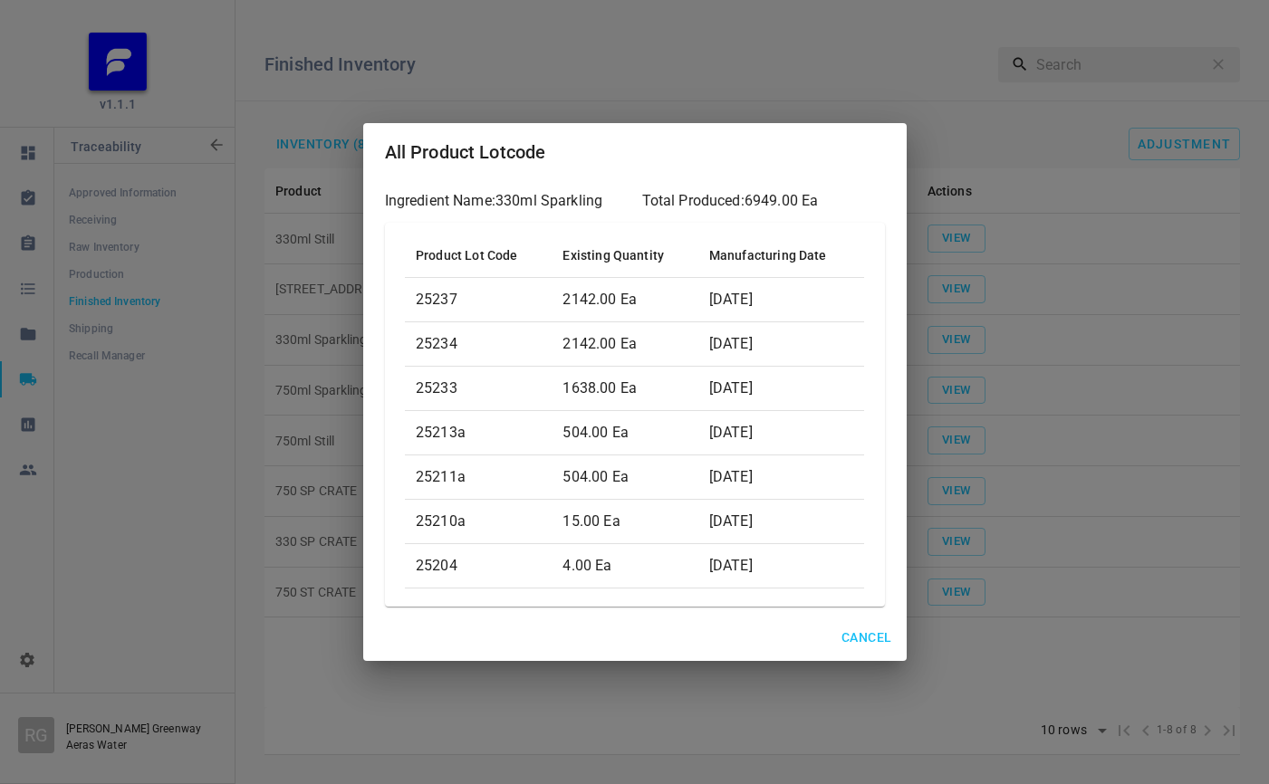
click at [869, 644] on span "Cancel" at bounding box center [866, 638] width 50 height 23
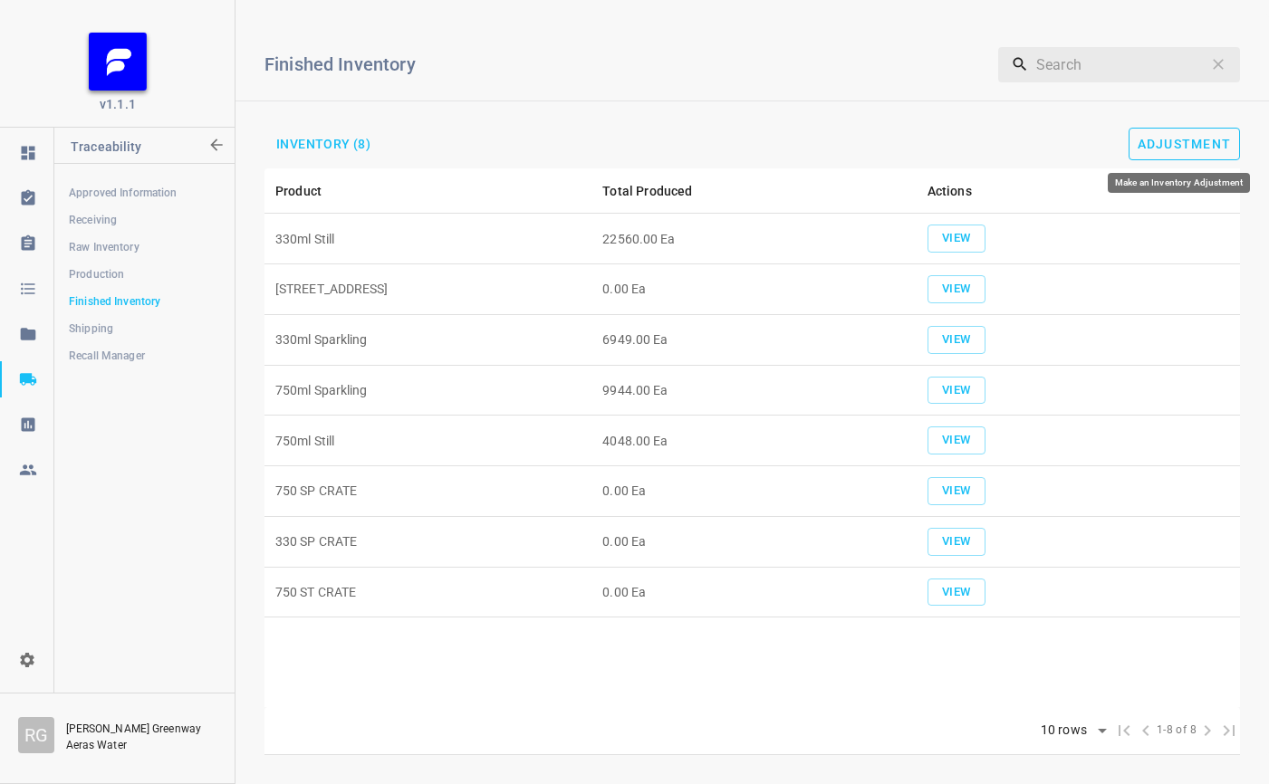
click at [1167, 137] on span "Adjustment" at bounding box center [1184, 144] width 94 height 14
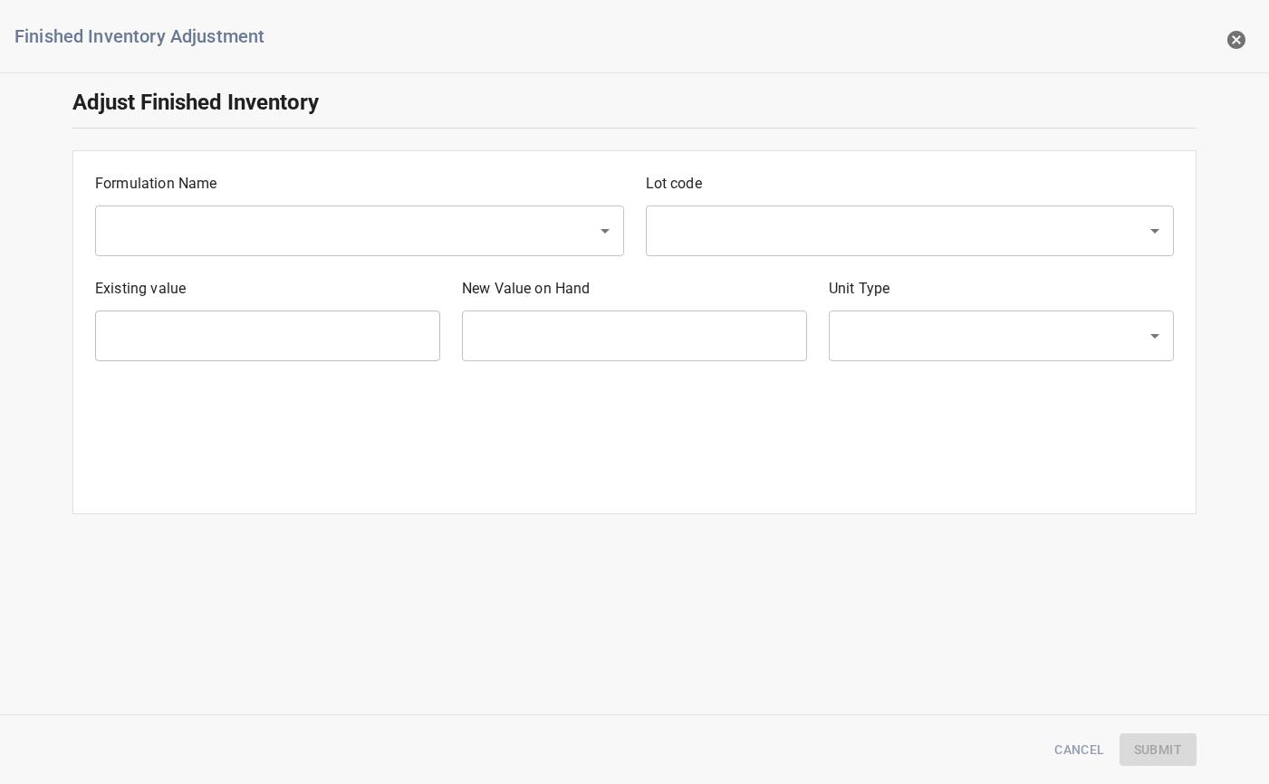
click at [189, 206] on div "Formulation Name ​" at bounding box center [359, 214] width 551 height 105
click at [194, 235] on input "text" at bounding box center [334, 231] width 462 height 34
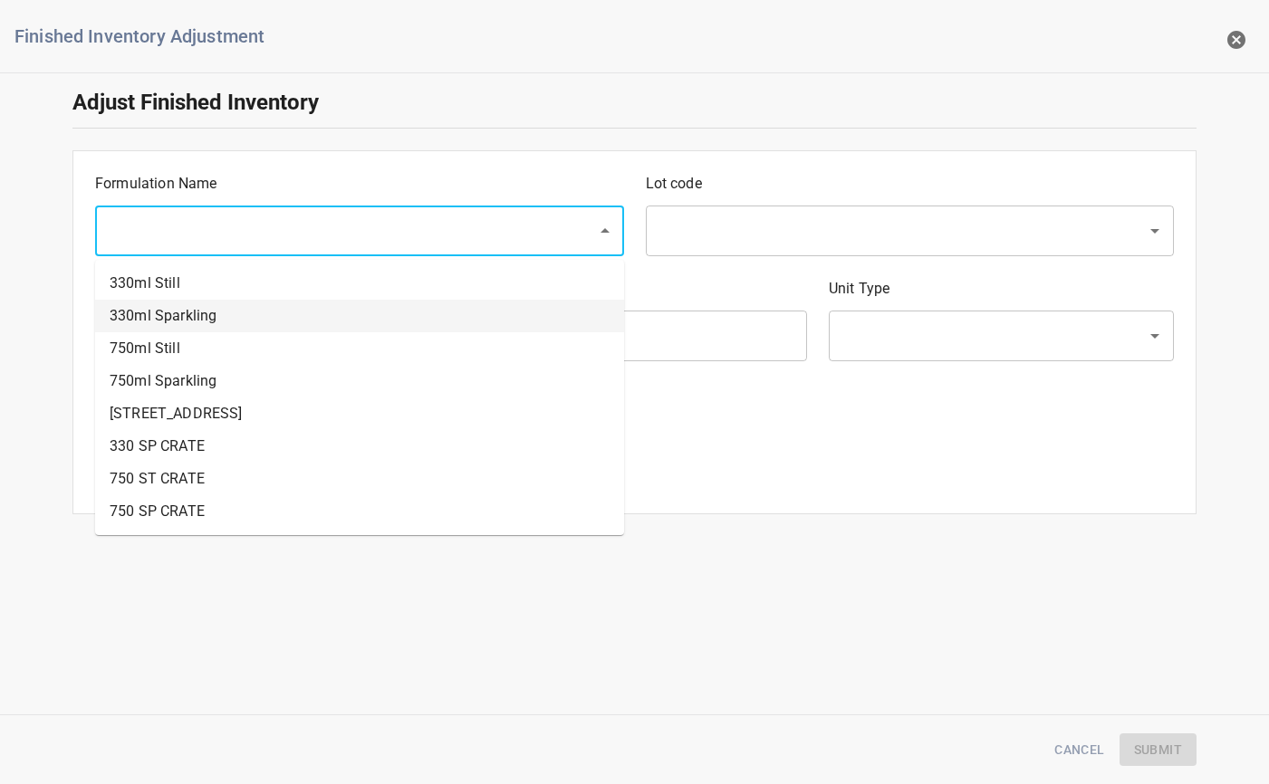
click at [203, 319] on li "330ml Sparkling" at bounding box center [359, 316] width 529 height 33
type input "330ml Sparkling"
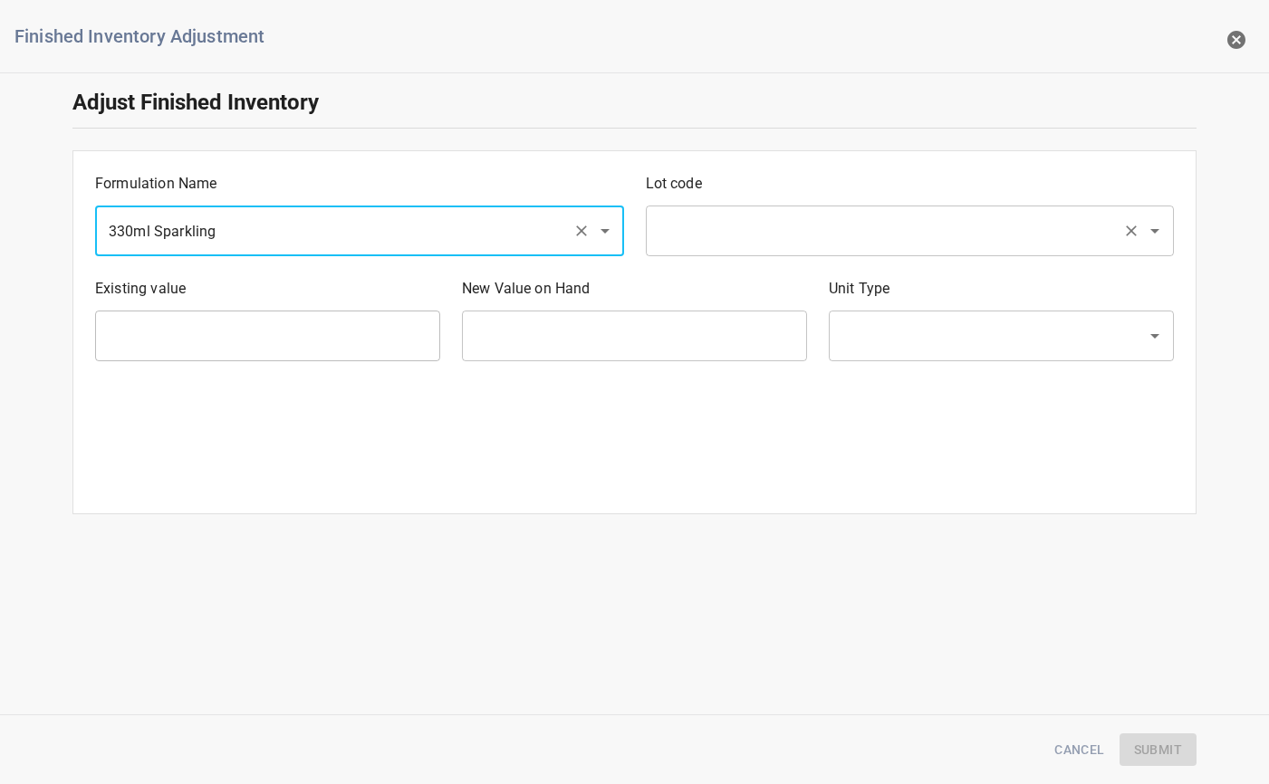
click at [754, 224] on input "text" at bounding box center [885, 231] width 462 height 34
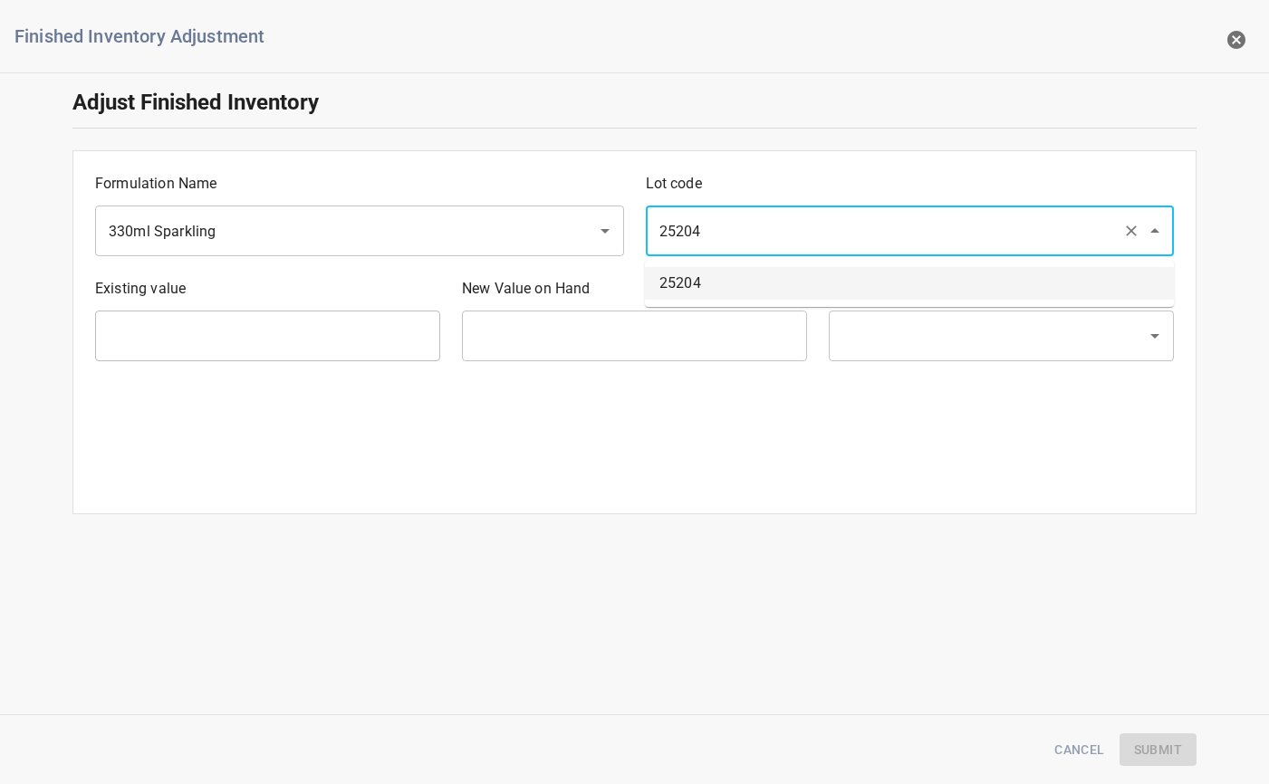
type input "25204"
click at [737, 316] on input "text" at bounding box center [634, 336] width 345 height 51
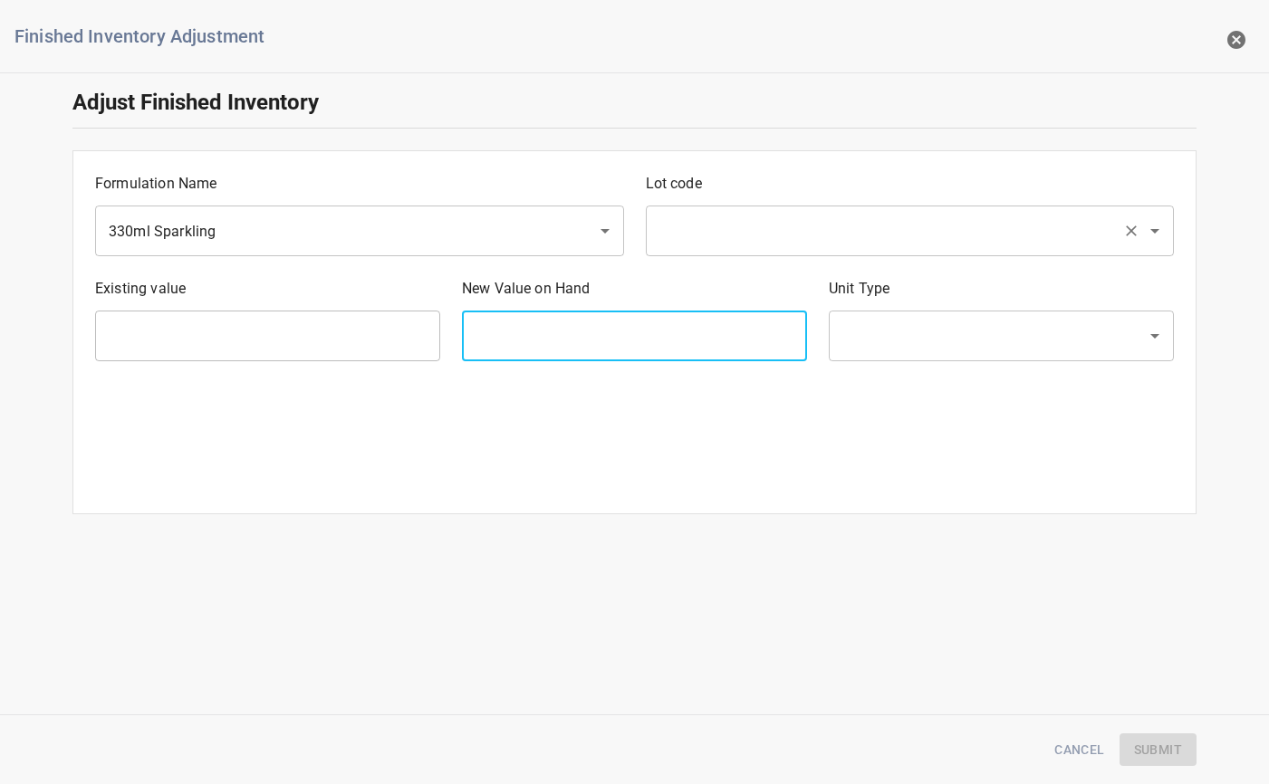
click at [819, 207] on div "​" at bounding box center [910, 231] width 529 height 51
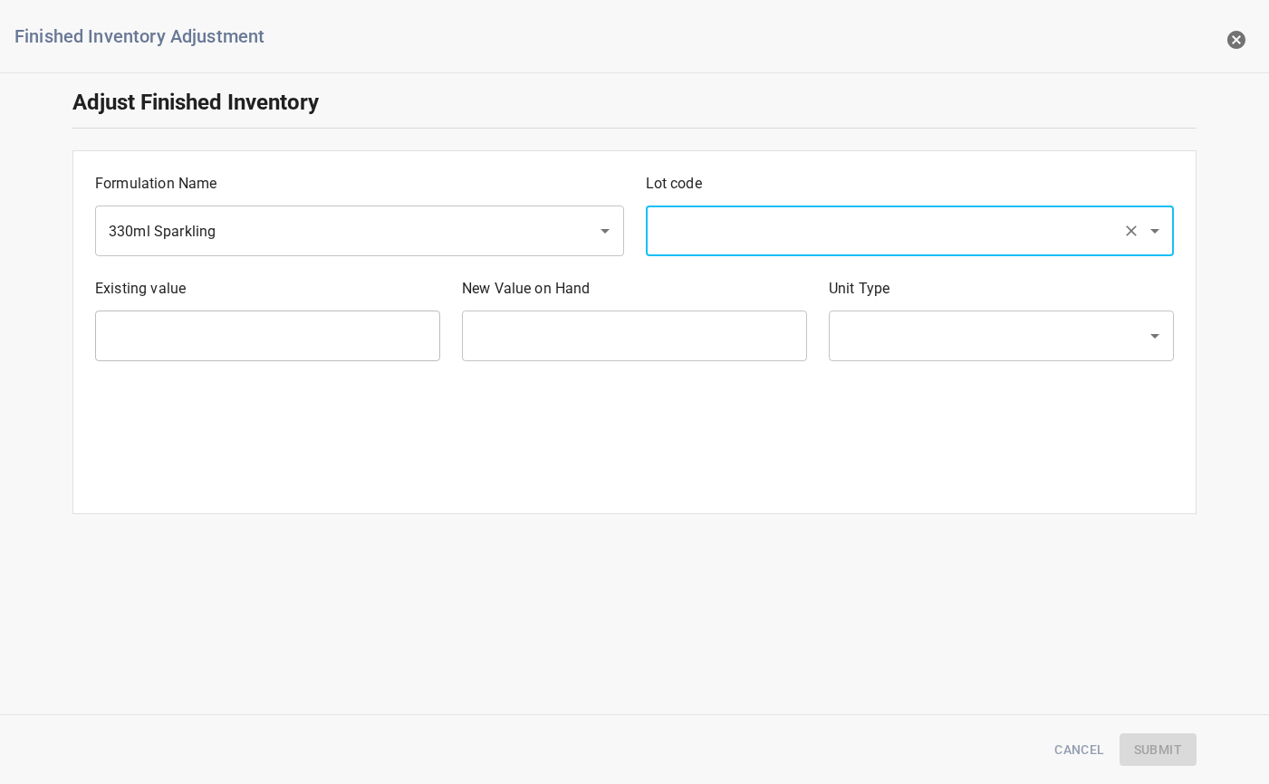
click at [813, 239] on input "text" at bounding box center [885, 231] width 462 height 34
type input "25204"
click at [766, 281] on li "25204" at bounding box center [909, 283] width 529 height 33
type input "4 Ea"
type input "[PERSON_NAME]"
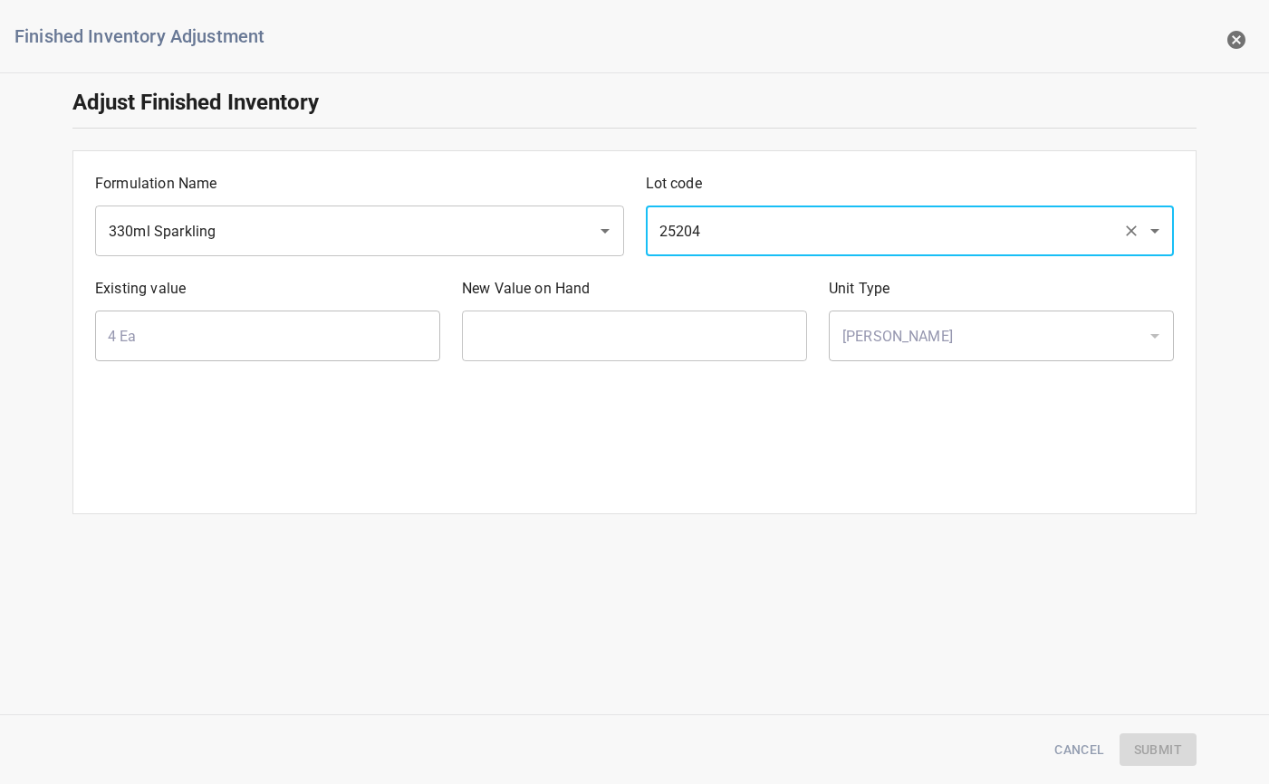
type input "25204"
drag, startPoint x: 548, startPoint y: 340, endPoint x: 556, endPoint y: 349, distance: 12.2
click at [551, 339] on input "text" at bounding box center [634, 336] width 345 height 51
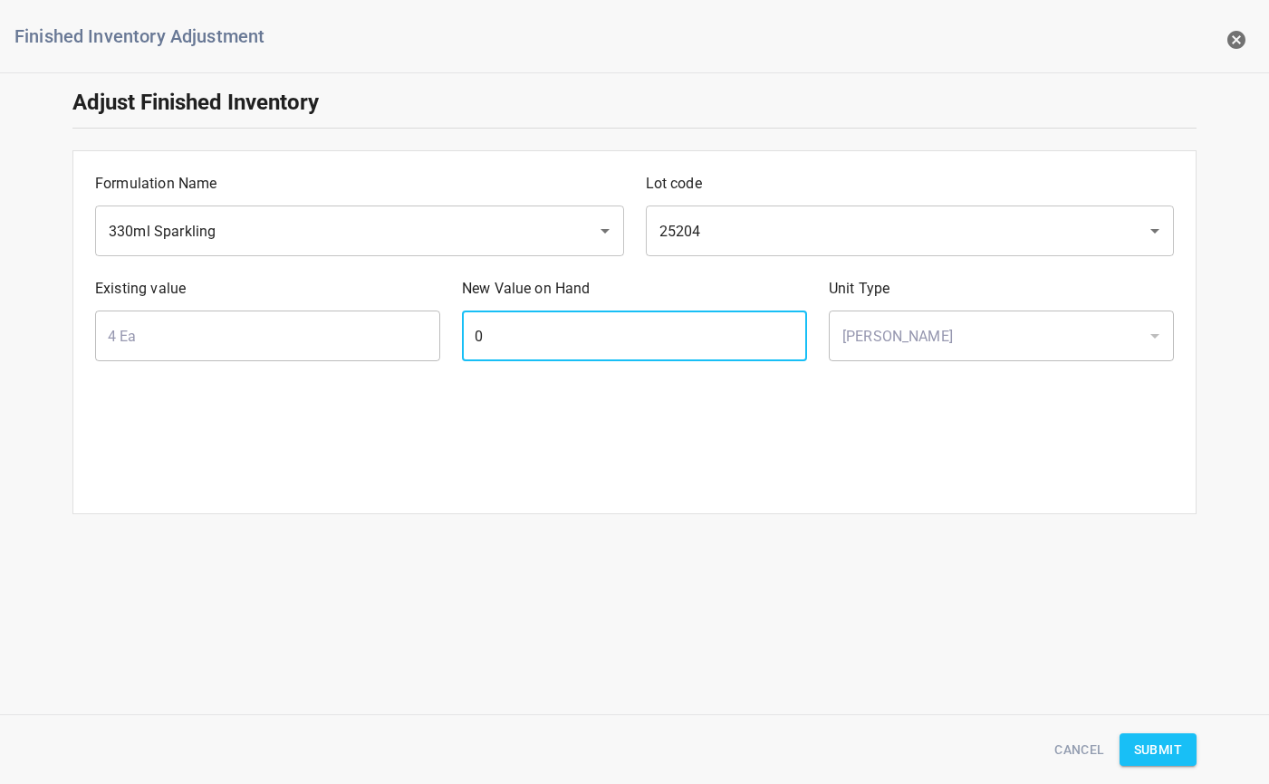
type input "0"
click at [1173, 739] on span "Submit" at bounding box center [1158, 750] width 48 height 23
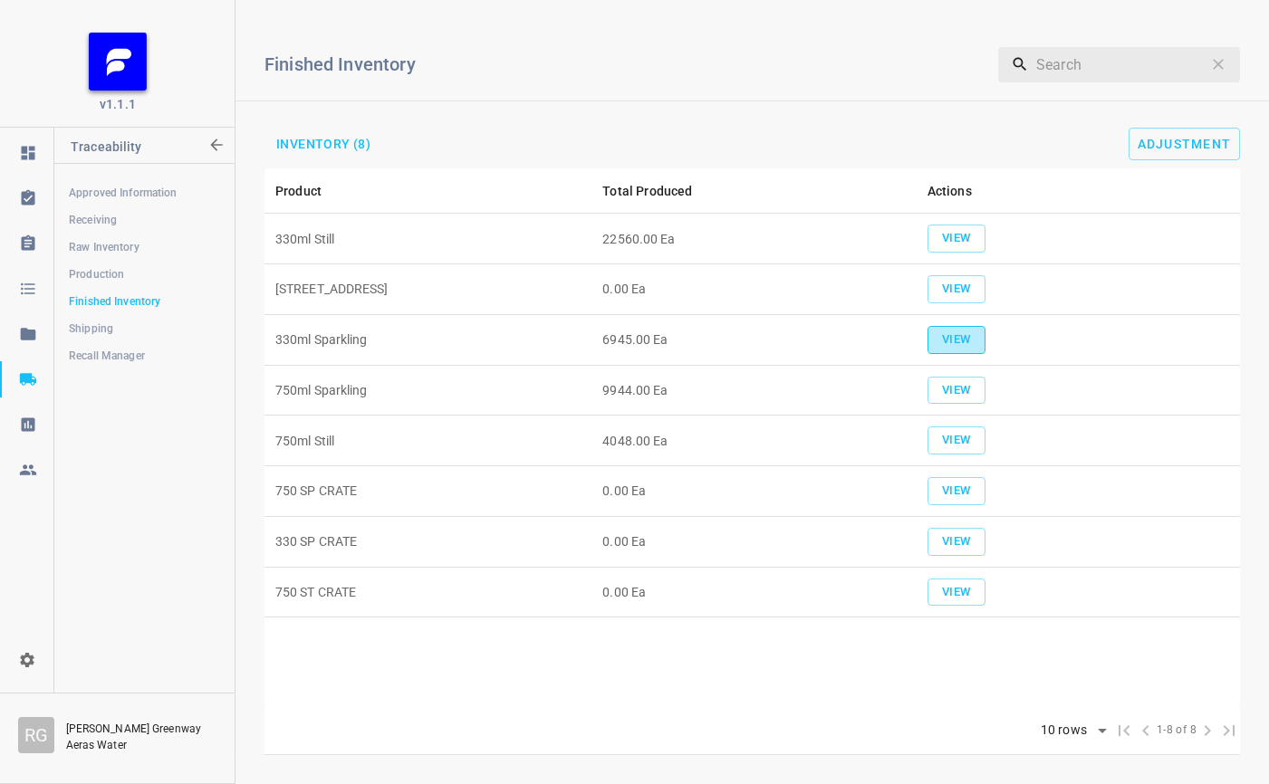
click at [931, 346] on button "View" at bounding box center [956, 340] width 58 height 28
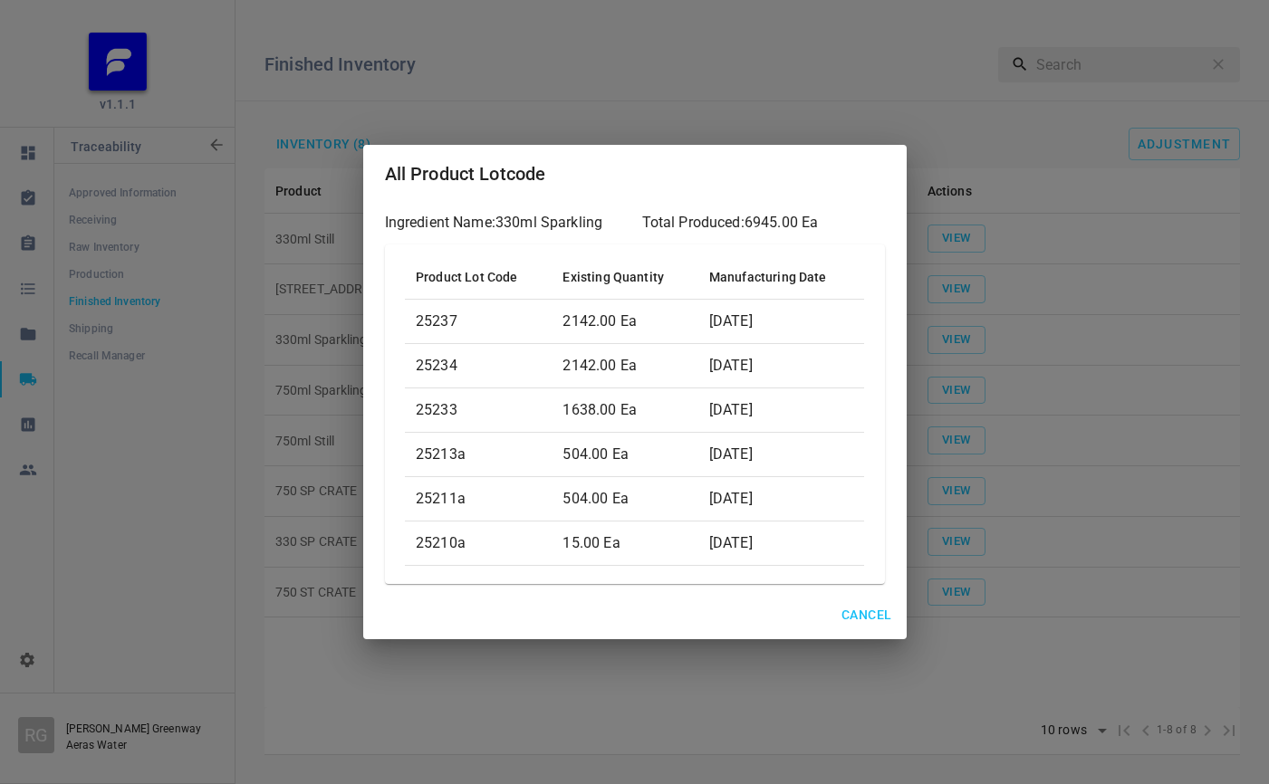
click at [847, 611] on span "Cancel" at bounding box center [866, 615] width 50 height 23
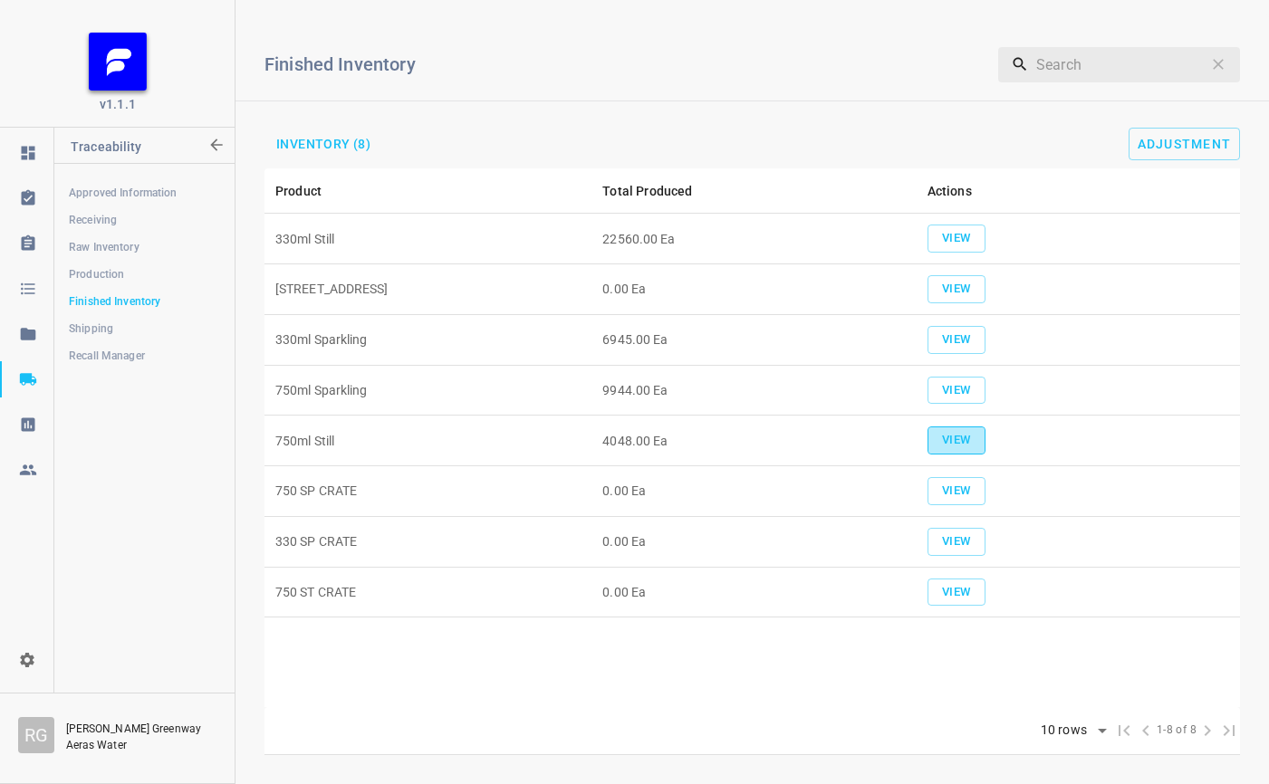
click at [939, 447] on span "View" at bounding box center [956, 440] width 40 height 21
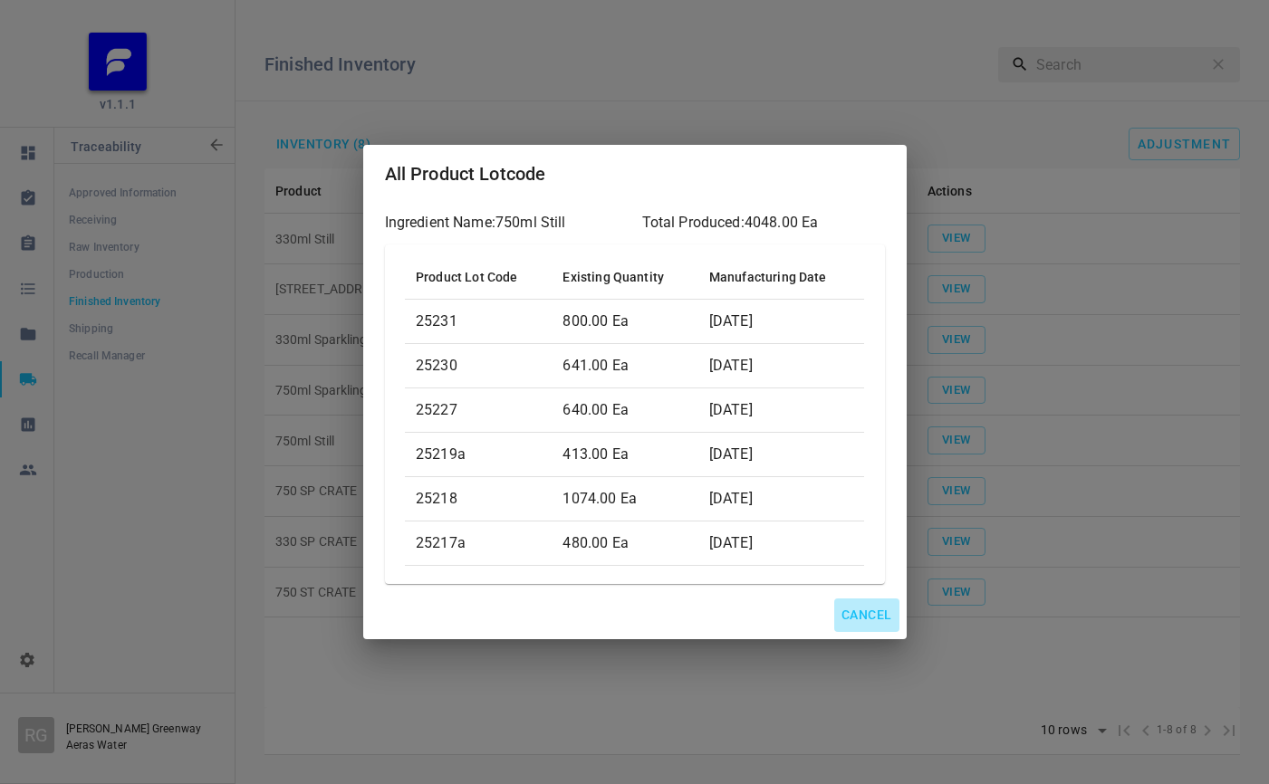
click at [861, 613] on span "Cancel" at bounding box center [866, 615] width 50 height 23
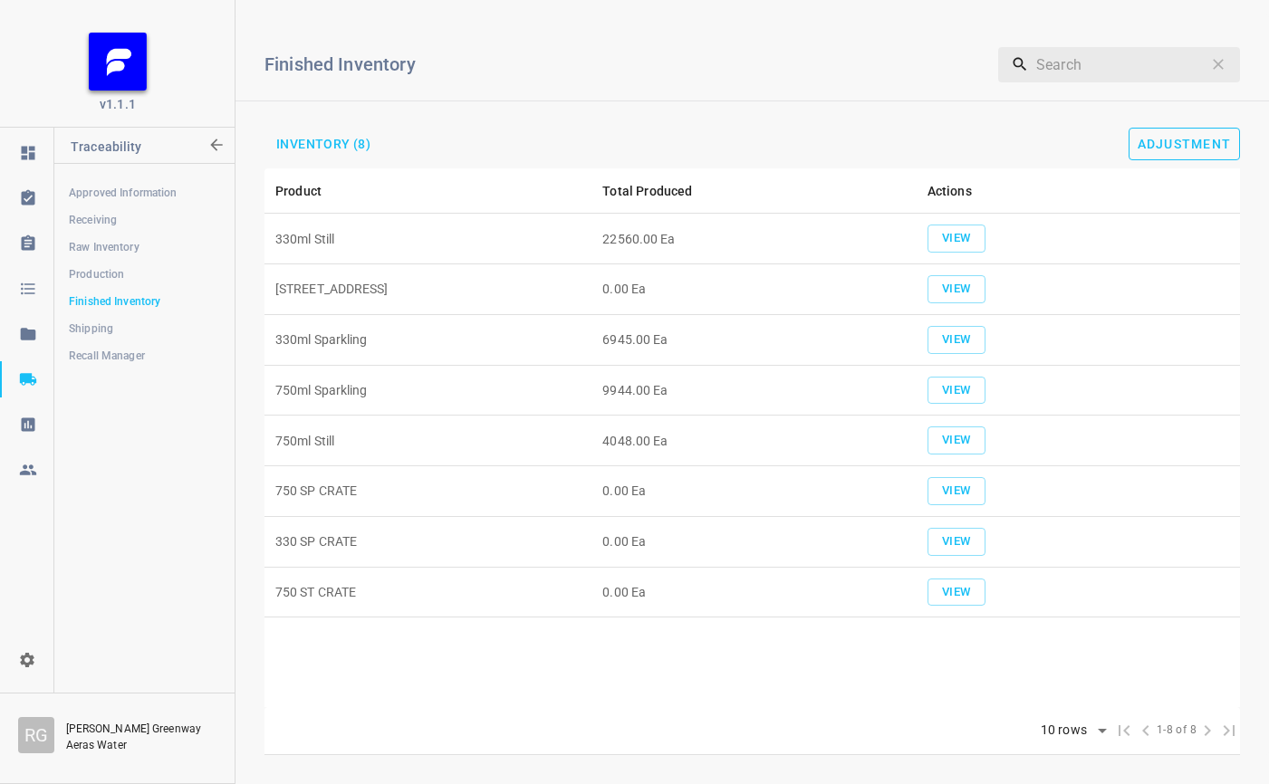
click at [1172, 142] on span "Adjustment" at bounding box center [1184, 144] width 94 height 14
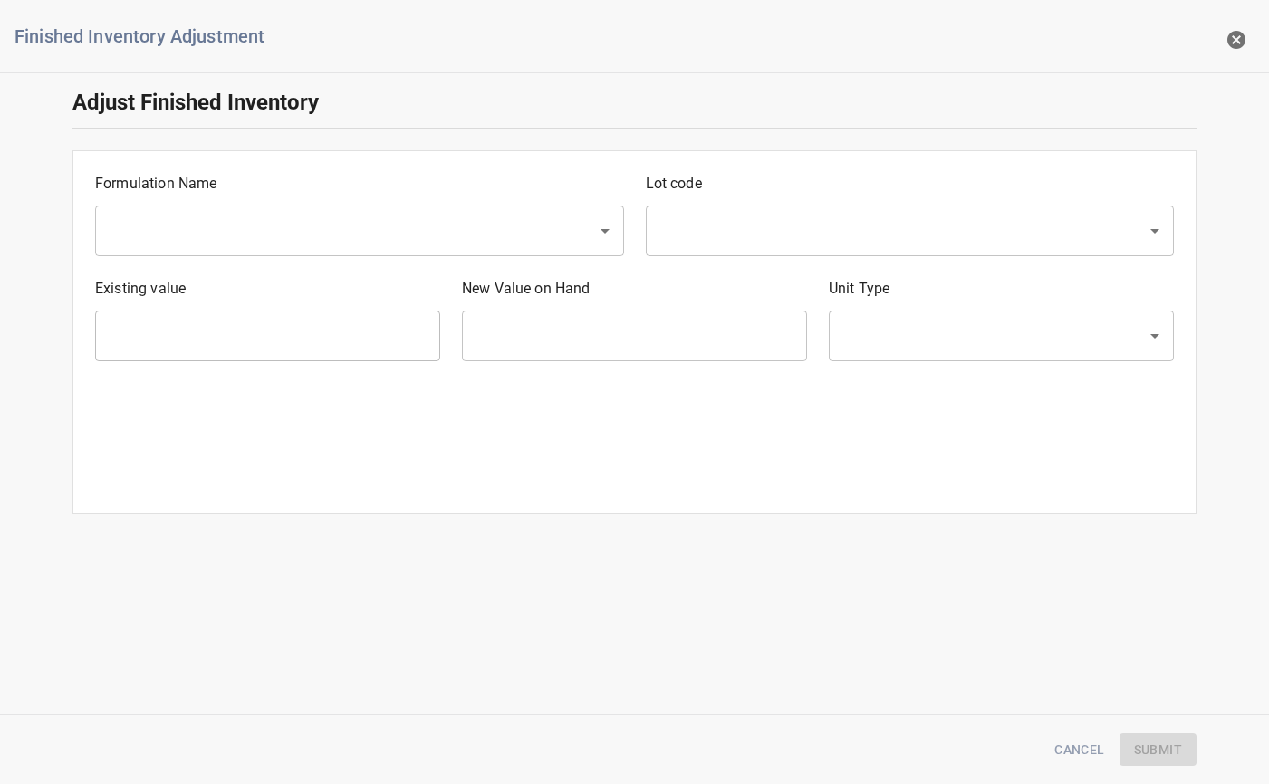
click at [158, 231] on input "text" at bounding box center [334, 231] width 462 height 34
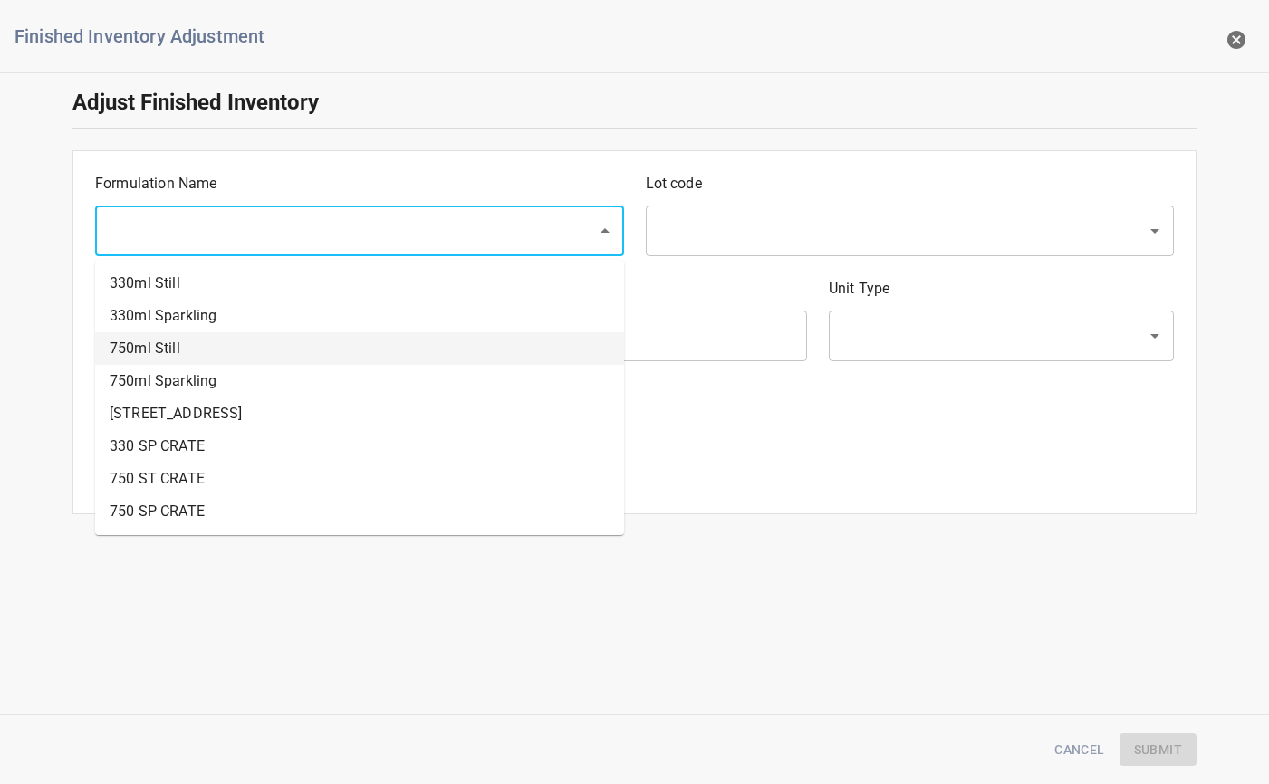
drag, startPoint x: 178, startPoint y: 350, endPoint x: 226, endPoint y: 333, distance: 51.0
click at [179, 349] on li "750ml Still" at bounding box center [359, 348] width 529 height 33
type input "750ml Still"
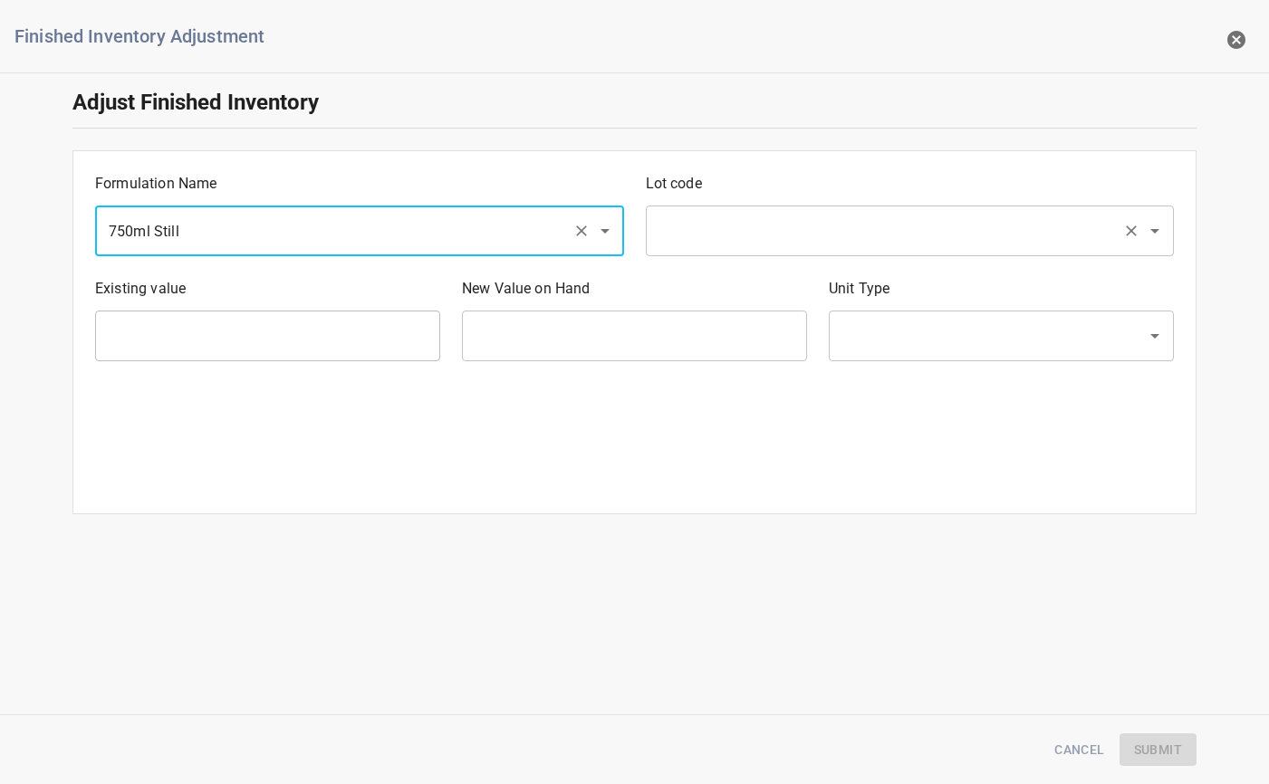
click at [733, 230] on input "text" at bounding box center [885, 231] width 462 height 34
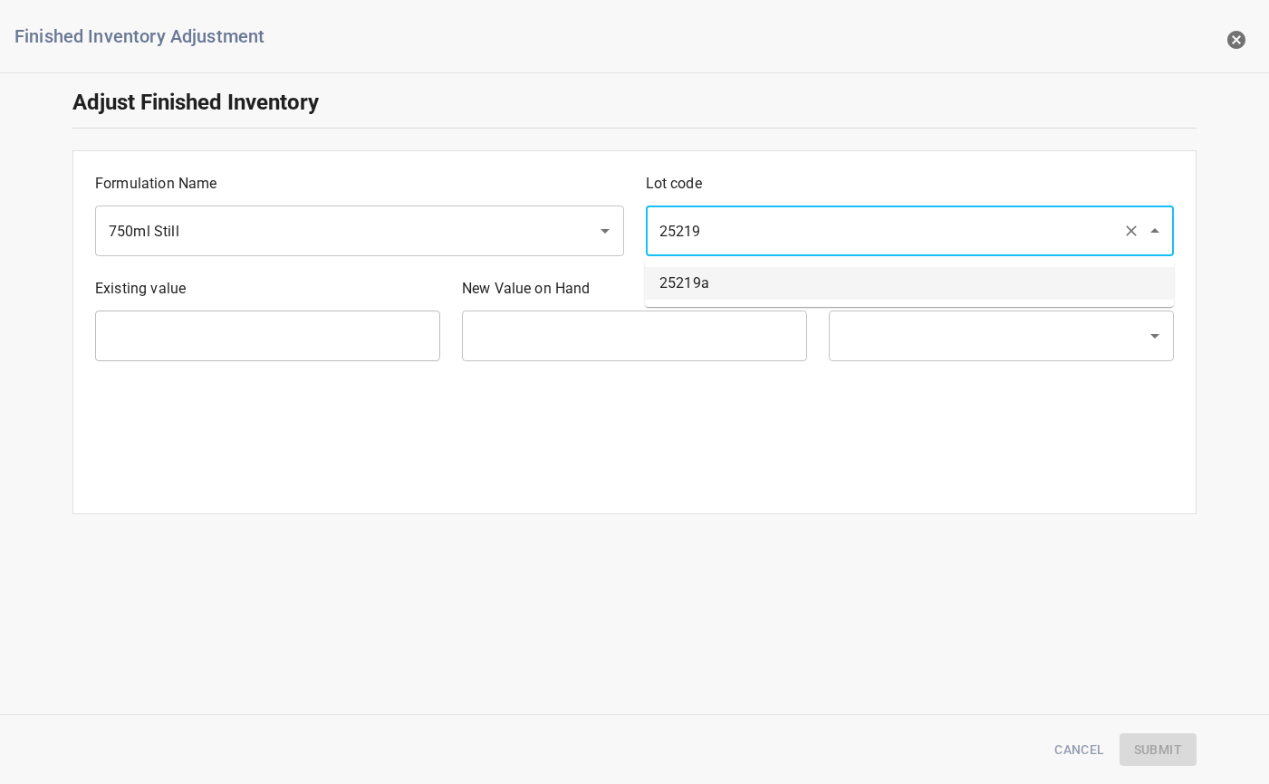
click at [726, 291] on li "25219a" at bounding box center [909, 283] width 529 height 33
type input "25219a"
type input "413 Ea"
type input "[PERSON_NAME]"
type input "25219a"
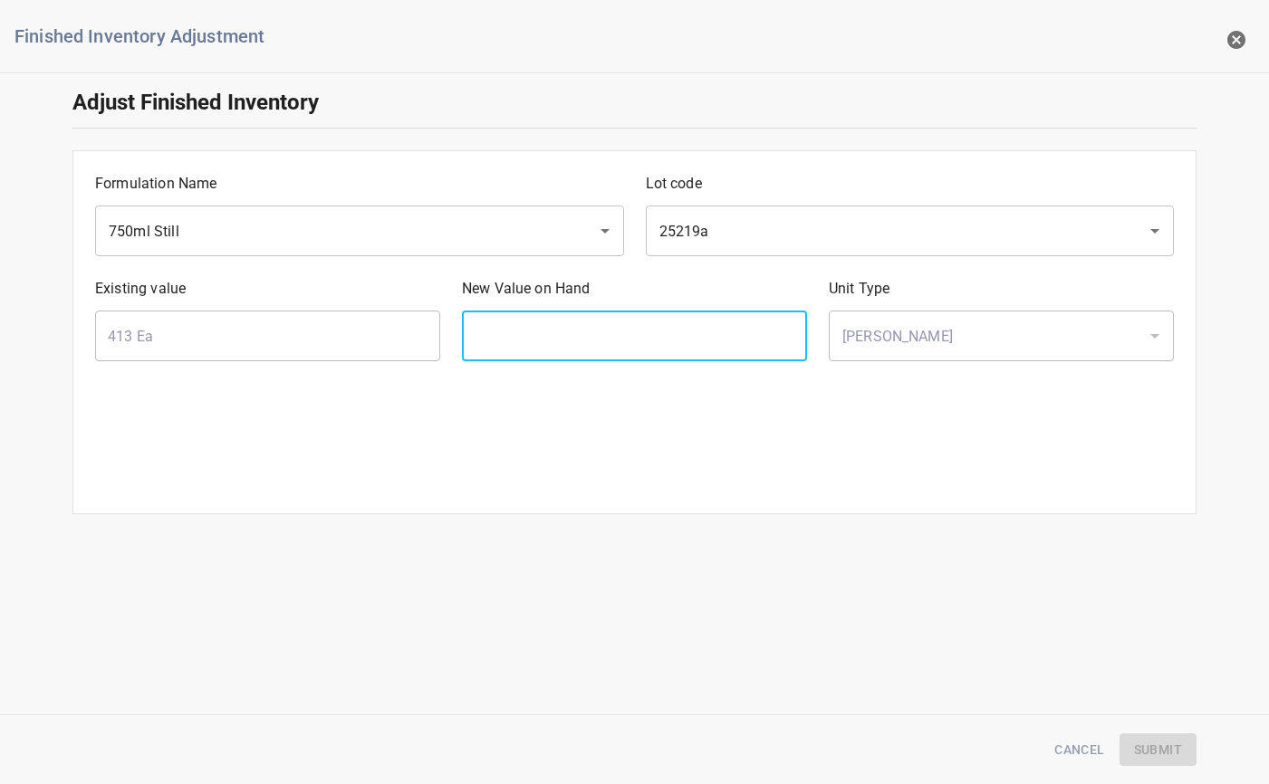
click at [696, 317] on input "text" at bounding box center [634, 336] width 345 height 51
type input "405"
click at [1176, 740] on span "Submit" at bounding box center [1158, 750] width 48 height 23
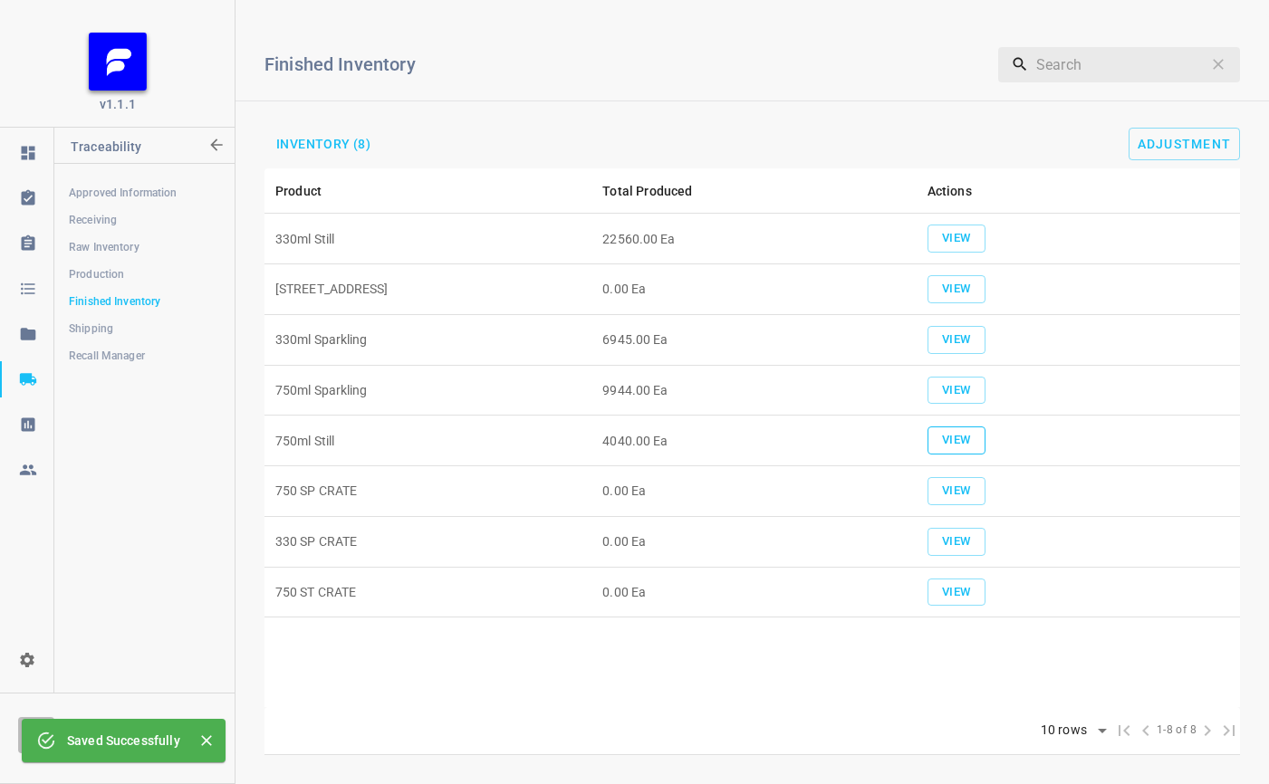
click at [958, 448] on span "View" at bounding box center [956, 440] width 40 height 21
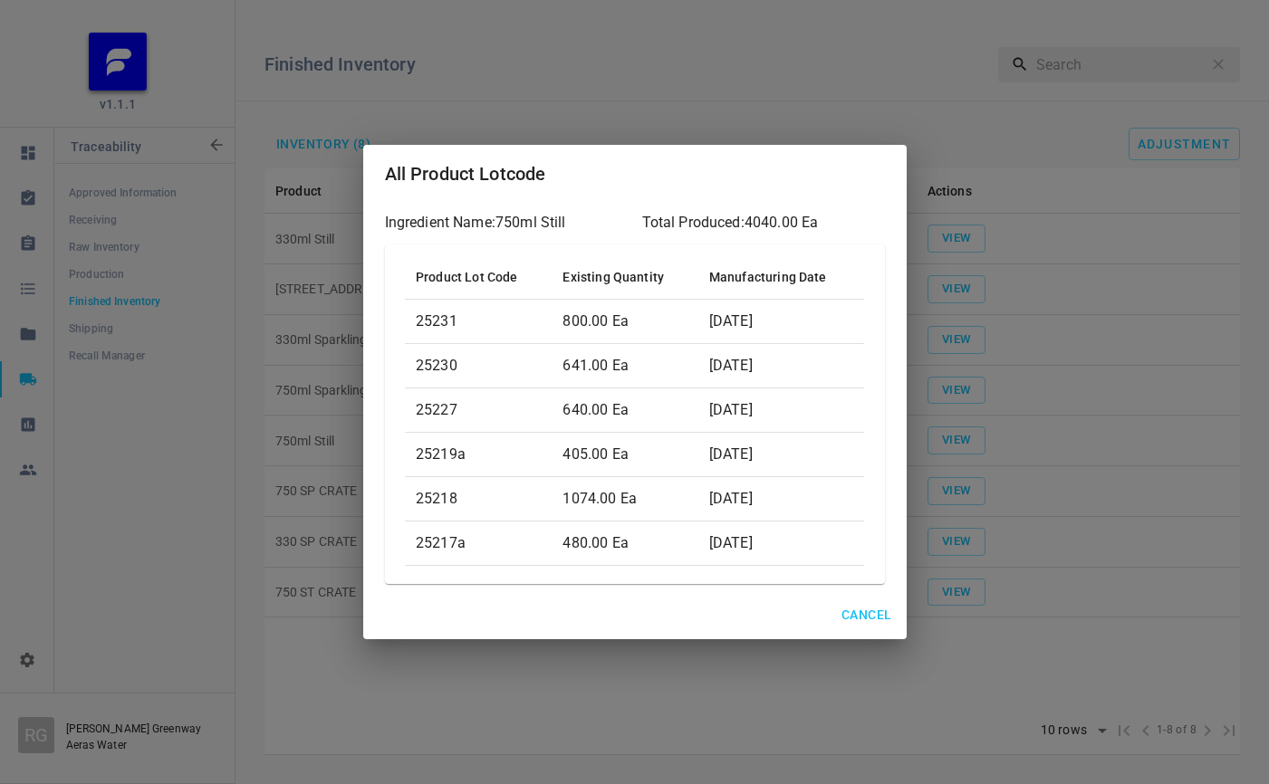
click at [877, 603] on button "Cancel" at bounding box center [866, 615] width 64 height 34
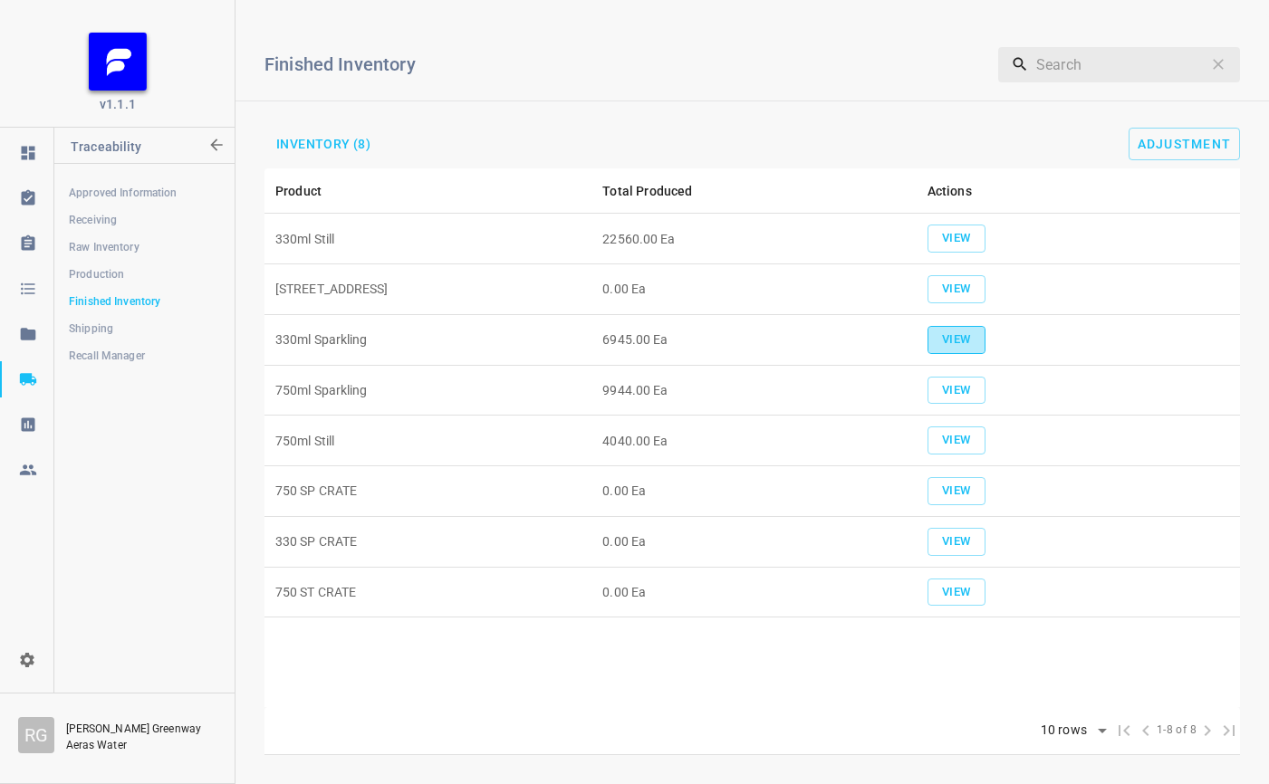
click at [943, 336] on span "View" at bounding box center [956, 340] width 40 height 21
click at [940, 388] on span "View" at bounding box center [956, 390] width 40 height 21
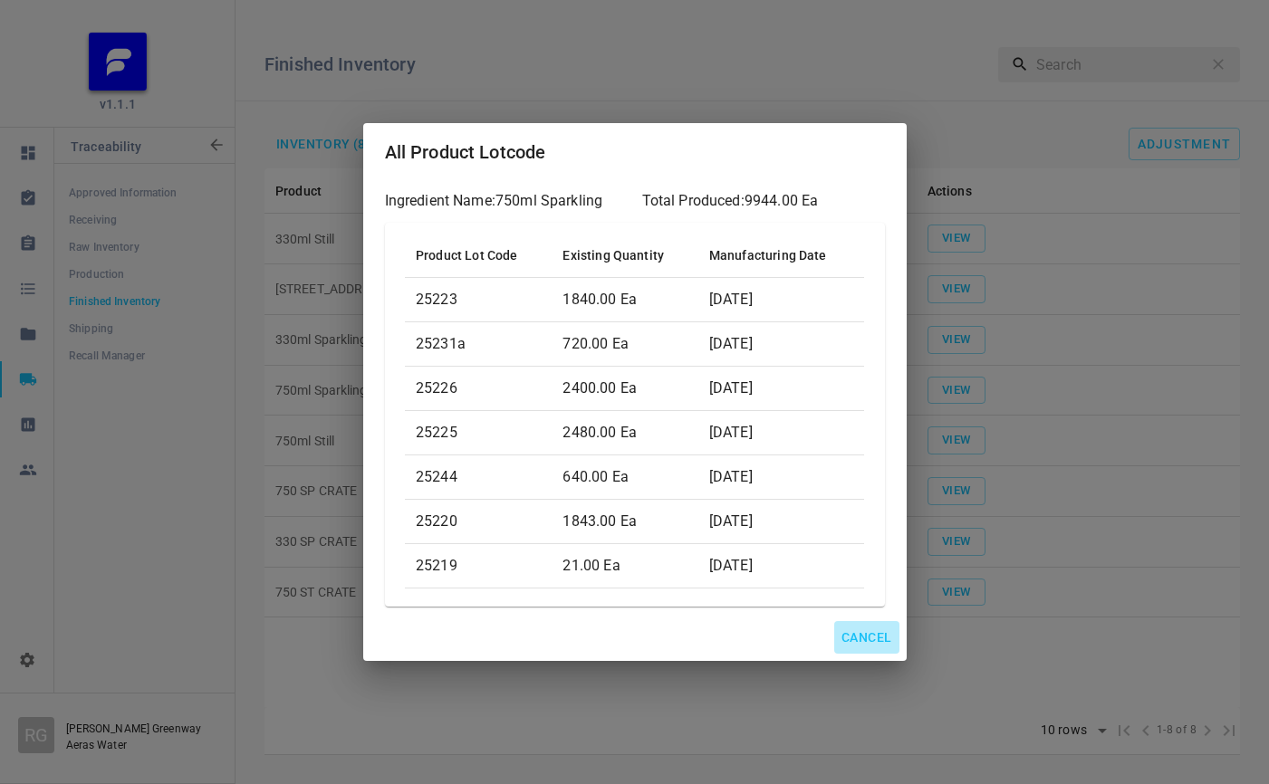
click at [884, 631] on span "Cancel" at bounding box center [866, 638] width 50 height 23
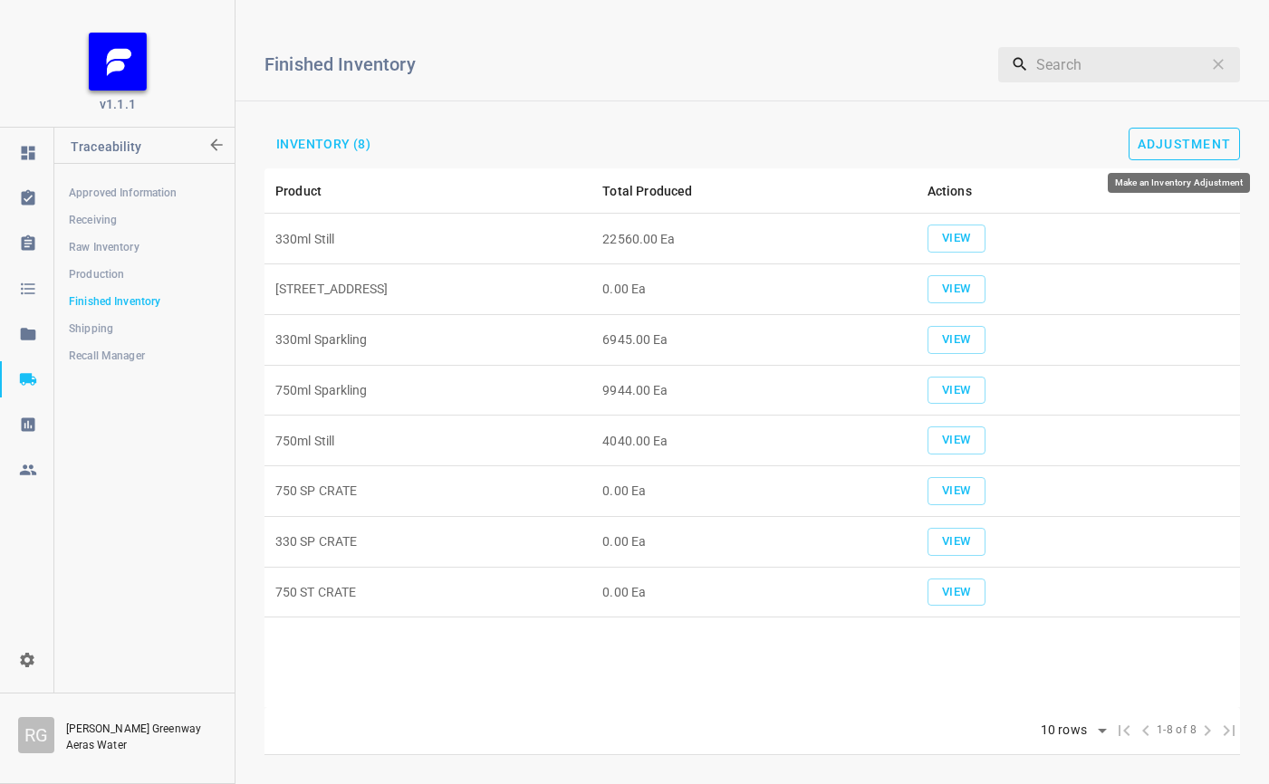
click at [1181, 144] on span "Adjustment" at bounding box center [1184, 144] width 94 height 14
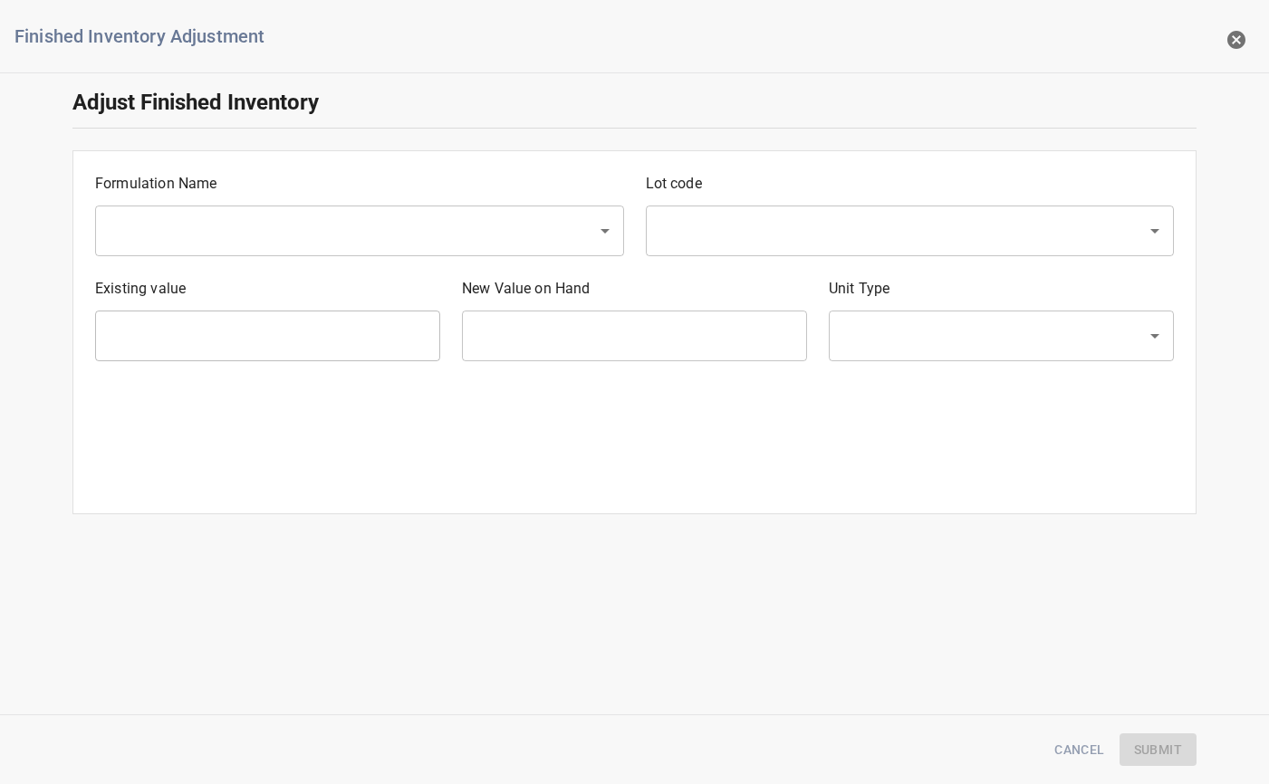
click at [225, 225] on input "text" at bounding box center [334, 231] width 462 height 34
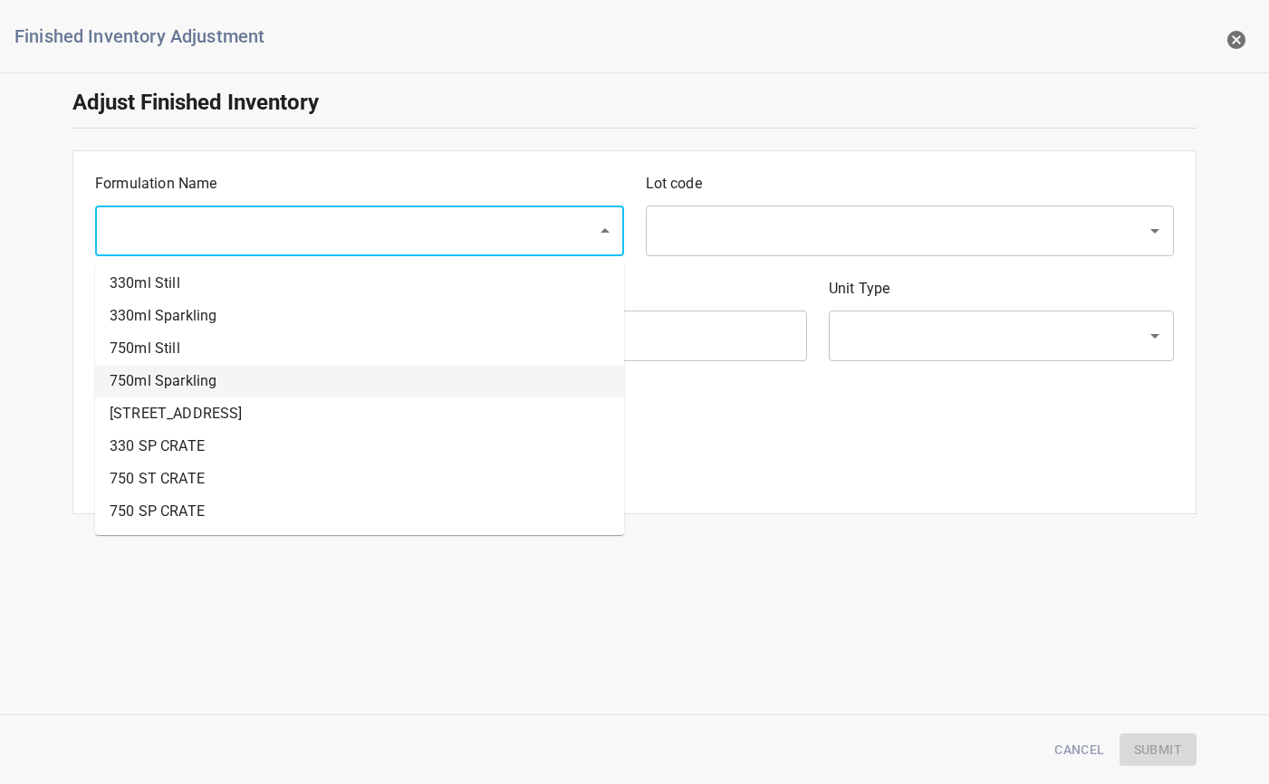
click at [170, 371] on li "750ml Sparkling" at bounding box center [359, 381] width 529 height 33
type input "750ml Sparkling"
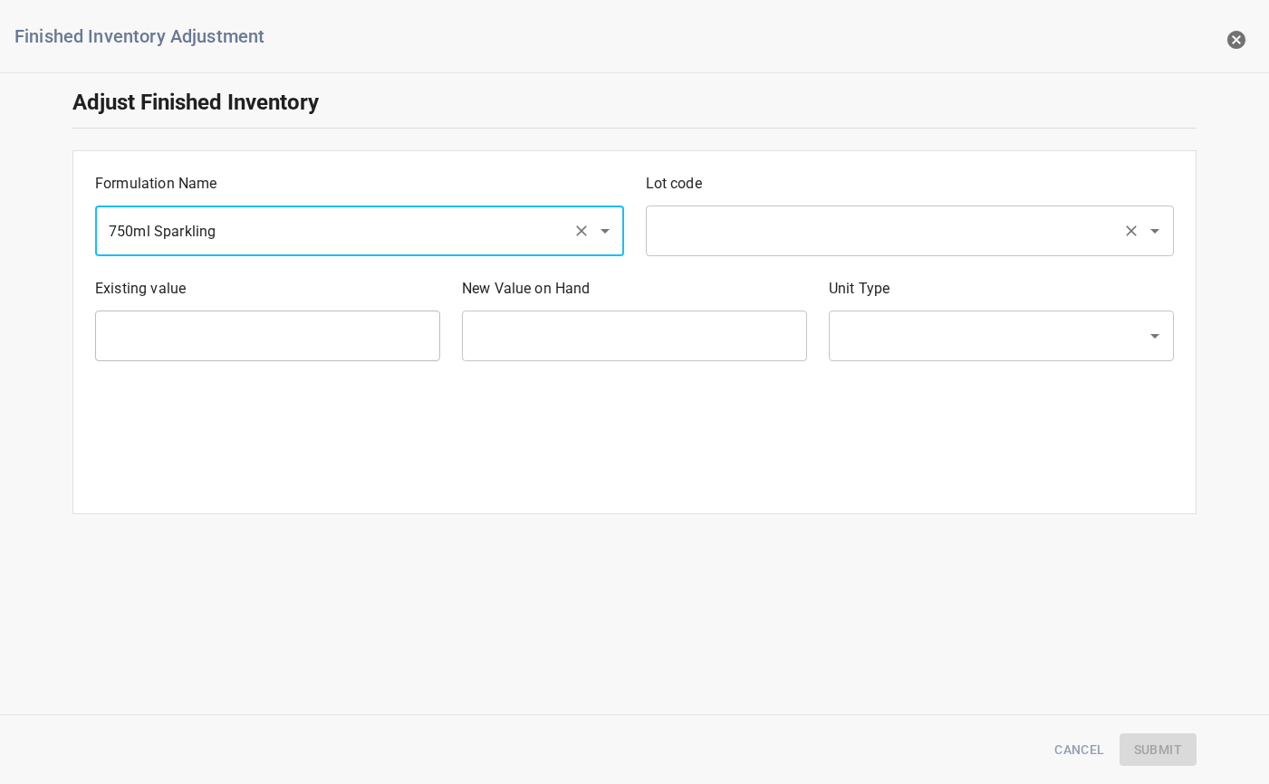
click at [720, 214] on input "text" at bounding box center [885, 231] width 462 height 34
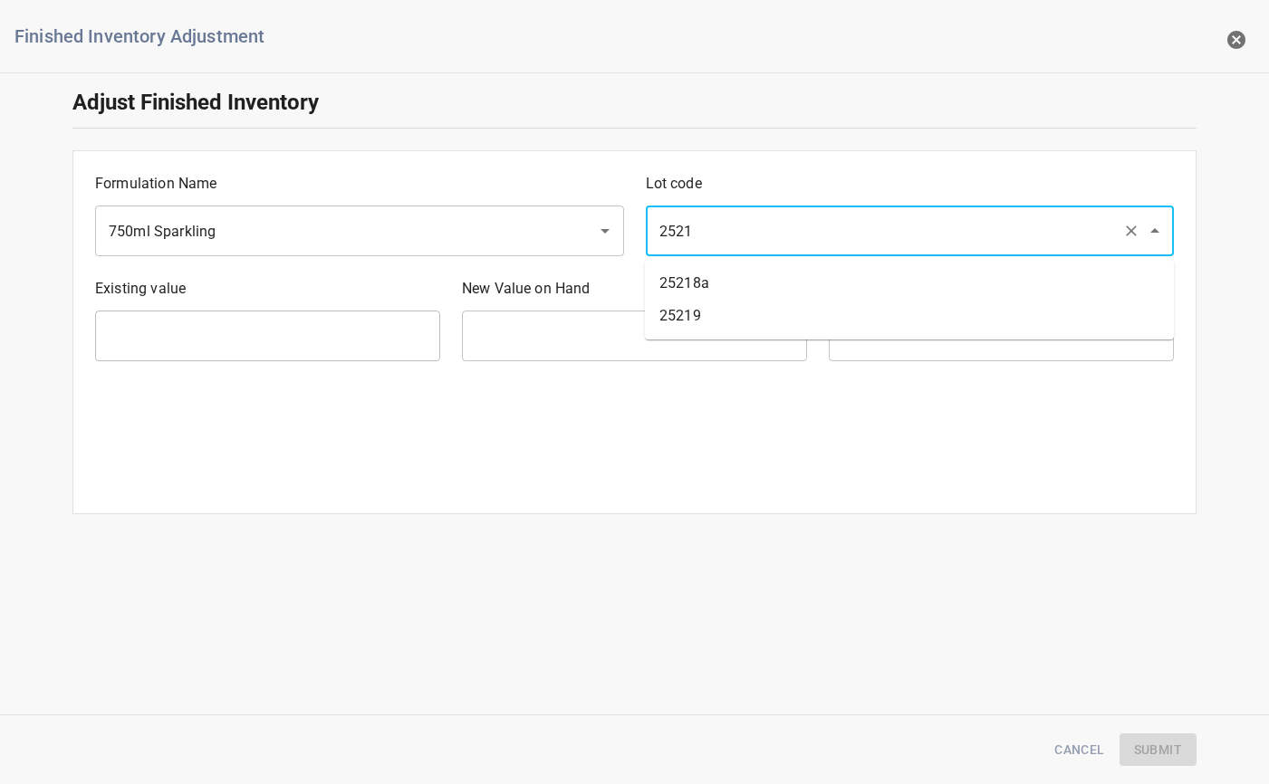
type input "25219"
click at [694, 282] on li "25219" at bounding box center [909, 283] width 529 height 33
type input "21 Ea"
type input "[PERSON_NAME]"
type input "25219"
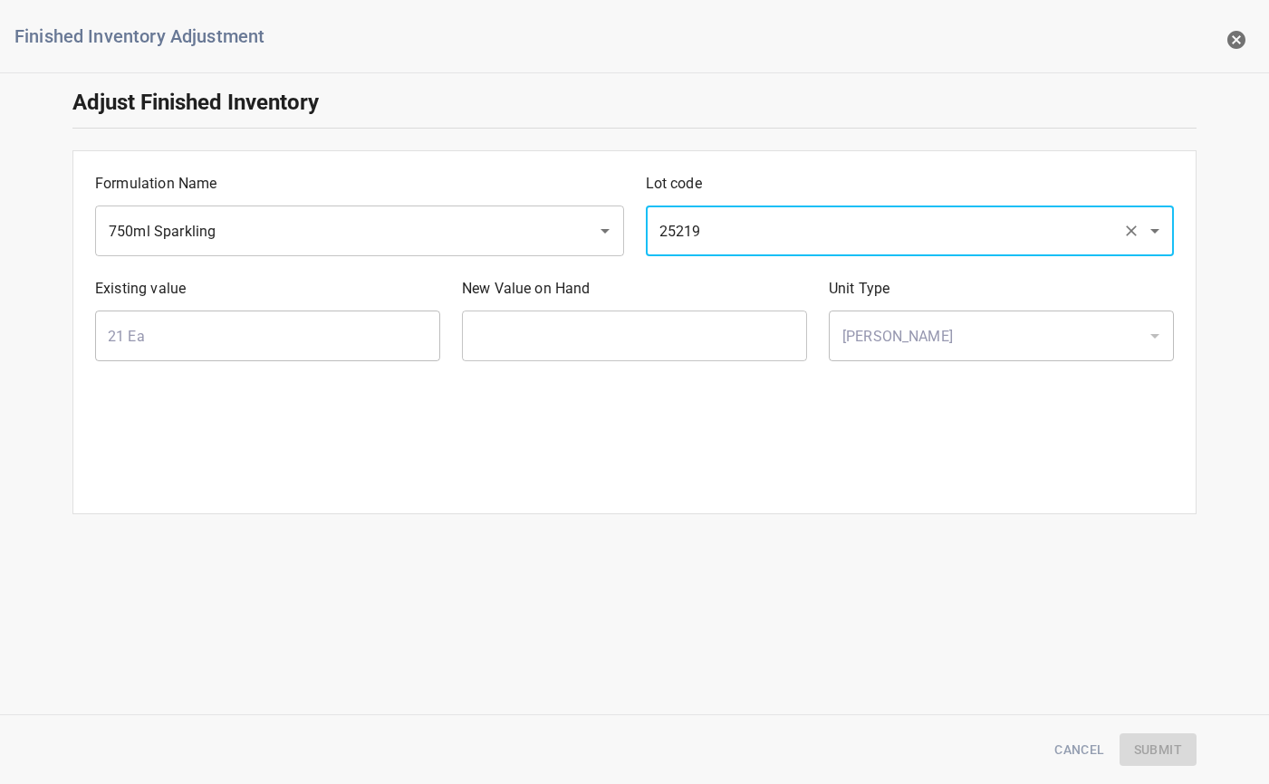
click at [627, 347] on input "text" at bounding box center [634, 336] width 345 height 51
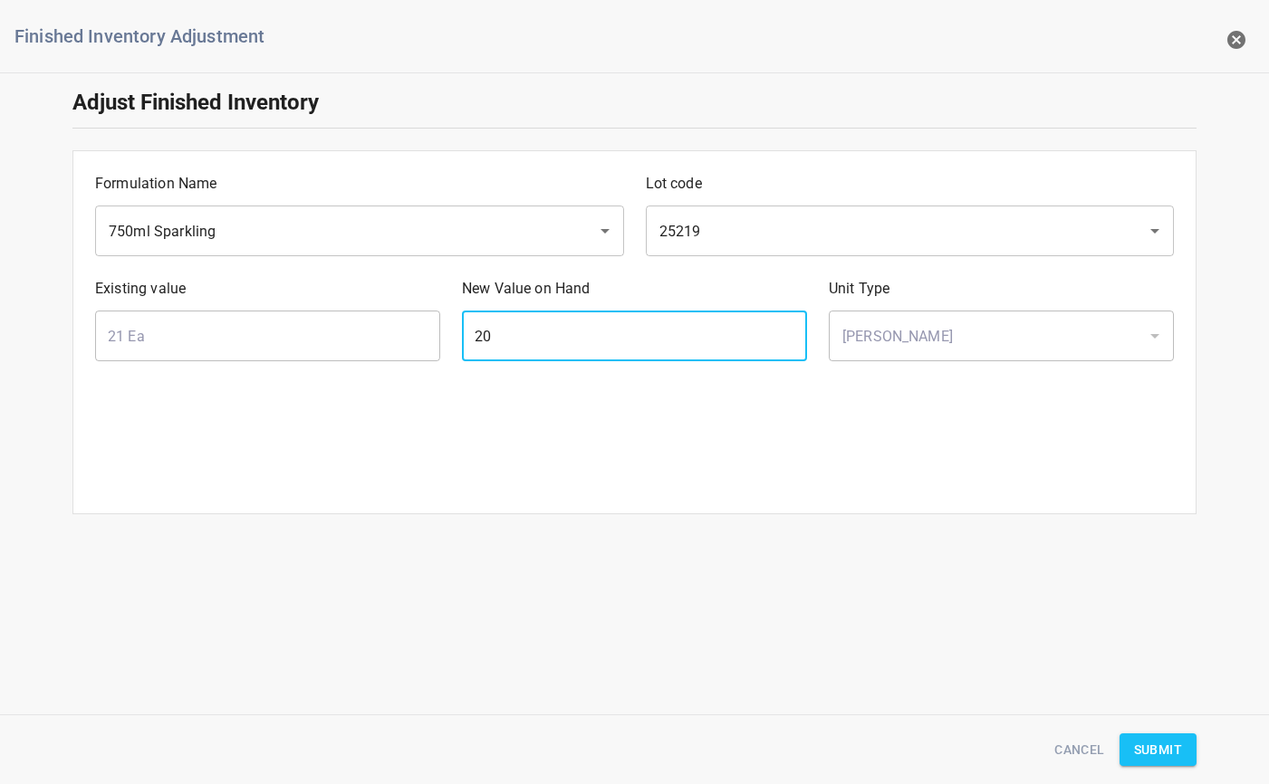
type input "20"
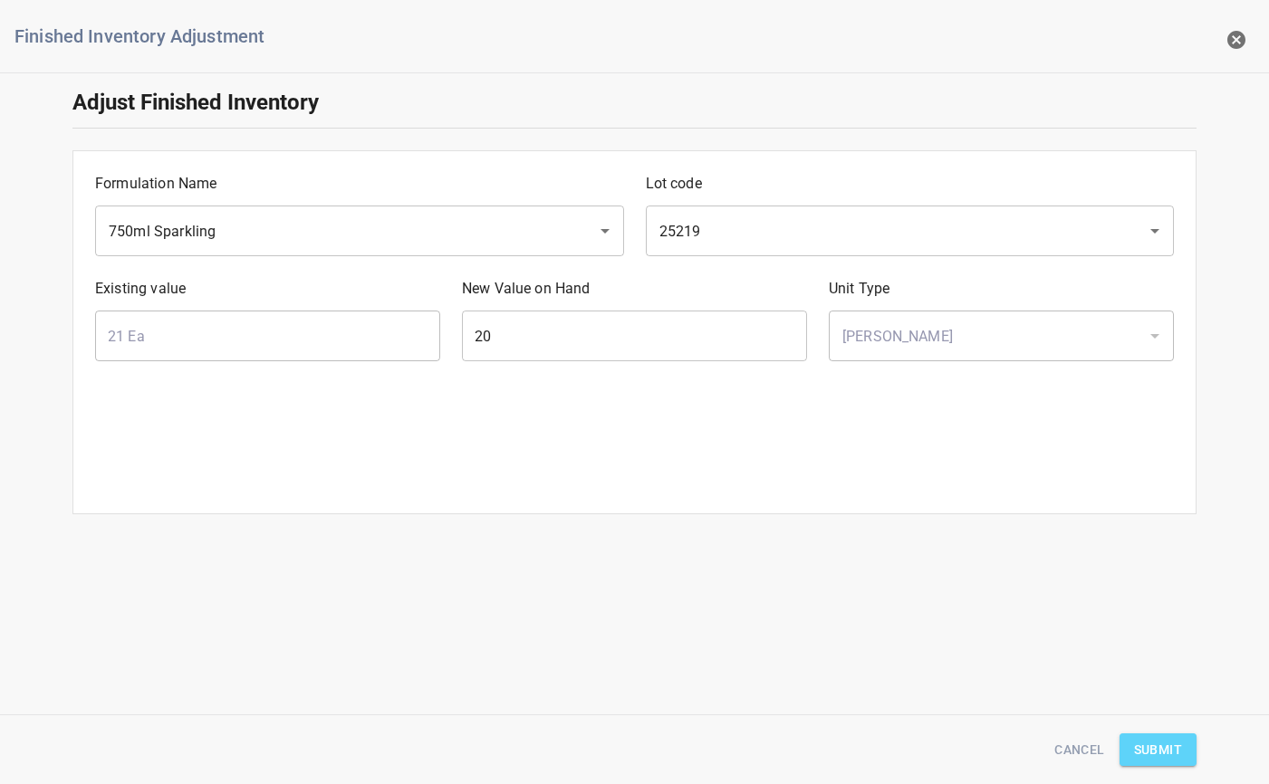
click at [1180, 755] on span "Submit" at bounding box center [1158, 750] width 48 height 23
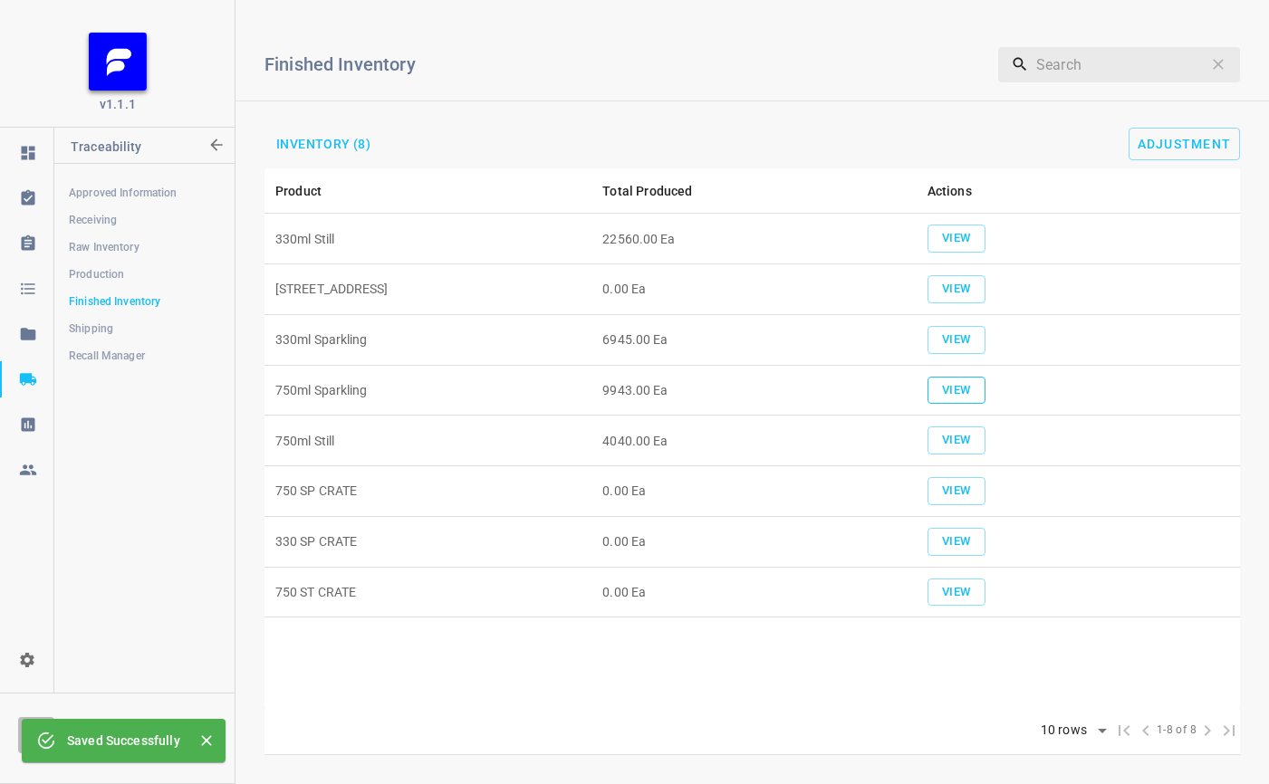
click at [962, 386] on span "View" at bounding box center [956, 390] width 40 height 21
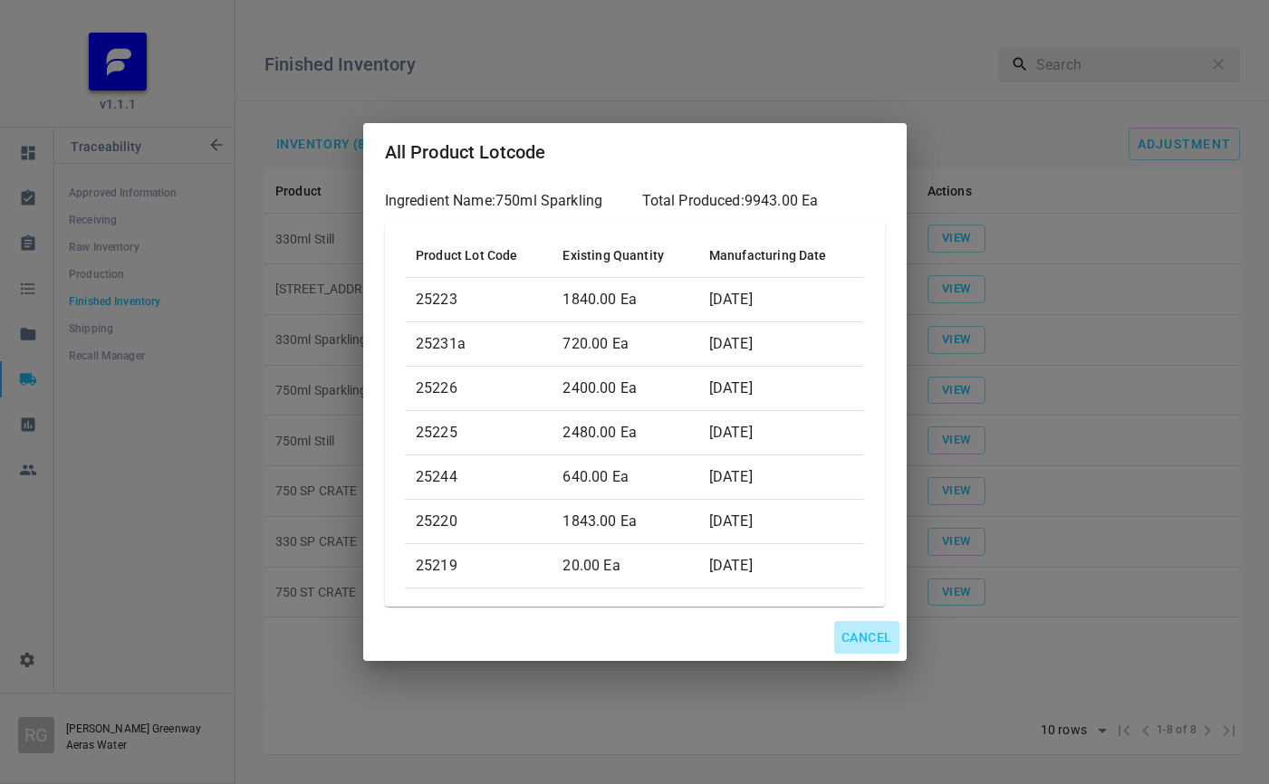
click at [854, 634] on span "Cancel" at bounding box center [866, 638] width 50 height 23
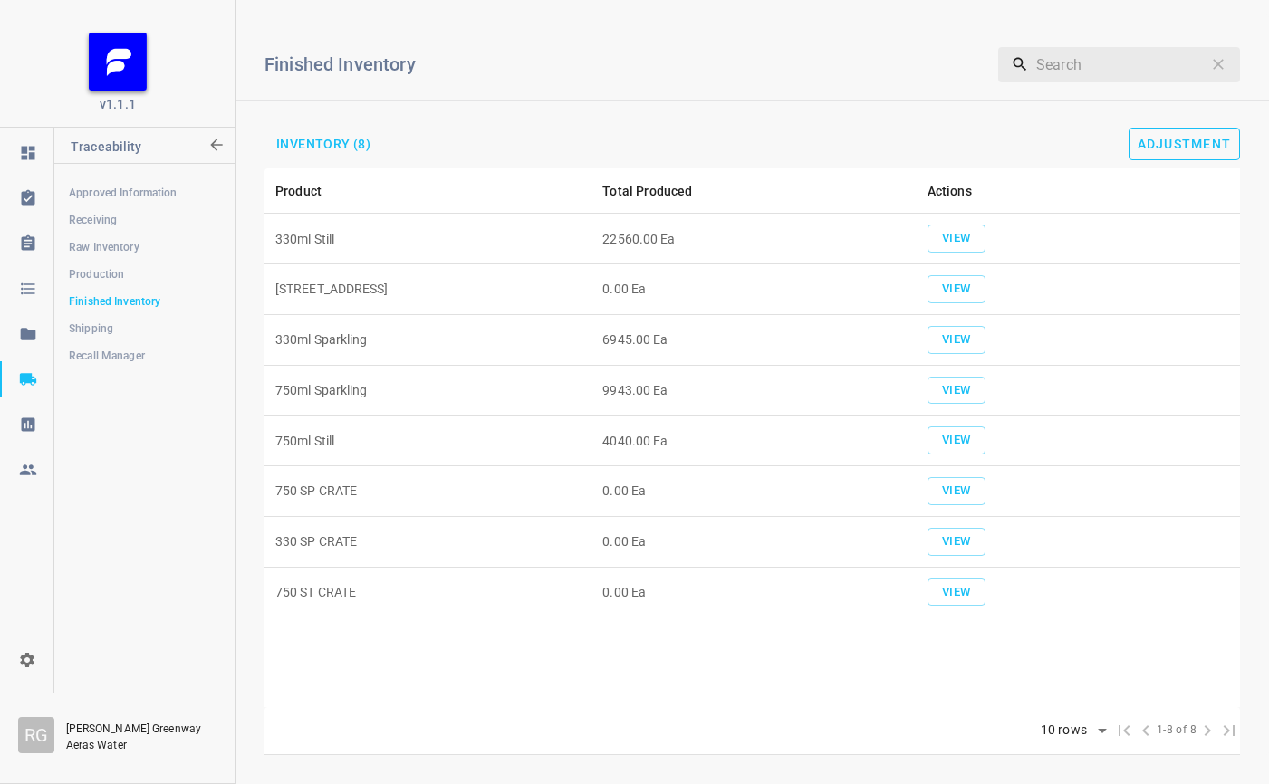
click at [1202, 144] on span "Adjustment" at bounding box center [1184, 144] width 94 height 14
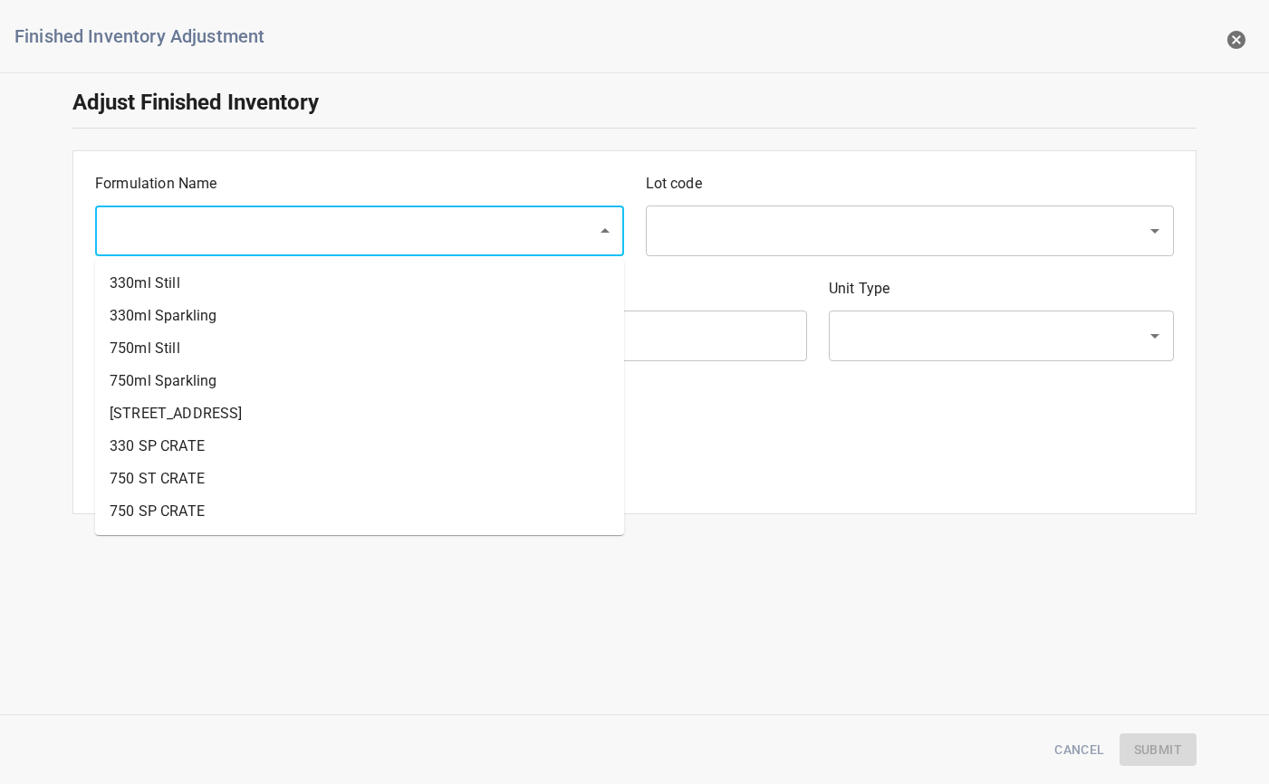
click at [257, 235] on input "text" at bounding box center [334, 231] width 462 height 34
click at [203, 383] on li "750ml Sparkling" at bounding box center [359, 381] width 529 height 33
type input "750ml Sparkling"
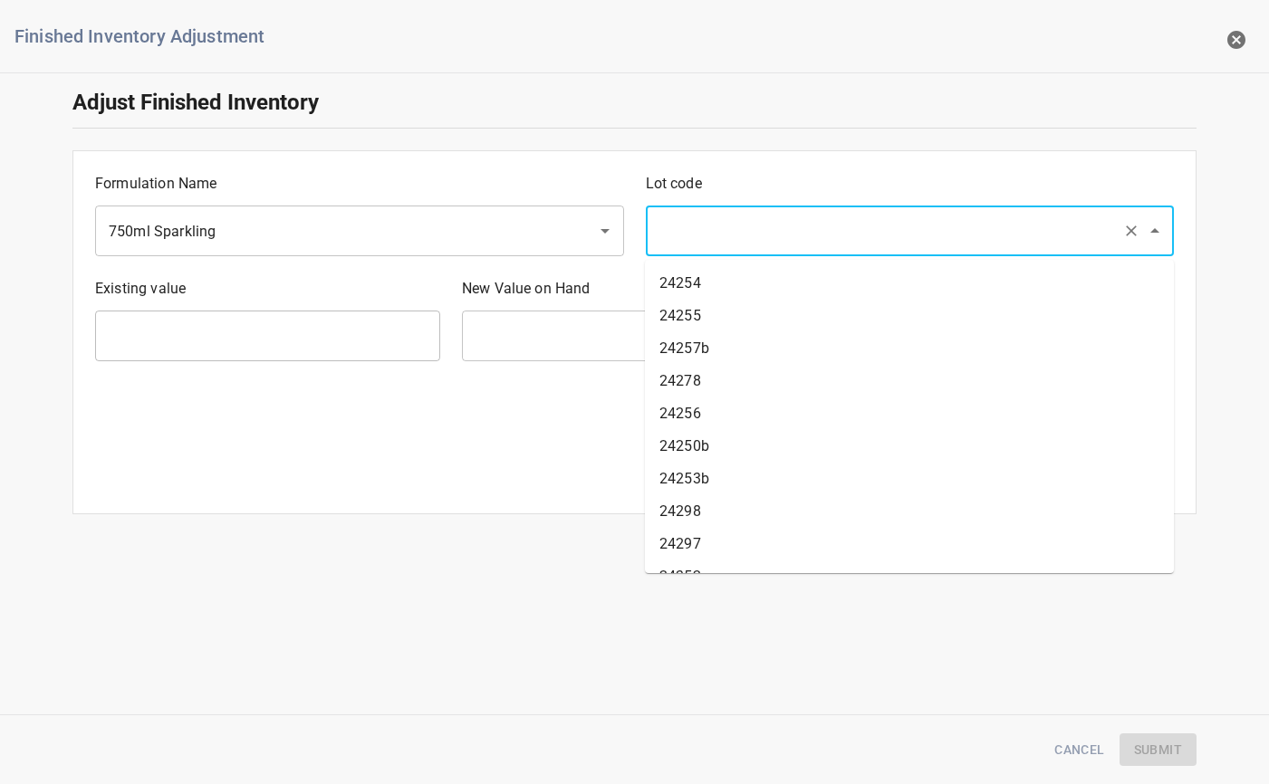
click at [696, 224] on input "text" at bounding box center [885, 231] width 462 height 34
type input "25220"
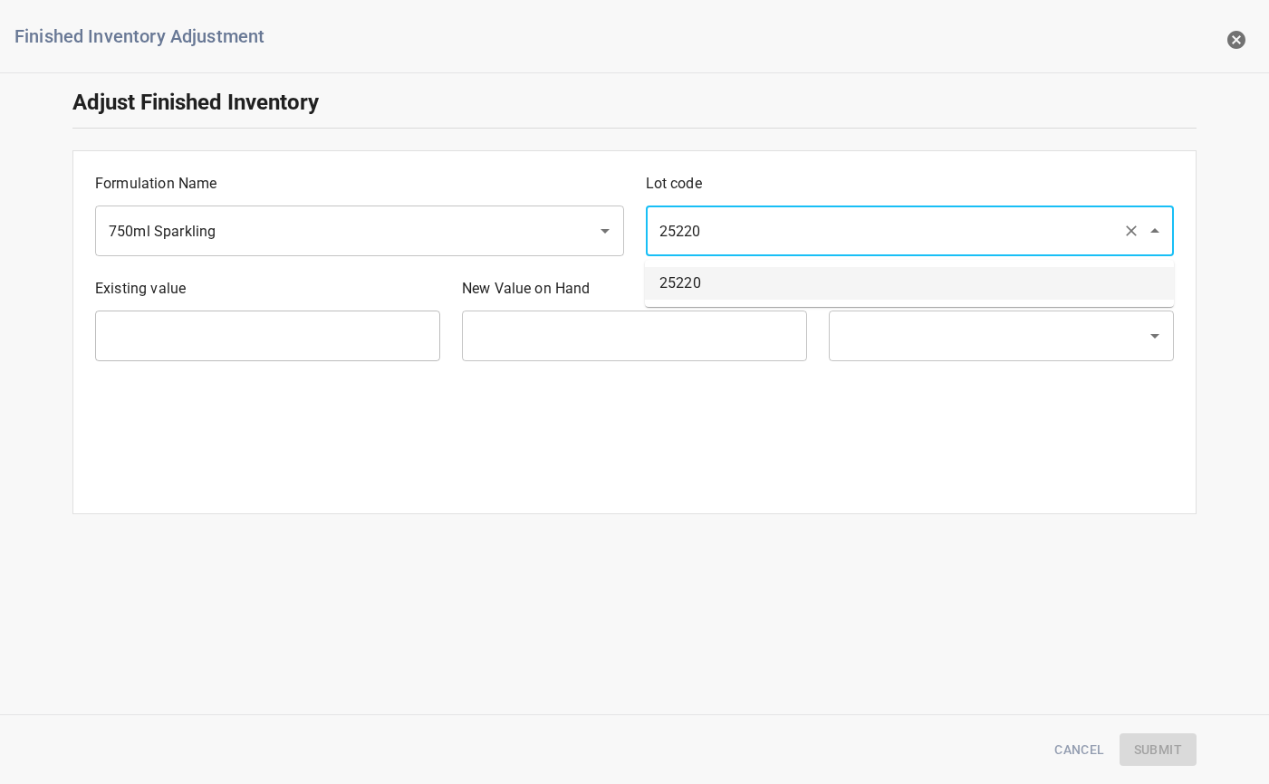
click at [714, 278] on li "25220" at bounding box center [909, 283] width 529 height 33
type input "1843 Ea"
type input "[PERSON_NAME]"
type input "25220"
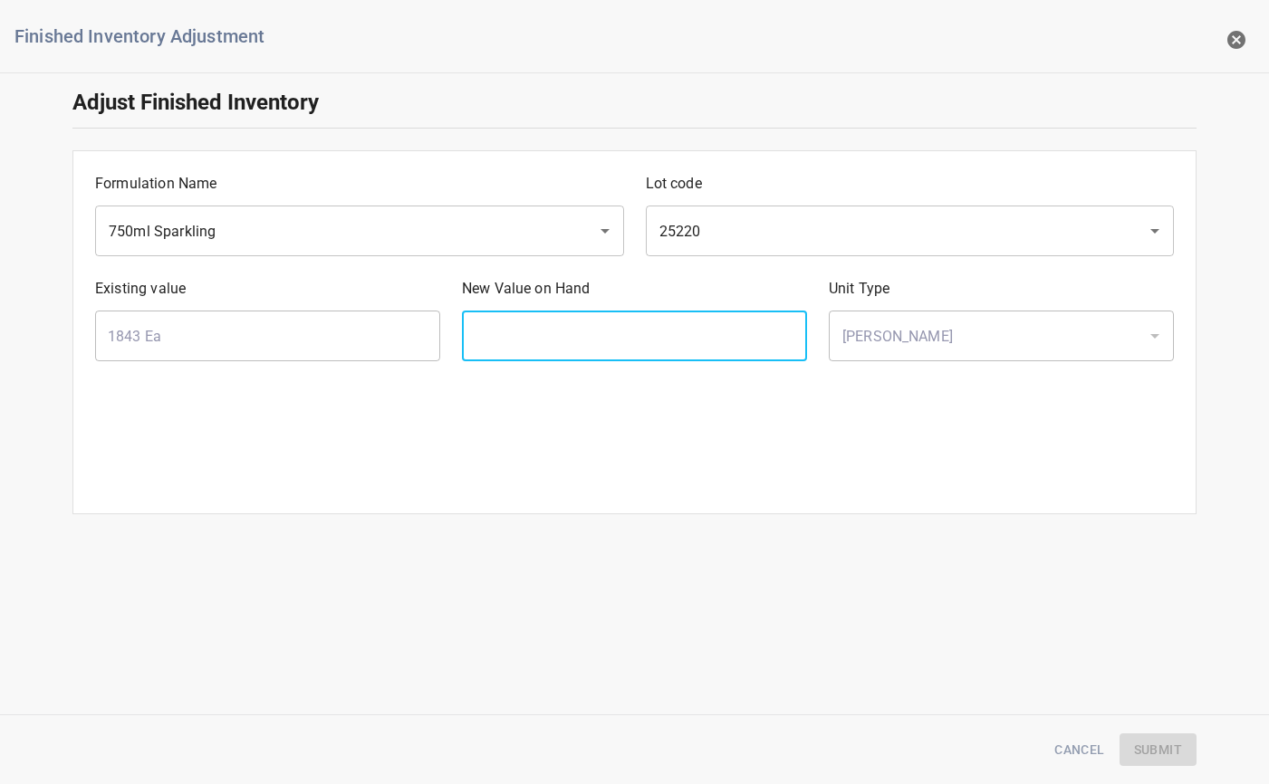
click at [702, 319] on input "text" at bounding box center [634, 336] width 345 height 51
type input "1920"
click at [1156, 742] on span "Submit" at bounding box center [1158, 750] width 48 height 23
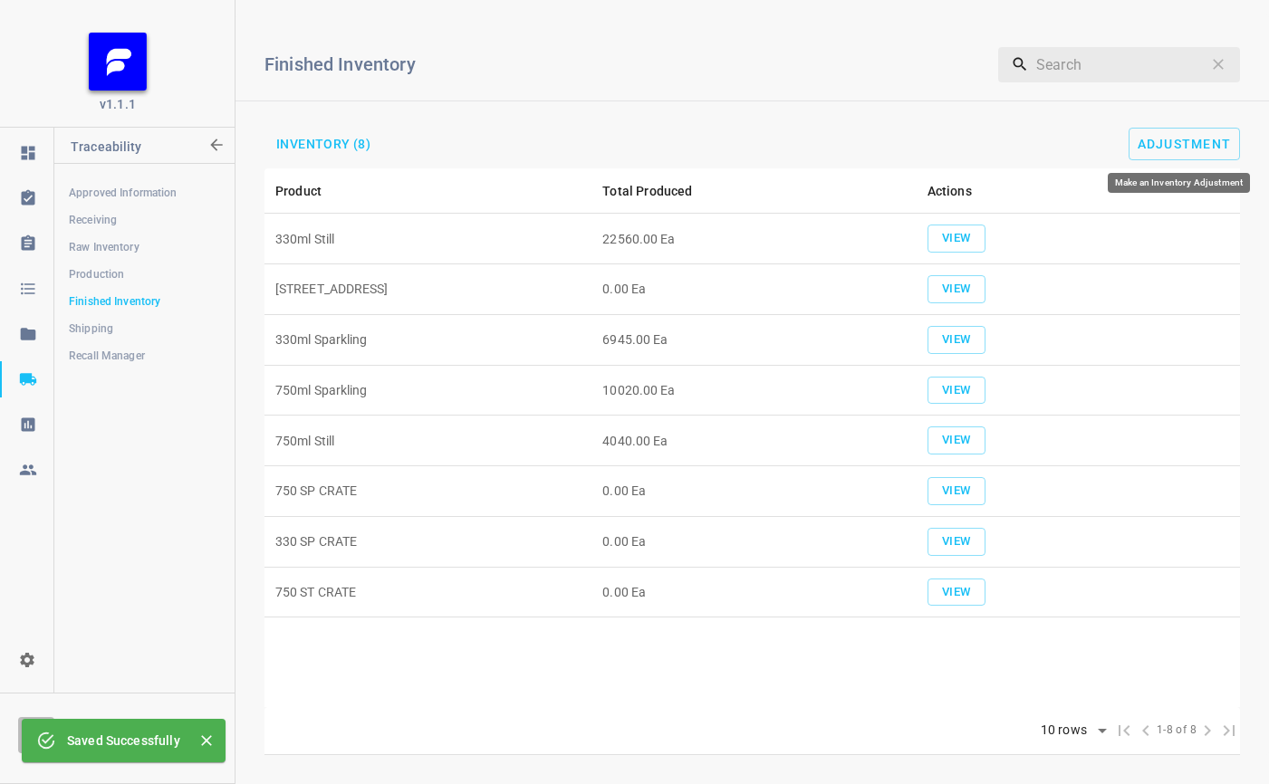
click at [1201, 127] on div "Finished Inventory ​ Inventory (8) Adjustment" at bounding box center [751, 91] width 1033 height 154
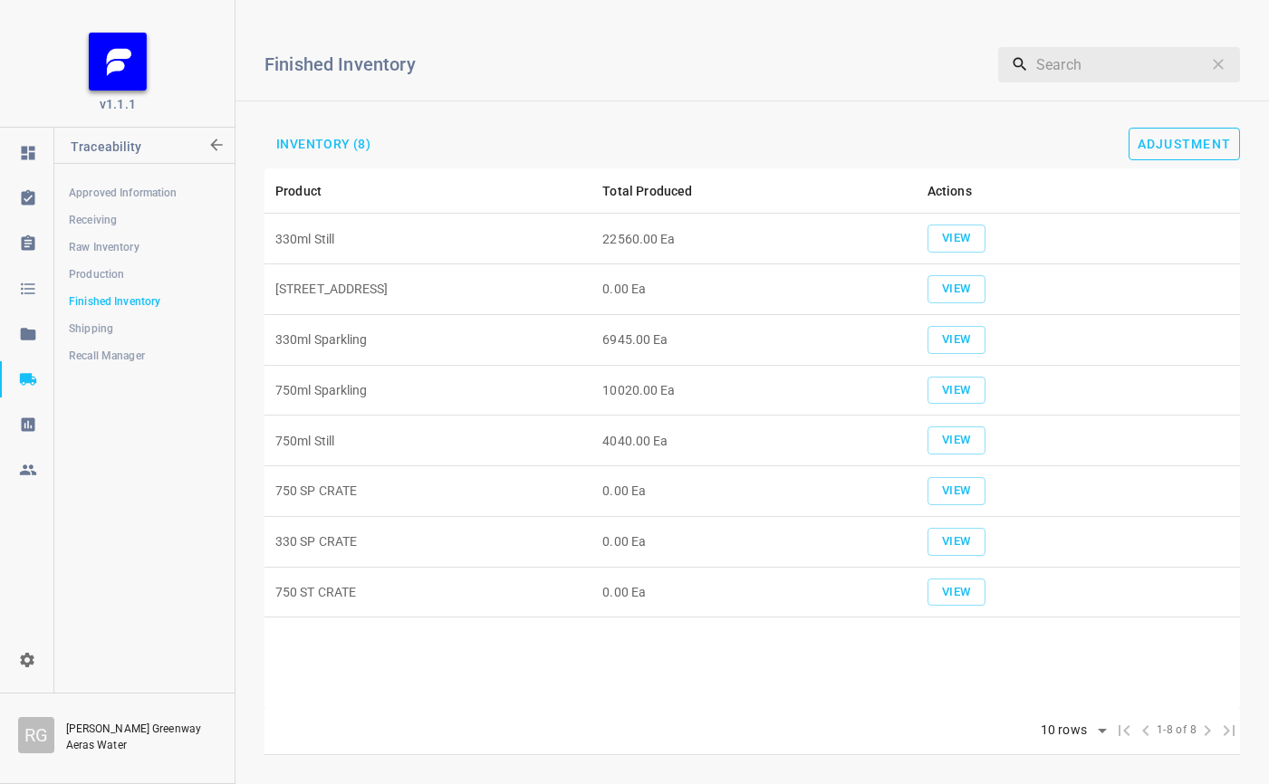
click at [1184, 139] on span "Adjustment" at bounding box center [1184, 144] width 94 height 14
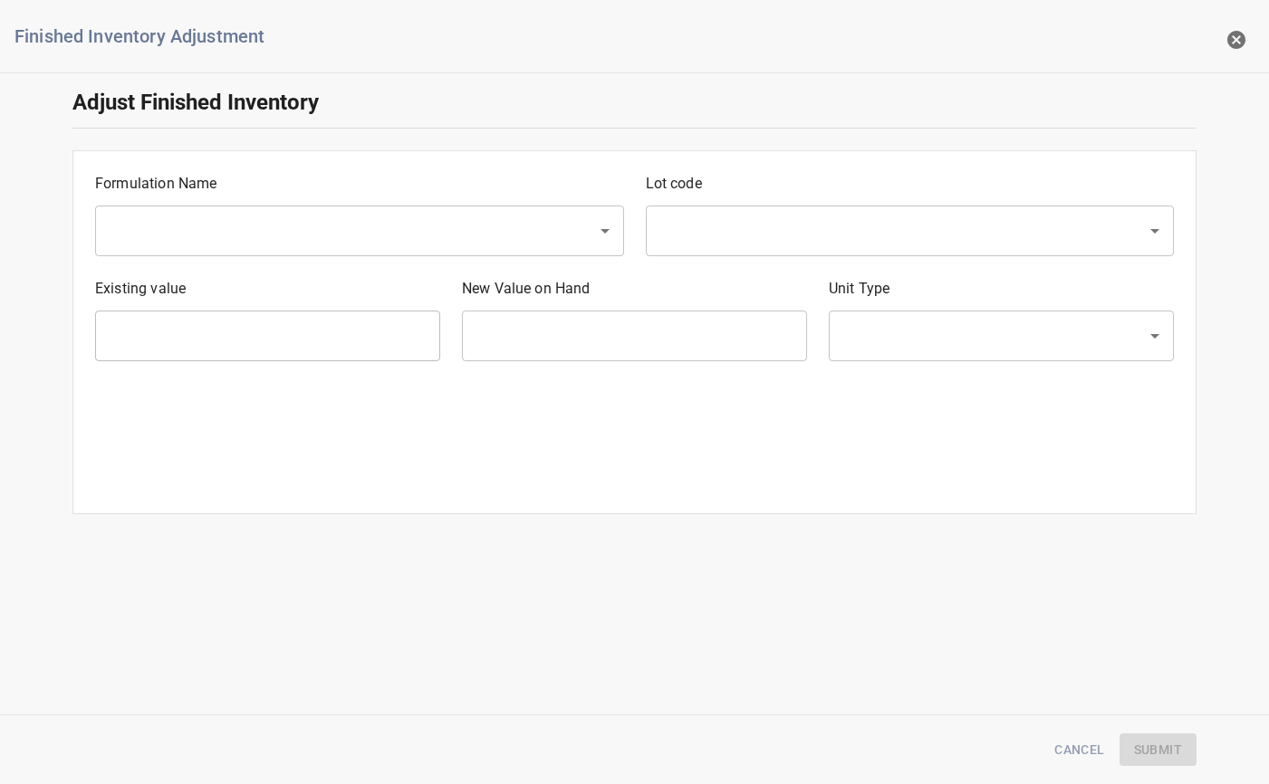
click at [160, 239] on input "text" at bounding box center [334, 231] width 462 height 34
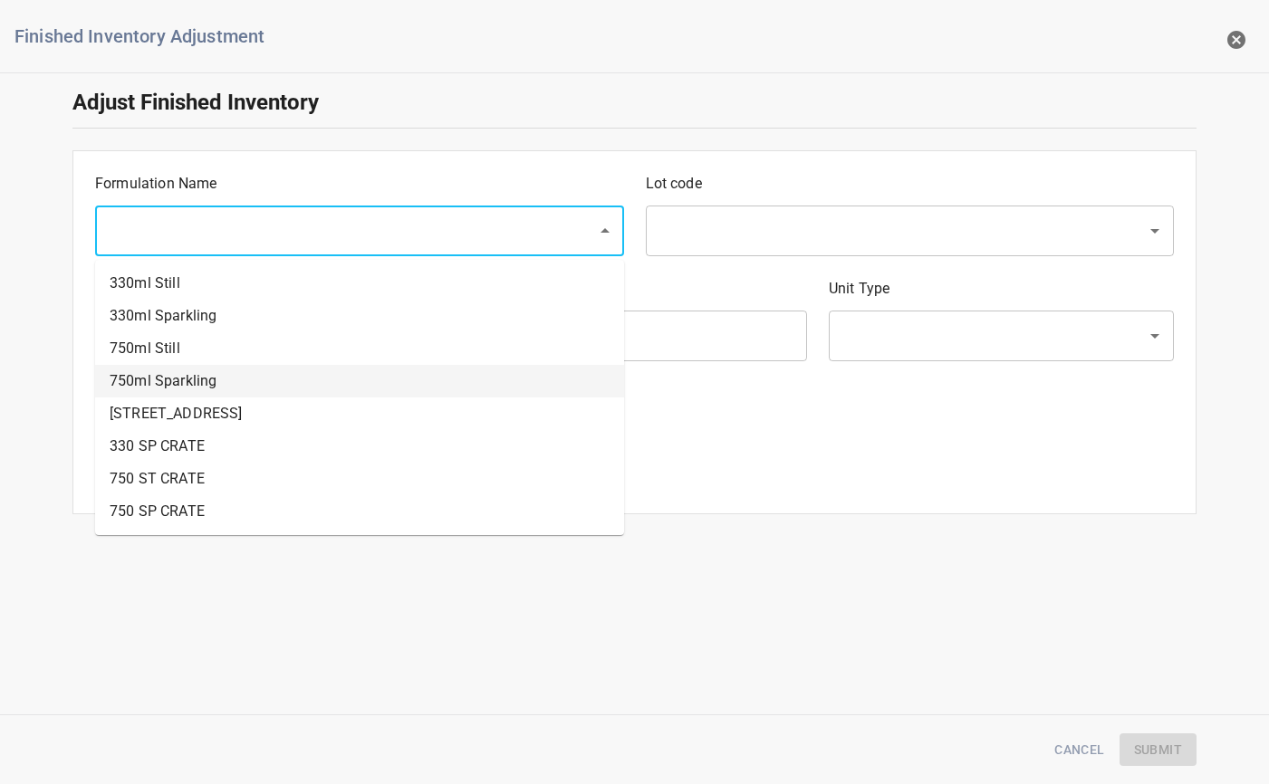
click at [163, 374] on li "750ml Sparkling" at bounding box center [359, 381] width 529 height 33
type input "750ml Sparkling"
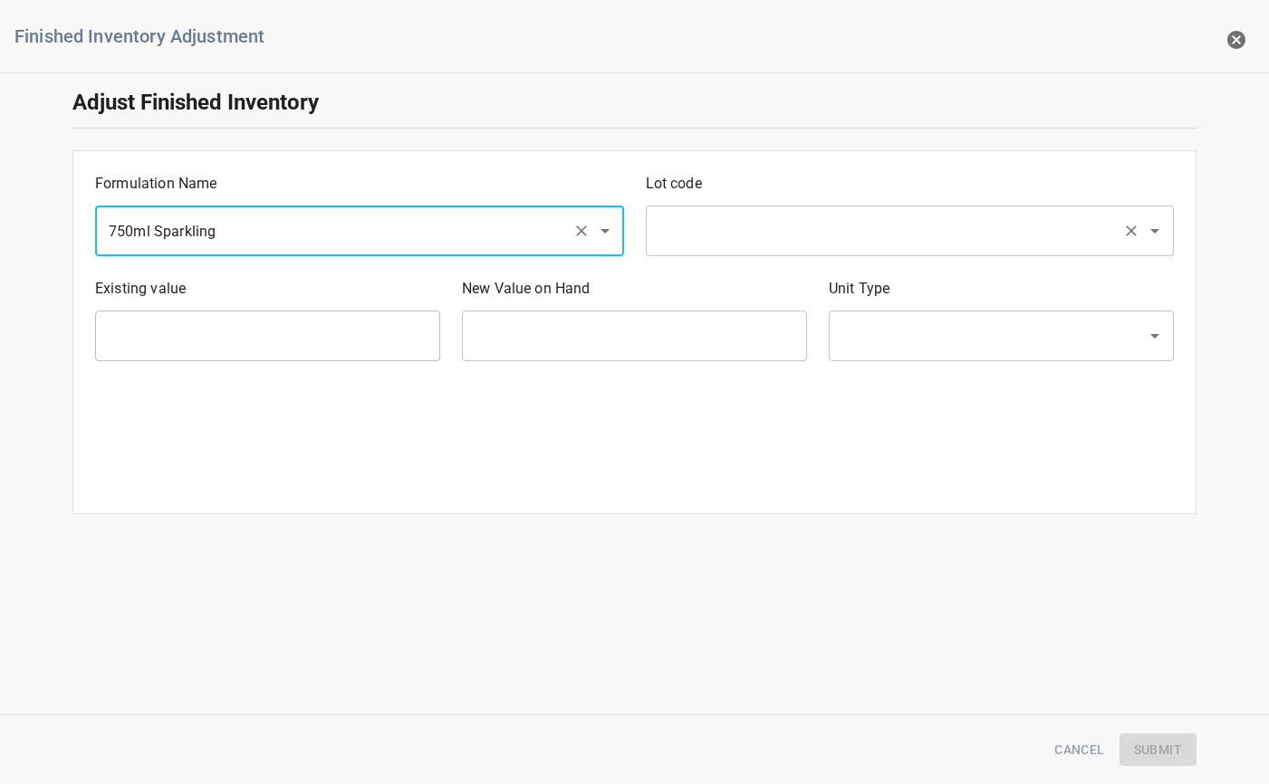
click at [708, 248] on input "text" at bounding box center [885, 231] width 462 height 34
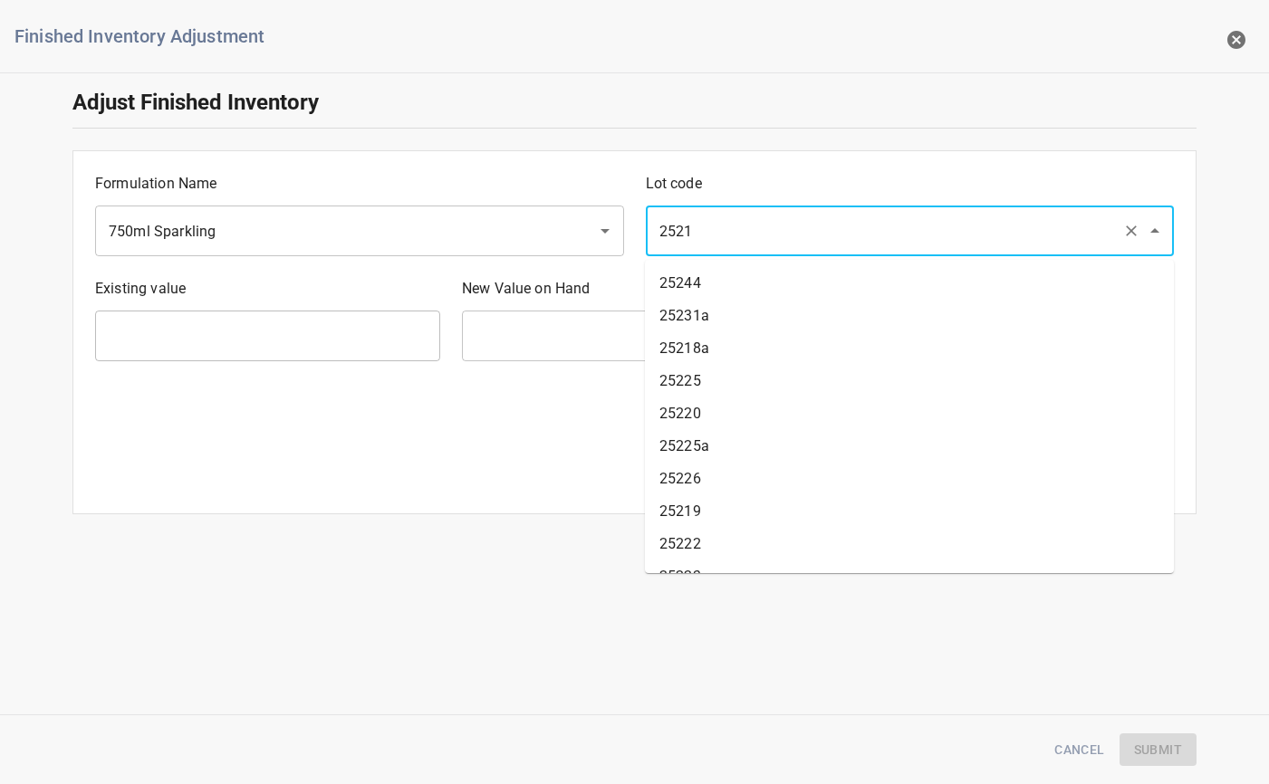
type input "25219"
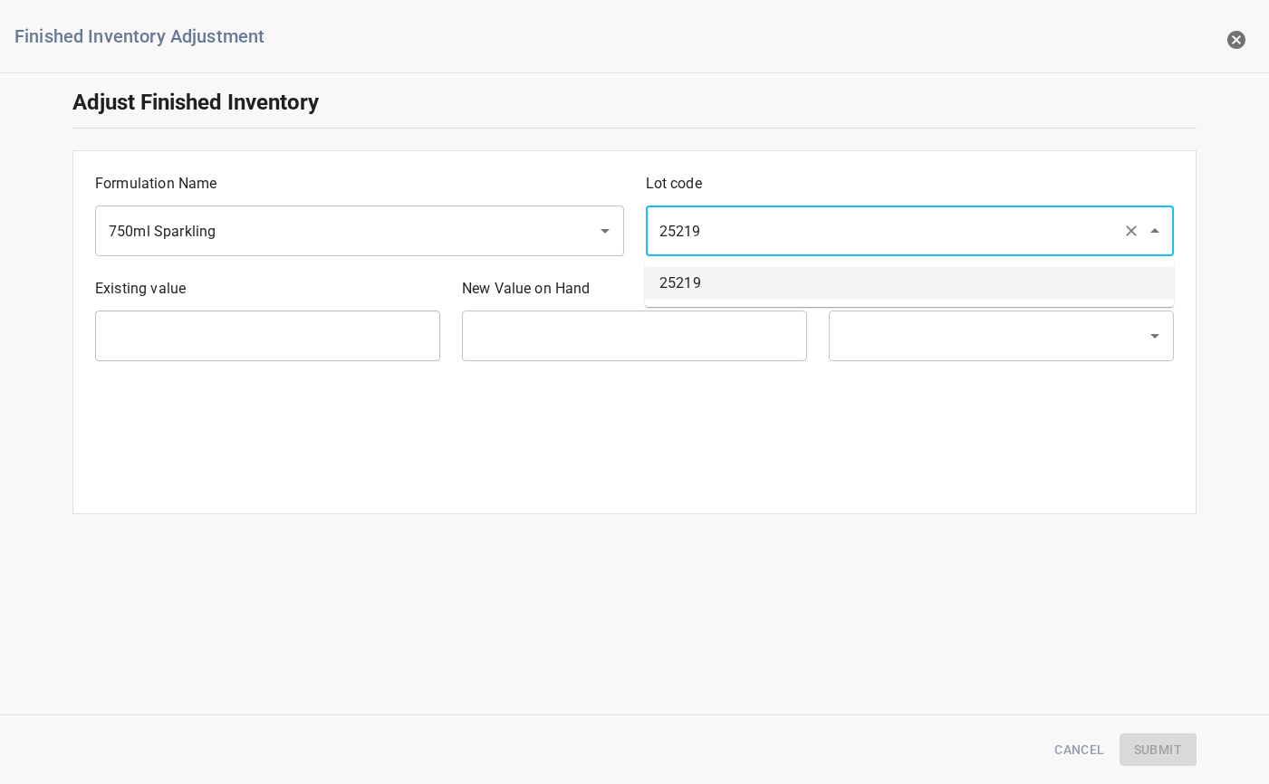
click at [820, 284] on li "25219" at bounding box center [909, 283] width 529 height 33
type input "20 Ea"
type input "[PERSON_NAME]"
type input "25219"
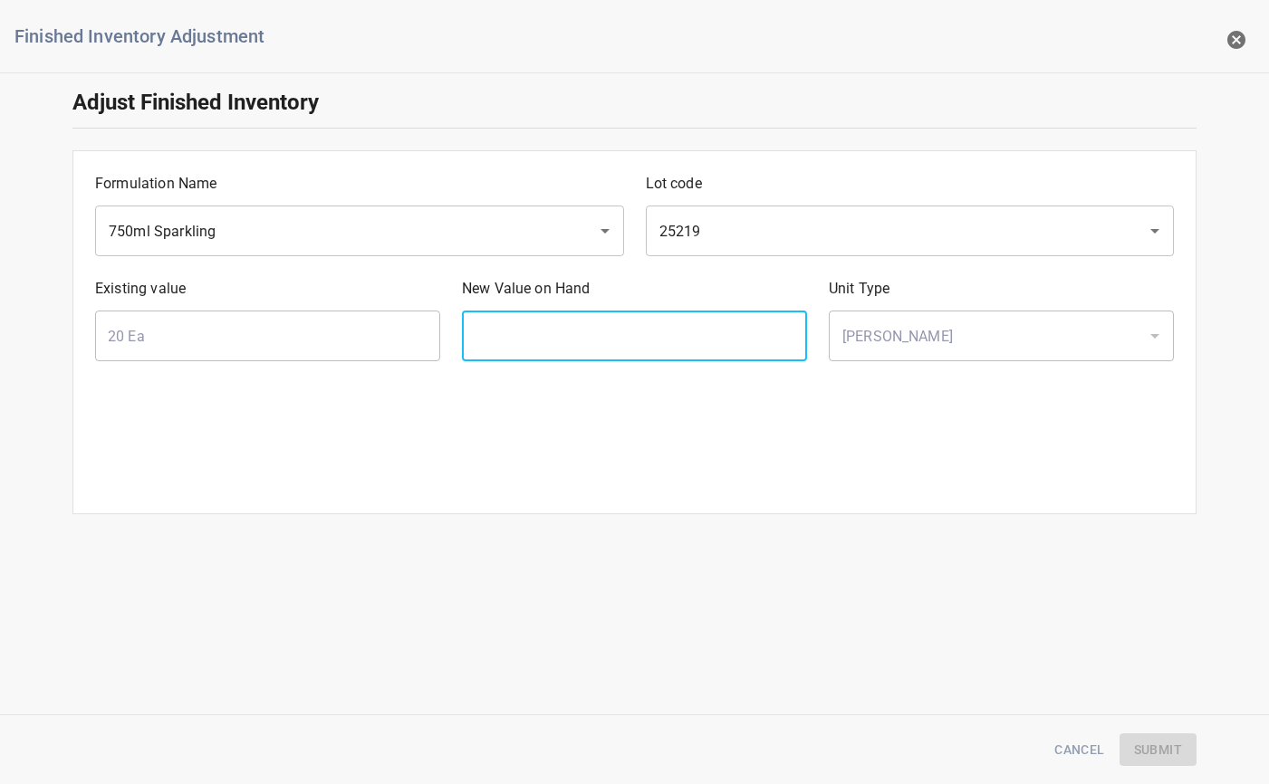
click at [563, 330] on input "text" at bounding box center [634, 336] width 345 height 51
type input "2"
type input "260"
click at [1144, 751] on span "Submit" at bounding box center [1158, 750] width 48 height 23
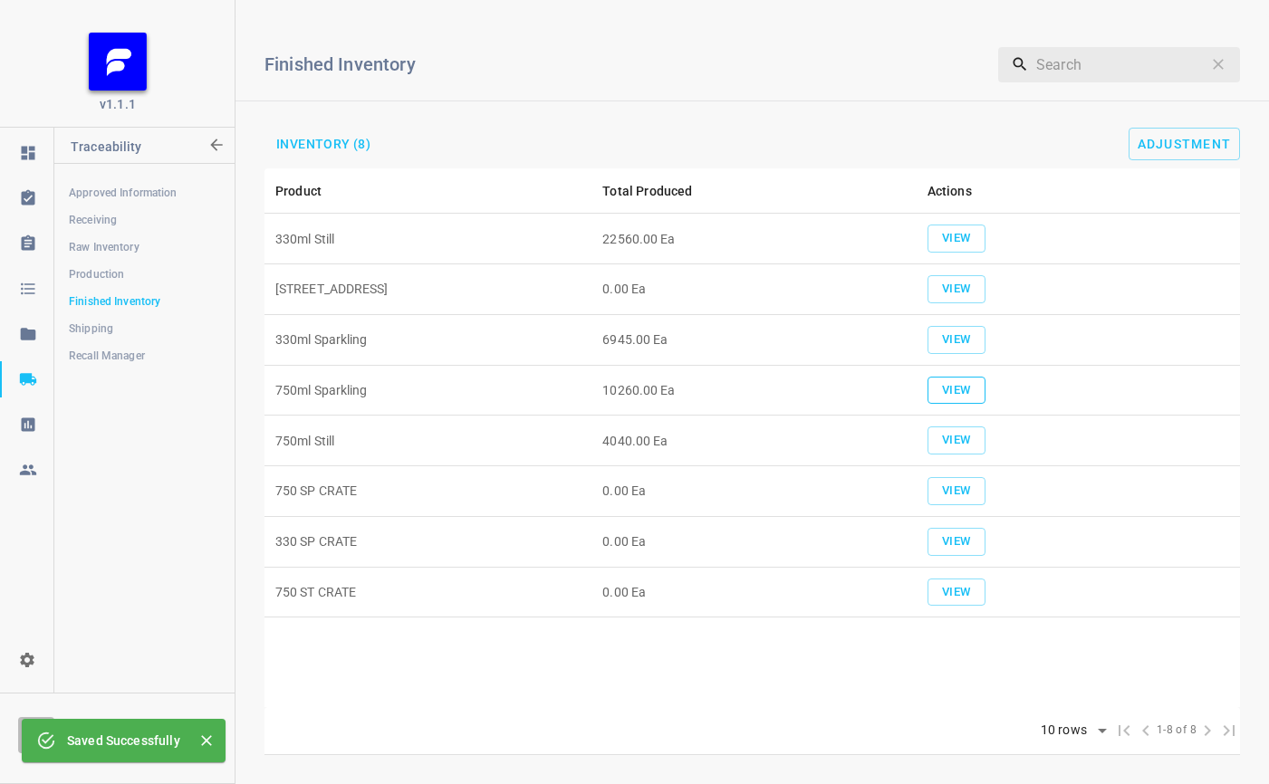
drag, startPoint x: 940, startPoint y: 407, endPoint x: 974, endPoint y: 396, distance: 36.4
click at [974, 396] on span "View" at bounding box center [956, 390] width 40 height 21
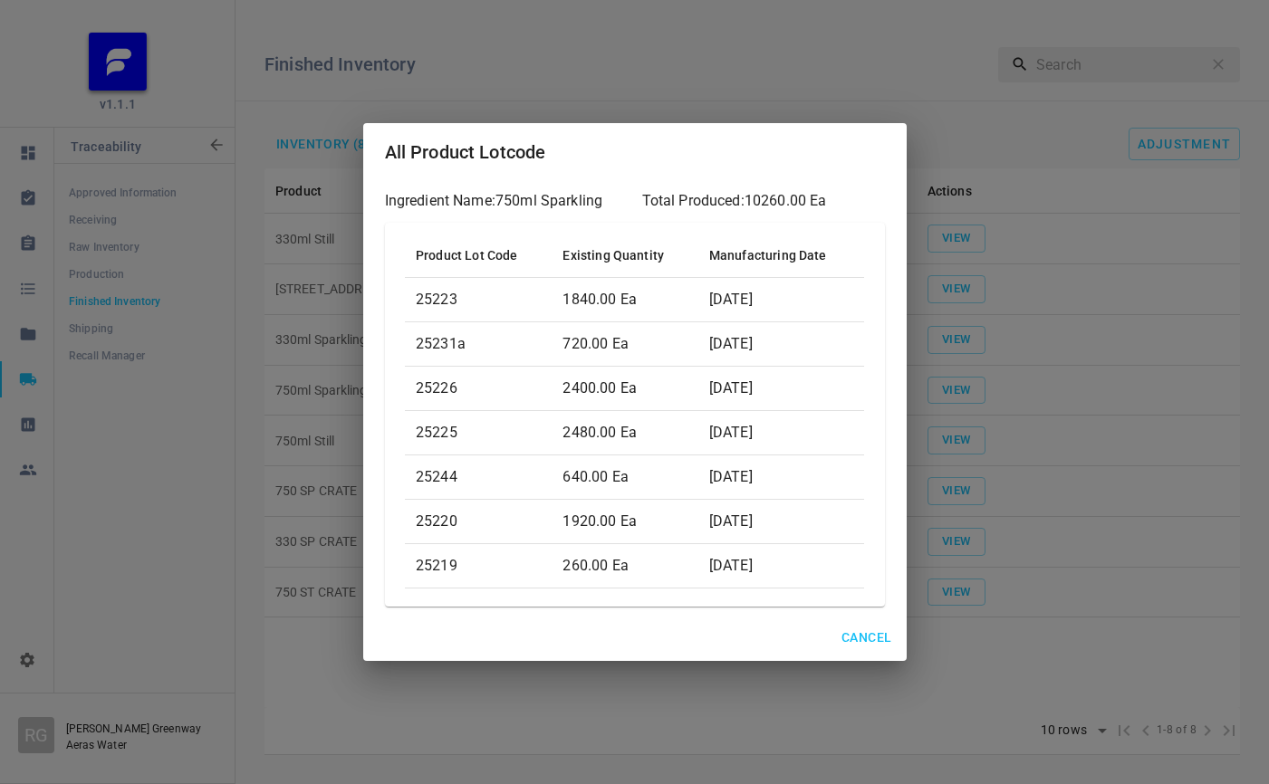
click at [884, 629] on span "Cancel" at bounding box center [866, 638] width 50 height 23
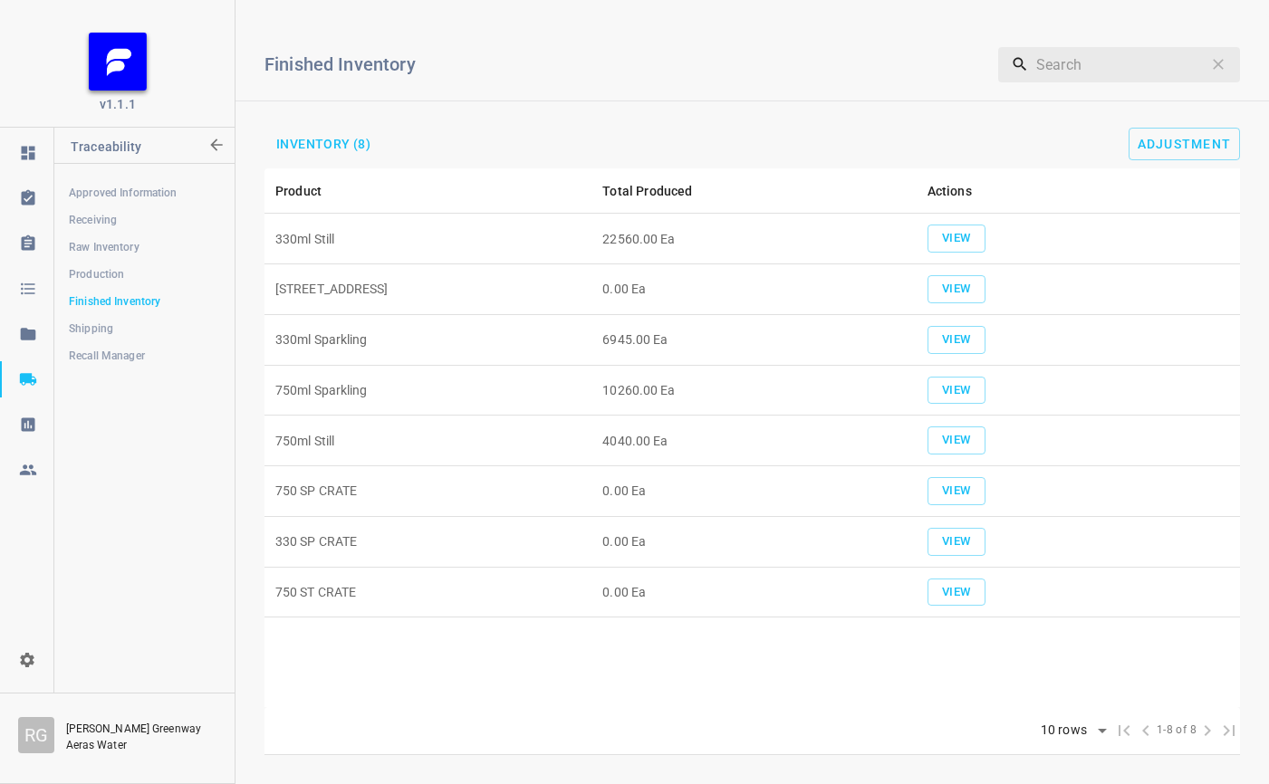
click at [761, 81] on div "Finished Inventory ​ Inventory (8) Adjustment" at bounding box center [751, 91] width 1033 height 154
